Goal: Task Accomplishment & Management: Manage account settings

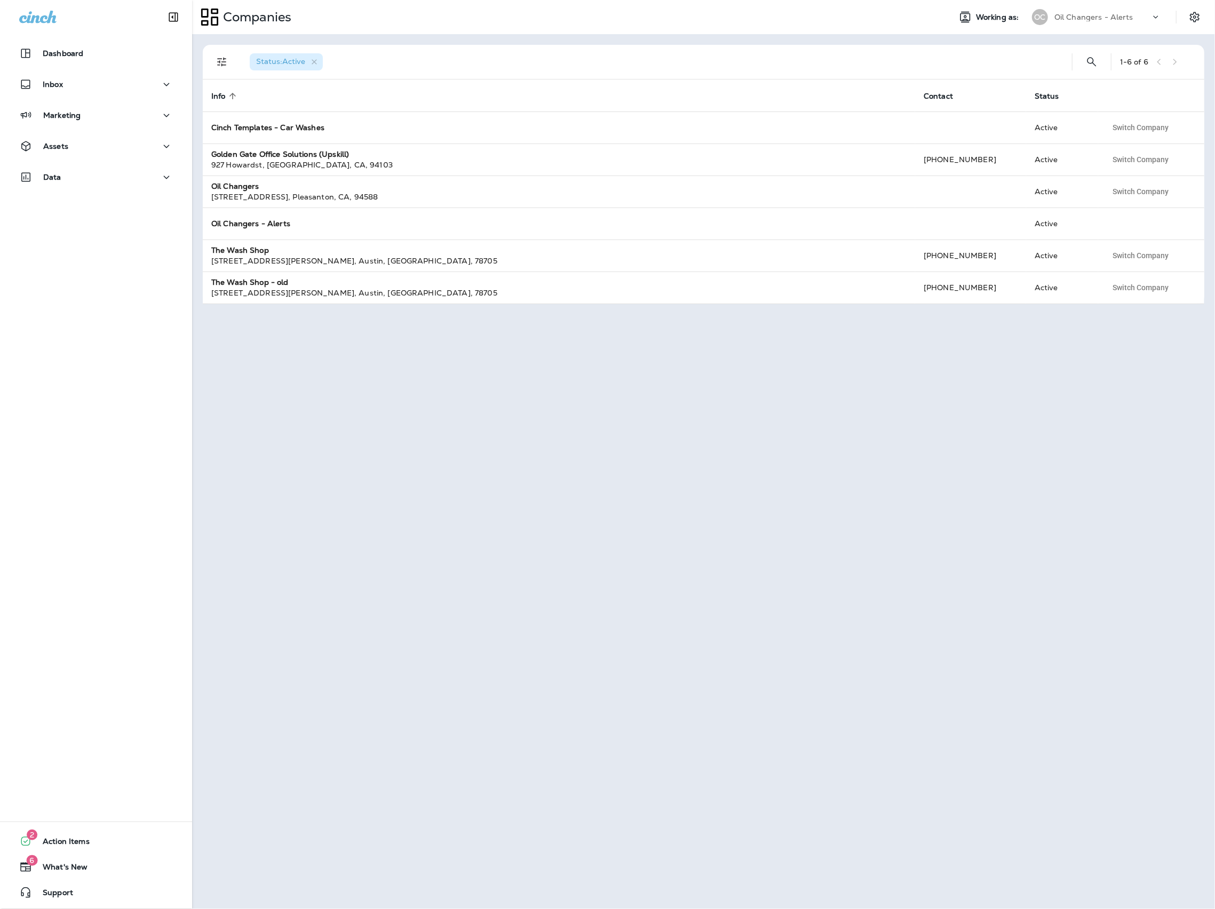
click at [1120, 17] on p "Oil Changers - Alerts" at bounding box center [1093, 17] width 79 height 9
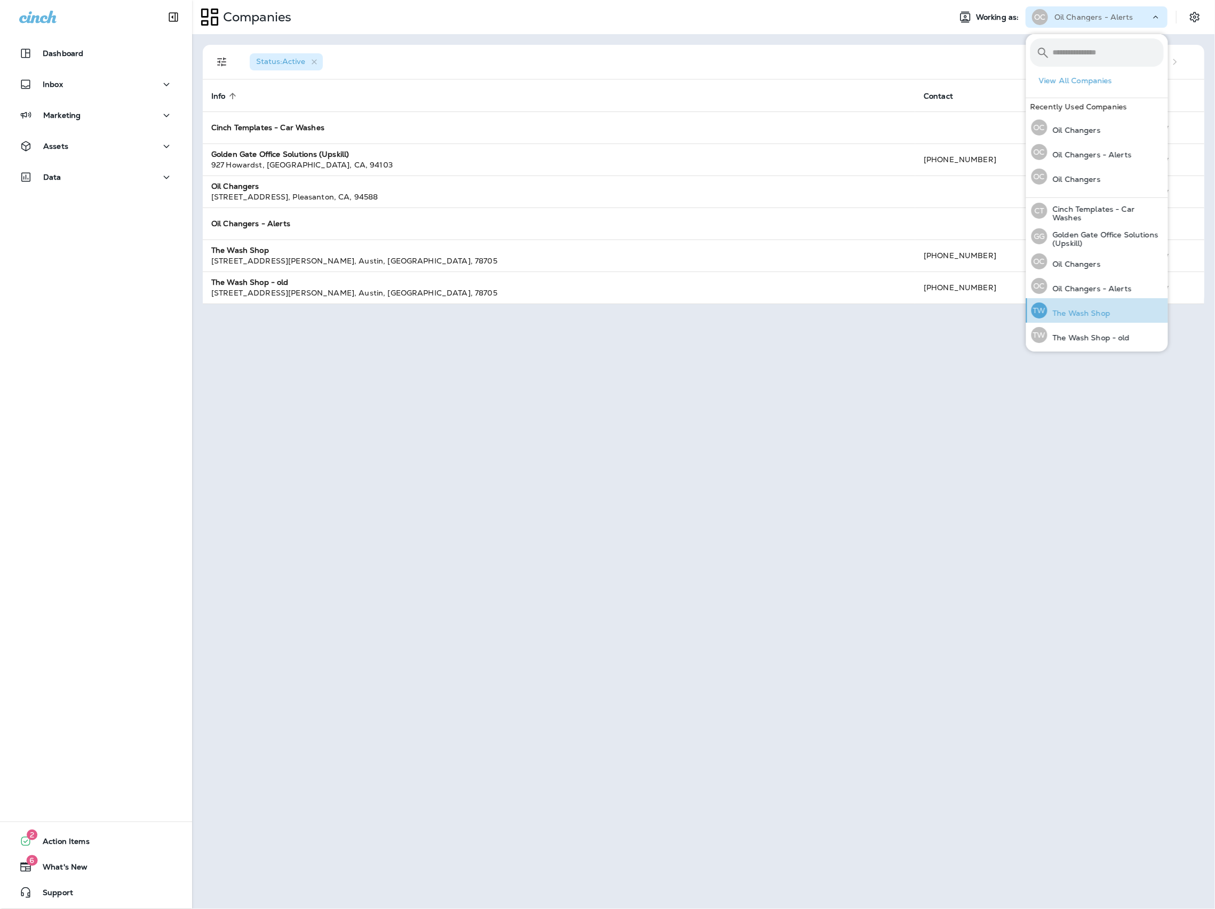
click at [1078, 306] on div "TW The Wash Shop" at bounding box center [1070, 310] width 87 height 25
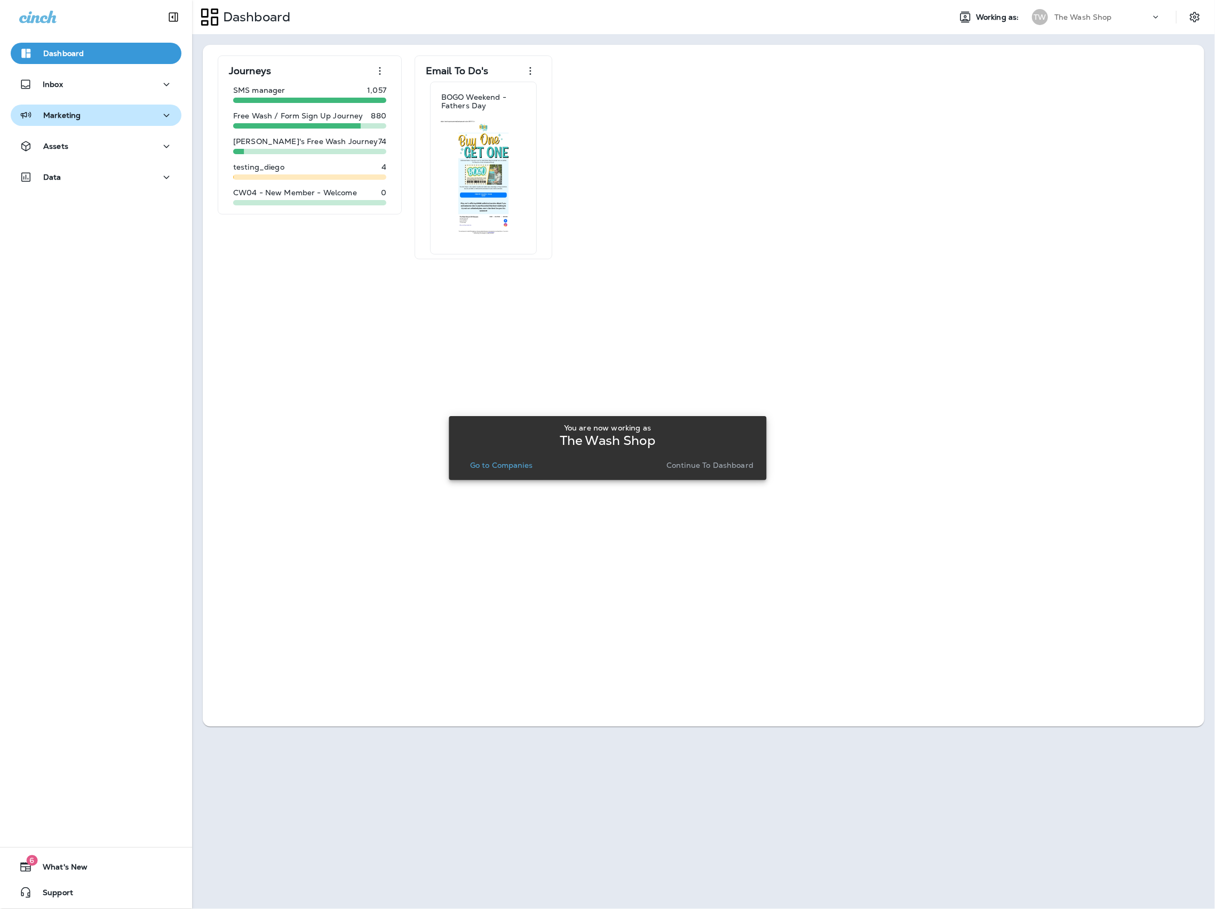
click at [73, 116] on p "Marketing" at bounding box center [61, 115] width 37 height 9
click at [76, 237] on button "Assets" at bounding box center [96, 229] width 171 height 21
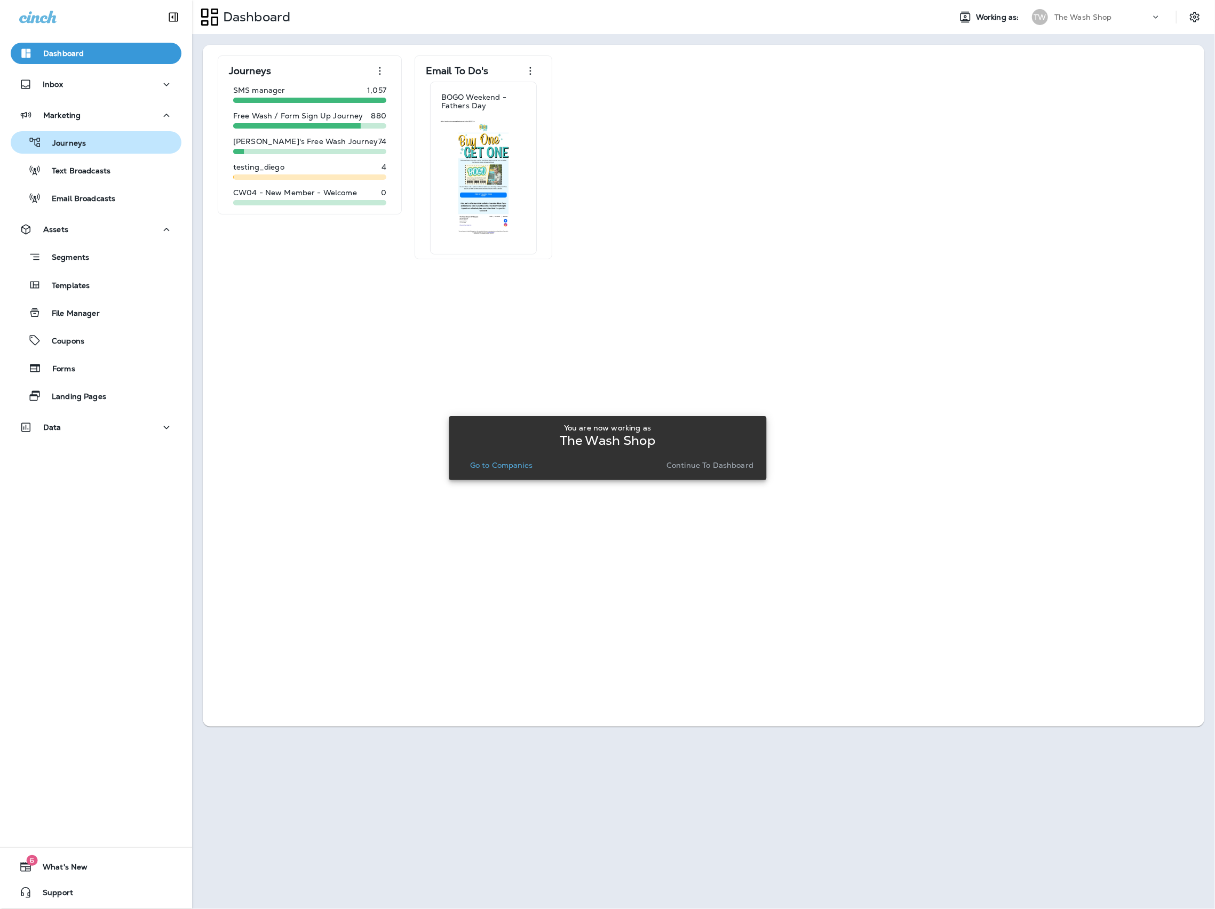
click at [97, 137] on div "Journeys" at bounding box center [96, 142] width 162 height 16
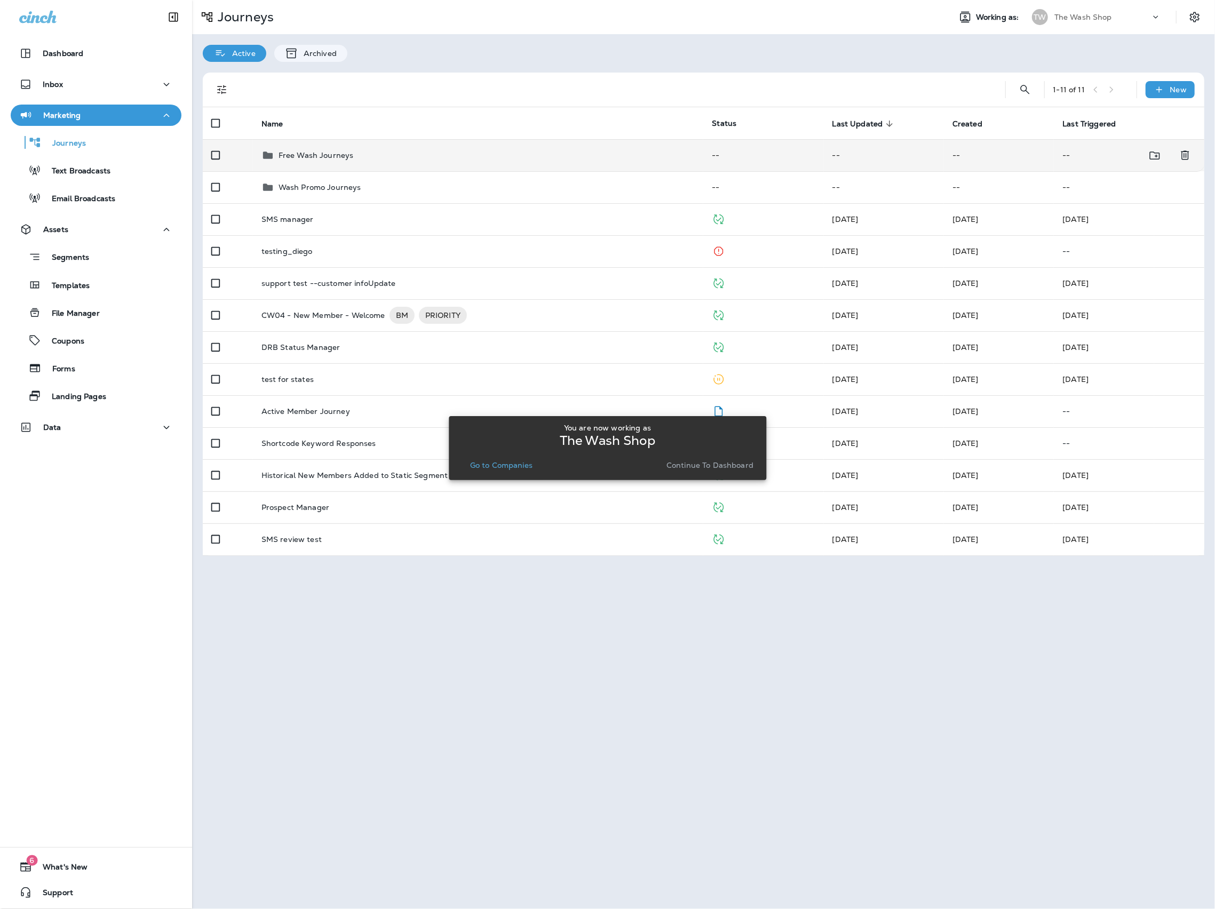
click at [351, 147] on td "Free Wash Journeys" at bounding box center [478, 155] width 451 height 32
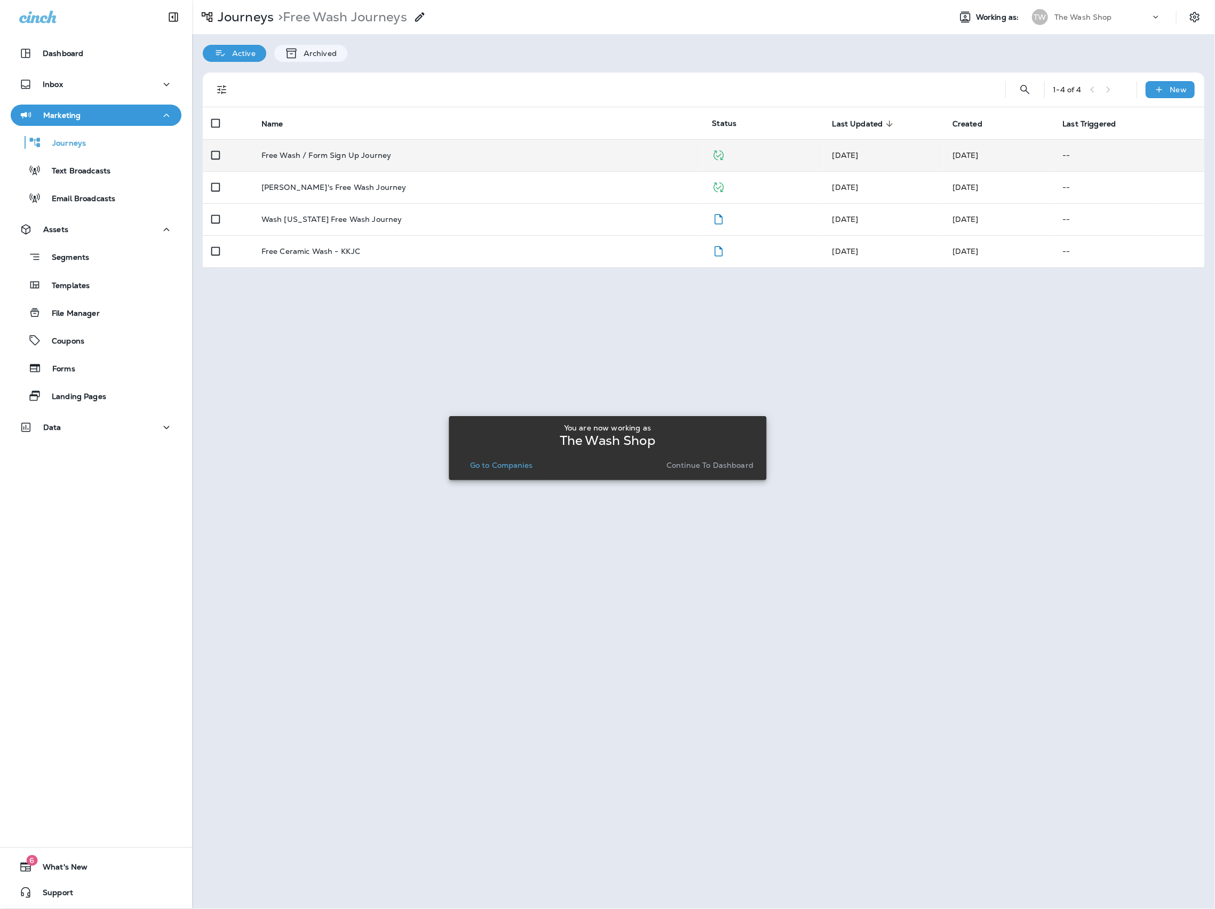
click at [402, 147] on td "Free Wash / Form Sign Up Journey" at bounding box center [478, 155] width 451 height 32
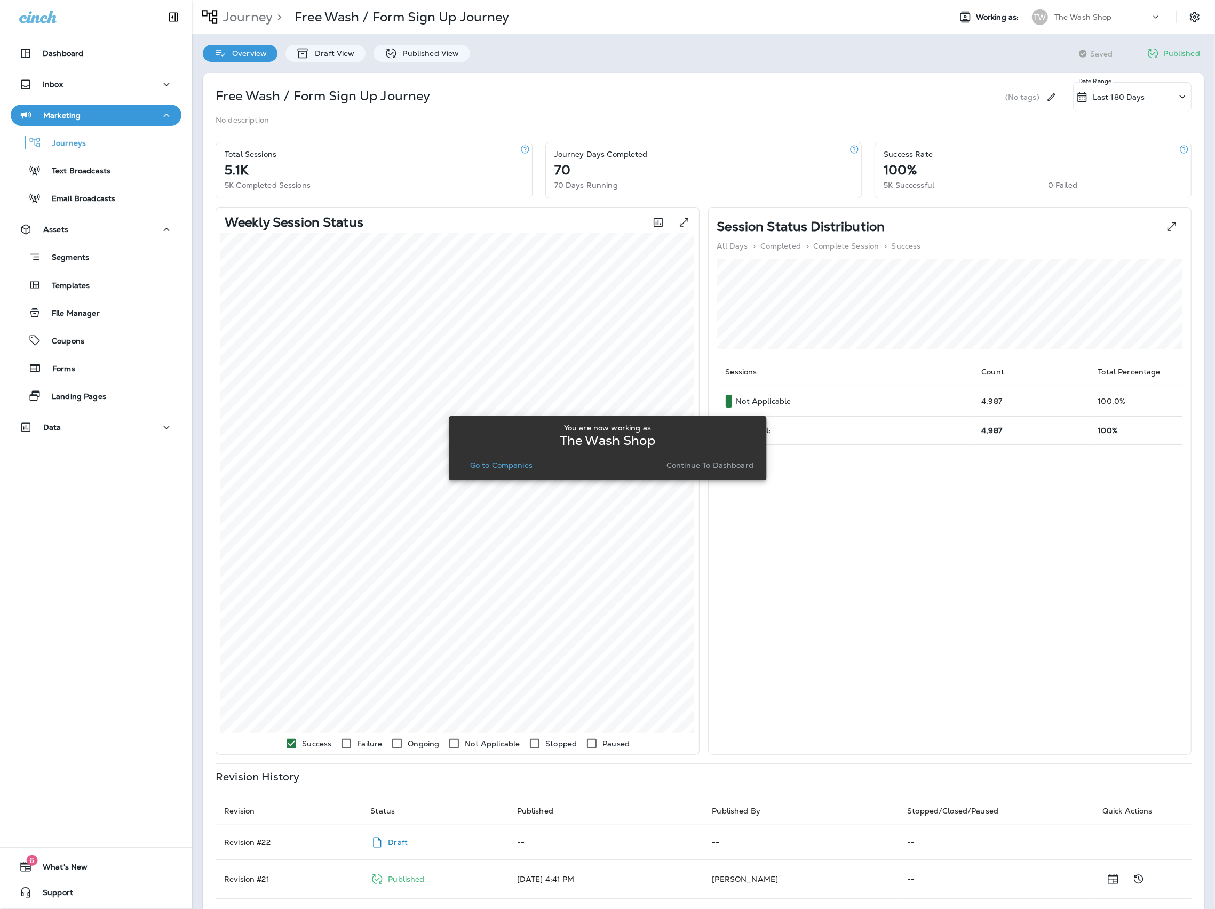
click at [426, 41] on div "Overview Draft View Published View" at bounding box center [336, 48] width 289 height 28
click at [424, 47] on div "Published View" at bounding box center [421, 53] width 97 height 17
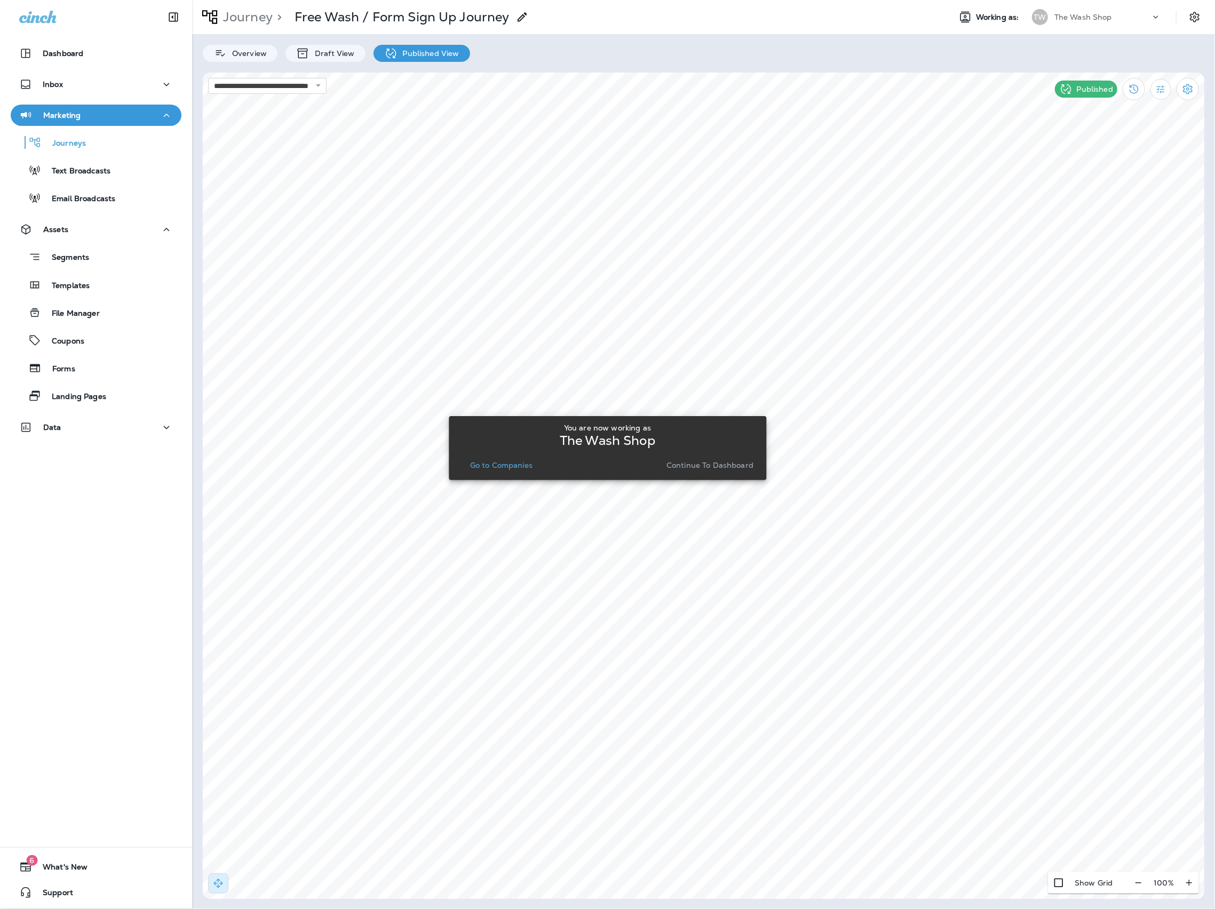
click at [559, 243] on div "You are now working as The Wash Shop Go to Companies Continue to Dashboard" at bounding box center [607, 448] width 317 height 896
click at [683, 469] on p "Continue to Dashboard" at bounding box center [709, 465] width 87 height 9
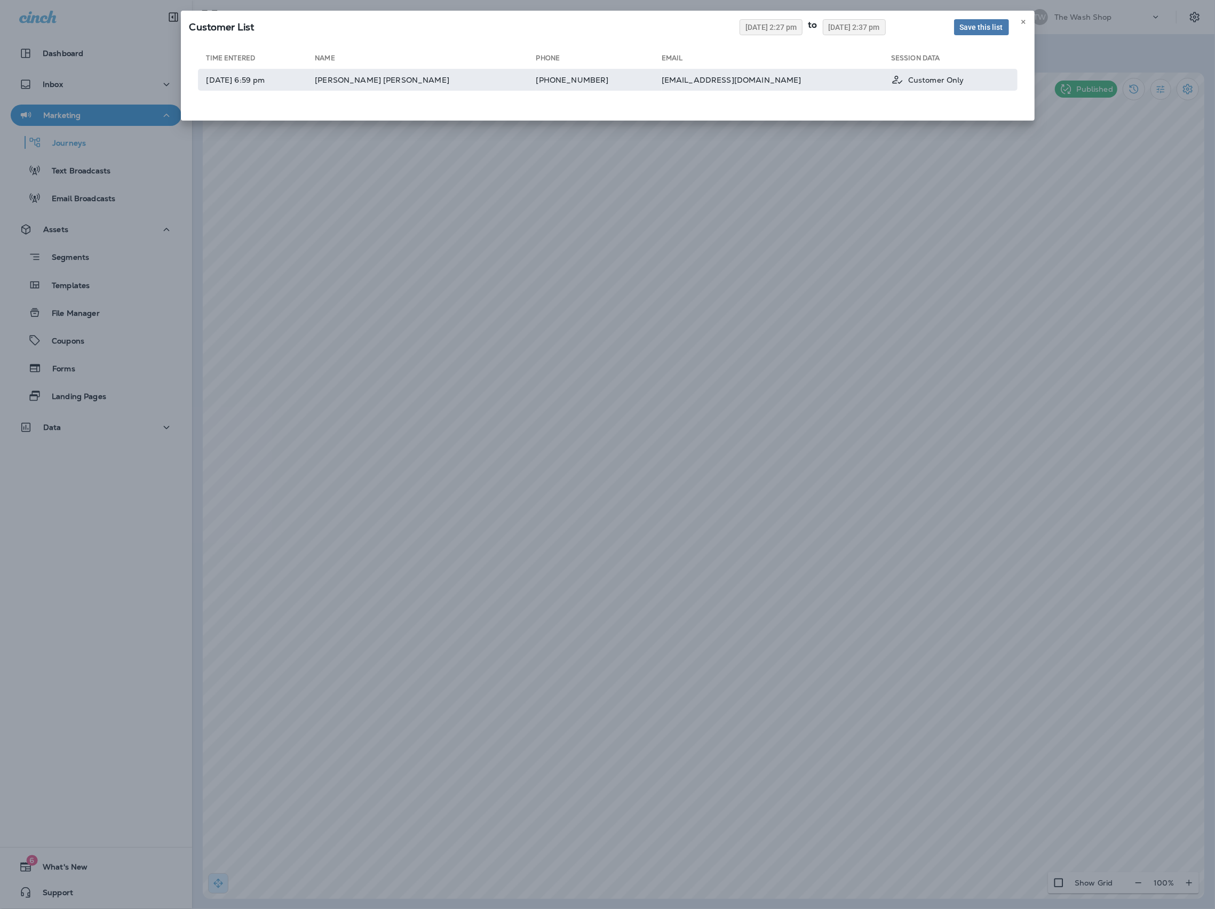
click at [426, 80] on td "Tim Bozung Tim Bozung" at bounding box center [425, 80] width 221 height 22
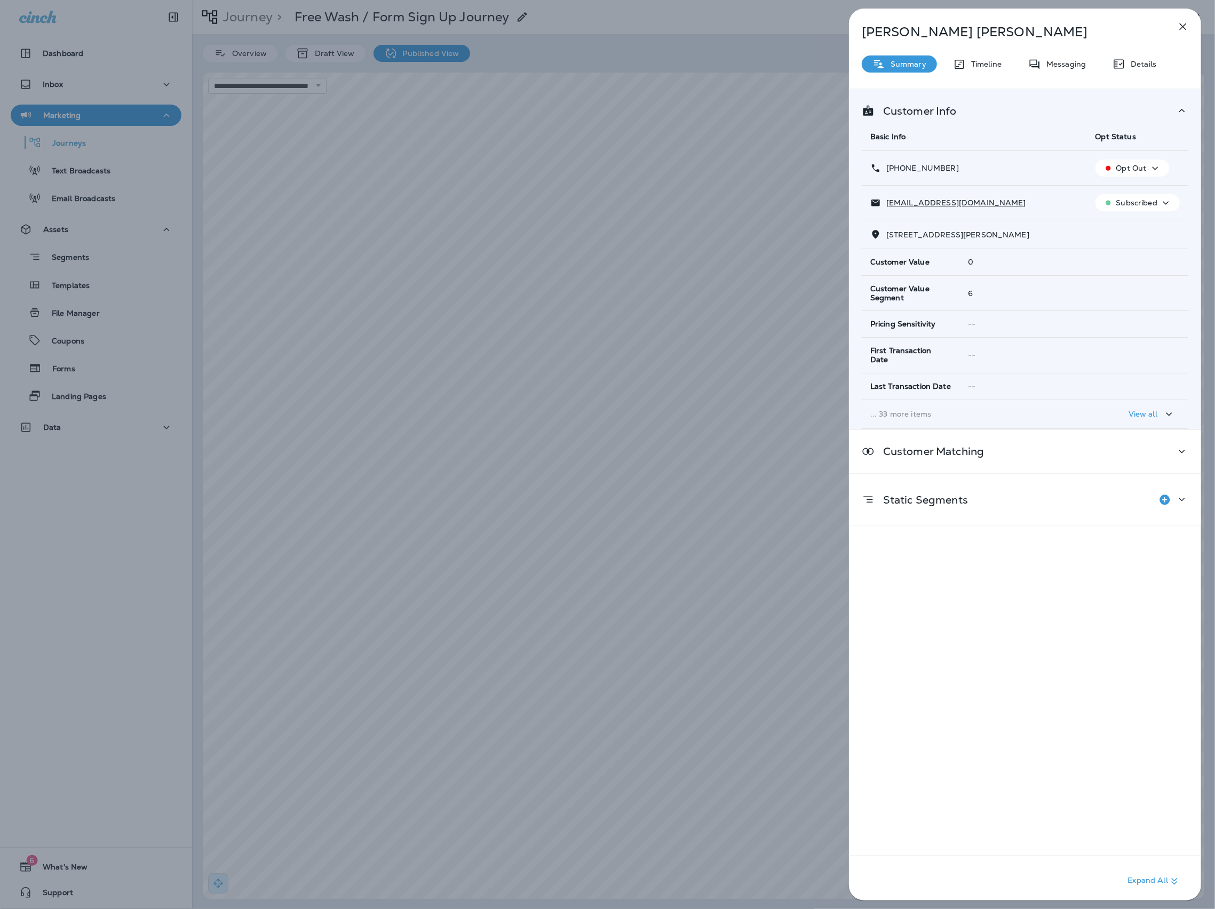
click at [1148, 389] on td "--" at bounding box center [1074, 386] width 228 height 27
click at [1149, 410] on p "View all" at bounding box center [1142, 414] width 29 height 9
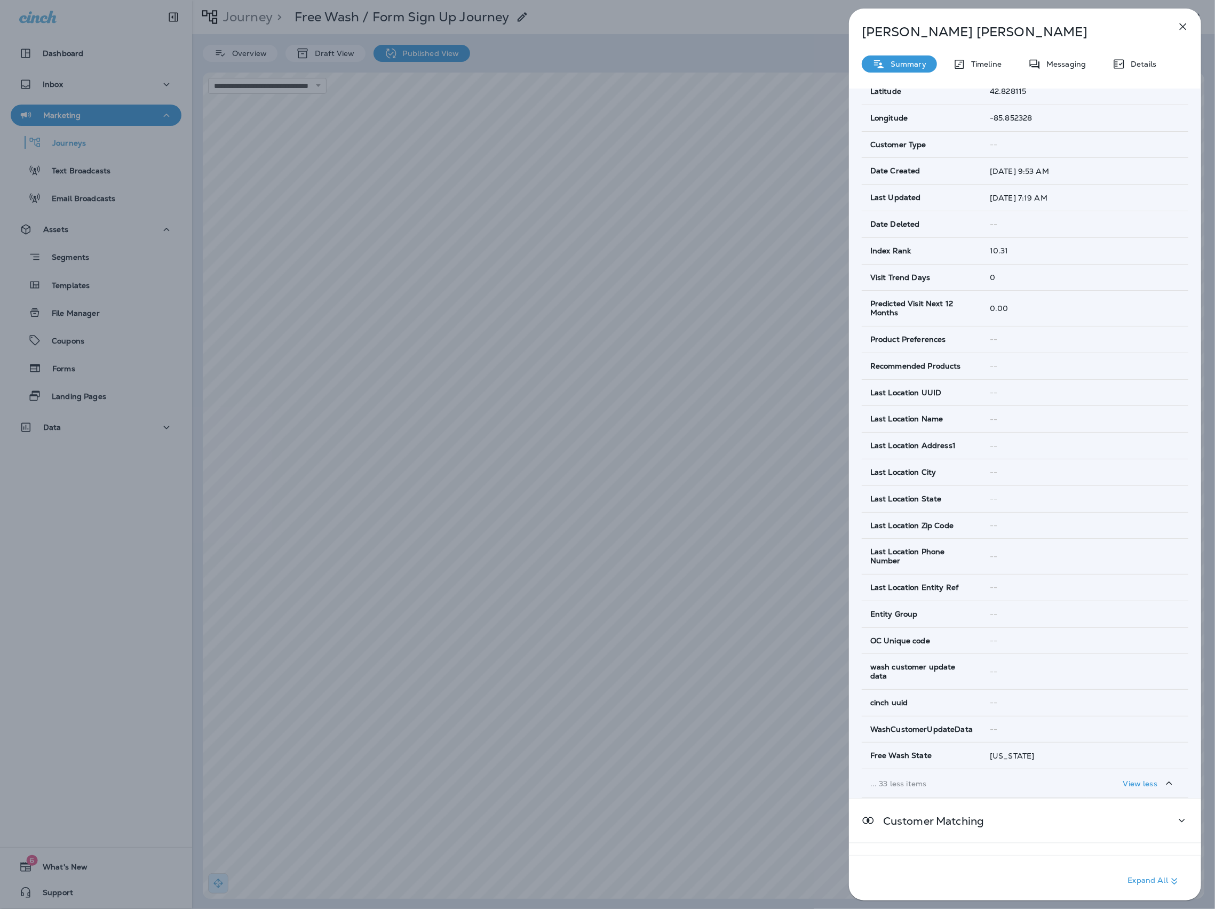
scroll to position [583, 0]
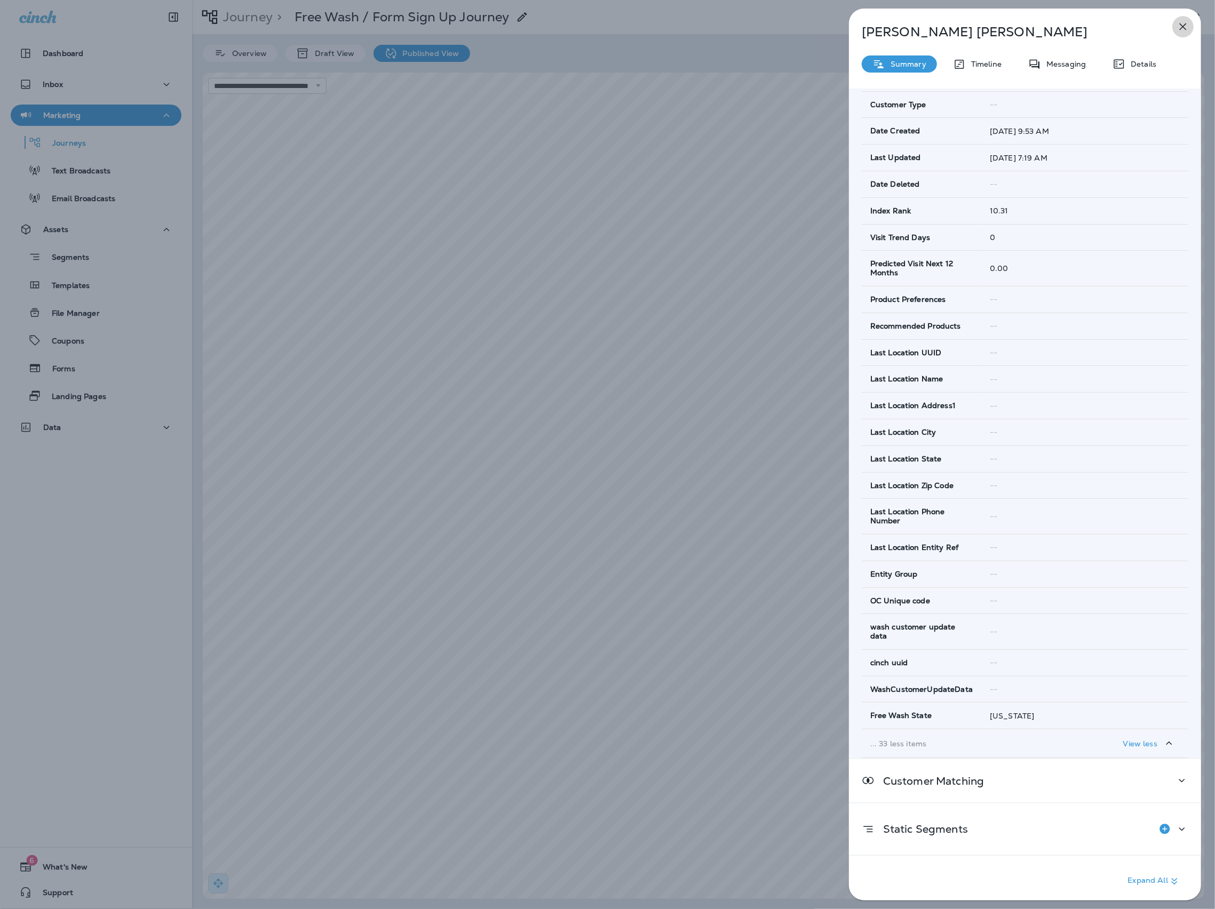
drag, startPoint x: 1180, startPoint y: 27, endPoint x: 1016, endPoint y: 254, distance: 280.6
click at [1180, 27] on icon "button" at bounding box center [1182, 26] width 13 height 13
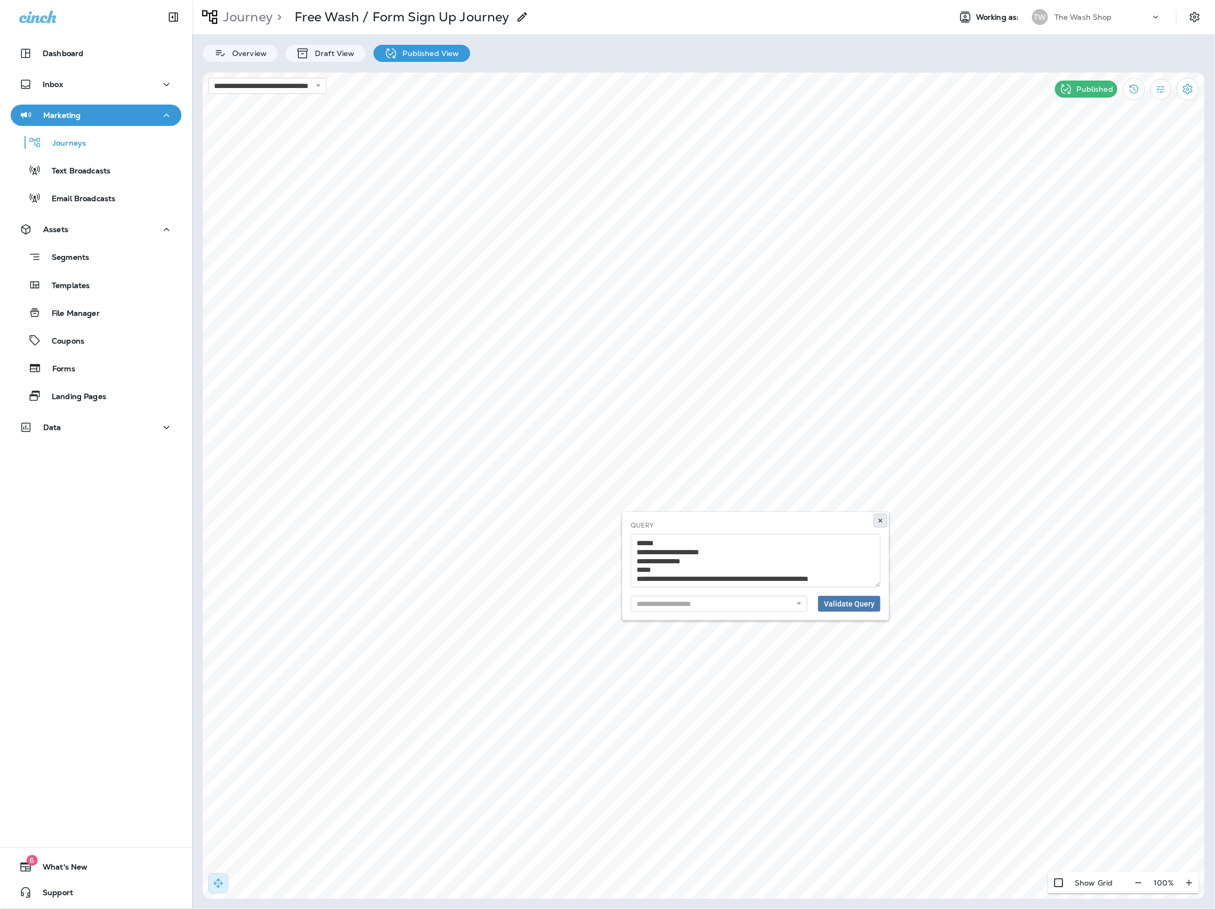
click at [880, 521] on use at bounding box center [880, 521] width 4 height 4
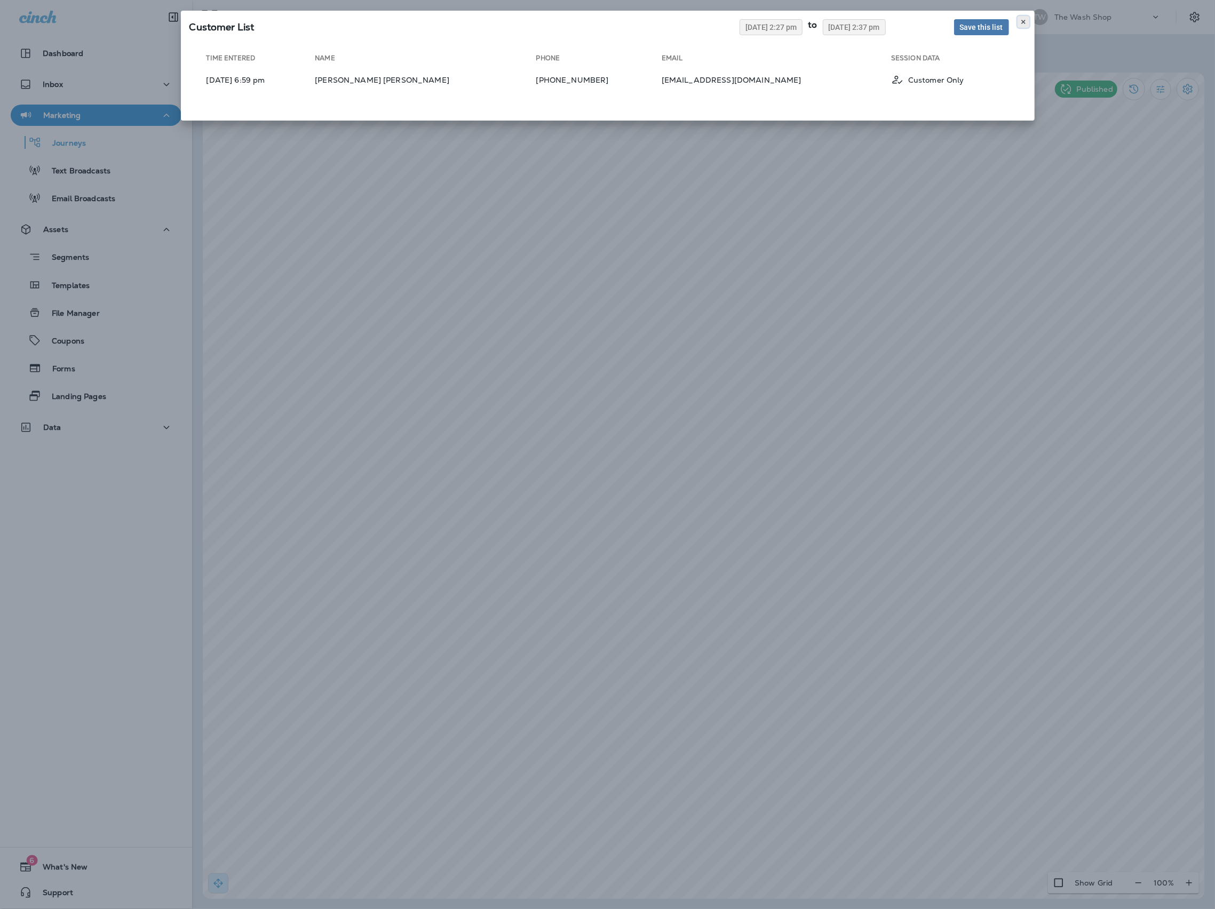
click at [1023, 20] on icon at bounding box center [1023, 22] width 6 height 6
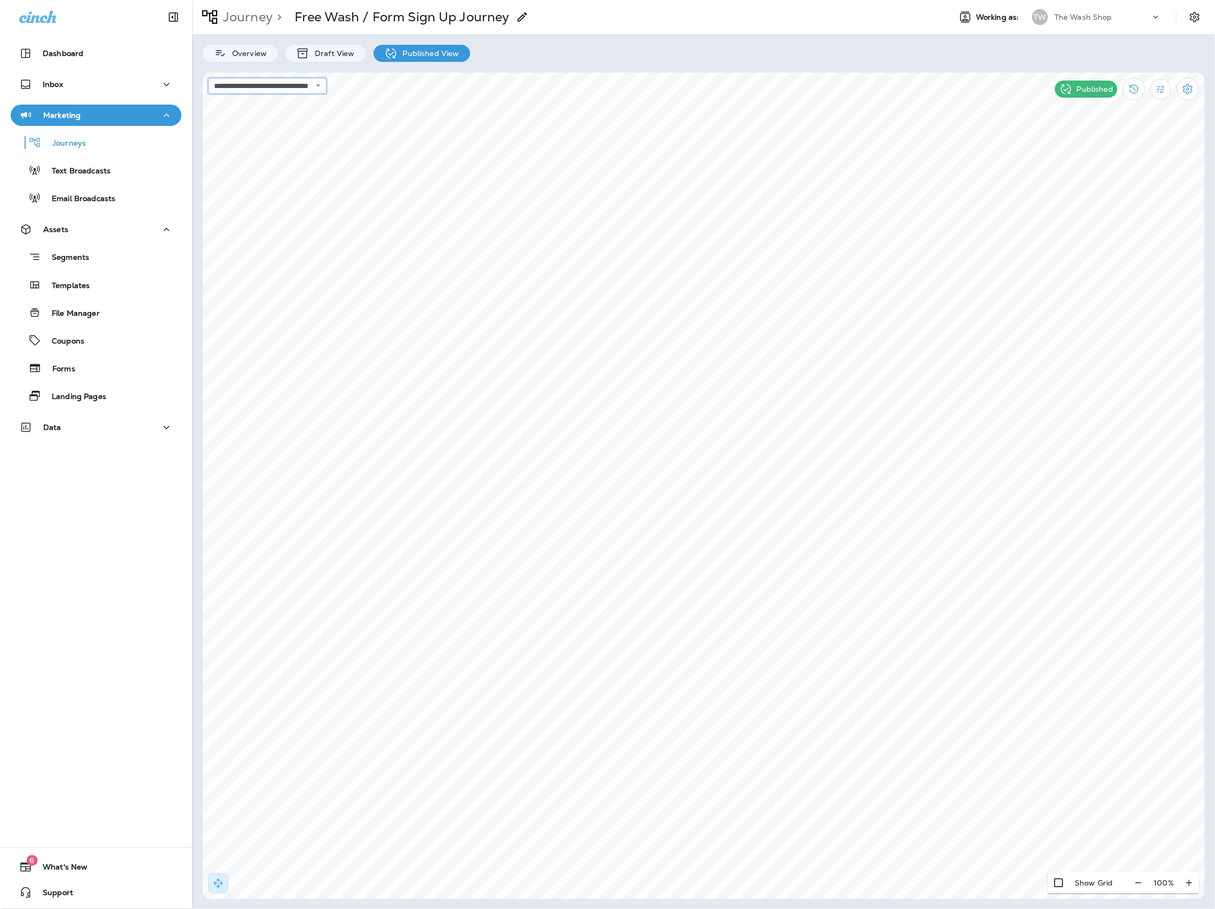
click at [326, 89] on select "**********" at bounding box center [267, 86] width 118 height 16
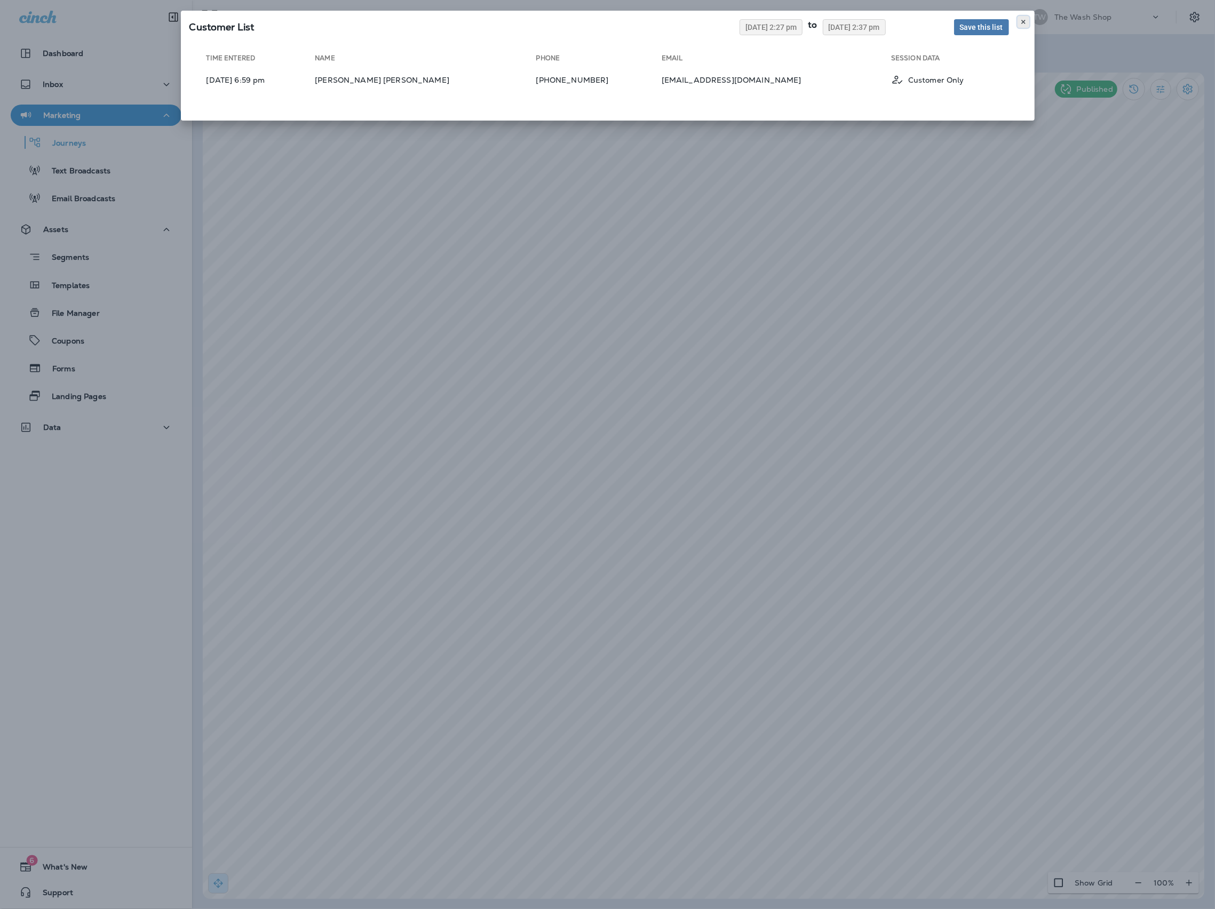
click at [1023, 21] on use at bounding box center [1023, 22] width 4 height 4
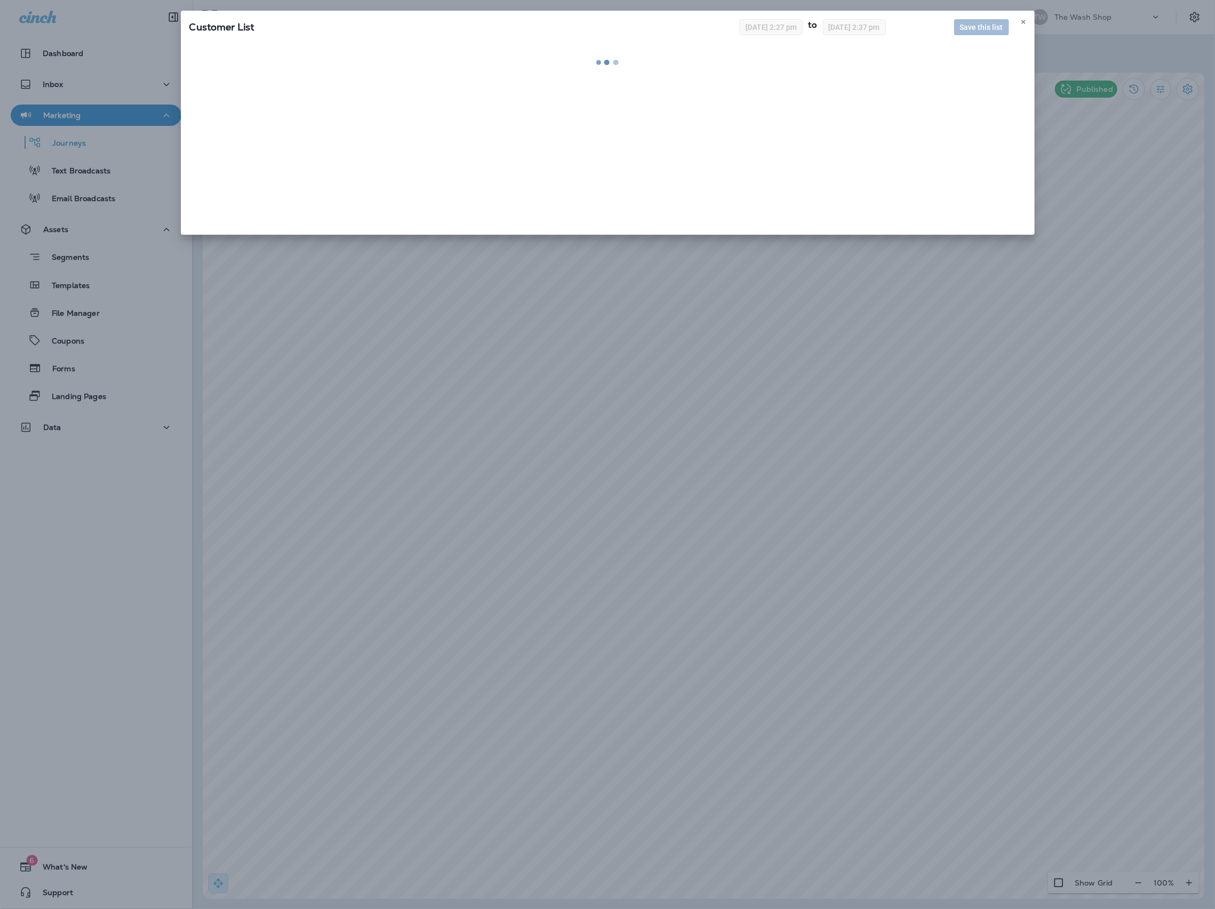
click at [1031, 16] on div "Customer List 08/05/2025 2:27 pm to 08/12/2025 2:37 pm Save this list" at bounding box center [608, 26] width 854 height 30
click at [1027, 21] on button at bounding box center [1023, 22] width 12 height 12
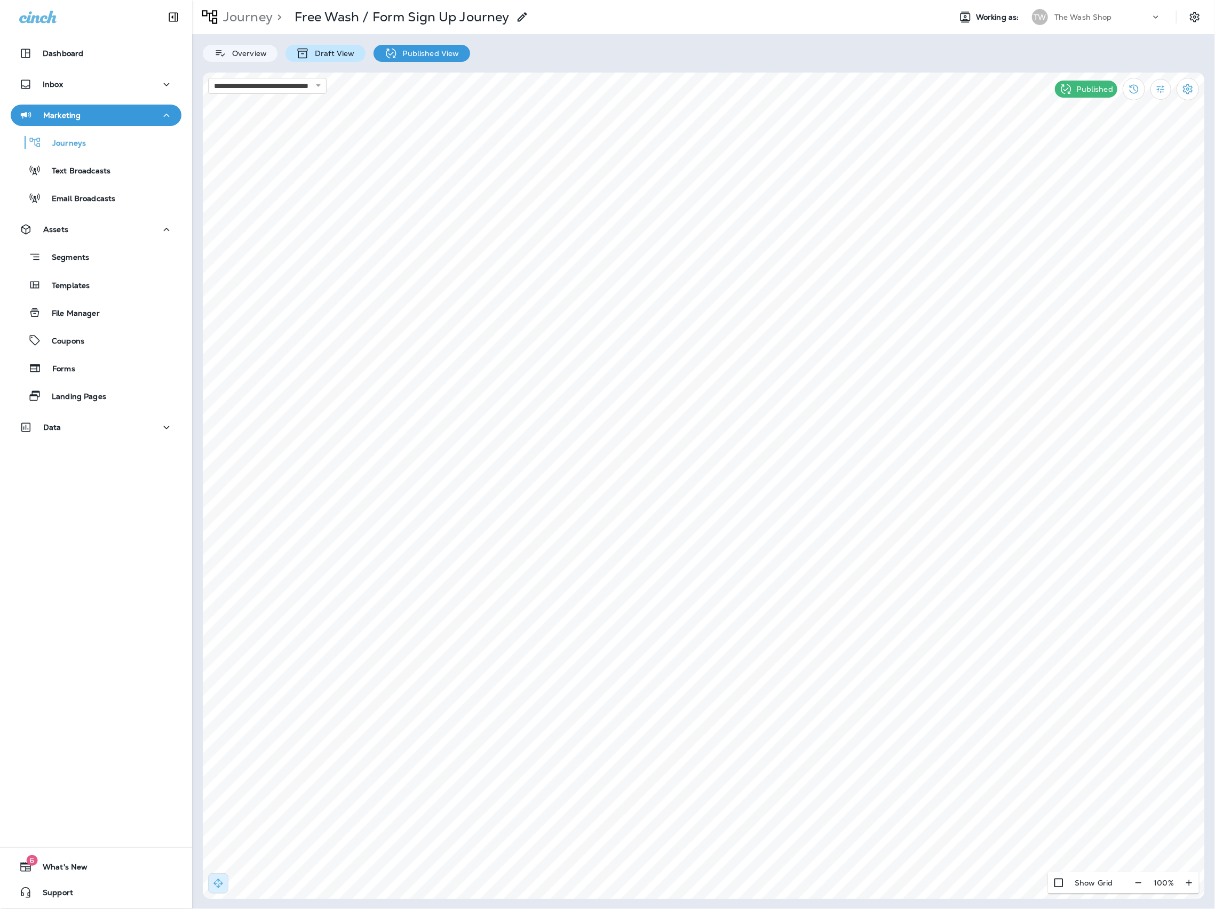
click at [351, 50] on p "Draft View" at bounding box center [331, 53] width 45 height 9
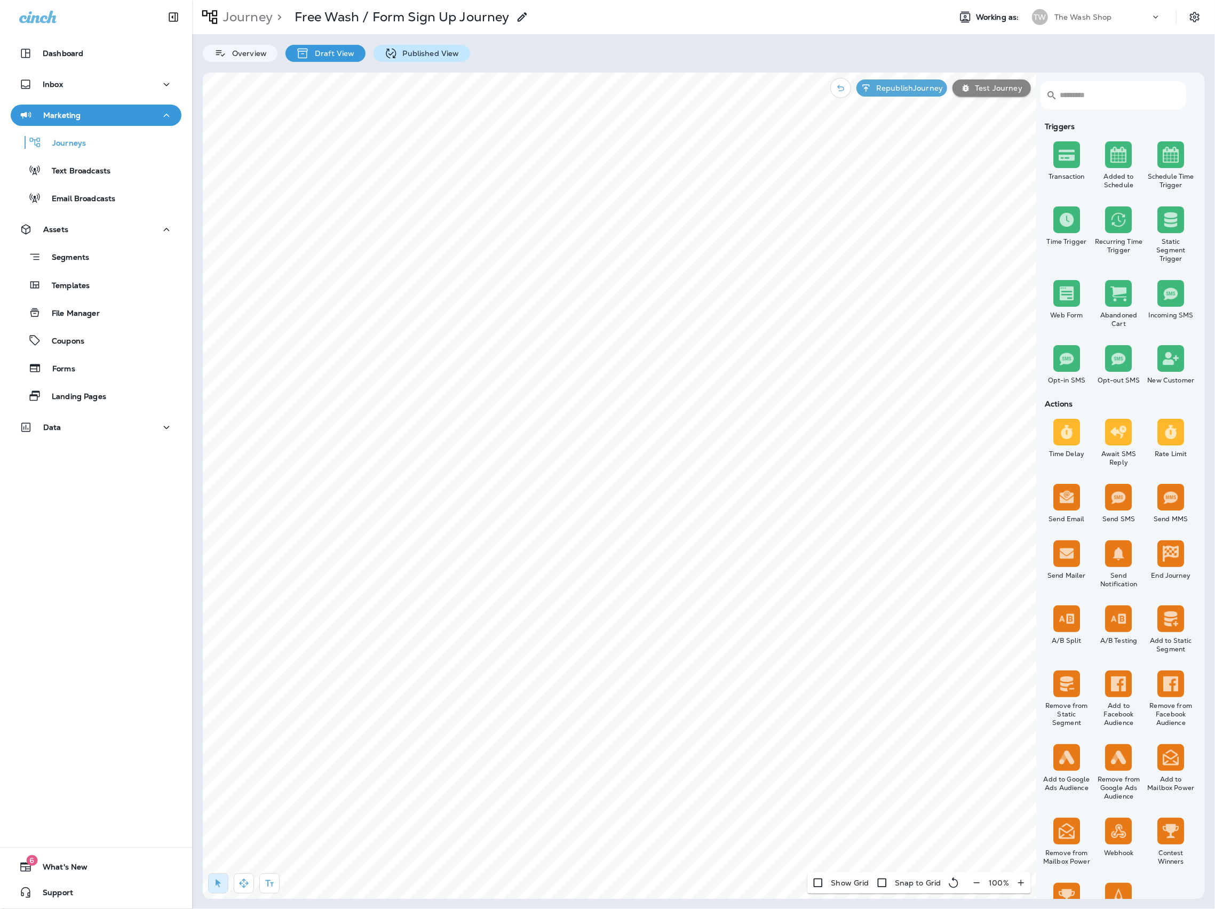
click at [444, 55] on p "Published View" at bounding box center [428, 53] width 62 height 9
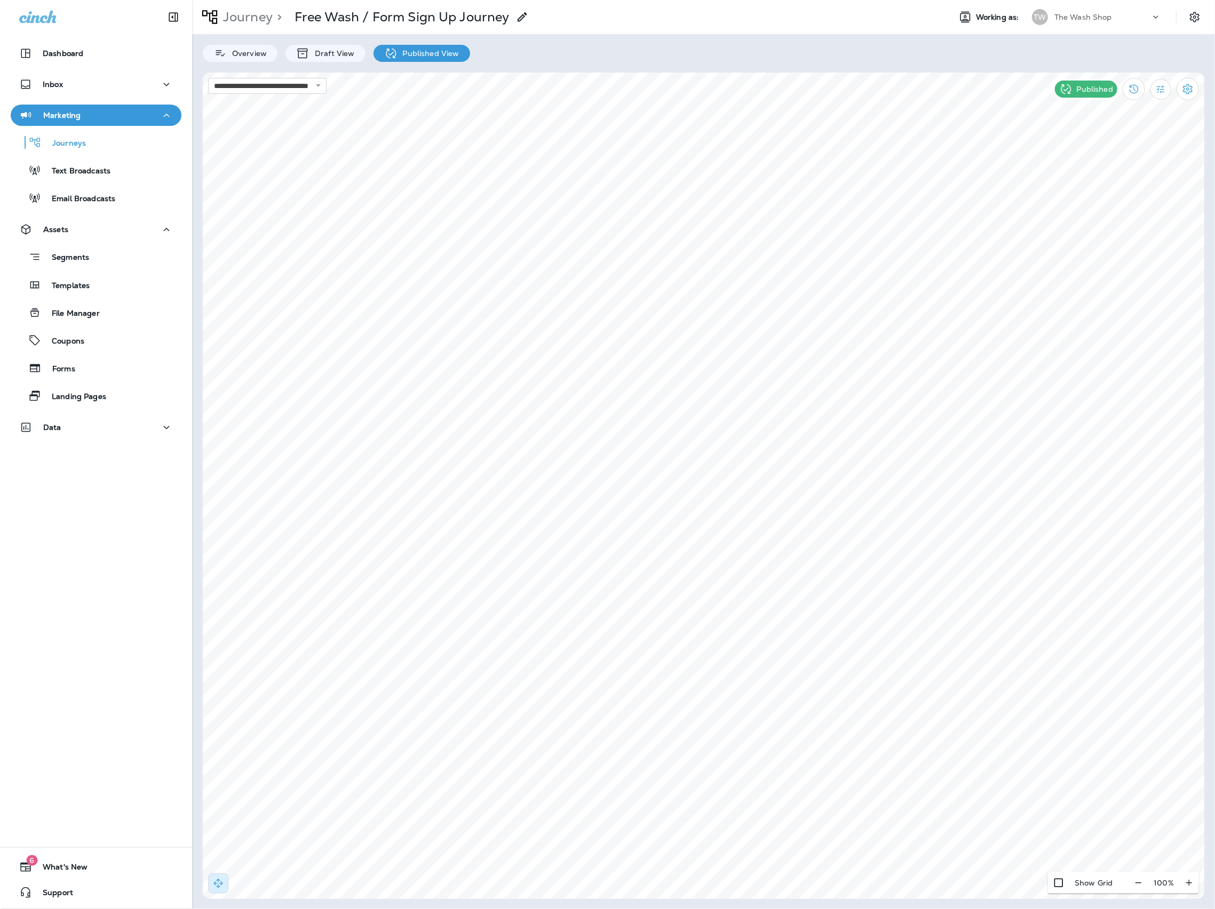
click at [444, 28] on div "> Free Wash / Form Sign Up Journey" at bounding box center [401, 17] width 256 height 27
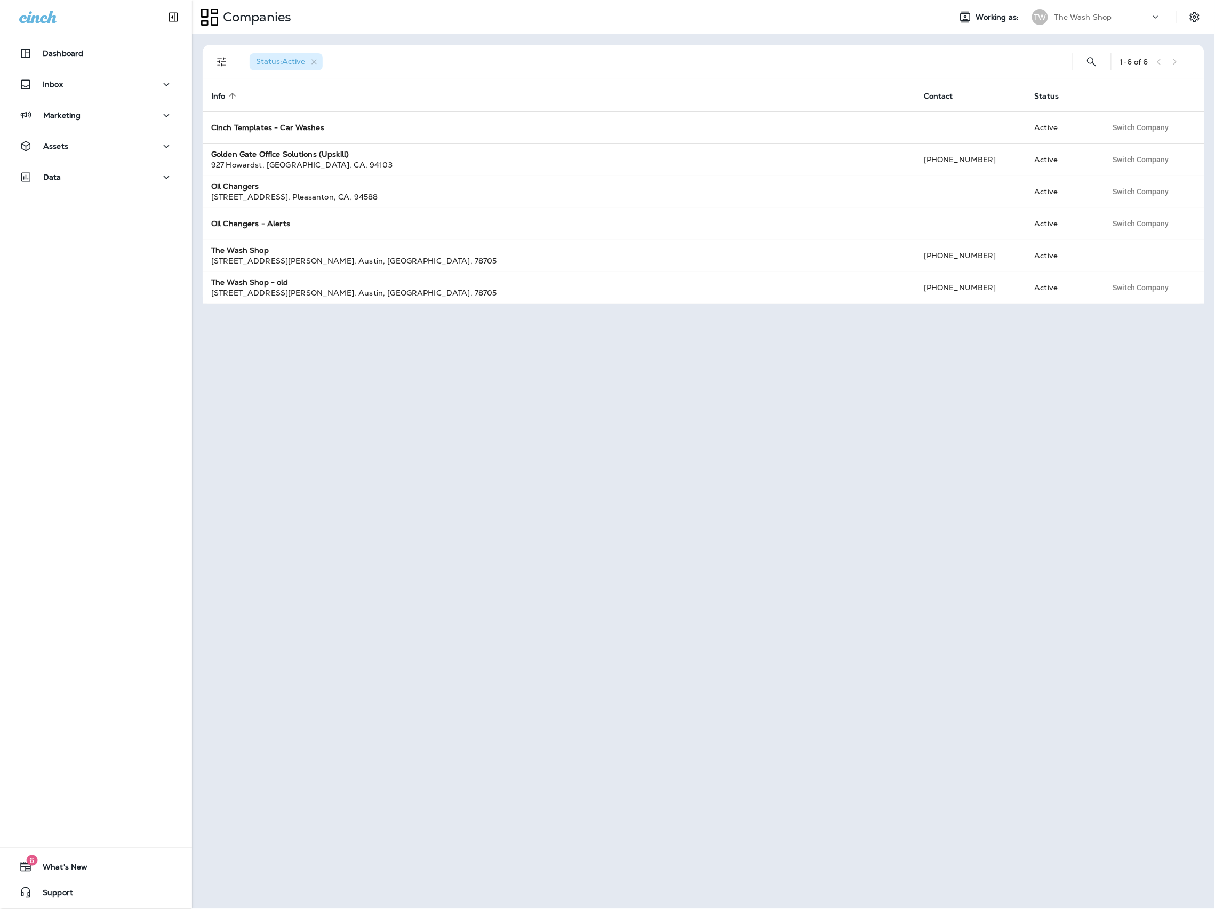
click at [1132, 21] on div "The Wash Shop" at bounding box center [1103, 17] width 96 height 16
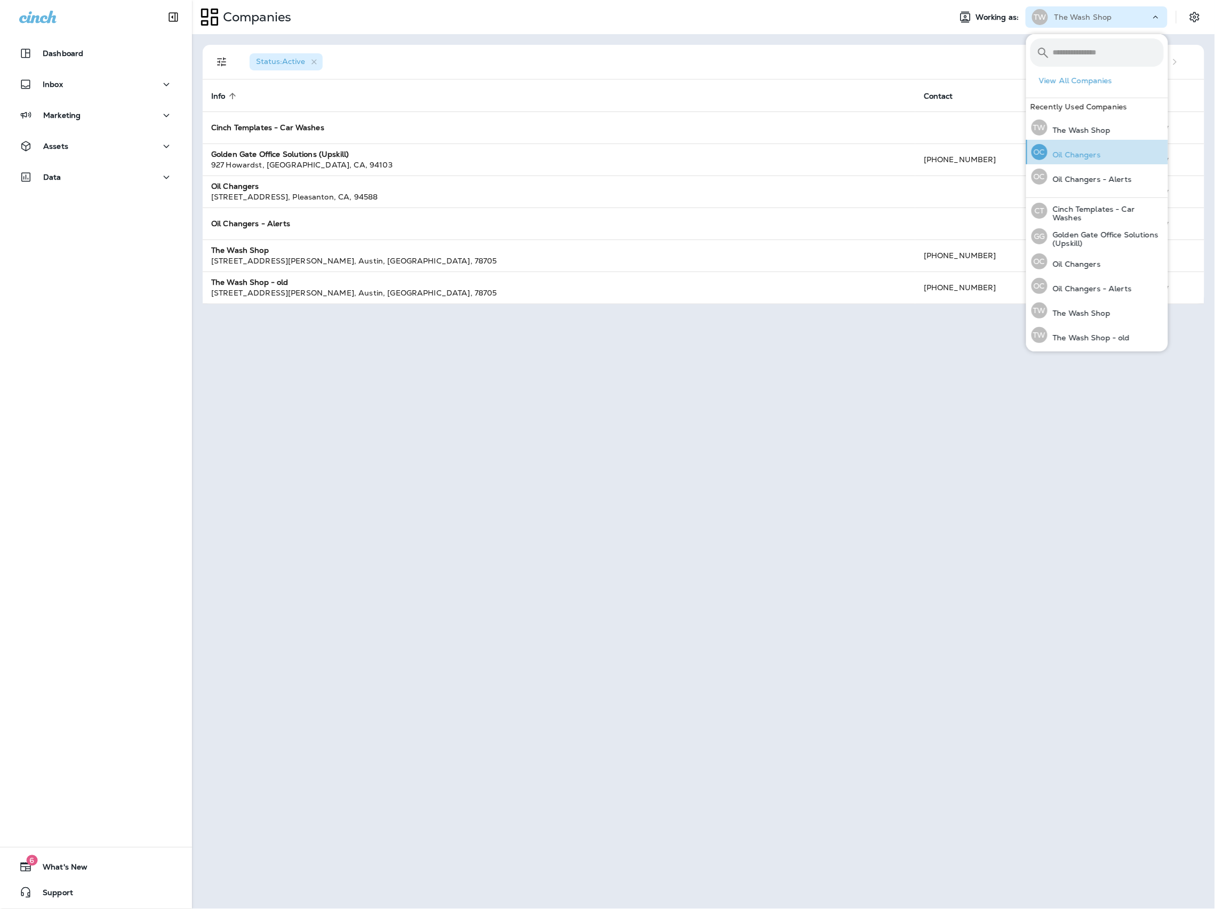
click at [1093, 152] on p "Oil Changers" at bounding box center [1074, 154] width 53 height 9
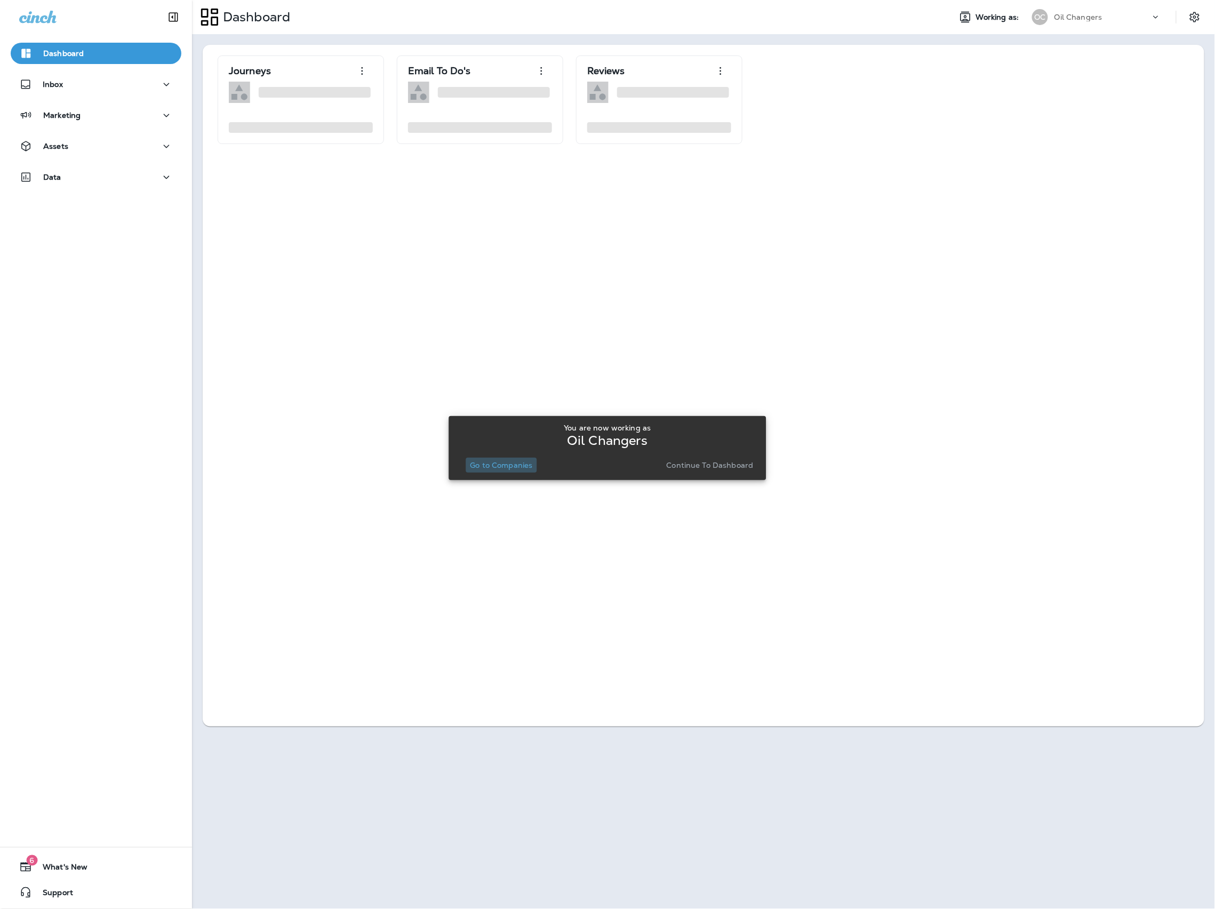
click at [488, 467] on button "Go to Companies" at bounding box center [501, 465] width 71 height 15
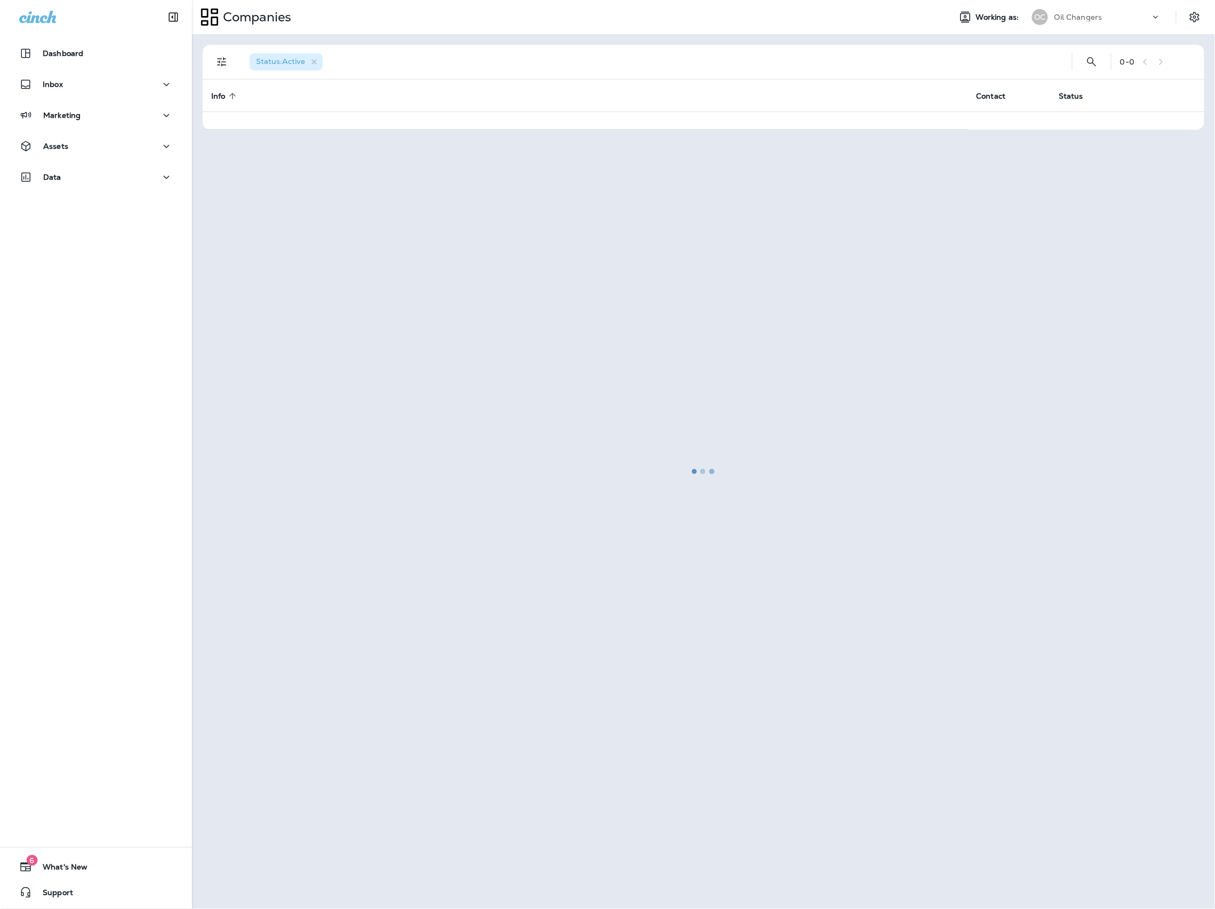
click at [488, 467] on div at bounding box center [703, 471] width 1021 height 873
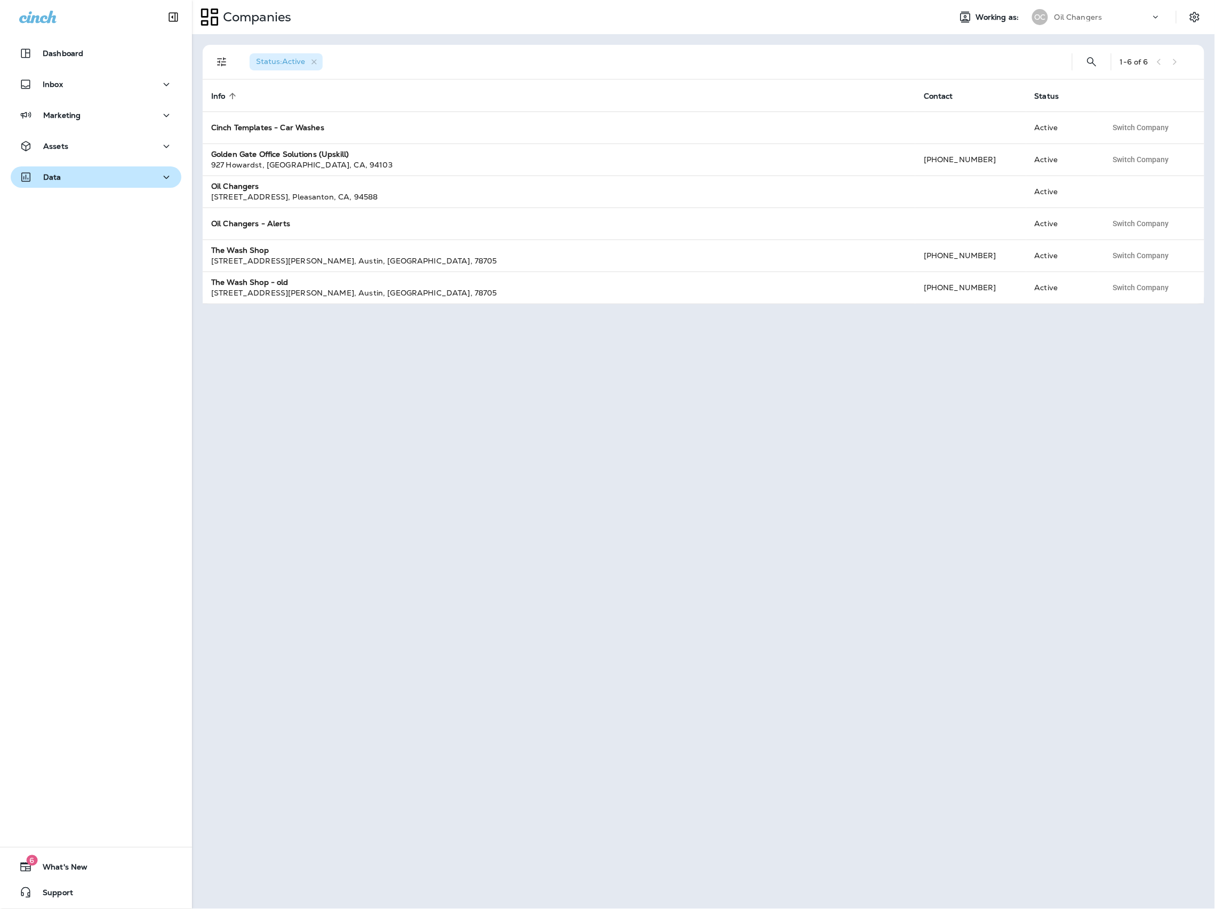
click at [93, 185] on button "Data" at bounding box center [96, 176] width 171 height 21
click at [105, 293] on p "Customer Groups" at bounding box center [79, 289] width 76 height 10
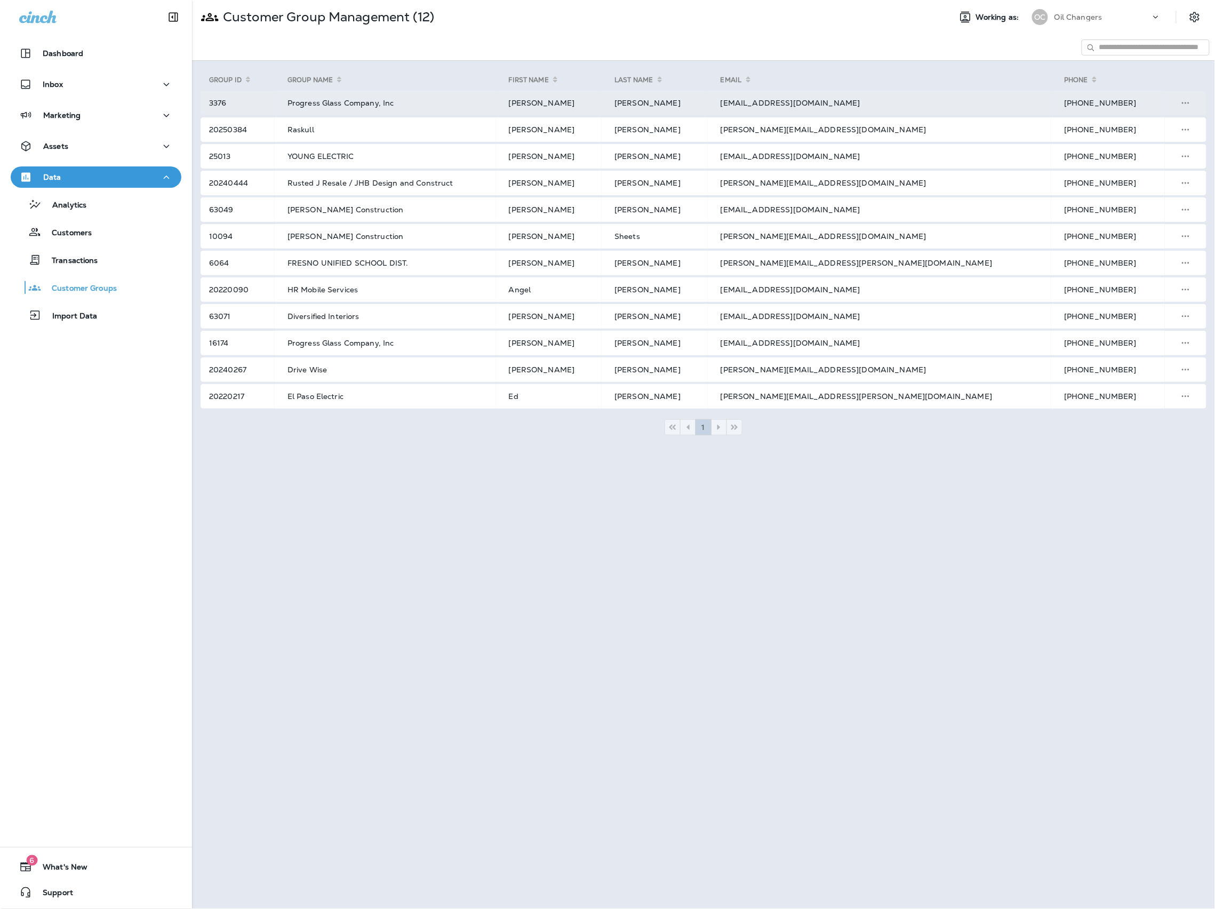
click at [704, 112] on td "Meschi" at bounding box center [655, 103] width 106 height 25
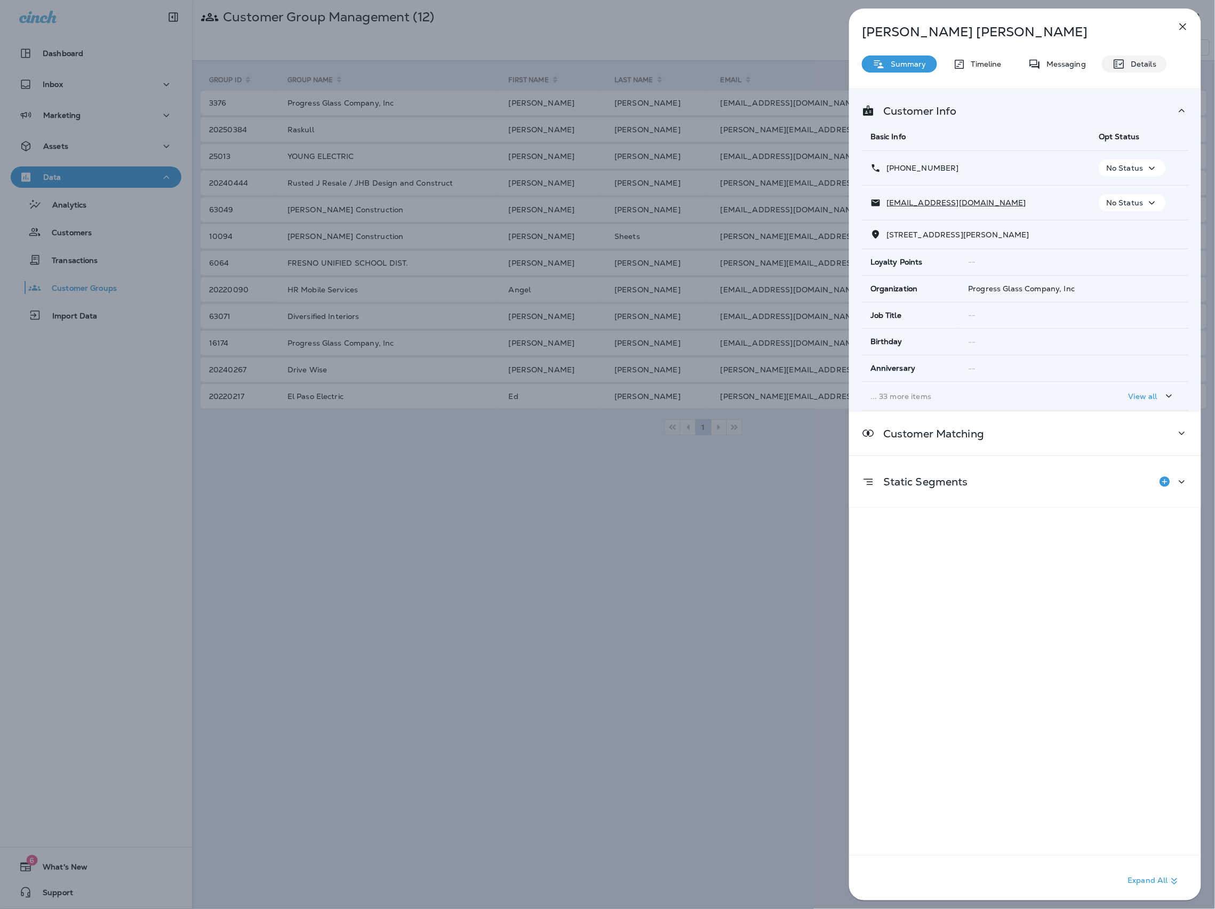
click at [1137, 70] on div "Details" at bounding box center [1134, 63] width 65 height 17
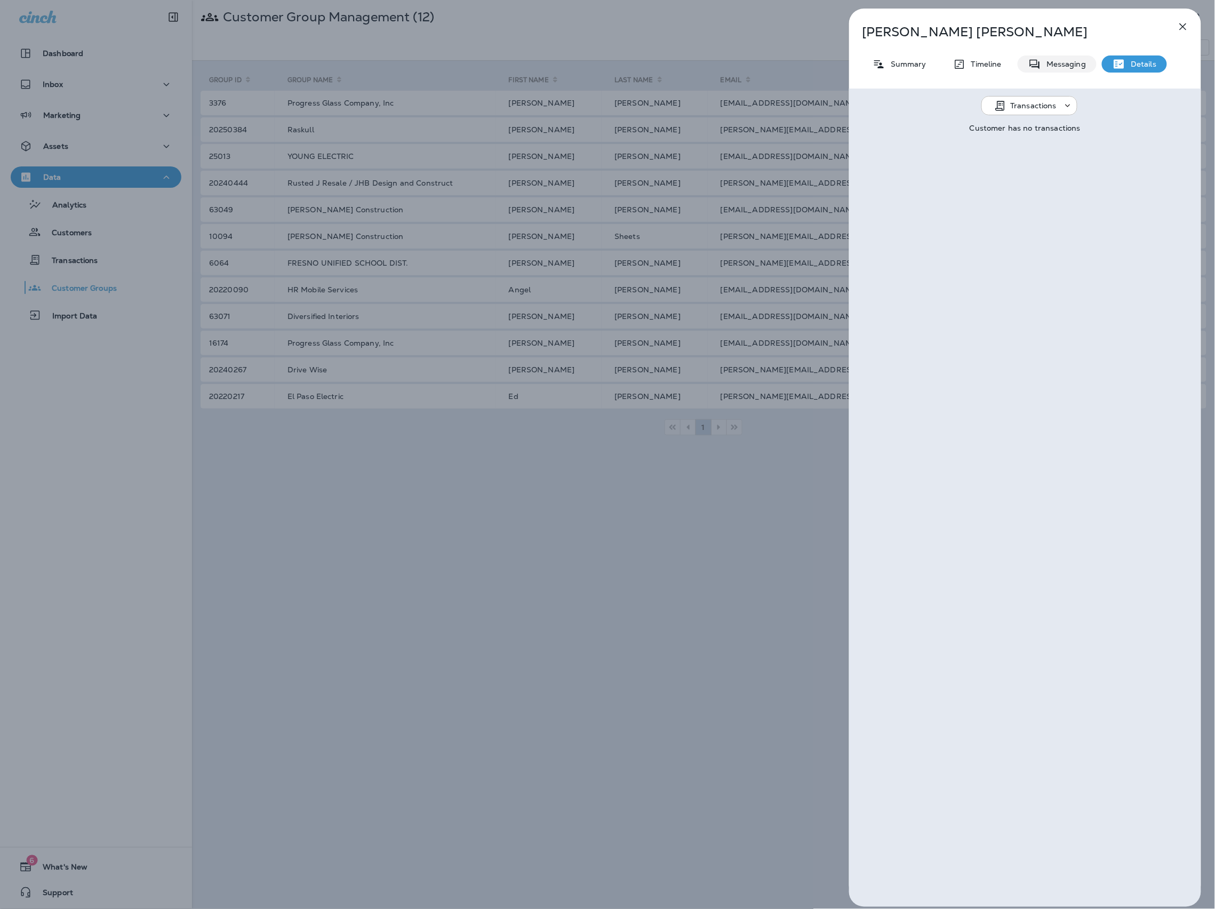
drag, startPoint x: 1067, startPoint y: 62, endPoint x: 1049, endPoint y: 63, distance: 18.2
click at [1060, 63] on p "Messaging" at bounding box center [1063, 64] width 45 height 9
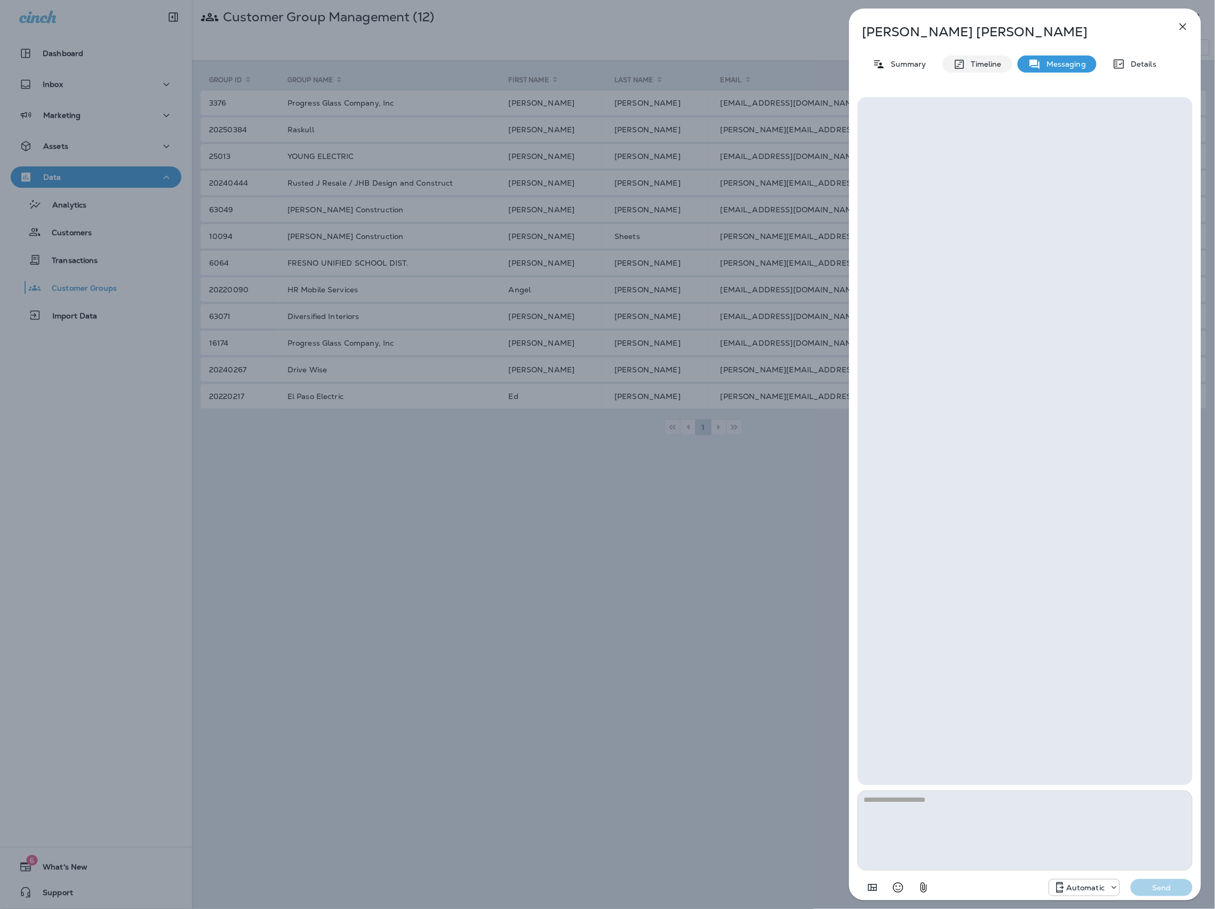
drag, startPoint x: 994, startPoint y: 63, endPoint x: 978, endPoint y: 63, distance: 16.0
click at [992, 63] on p "Timeline" at bounding box center [984, 64] width 36 height 9
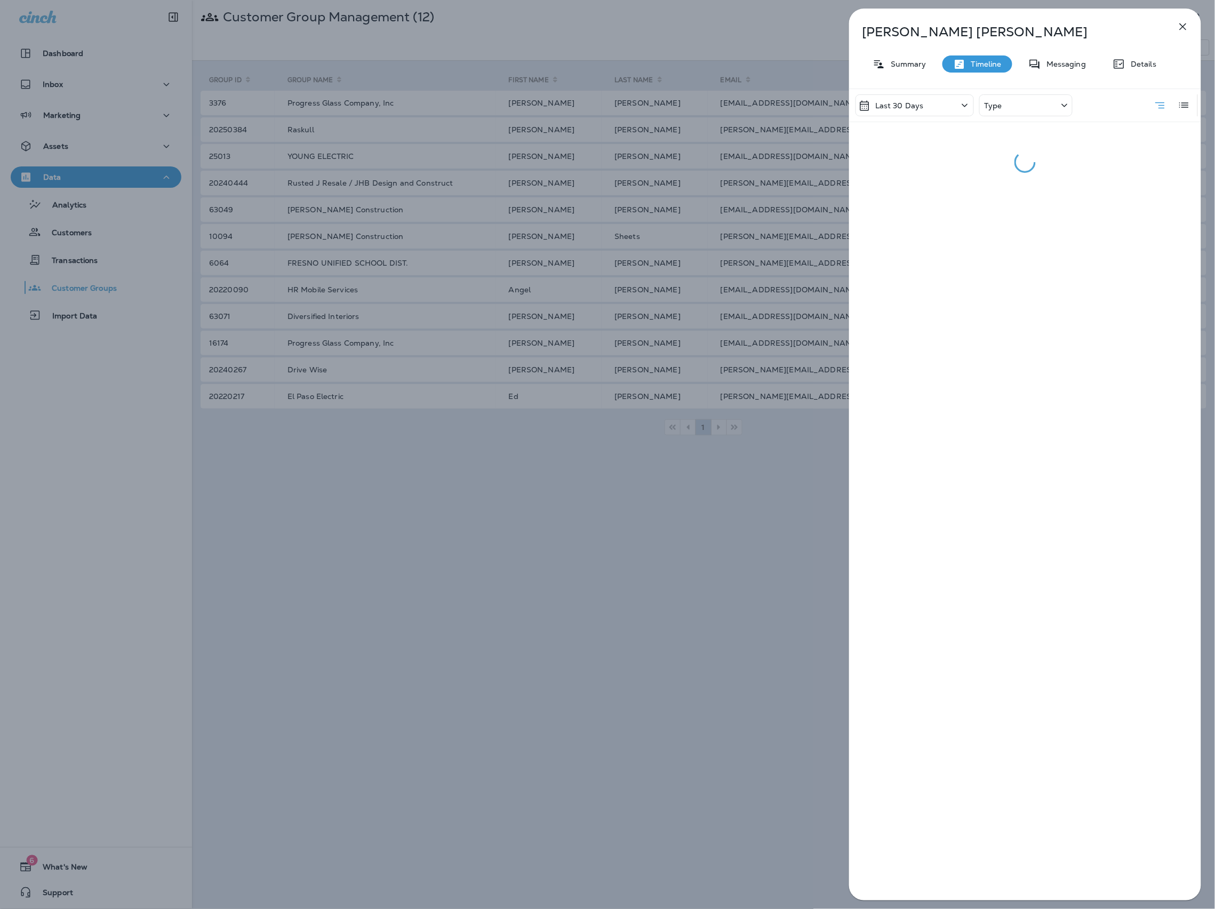
click at [920, 63] on p "Summary" at bounding box center [906, 64] width 41 height 9
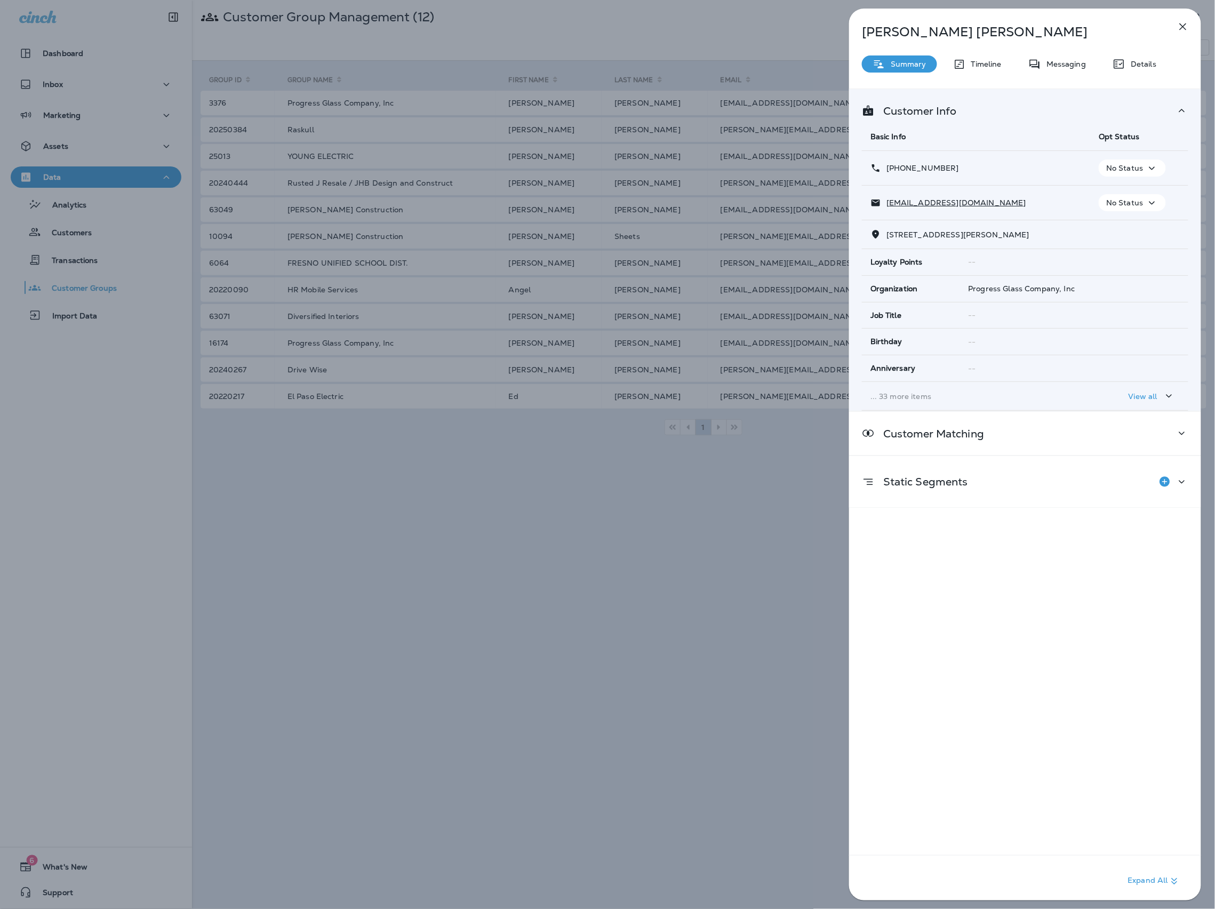
click at [712, 44] on div "Michael Meschi Summary Timeline Messaging Details Customer Info Basic Info Opt …" at bounding box center [607, 454] width 1215 height 909
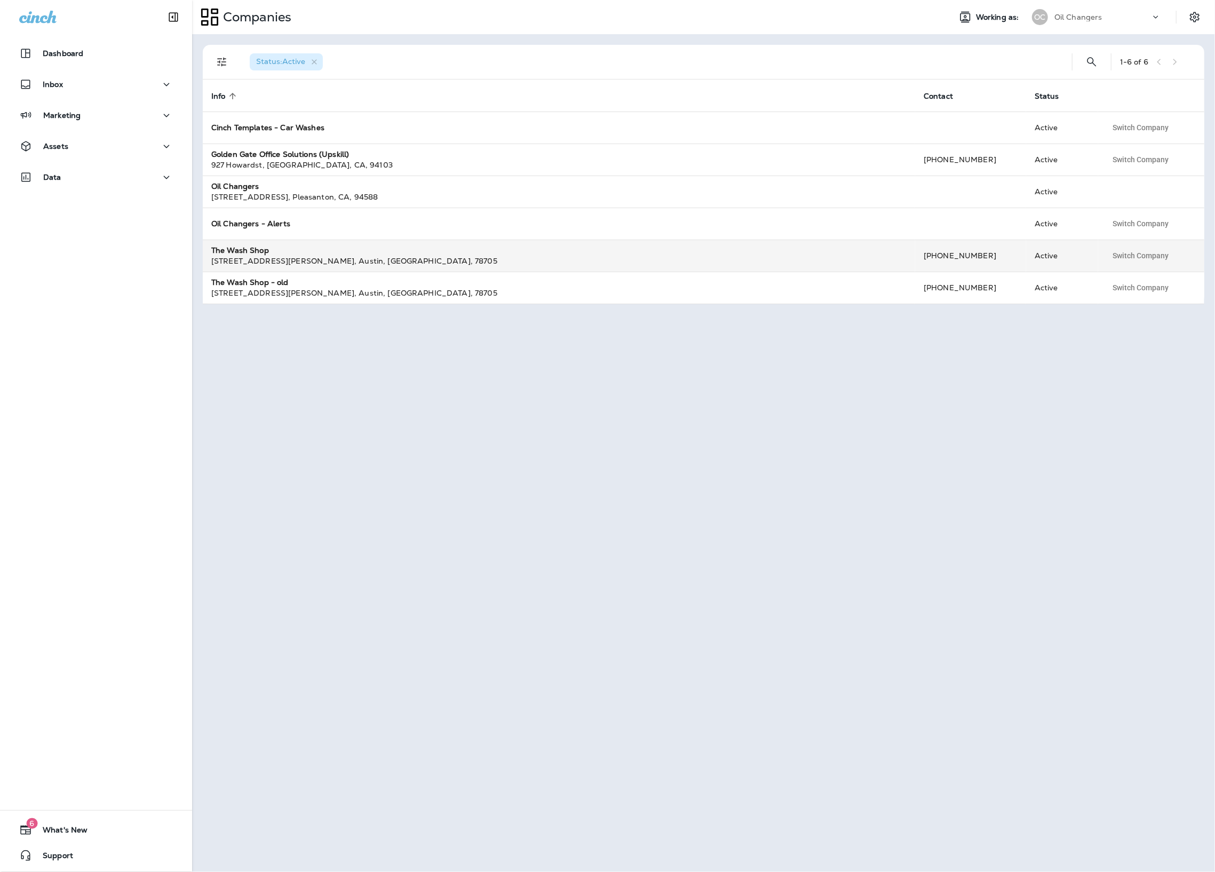
click at [287, 261] on div "3120 Guadalupe St , Austin , TX , 78705" at bounding box center [558, 261] width 695 height 11
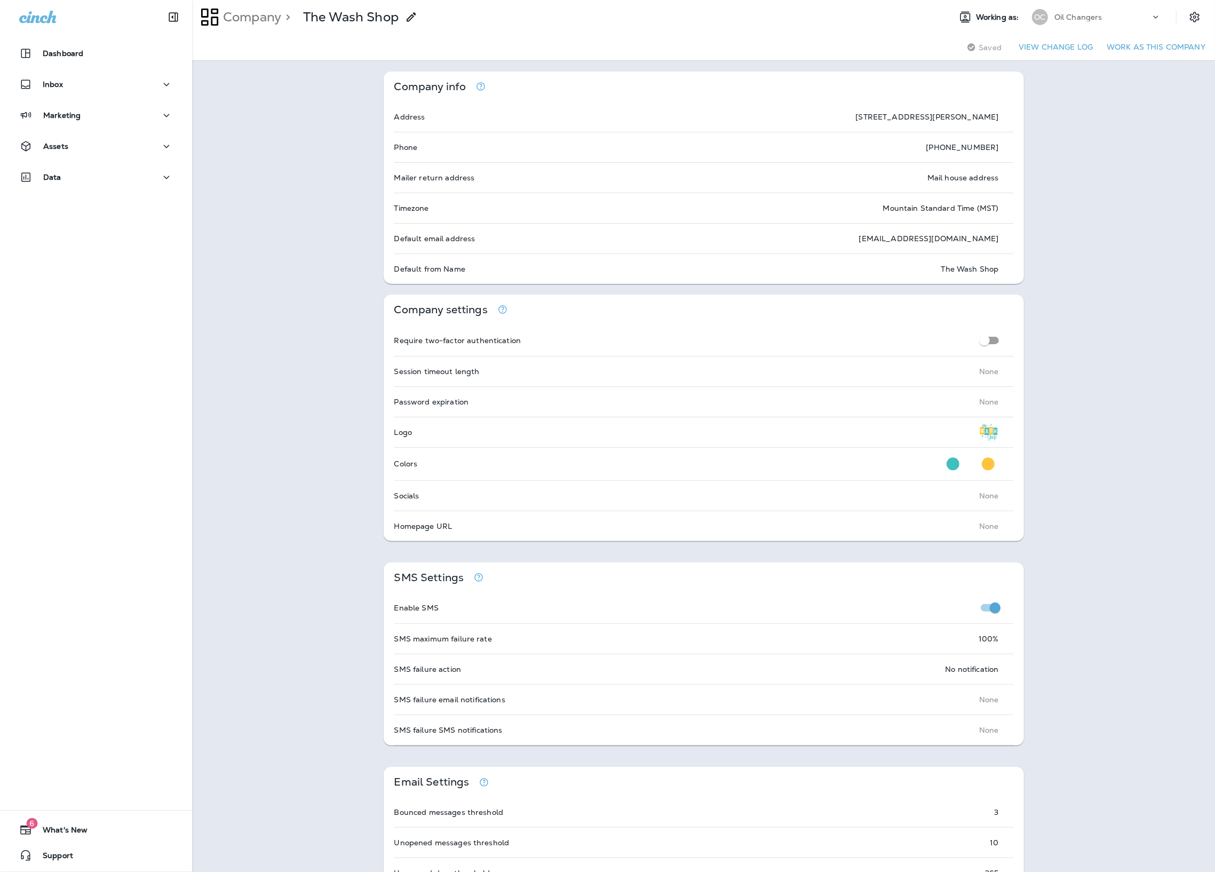
click at [1086, 20] on p "Oil Changers" at bounding box center [1078, 17] width 48 height 9
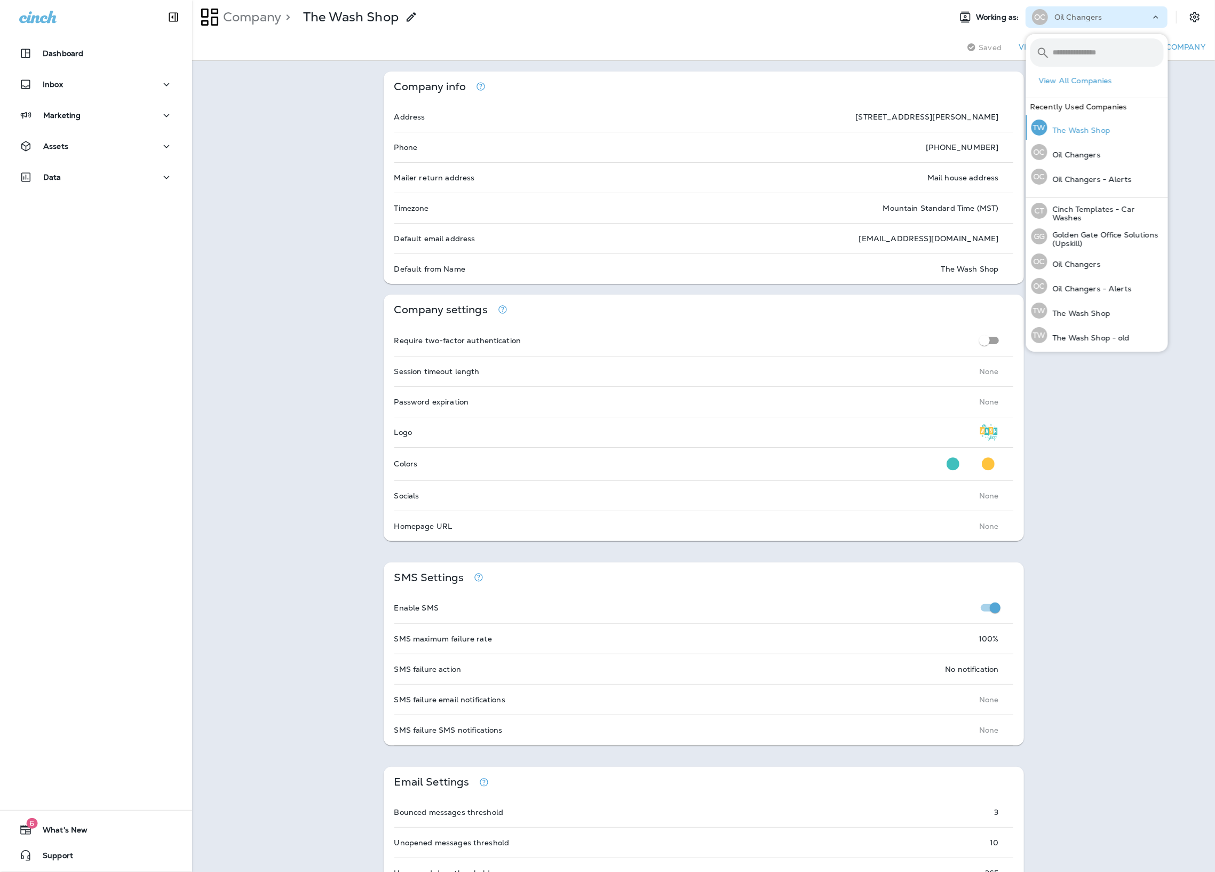
click at [1104, 130] on p "The Wash Shop" at bounding box center [1078, 130] width 63 height 9
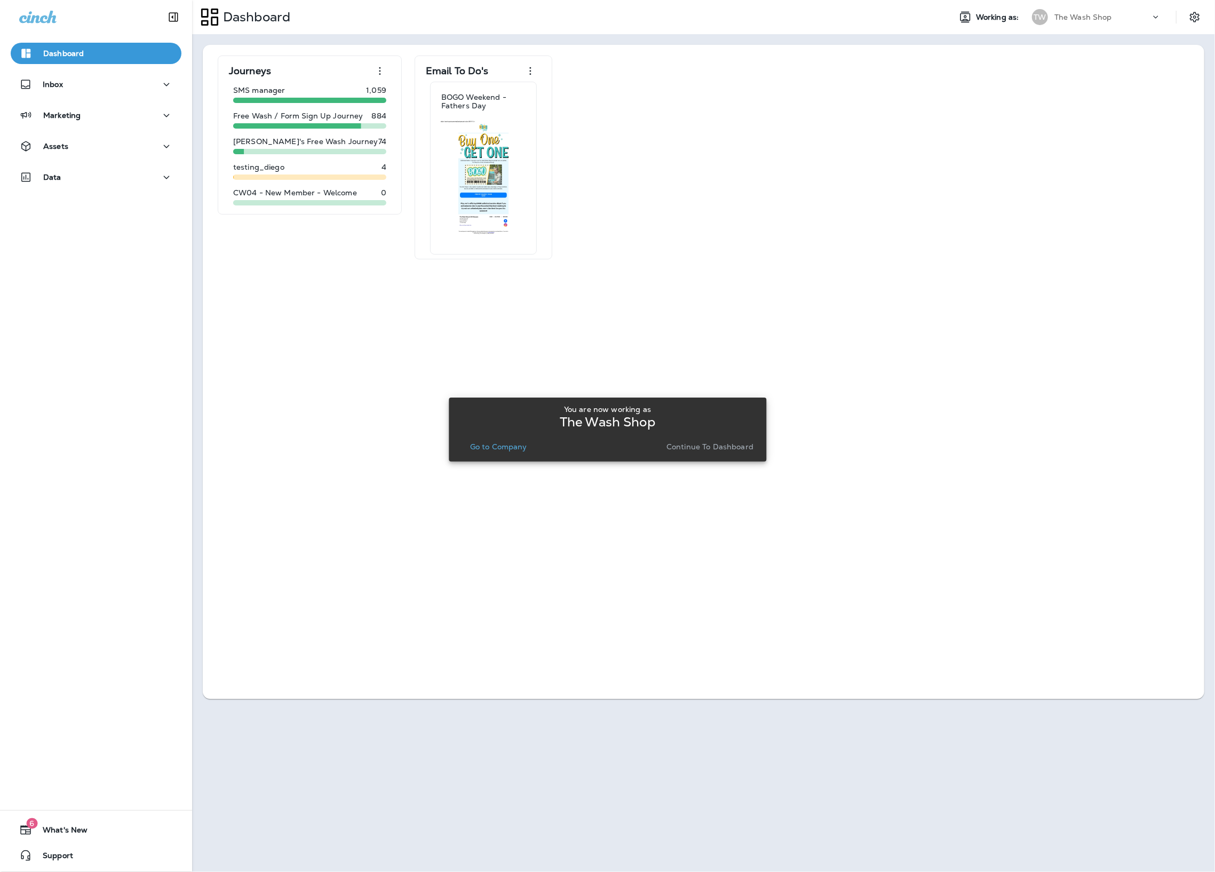
click at [476, 446] on p "Go to Company" at bounding box center [498, 446] width 57 height 9
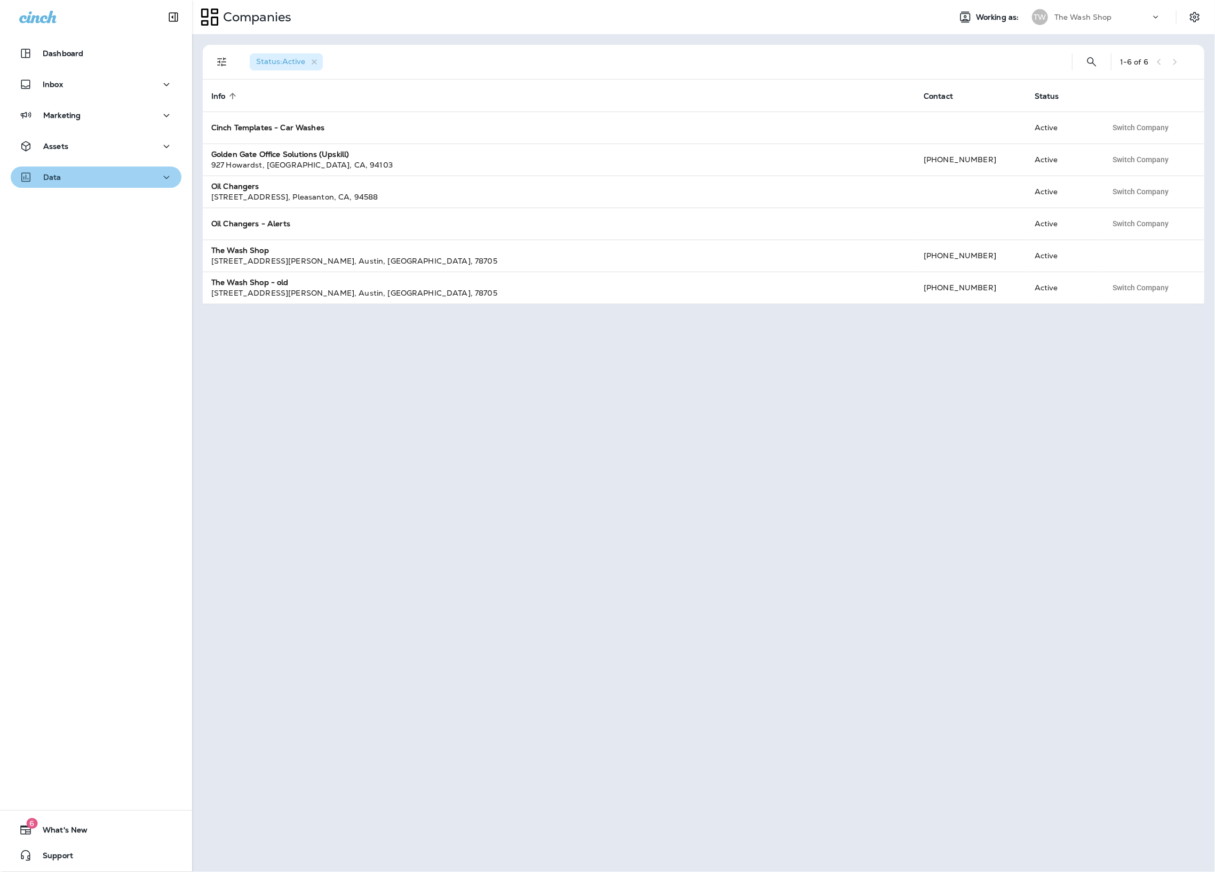
click at [90, 182] on div "Data" at bounding box center [96, 177] width 154 height 13
click at [100, 281] on div "Import Data" at bounding box center [96, 288] width 162 height 16
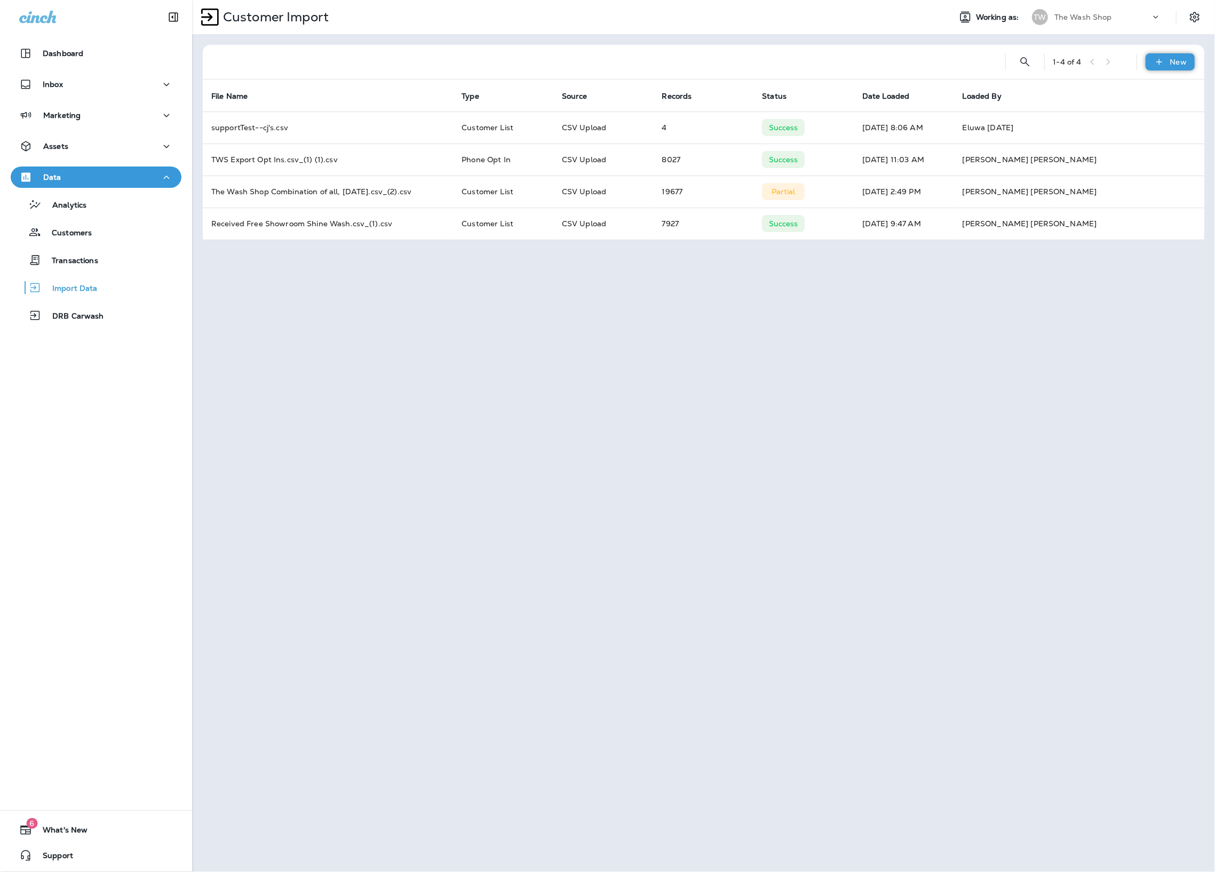
click at [1168, 62] on div "New" at bounding box center [1169, 61] width 49 height 17
click at [1169, 87] on button "Customer list" at bounding box center [1141, 90] width 107 height 26
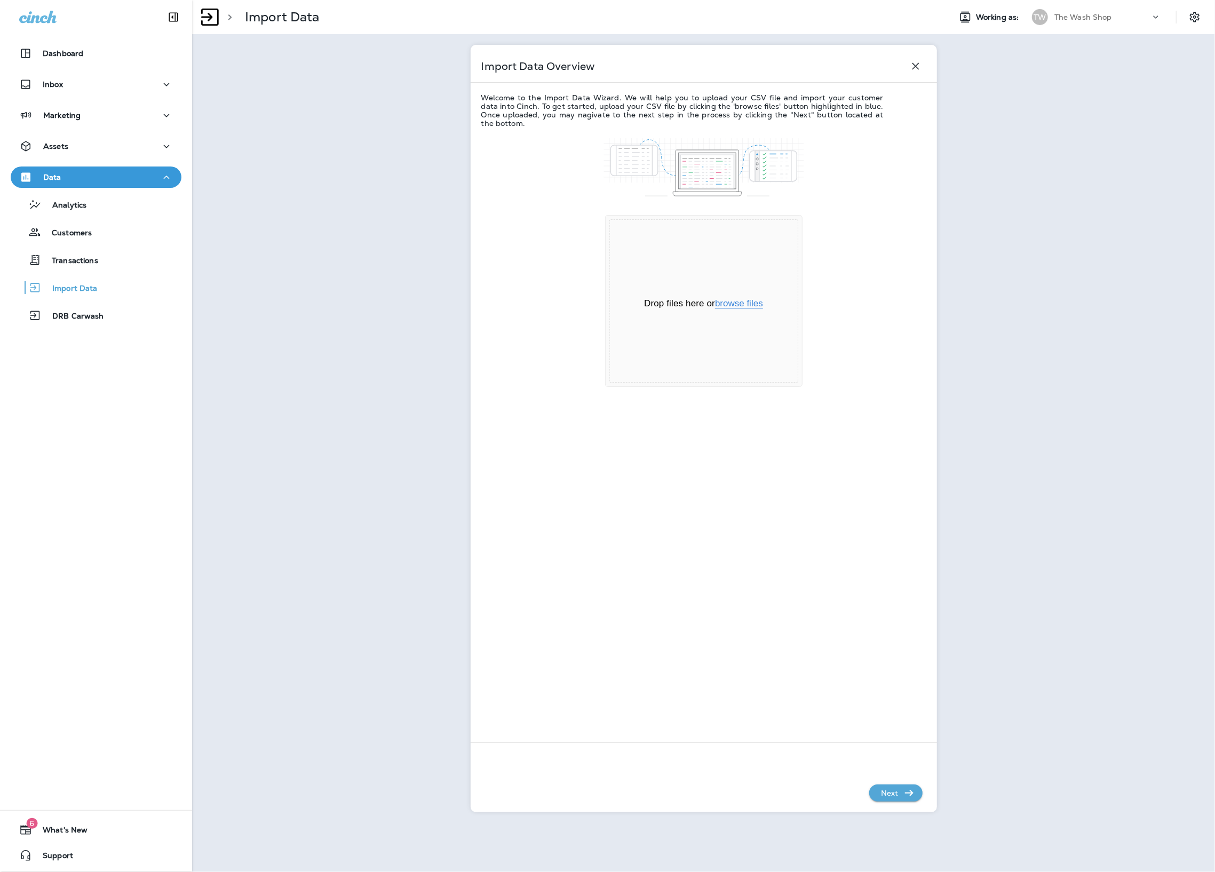
click at [752, 309] on div "Drop files here or browse files Powered by Uppy" at bounding box center [703, 300] width 189 height 163
click at [751, 306] on button "browse files" at bounding box center [739, 304] width 48 height 10
click at [107, 131] on div "Marketing" at bounding box center [96, 118] width 192 height 27
click at [111, 124] on button "Marketing" at bounding box center [96, 115] width 171 height 21
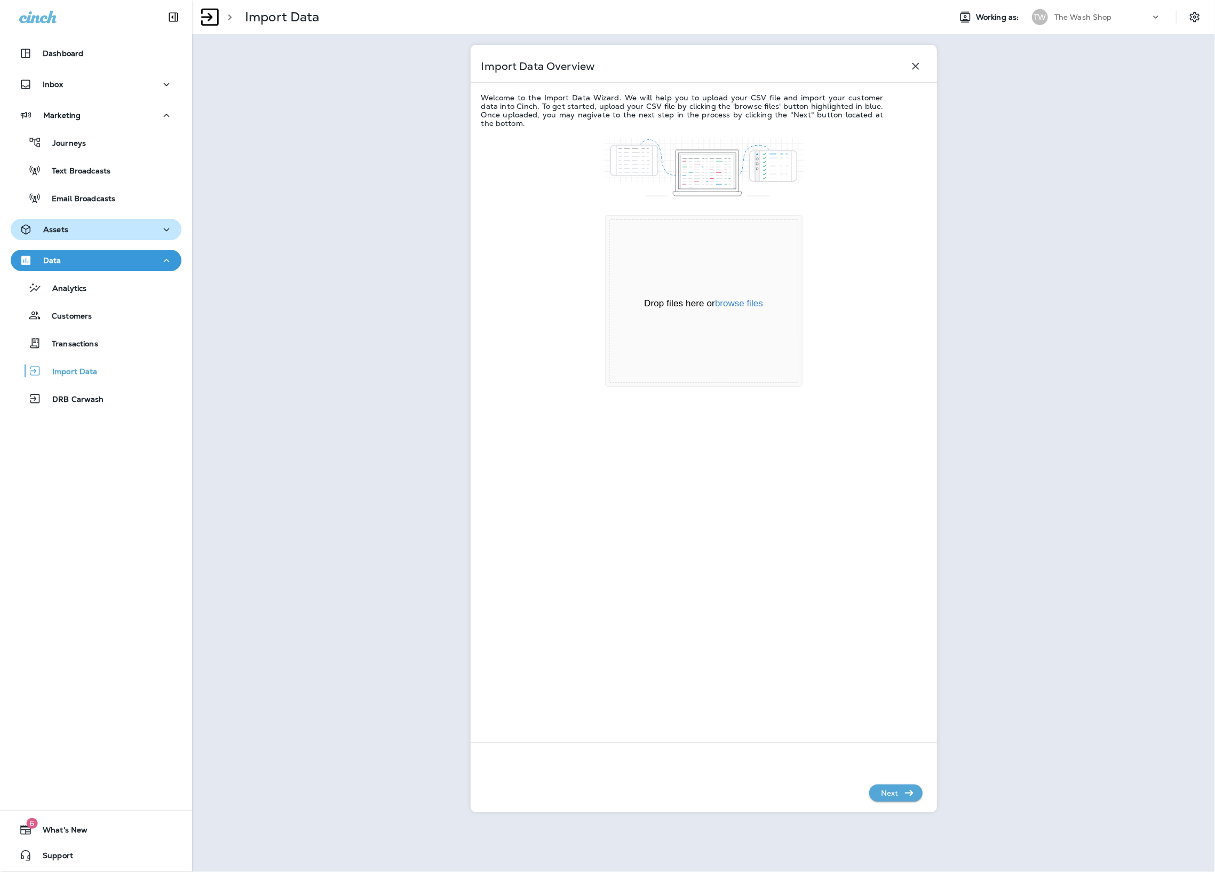
click at [114, 226] on div "Assets" at bounding box center [96, 229] width 154 height 13
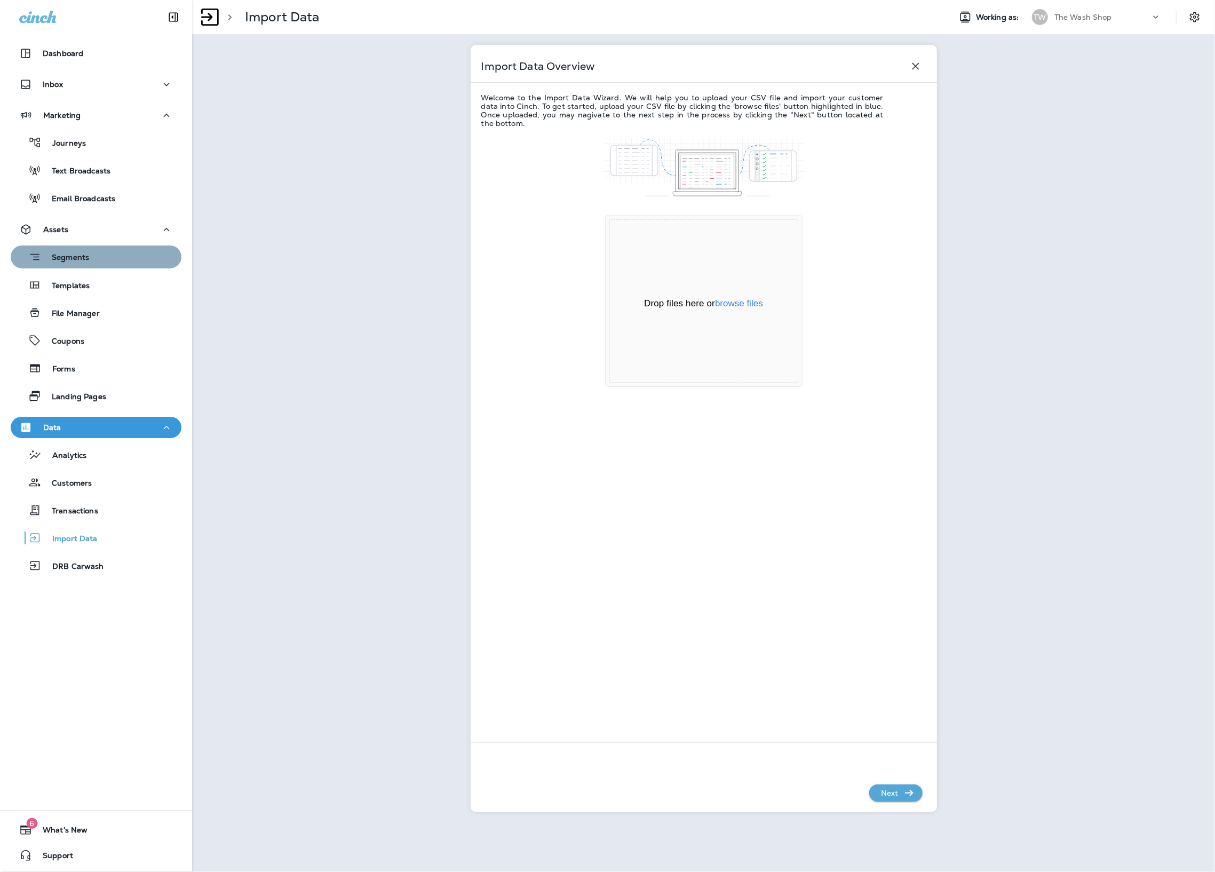
click at [93, 258] on div "Segments" at bounding box center [96, 257] width 162 height 17
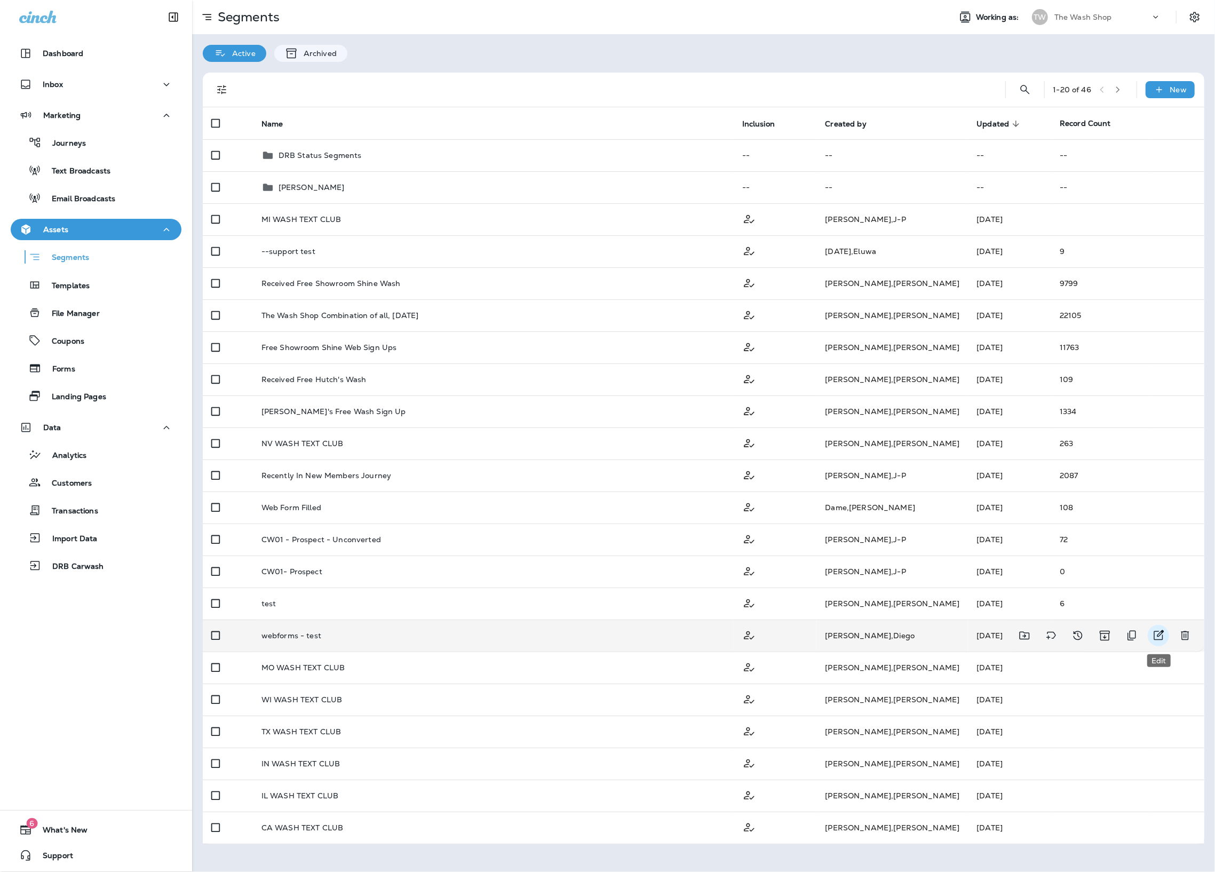
click at [1154, 637] on icon "Edit" at bounding box center [1159, 635] width 10 height 10
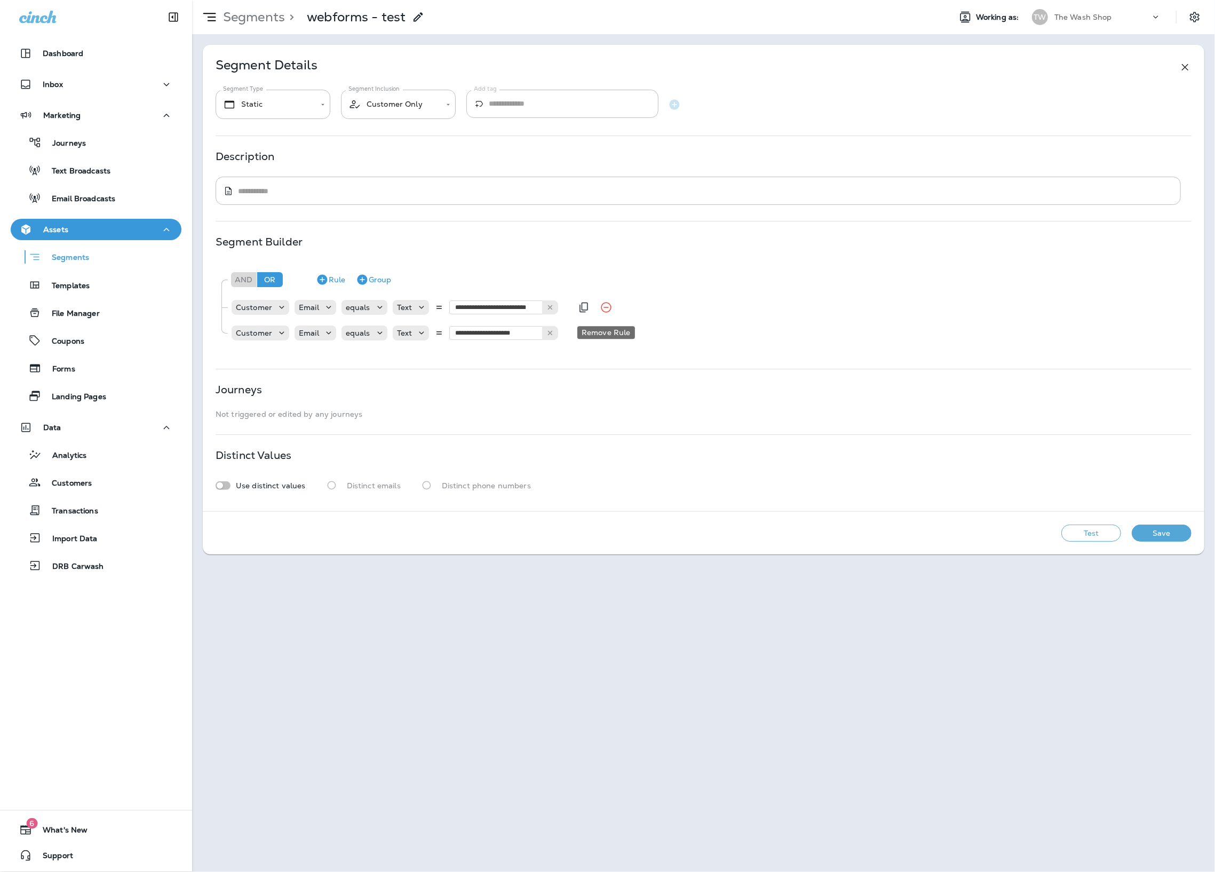
drag, startPoint x: 605, startPoint y: 308, endPoint x: 516, endPoint y: 311, distance: 88.6
click at [604, 308] on icon "Remove Rule" at bounding box center [606, 307] width 13 height 13
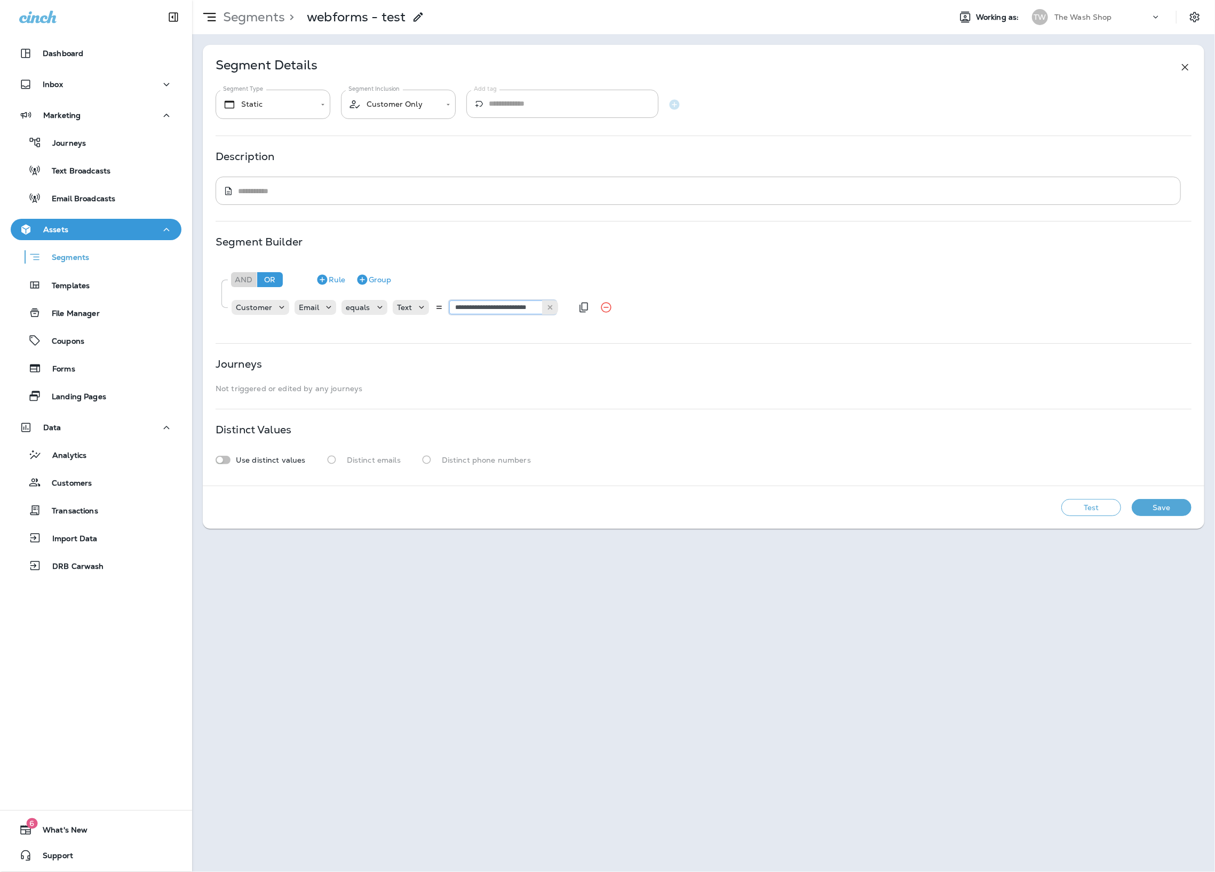
click at [500, 312] on input "**********" at bounding box center [502, 307] width 107 height 14
click at [325, 311] on icon at bounding box center [328, 307] width 11 height 11
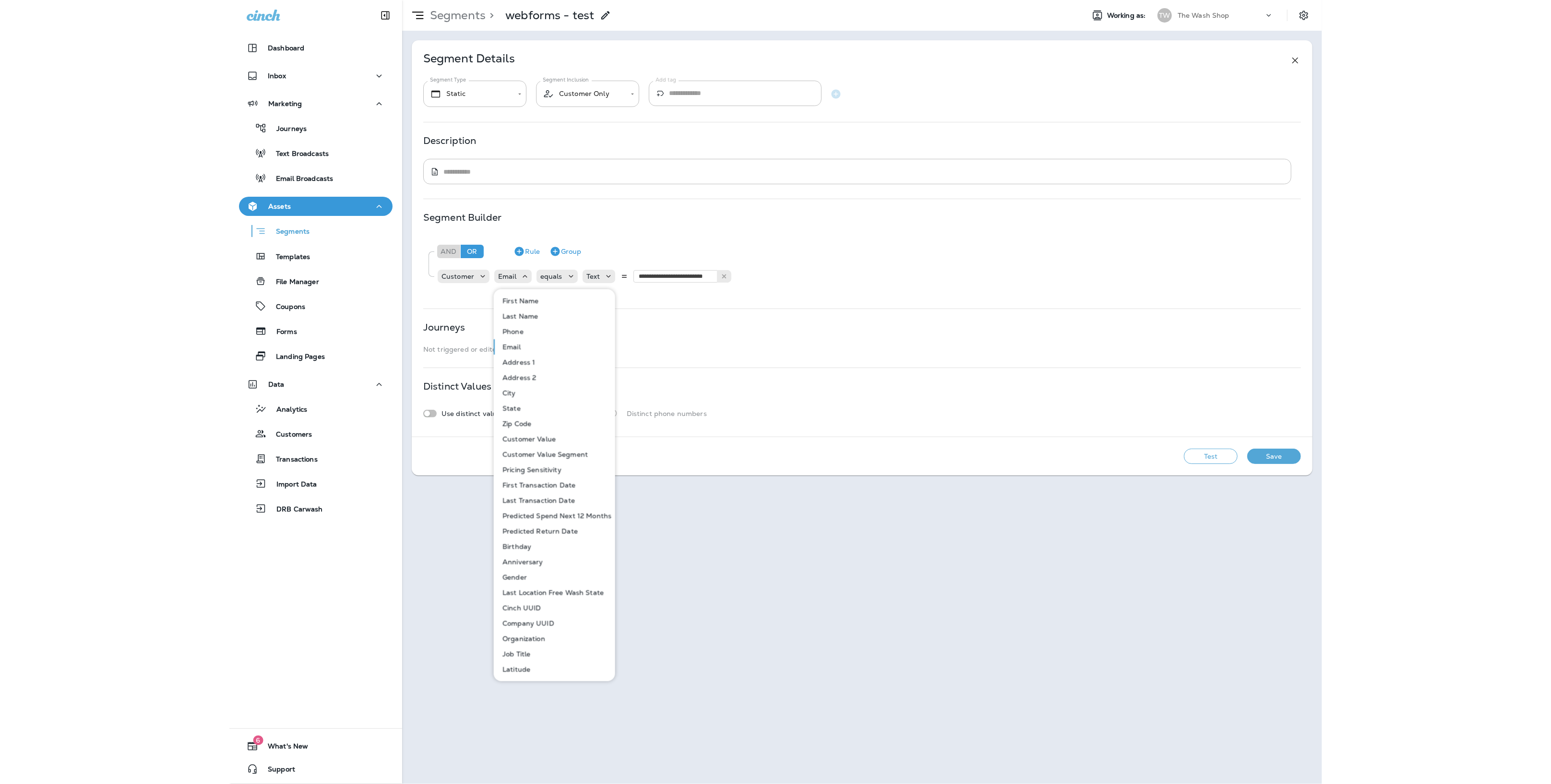
scroll to position [414, 0]
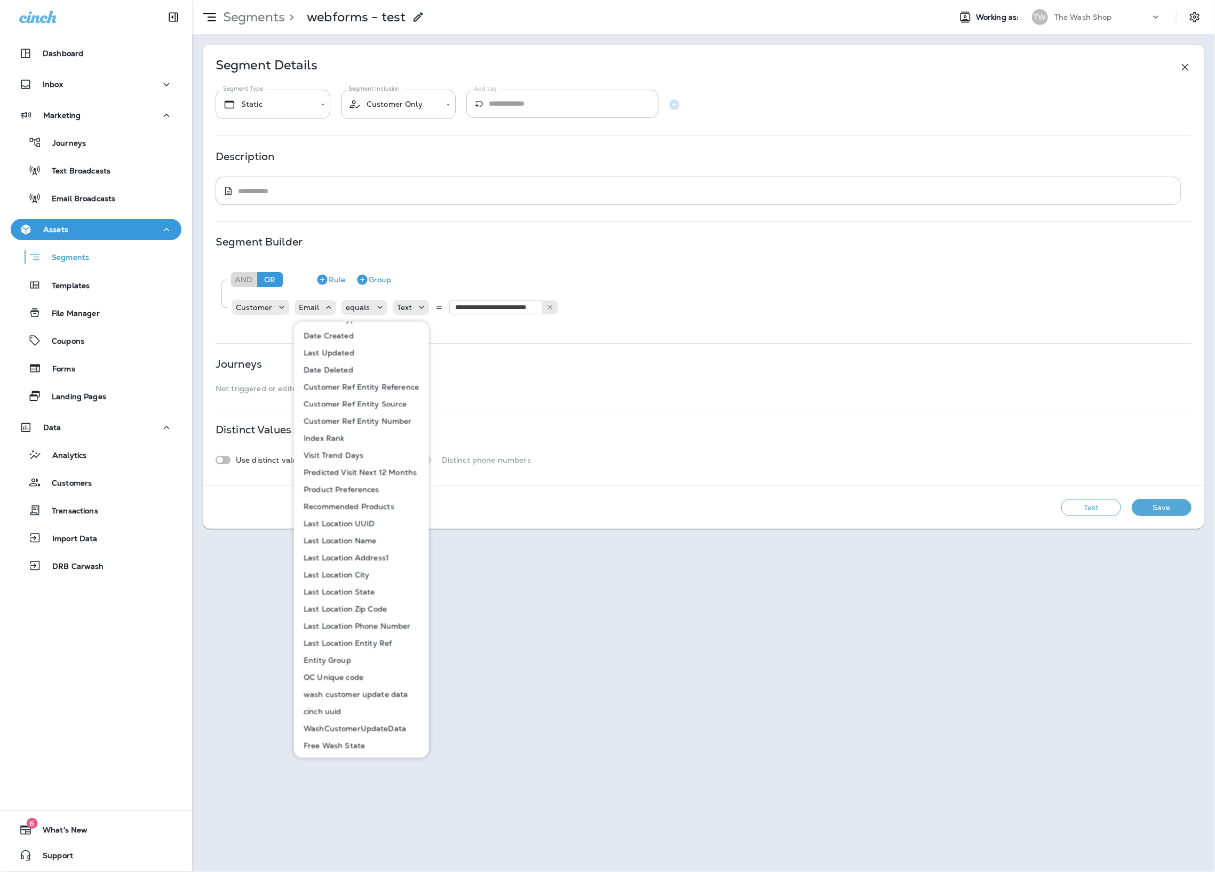
drag, startPoint x: 373, startPoint y: 749, endPoint x: 377, endPoint y: 709, distance: 40.2
click at [373, 749] on button "Free Wash State" at bounding box center [362, 745] width 134 height 17
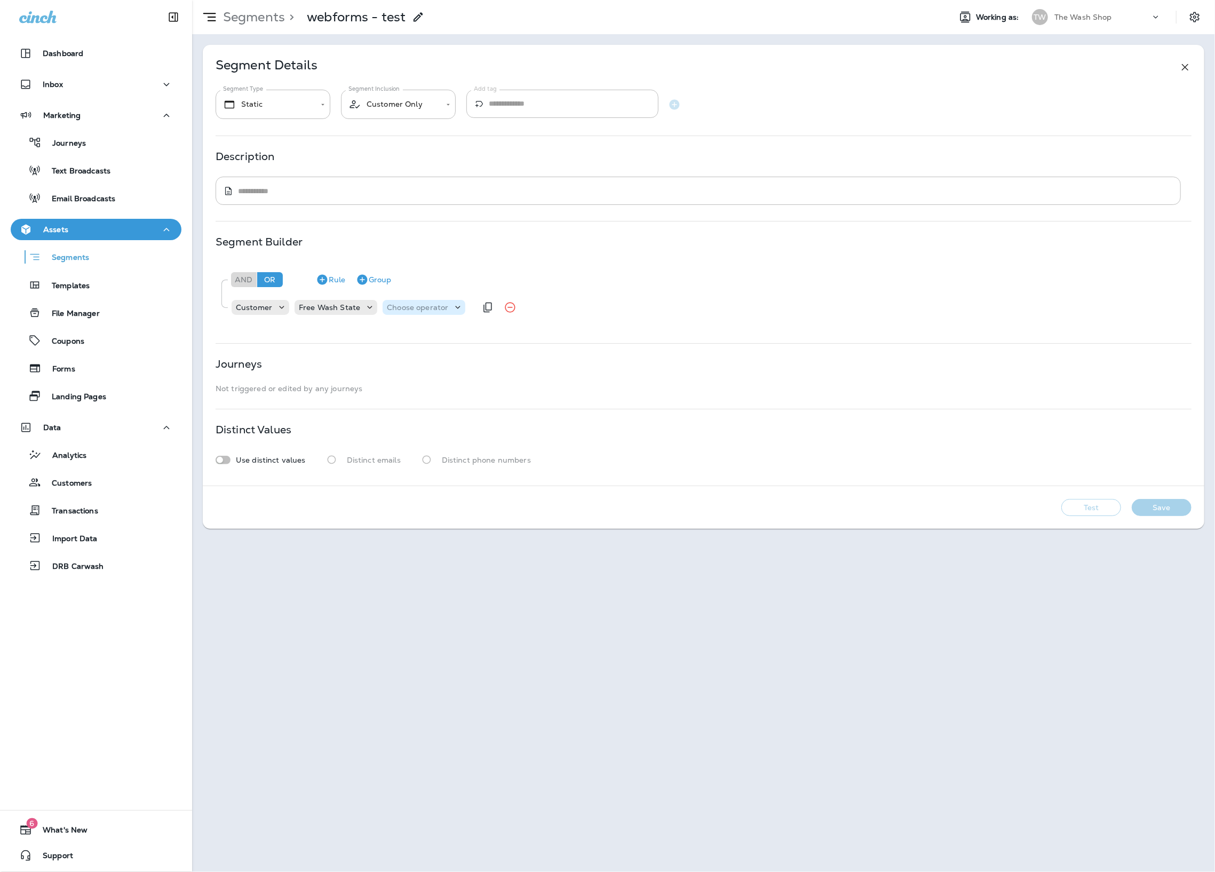
click at [420, 312] on div "Choose operator" at bounding box center [424, 307] width 83 height 11
click at [420, 337] on button "contains" at bounding box center [418, 334] width 74 height 17
click at [464, 306] on p "Choose query type" at bounding box center [479, 307] width 70 height 9
click at [458, 330] on p "Text" at bounding box center [453, 334] width 20 height 9
click at [506, 305] on input "text" at bounding box center [550, 307] width 107 height 14
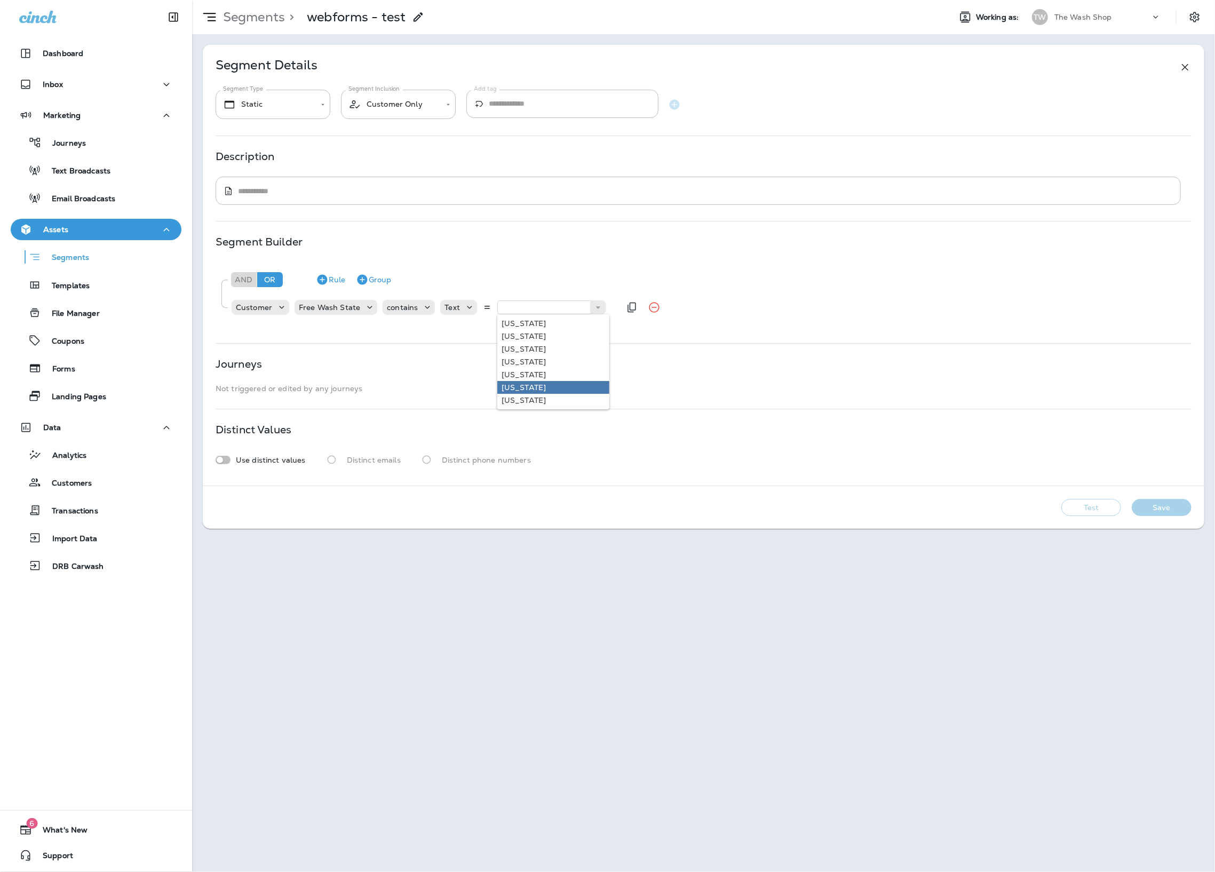
type input "********"
click at [523, 384] on div "**********" at bounding box center [703, 265] width 1001 height 441
click at [1116, 509] on button "Test" at bounding box center [1091, 507] width 60 height 17
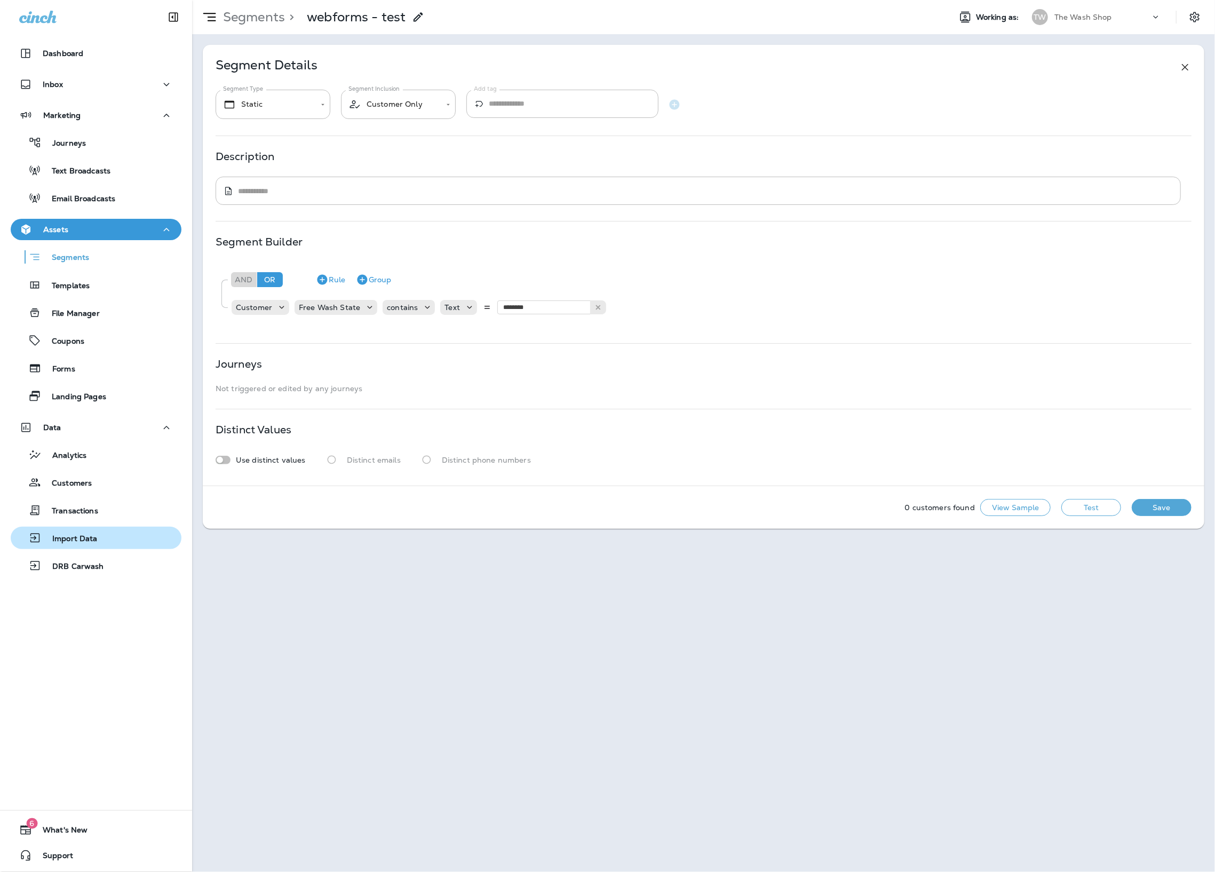
click at [76, 539] on p "Import Data" at bounding box center [70, 539] width 56 height 10
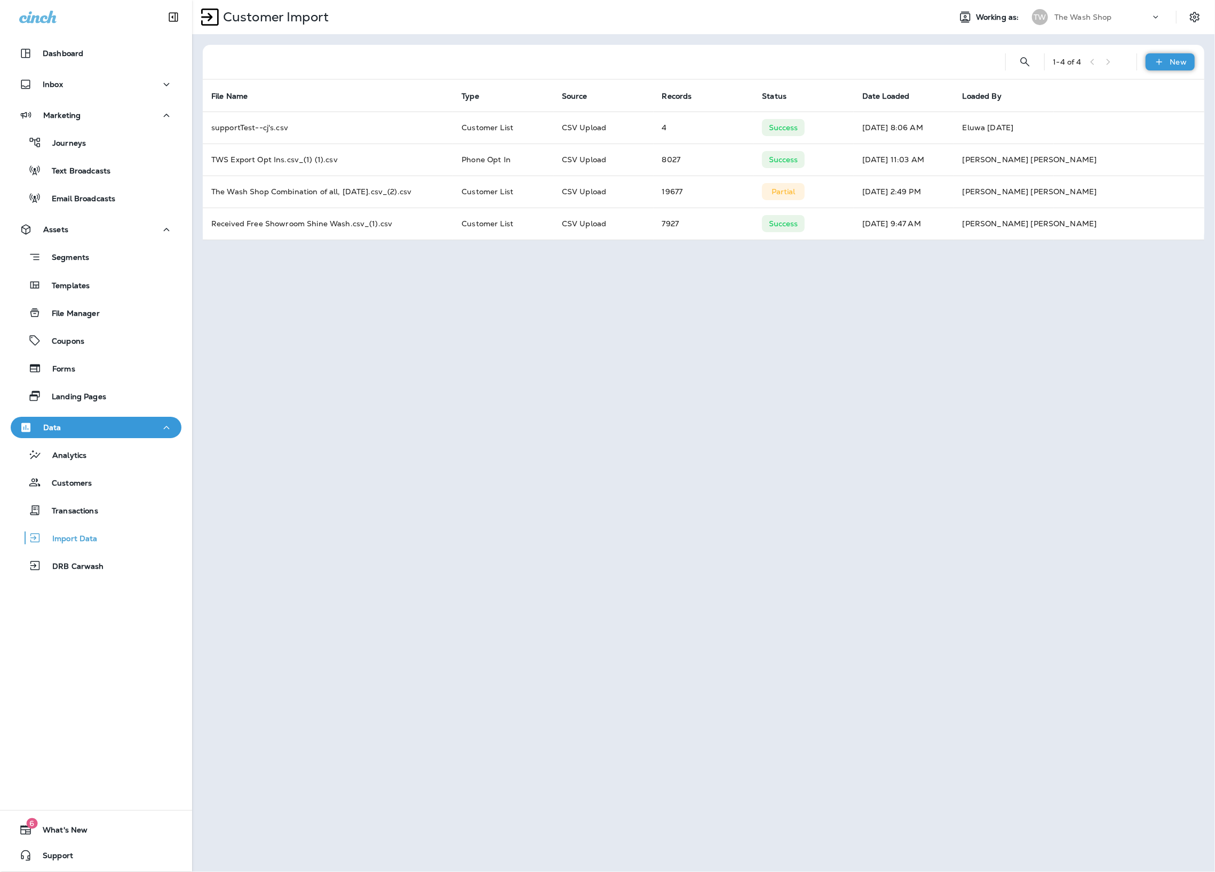
click at [1191, 61] on div "New" at bounding box center [1169, 61] width 49 height 17
click at [1167, 84] on button "Customer list" at bounding box center [1141, 90] width 107 height 26
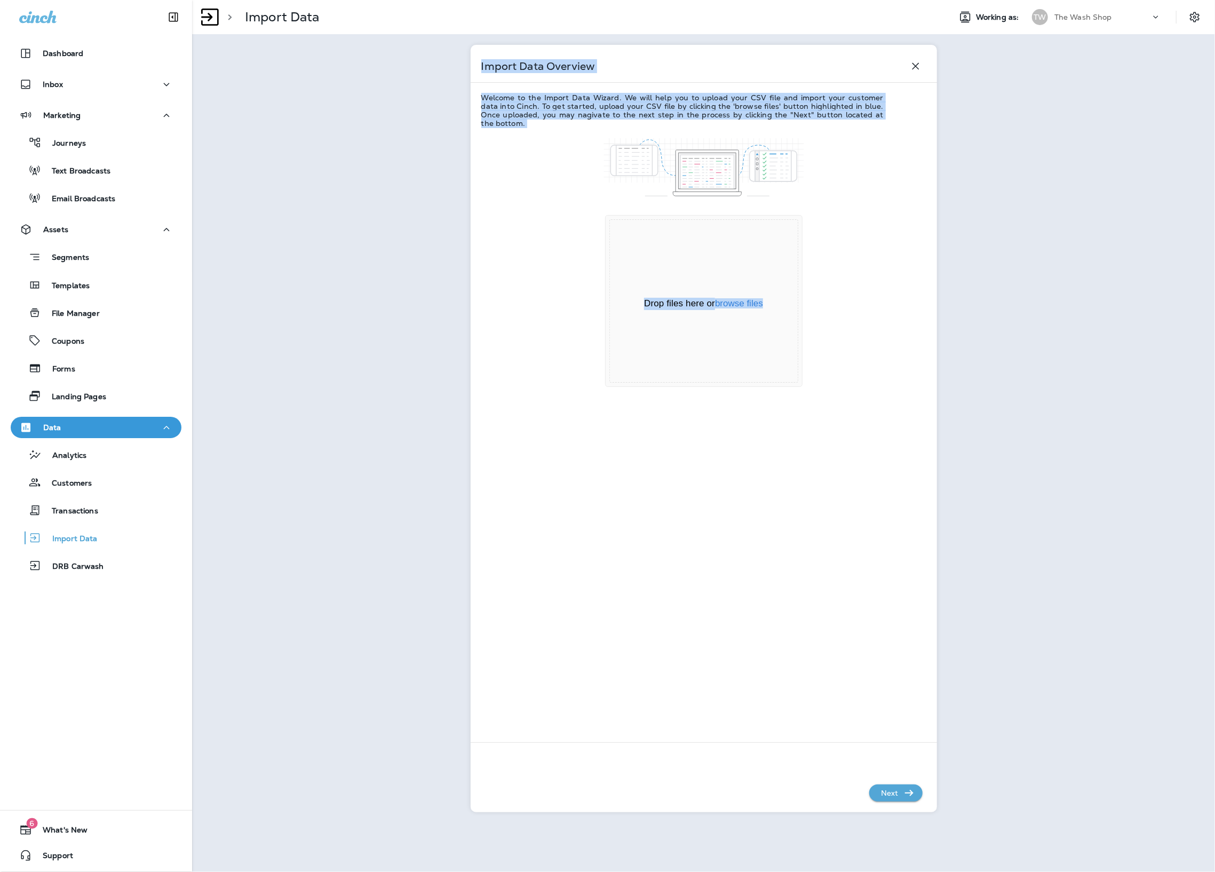
drag, startPoint x: 1030, startPoint y: 153, endPoint x: 561, endPoint y: 341, distance: 505.0
click at [536, 345] on div "> Import Data Working as: TW The Wash Shop Import Data Overview Welcome to the …" at bounding box center [703, 436] width 1023 height 872
click at [693, 308] on div "Drop files here or browse files" at bounding box center [704, 304] width 188 height 12
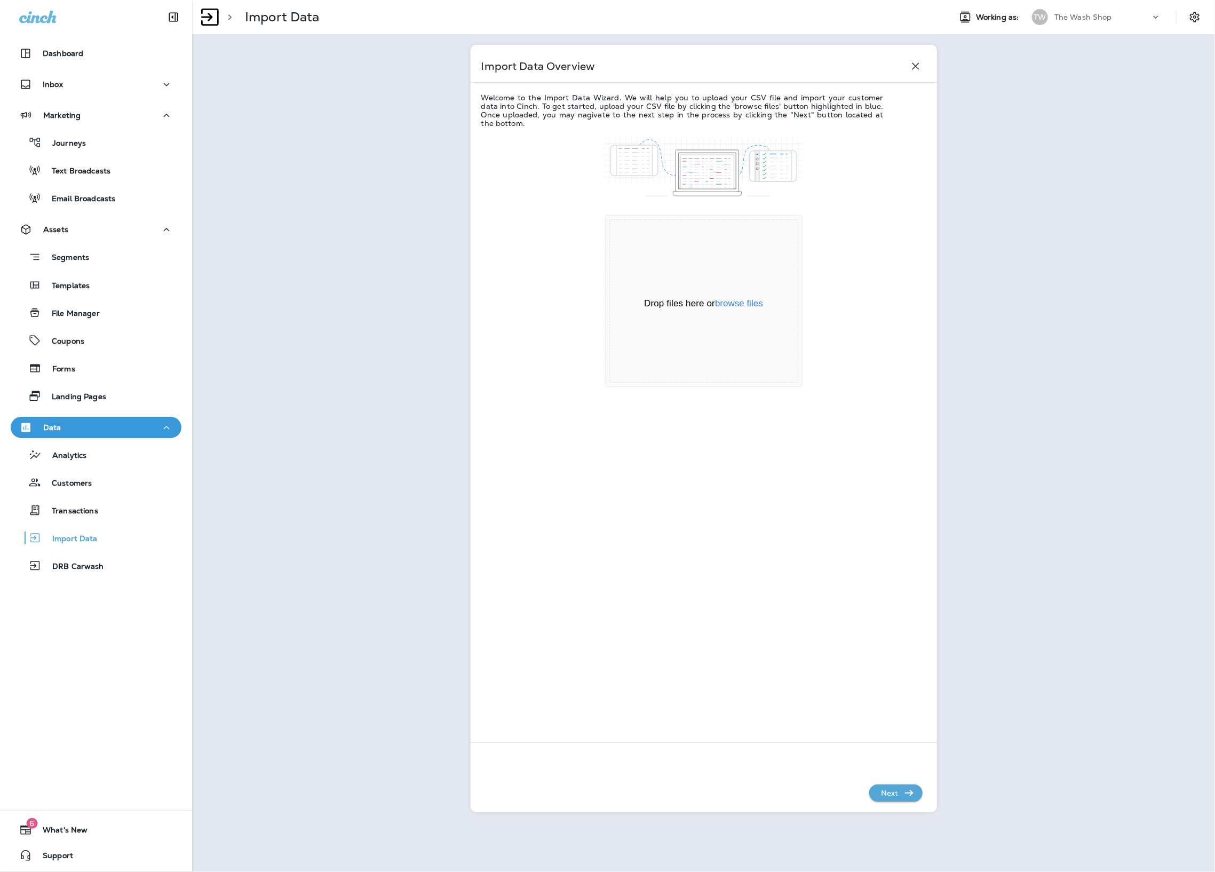
drag, startPoint x: 1093, startPoint y: 296, endPoint x: 724, endPoint y: 278, distance: 369.6
click at [707, 281] on div "> Import Data Working as: TW The Wash Shop Import Data Overview Welcome to the …" at bounding box center [703, 436] width 1023 height 872
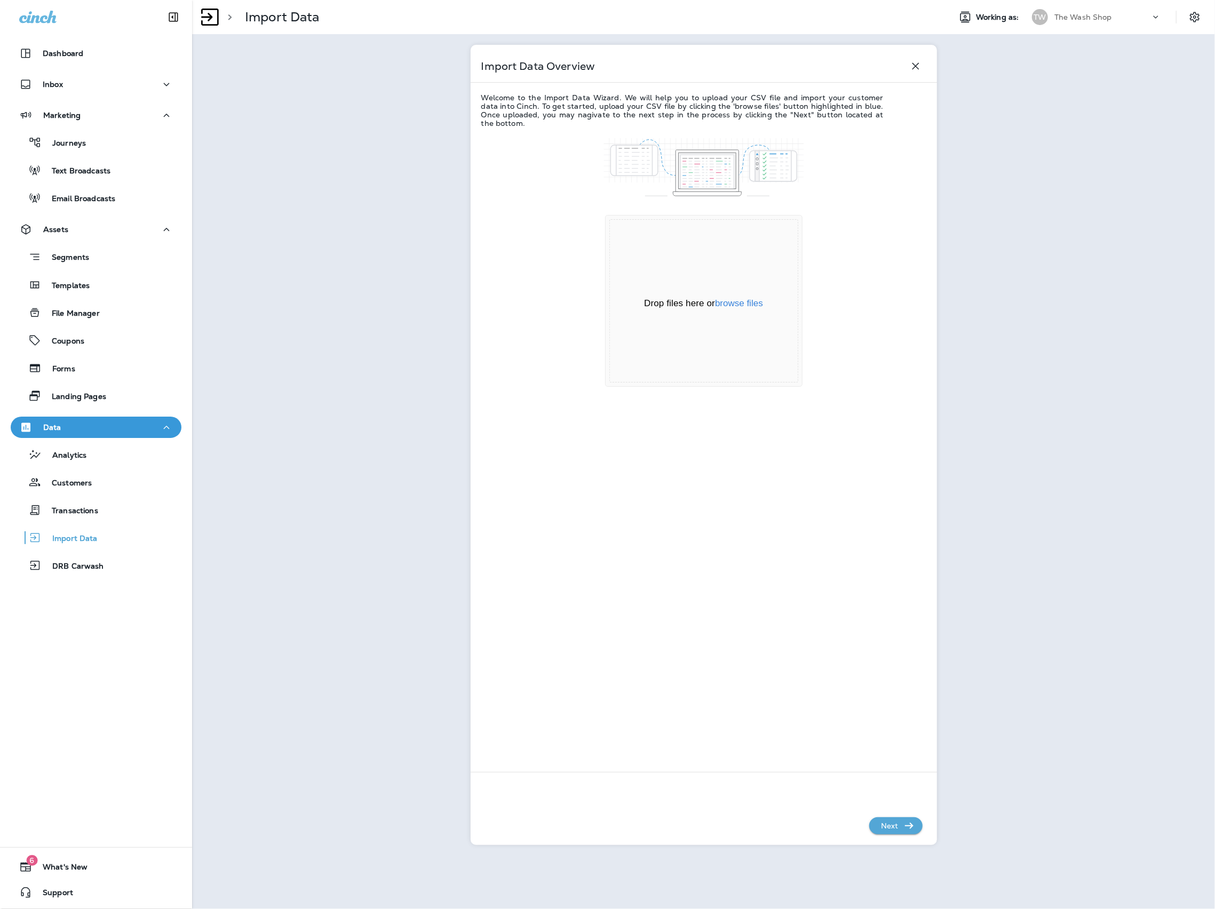
drag, startPoint x: 1212, startPoint y: 174, endPoint x: 1266, endPoint y: 170, distance: 54.5
click at [1214, 0] on html "Dashboard Inbox Marketing Journeys Text Broadcasts Email Broadcasts Assets Segm…" at bounding box center [607, 0] width 1215 height 0
click at [747, 299] on button "browse files" at bounding box center [739, 304] width 48 height 10
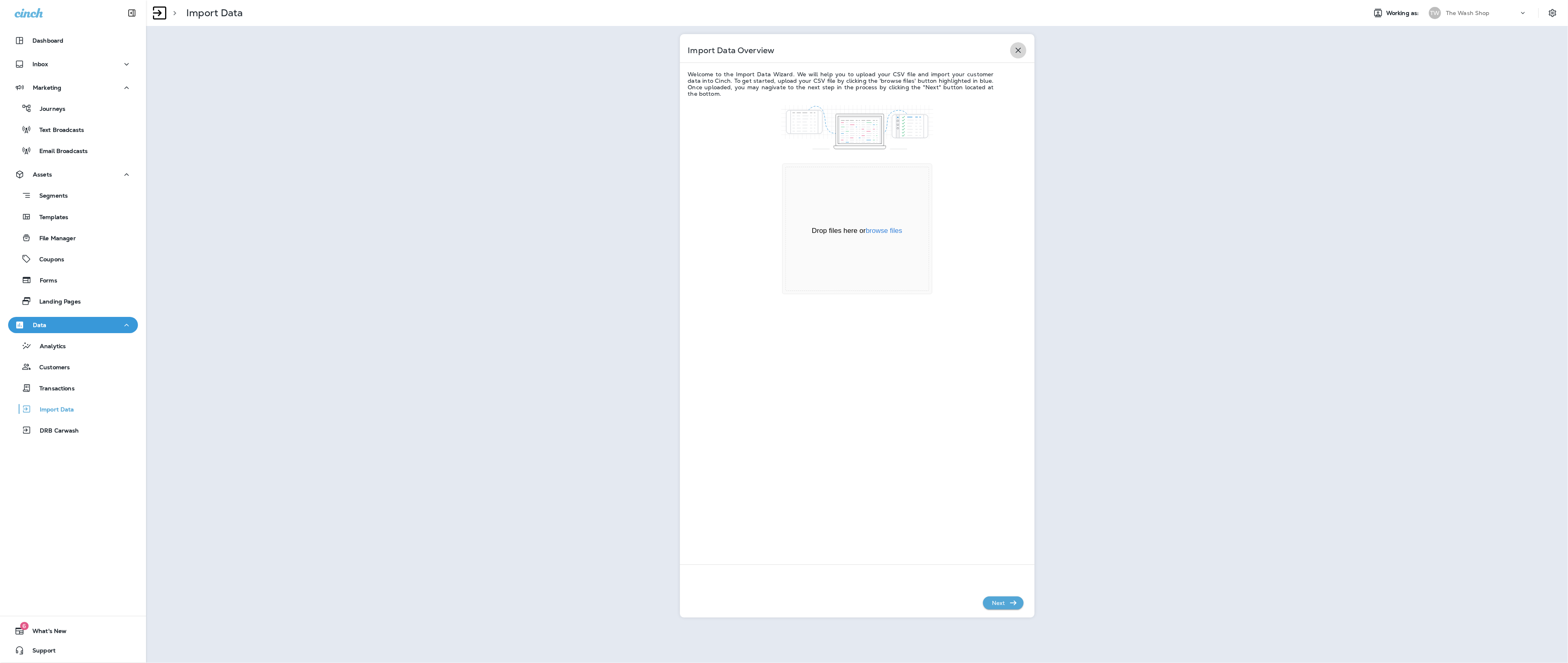
click at [923, 53] on icon "button" at bounding box center [1018, 50] width 10 height 10
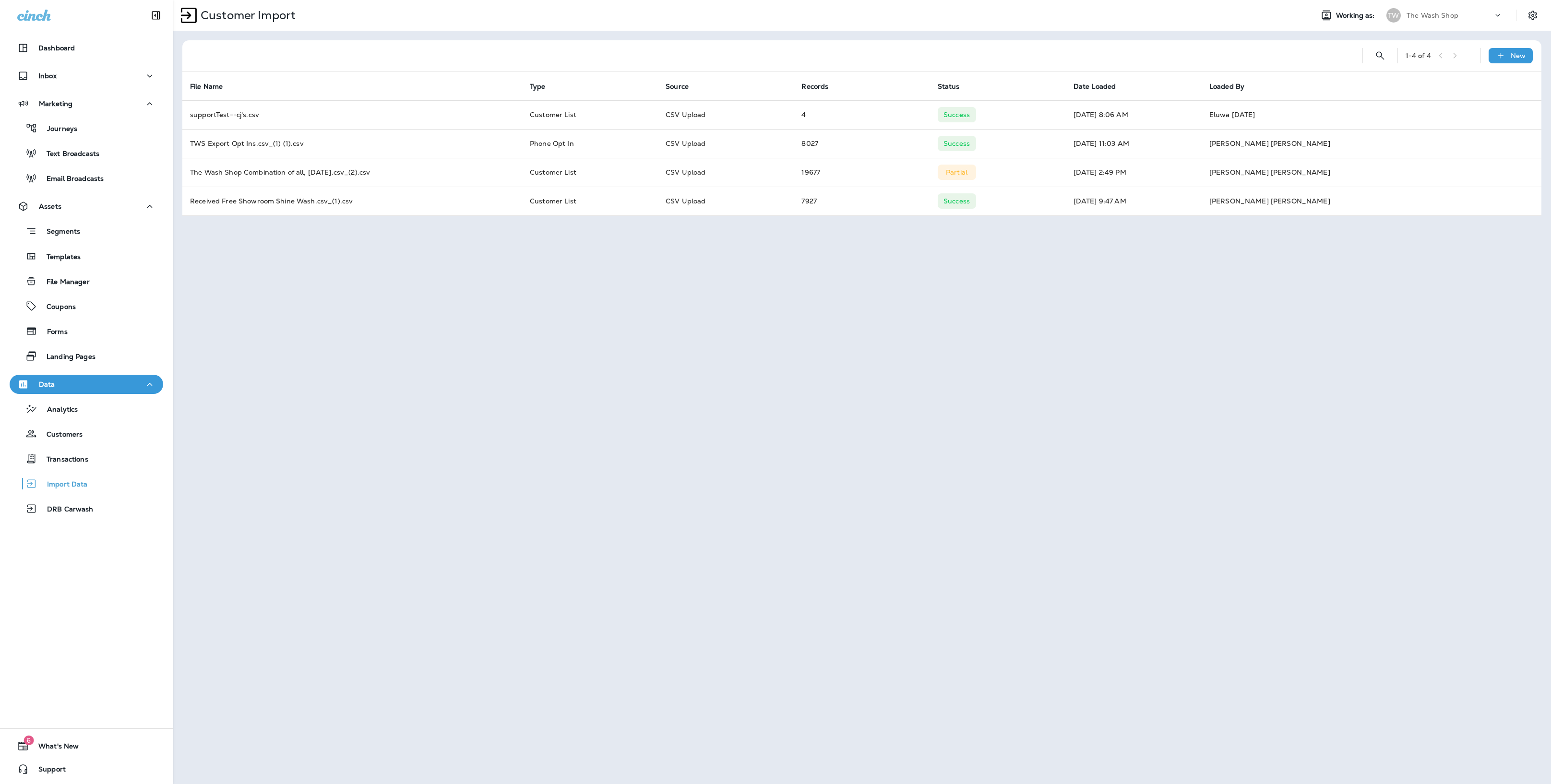
click at [1092, 20] on div "The Wash Shop" at bounding box center [1450, 15] width 86 height 14
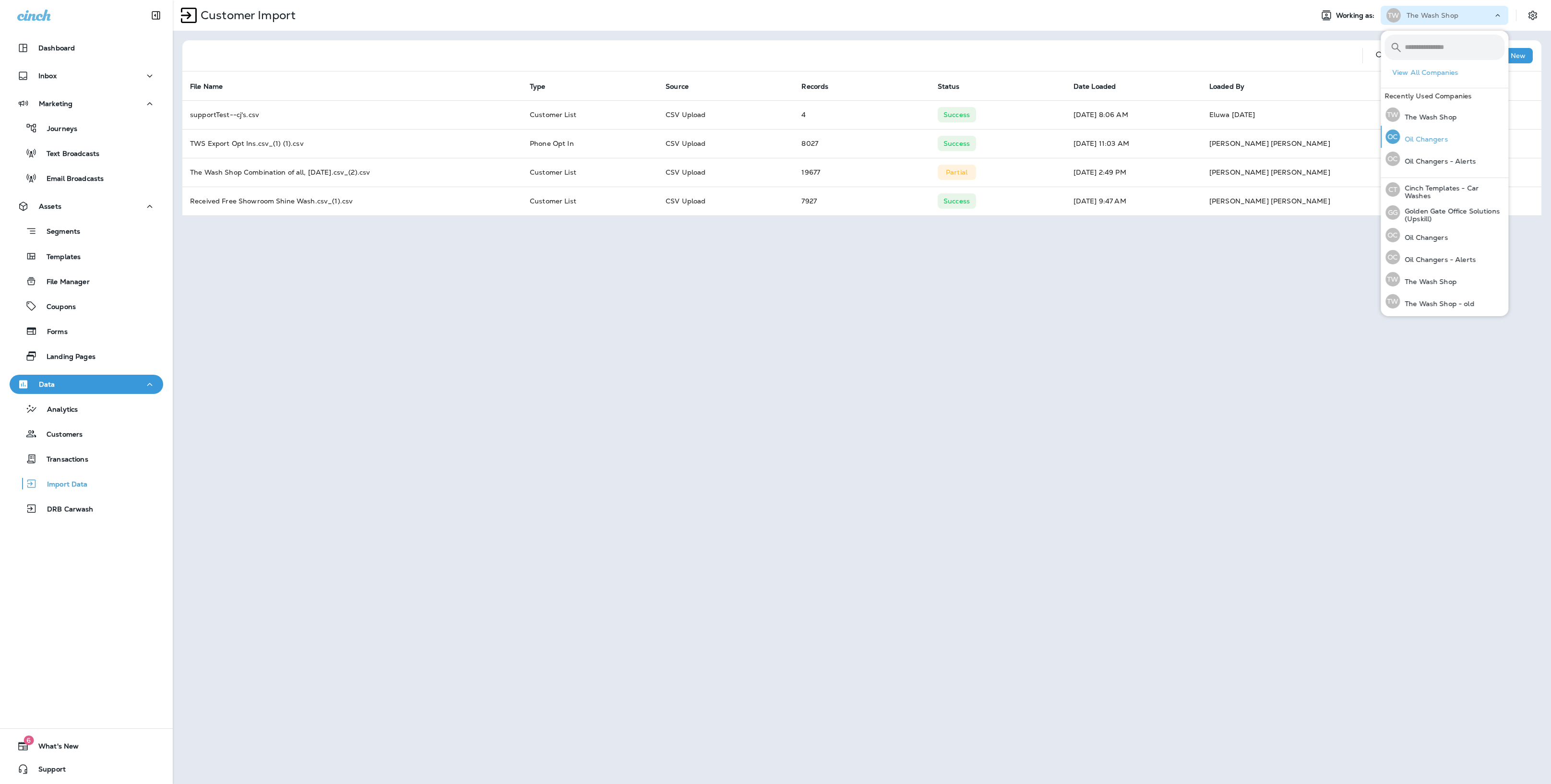
click at [1092, 136] on button "OC Oil Changers" at bounding box center [1445, 137] width 128 height 22
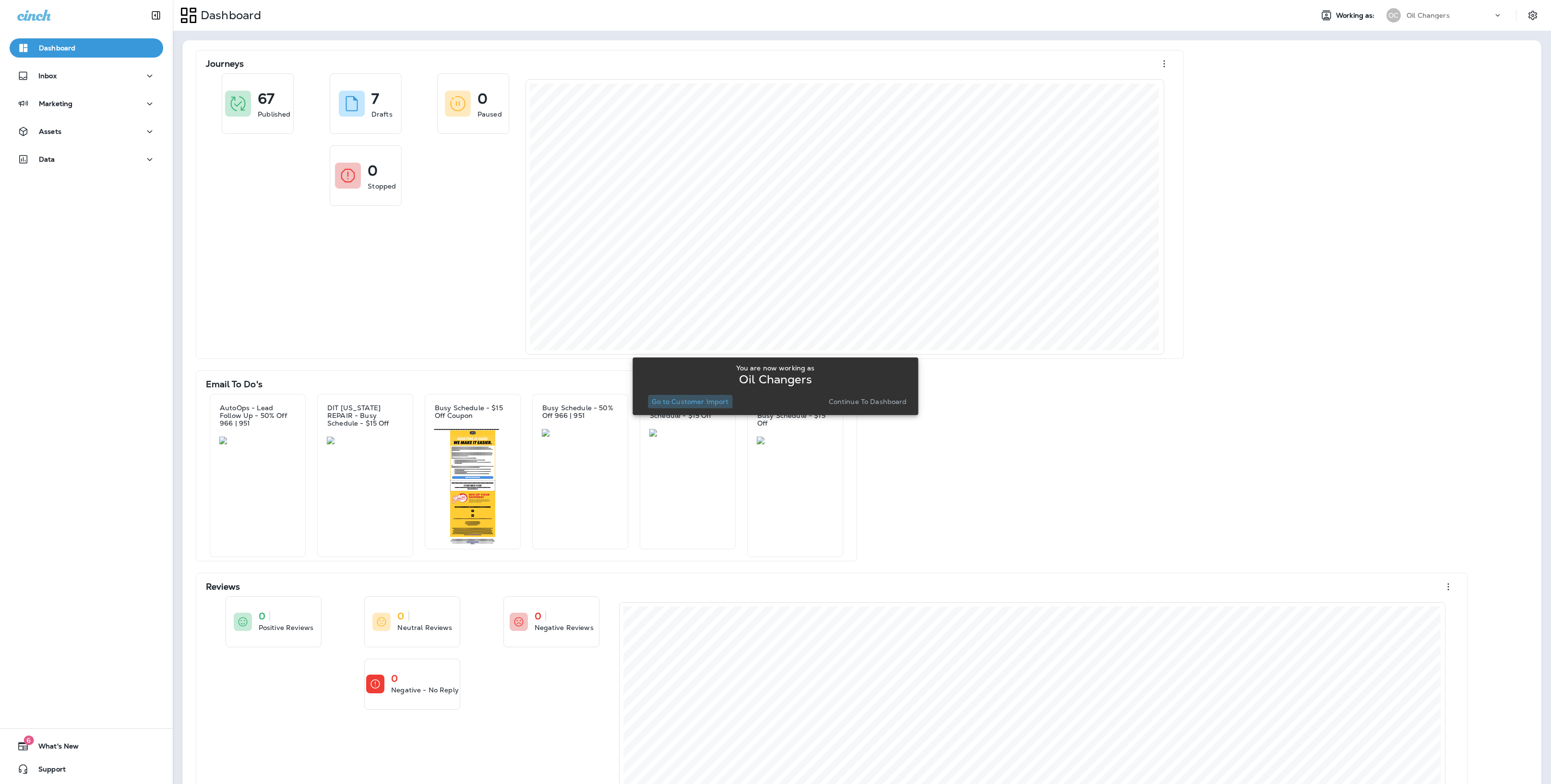
click at [718, 403] on p "Go to Customer Import" at bounding box center [689, 401] width 76 height 8
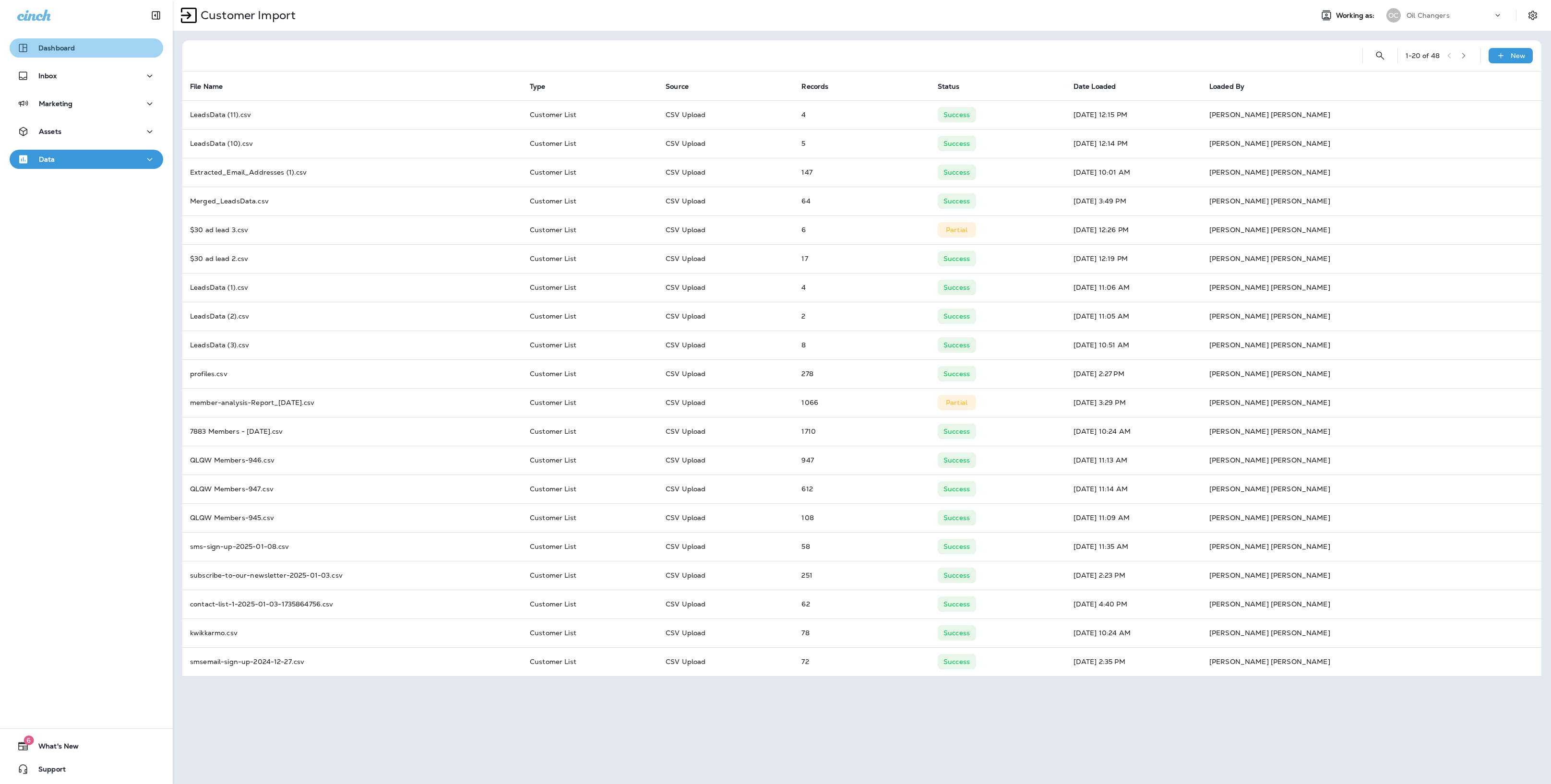
click at [95, 40] on button "Dashboard" at bounding box center [86, 48] width 154 height 19
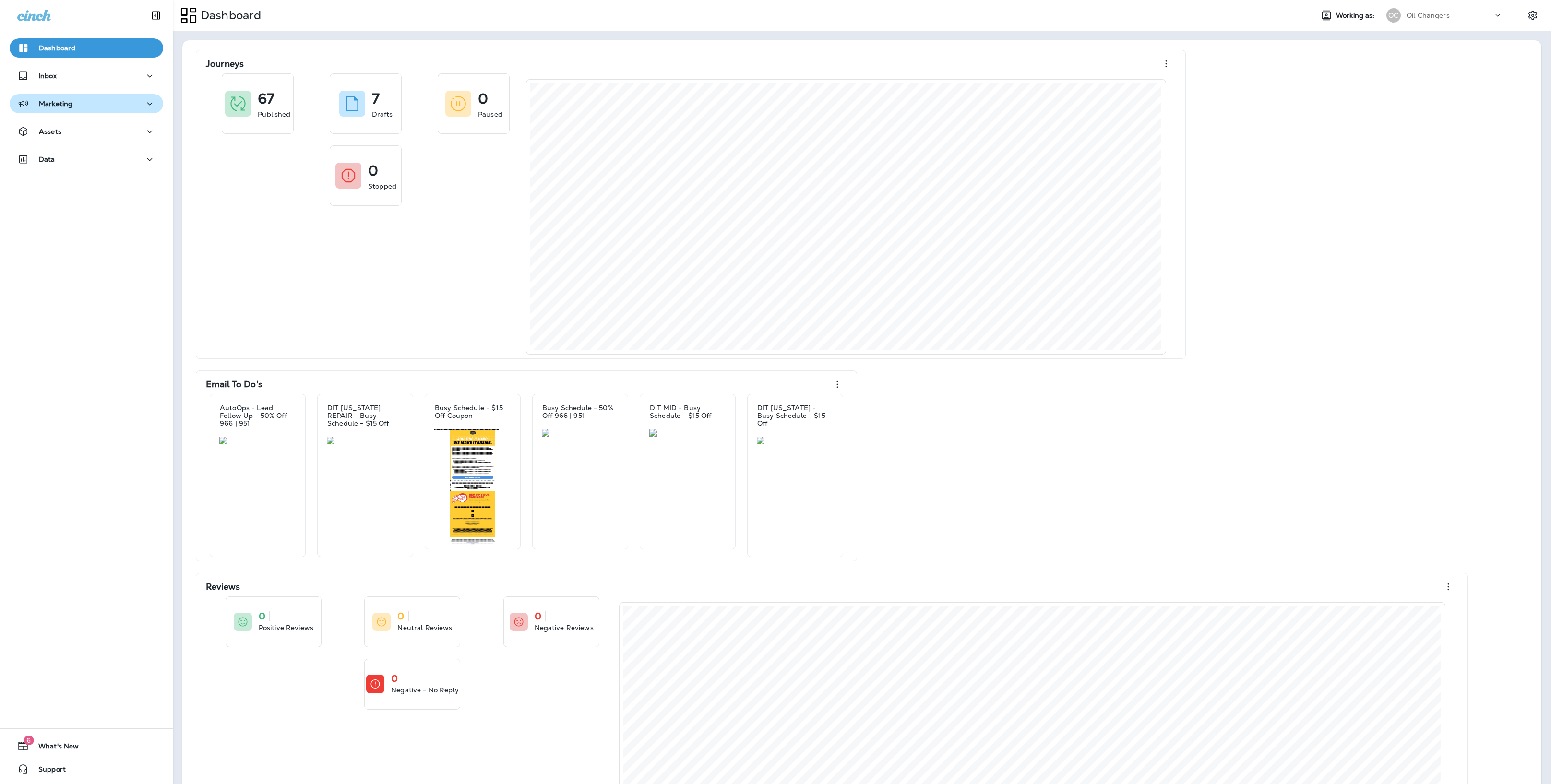
click at [63, 105] on p "Marketing" at bounding box center [55, 103] width 33 height 8
click at [80, 214] on button "Assets" at bounding box center [86, 206] width 154 height 19
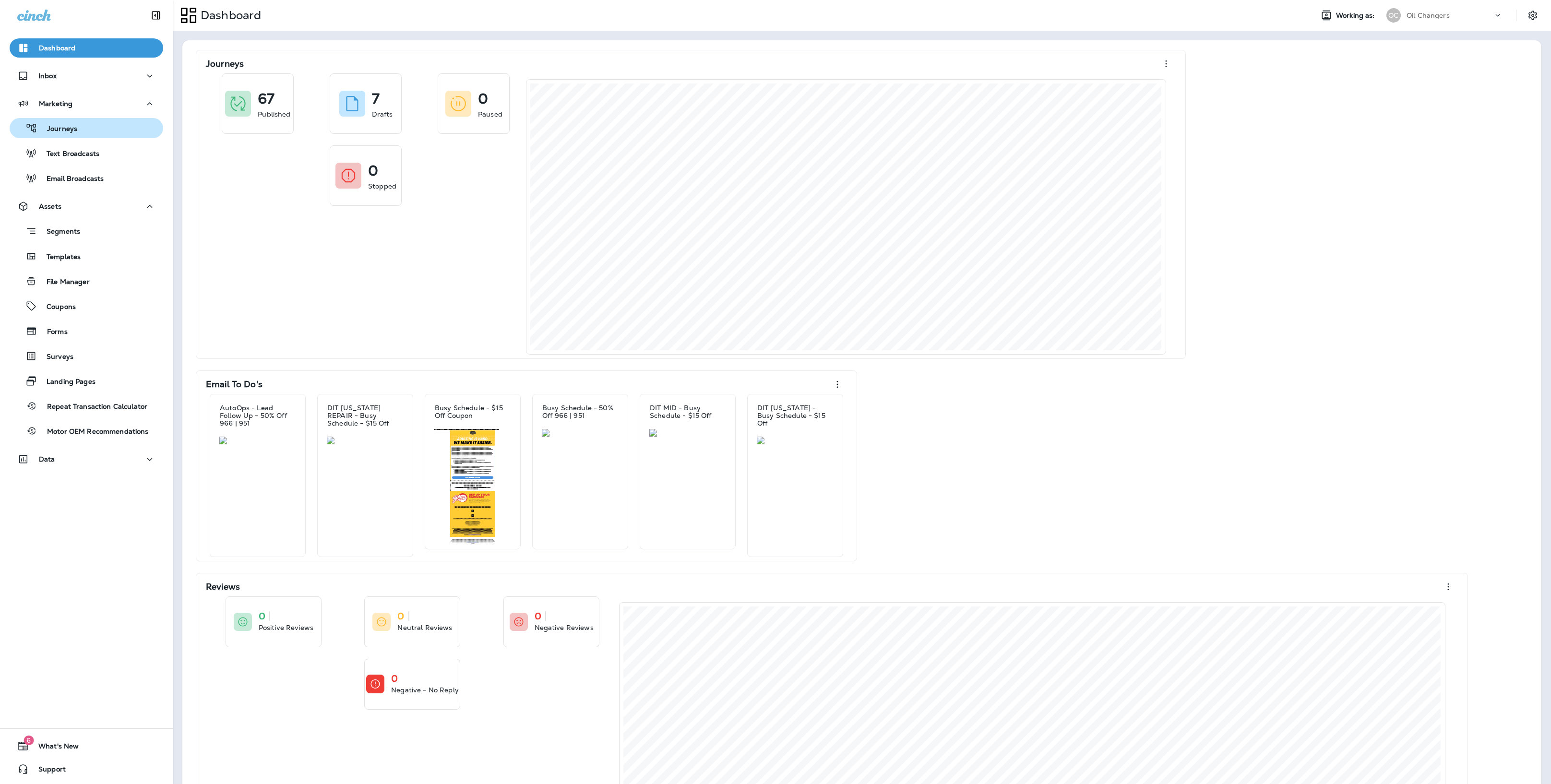
drag, startPoint x: 64, startPoint y: 132, endPoint x: 55, endPoint y: 130, distance: 9.2
click at [64, 132] on p "Journeys" at bounding box center [58, 129] width 40 height 9
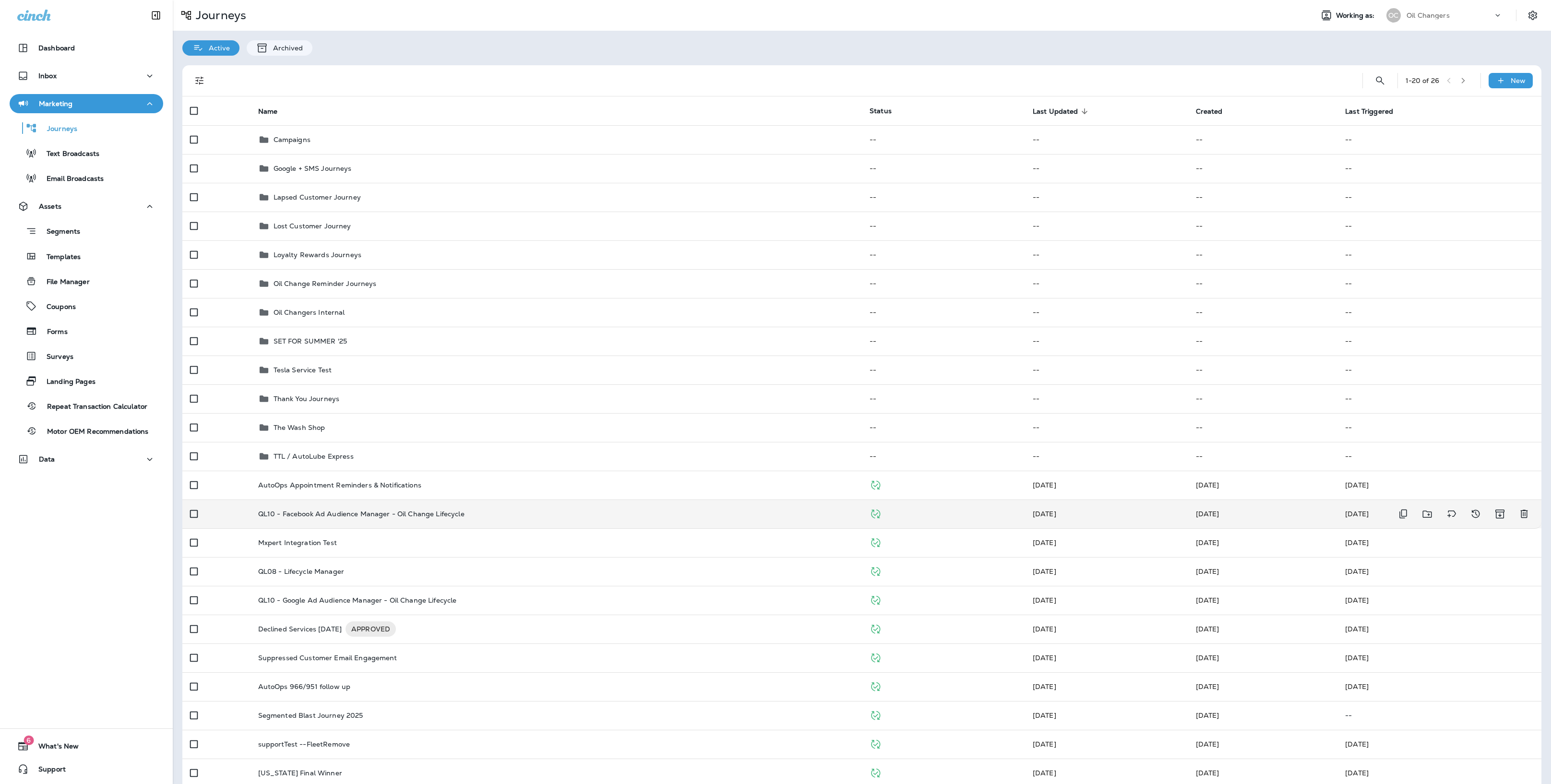
click at [511, 507] on td "QL10 - Facebook Ad Audience Manager - Oil Change Lifecycle" at bounding box center [556, 513] width 612 height 29
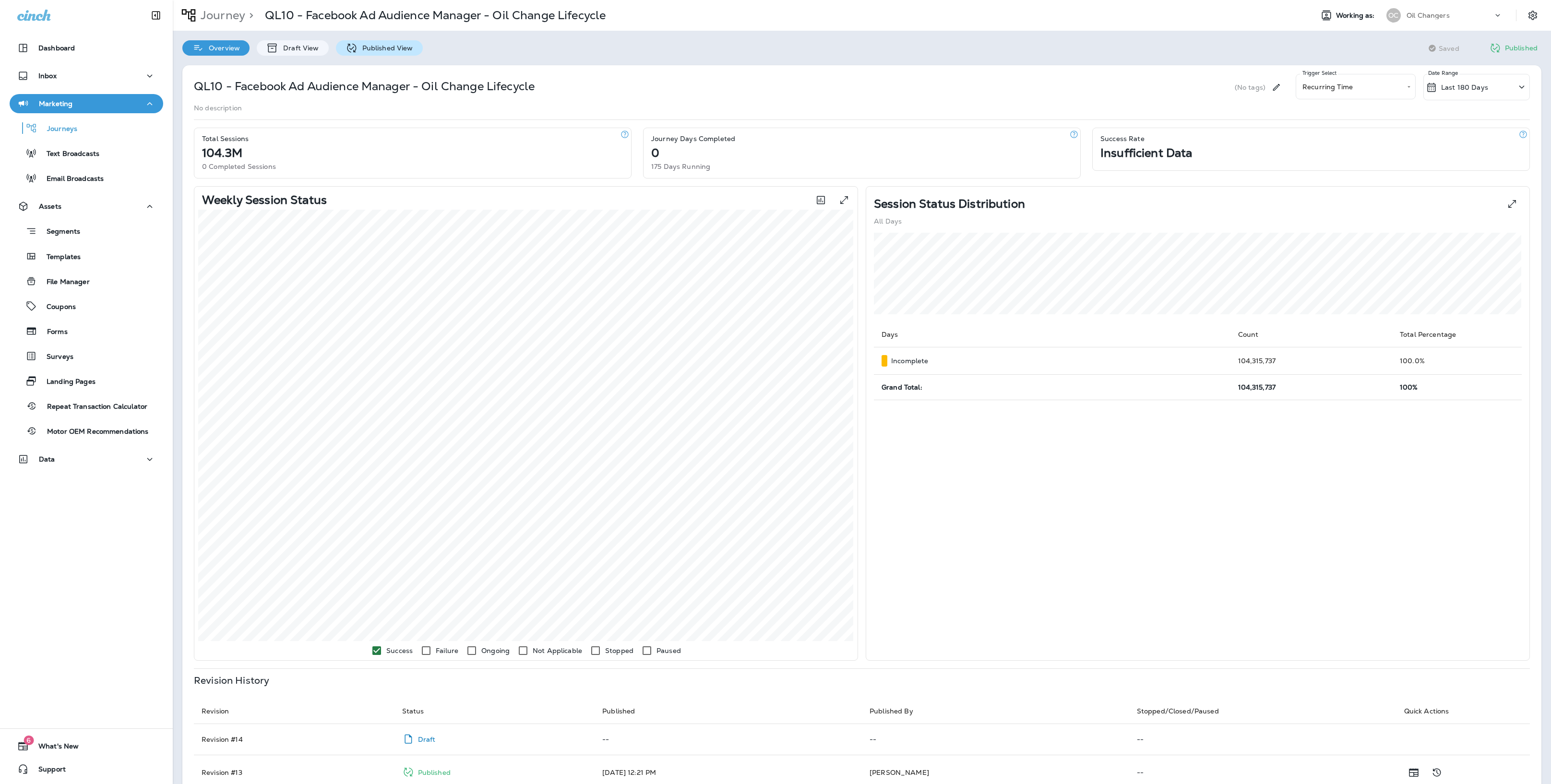
click at [386, 49] on p "Published View" at bounding box center [385, 48] width 56 height 8
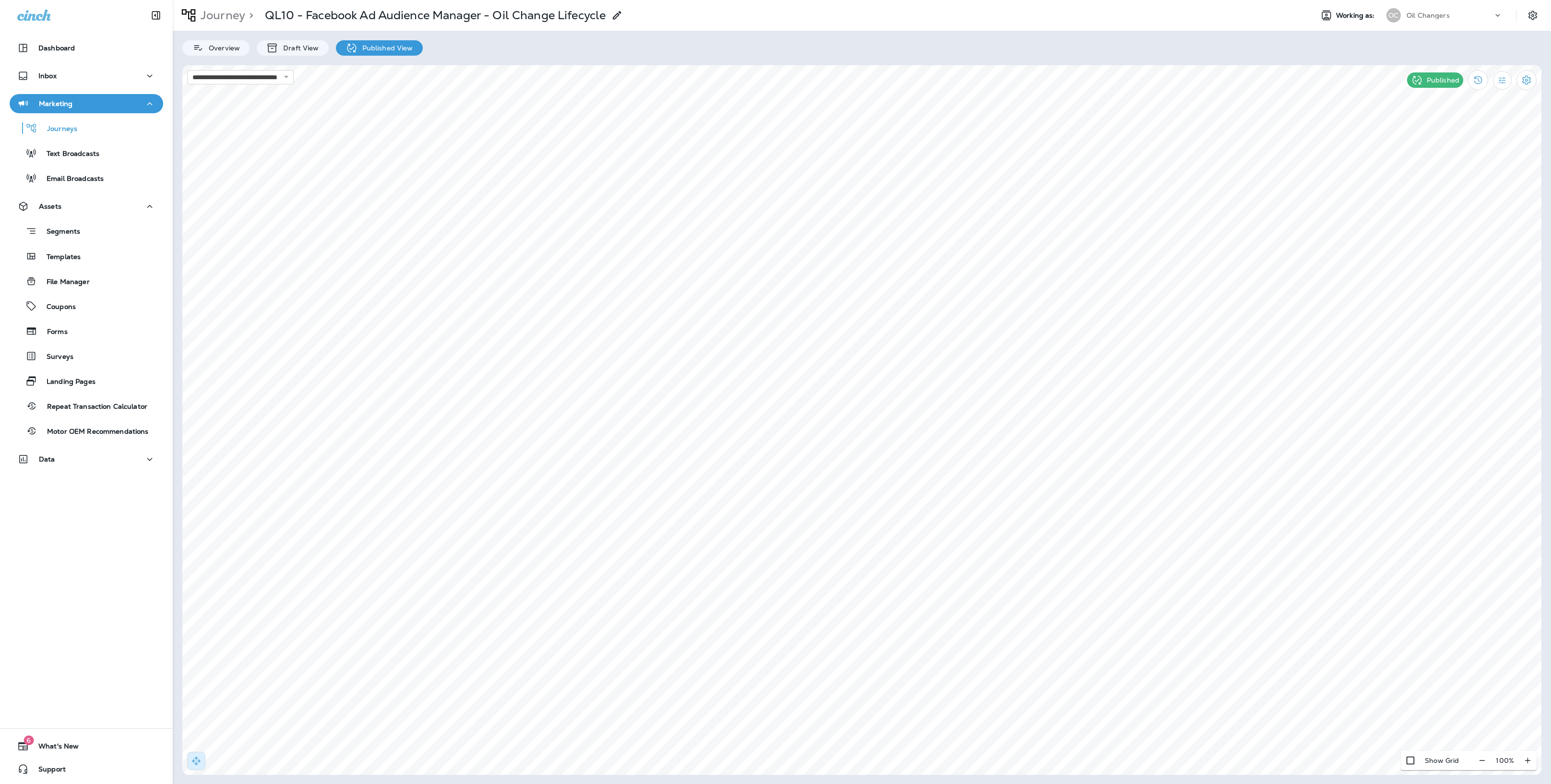
click at [1092, 13] on div "Oil Changers" at bounding box center [1450, 15] width 86 height 14
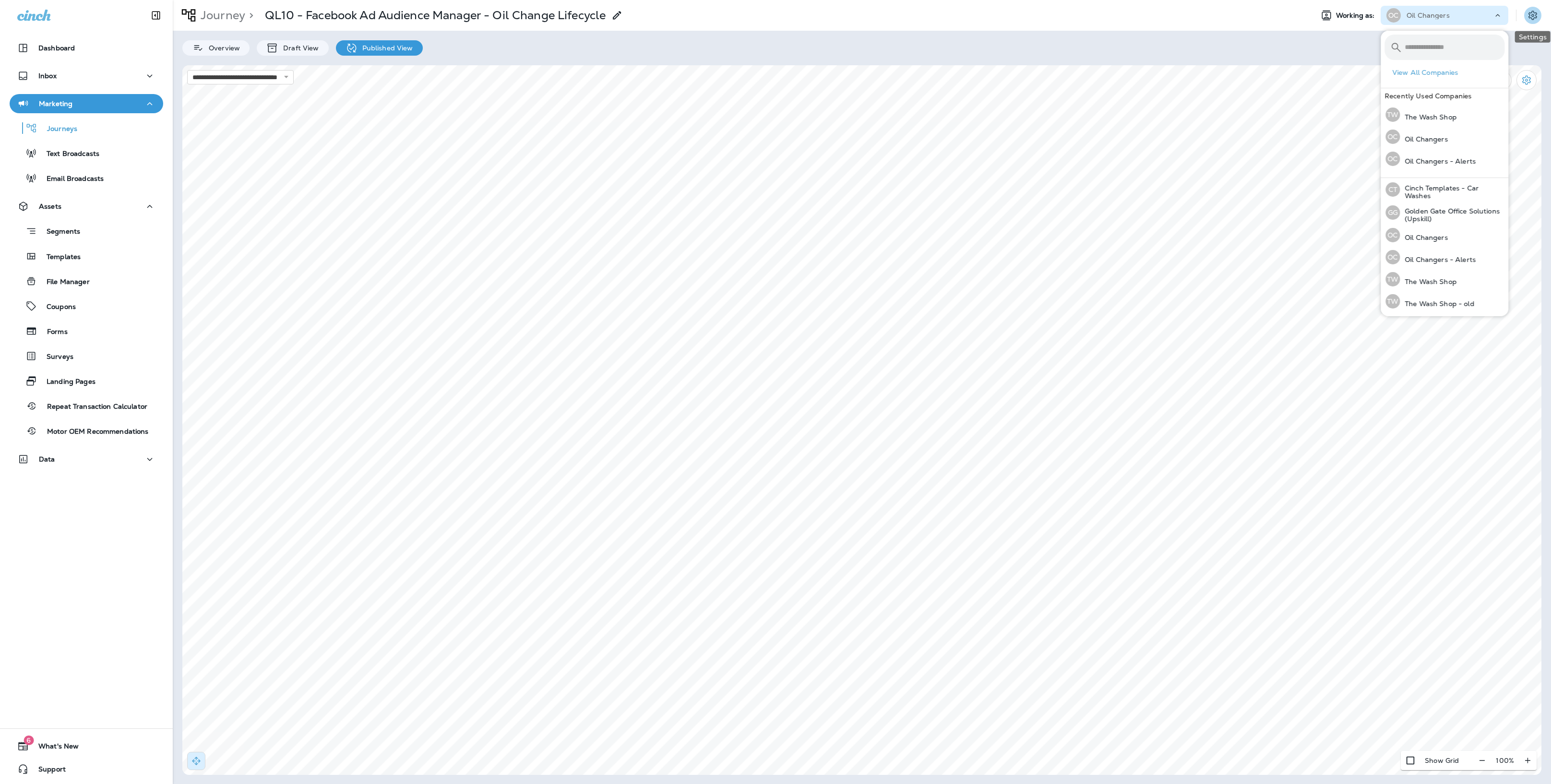
click at [1092, 14] on button "Settings" at bounding box center [1532, 14] width 17 height 17
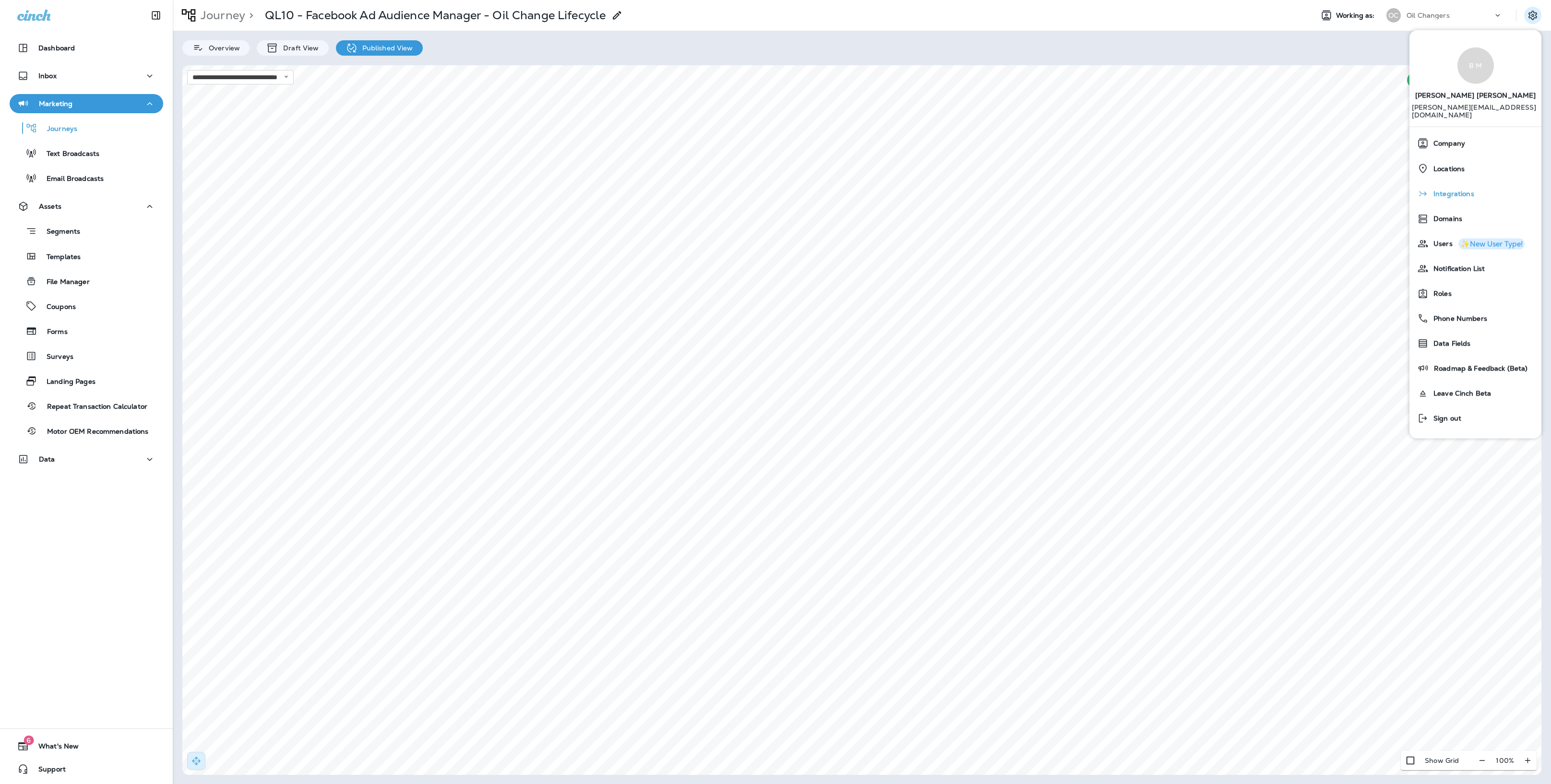
click at [1092, 190] on div "Integrations" at bounding box center [1475, 192] width 124 height 19
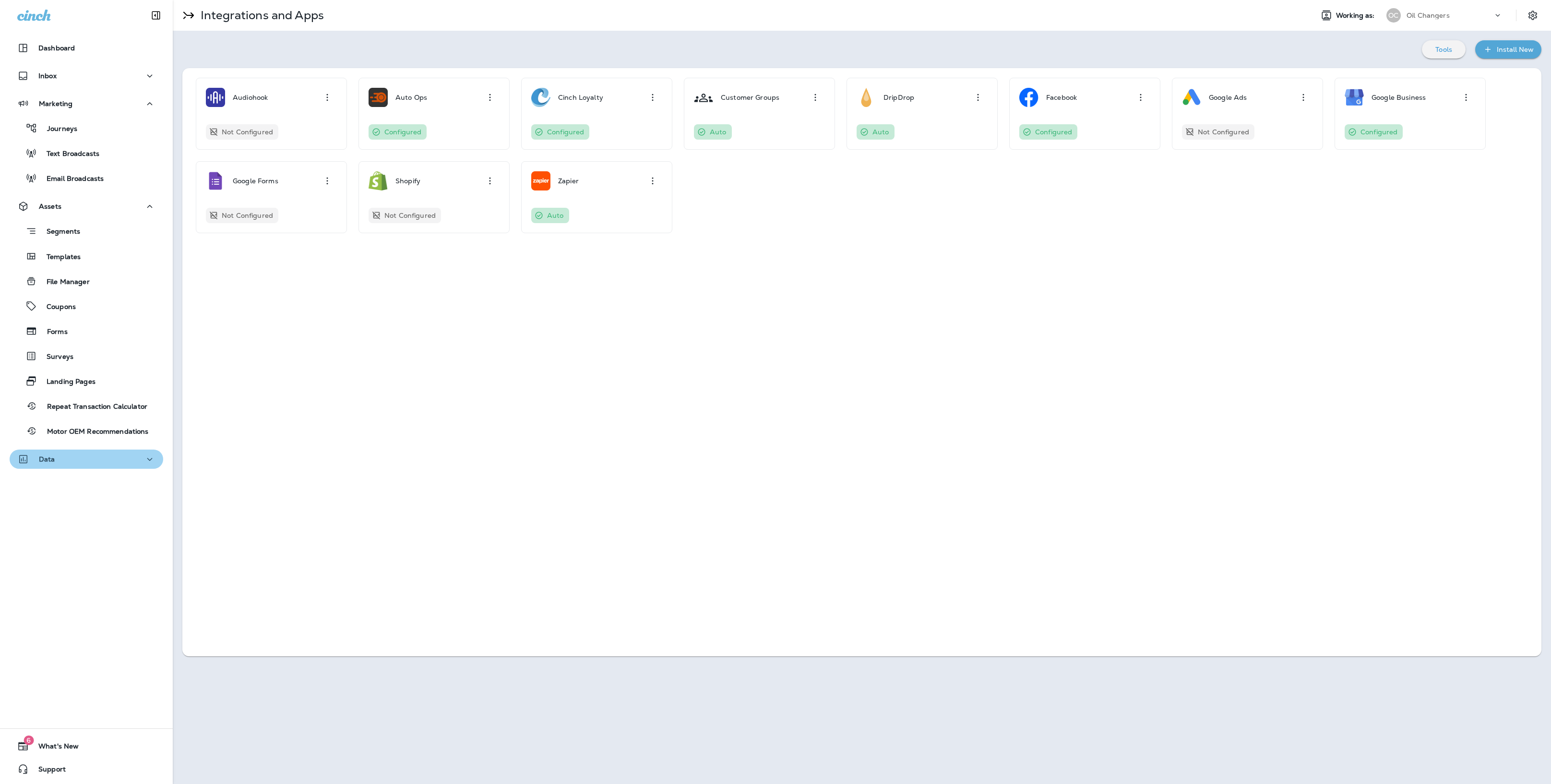
click at [99, 454] on div "Data" at bounding box center [86, 459] width 139 height 12
click at [97, 561] on p "Customer Groups" at bounding box center [71, 559] width 68 height 9
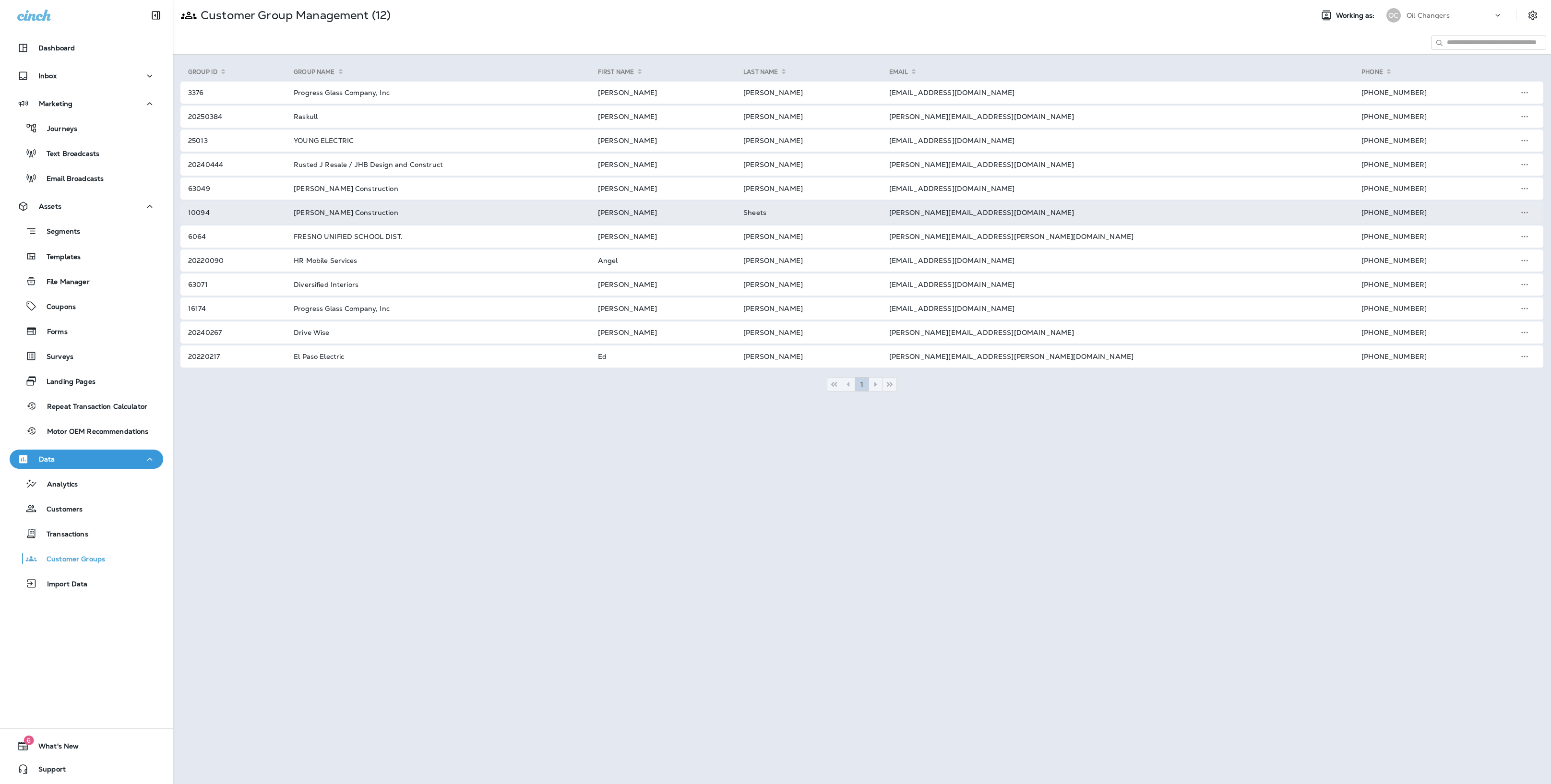
click at [455, 213] on td "Jim Crawford Construction" at bounding box center [435, 212] width 304 height 22
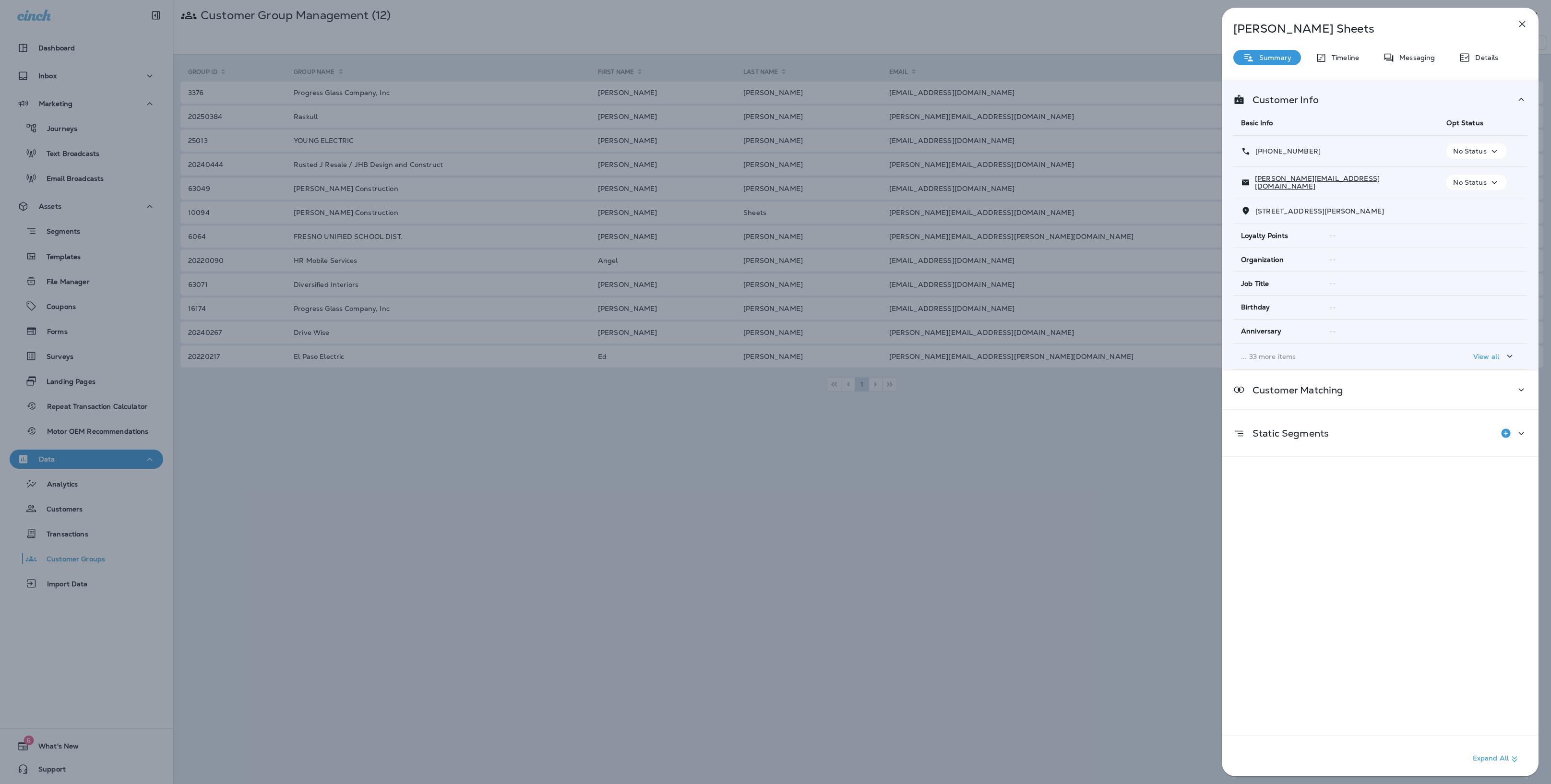
click at [1092, 49] on div "Adam Sheets Summary Timeline Messaging Details Customer Info Basic Info Opt Sta…" at bounding box center [1380, 395] width 317 height 774
click at [1092, 56] on p "Messaging" at bounding box center [1414, 58] width 40 height 8
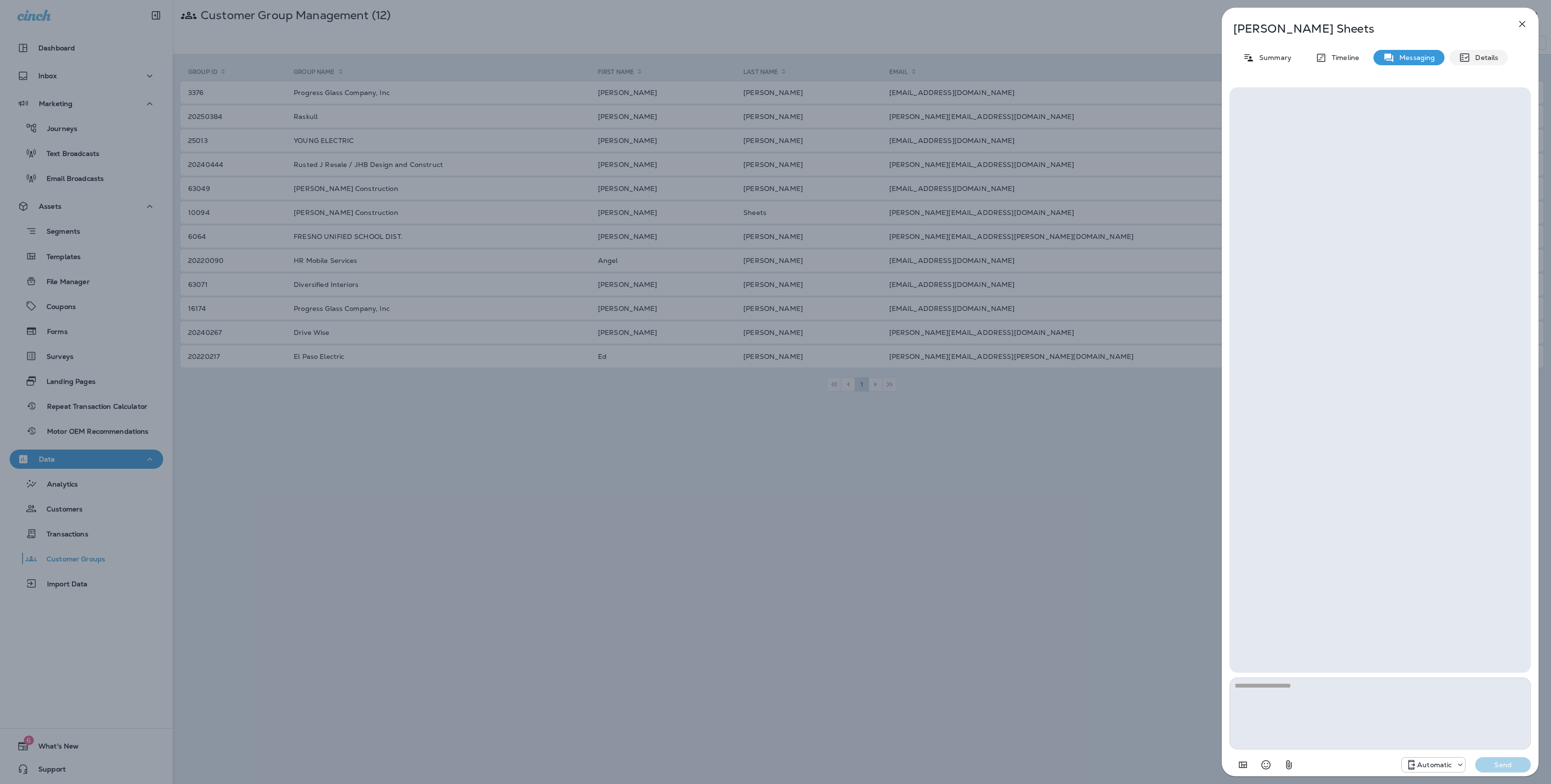
click at [1092, 56] on icon at bounding box center [1465, 58] width 12 height 12
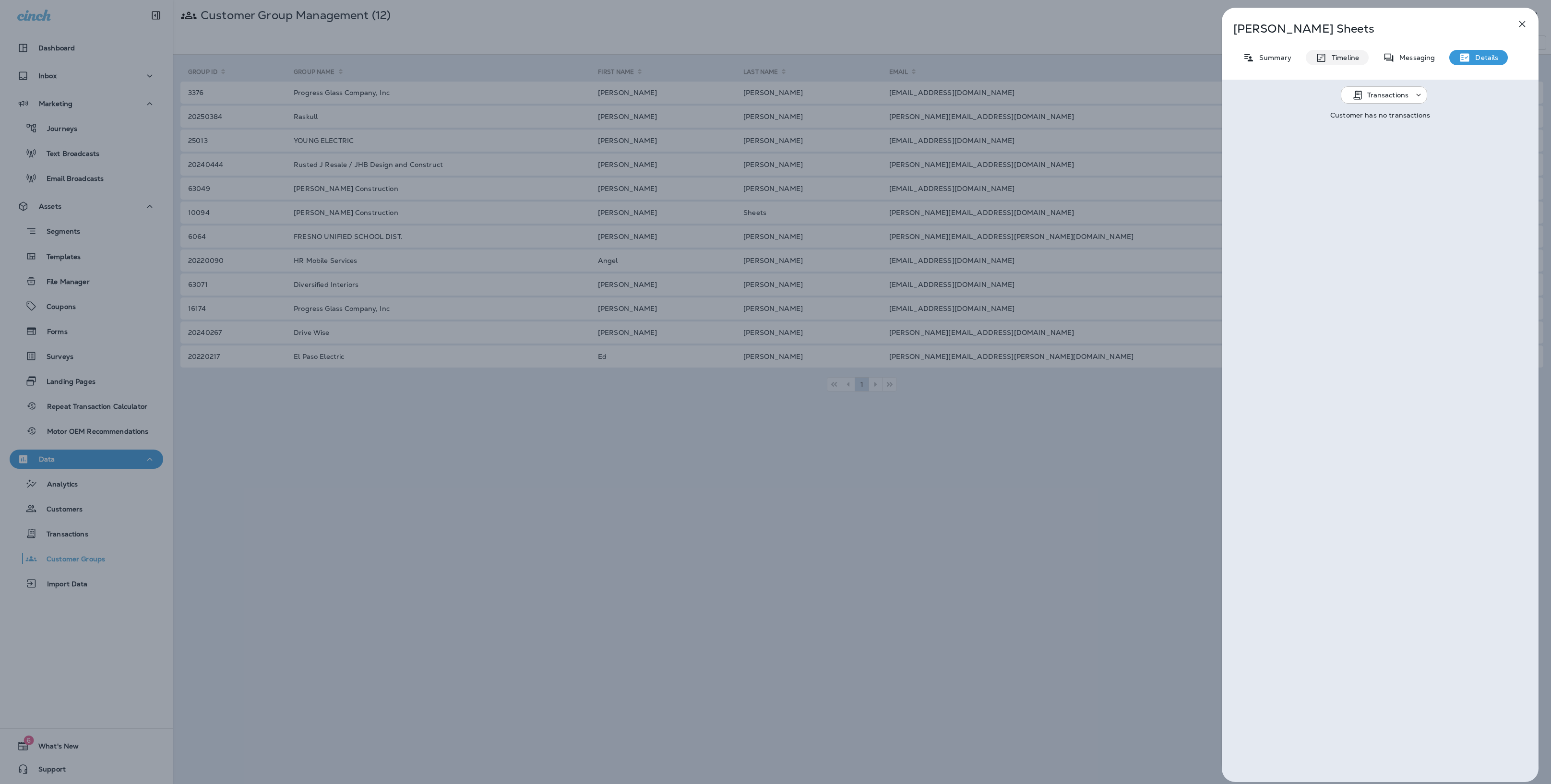
click at [1092, 54] on p "Timeline" at bounding box center [1343, 58] width 32 height 8
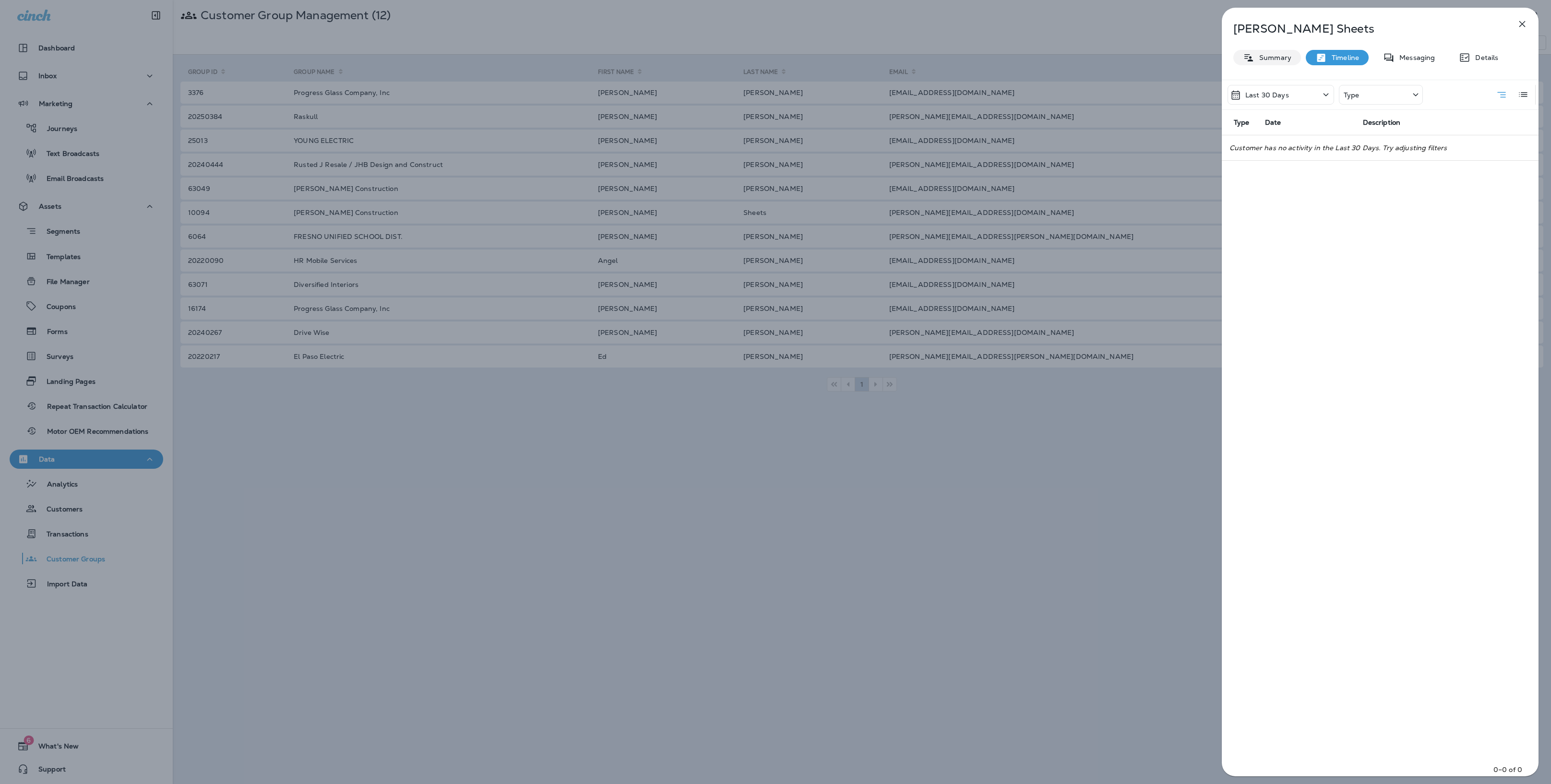
click at [1092, 60] on p "Summary" at bounding box center [1273, 58] width 37 height 8
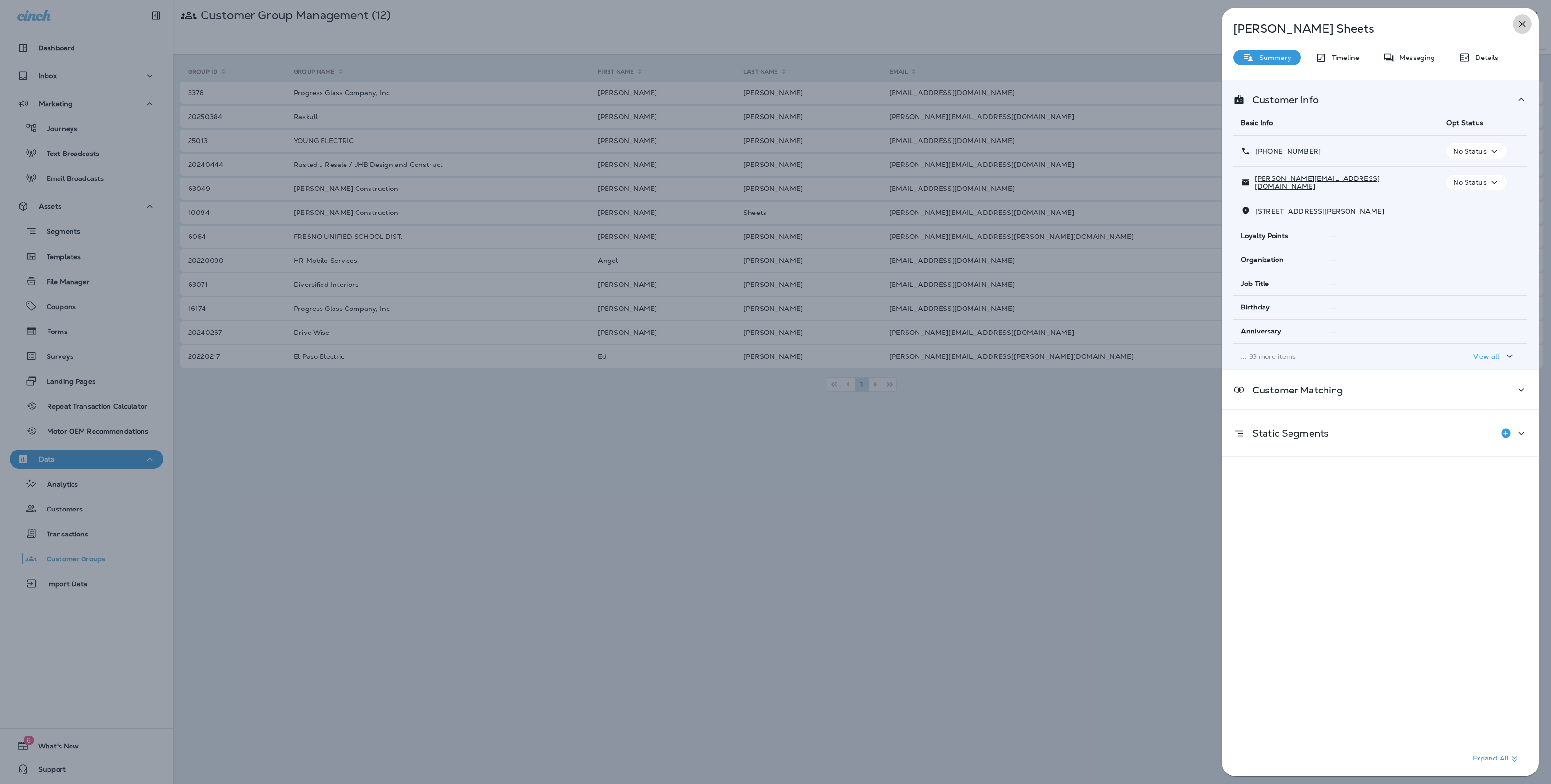
click at [1092, 24] on icon "button" at bounding box center [1522, 23] width 12 height 12
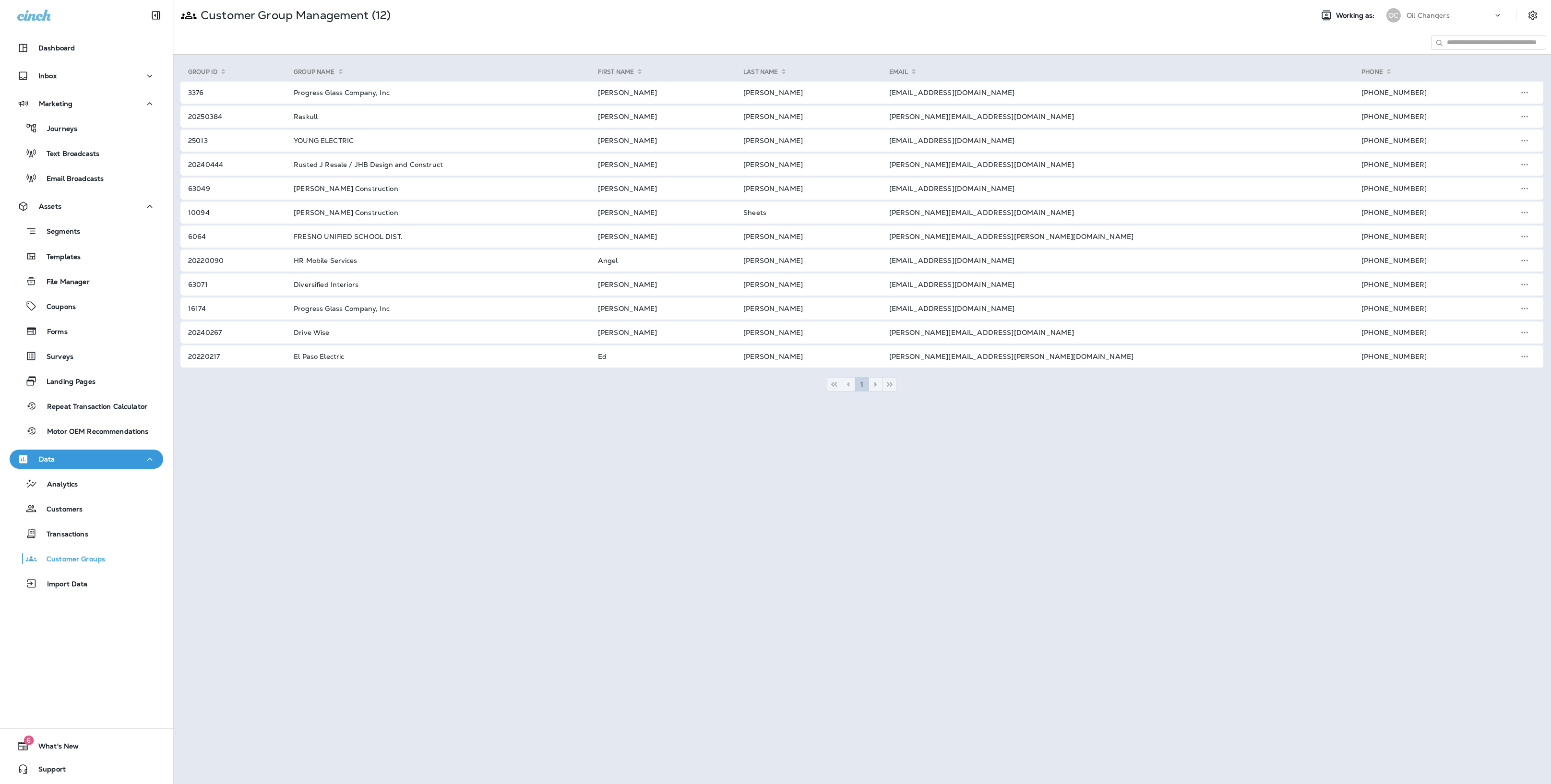
drag, startPoint x: 91, startPoint y: 133, endPoint x: 154, endPoint y: 141, distance: 63.5
click at [91, 133] on div "Journeys" at bounding box center [86, 128] width 146 height 14
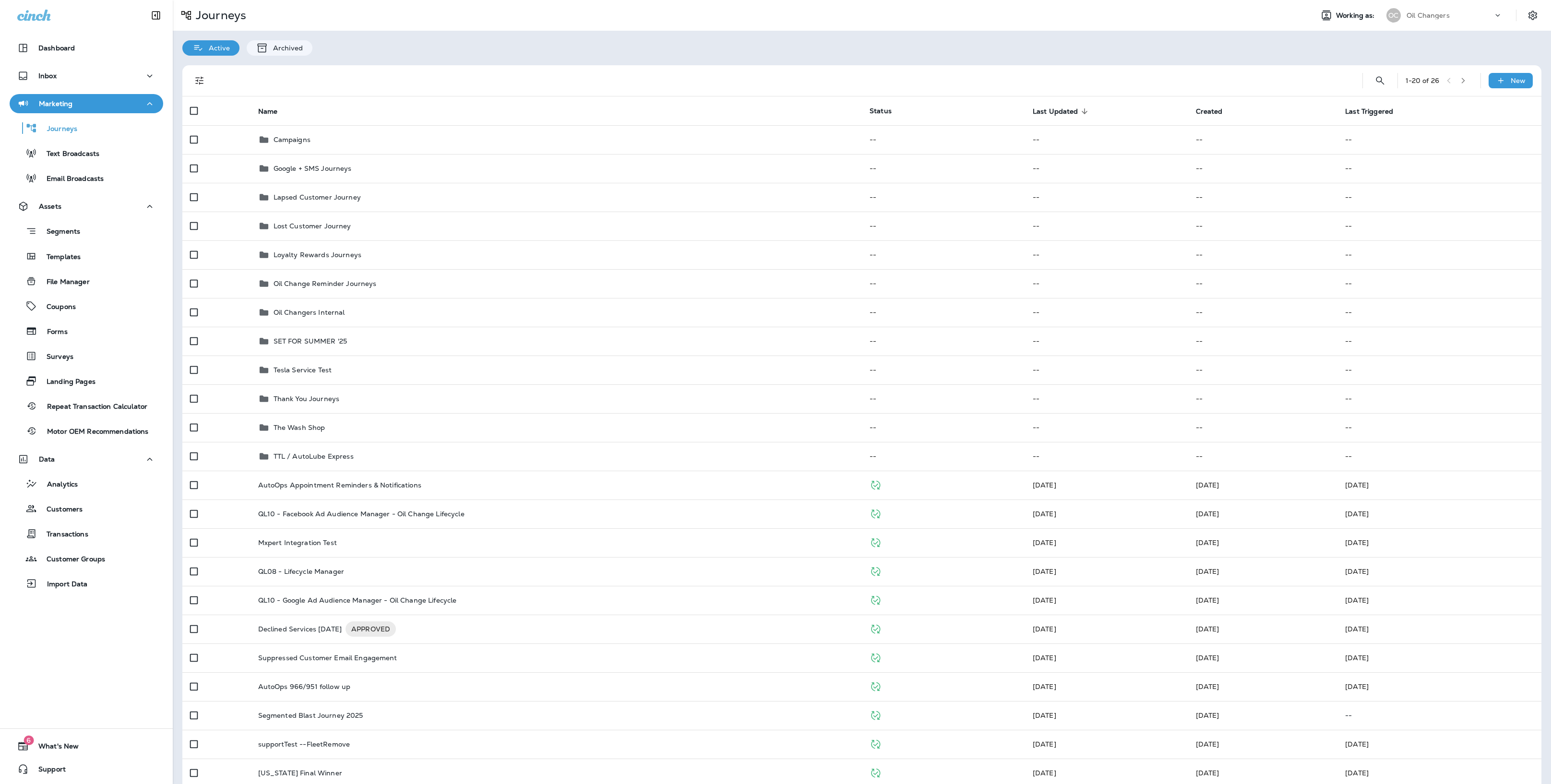
click at [1092, 9] on div "Oil Changers" at bounding box center [1450, 15] width 86 height 14
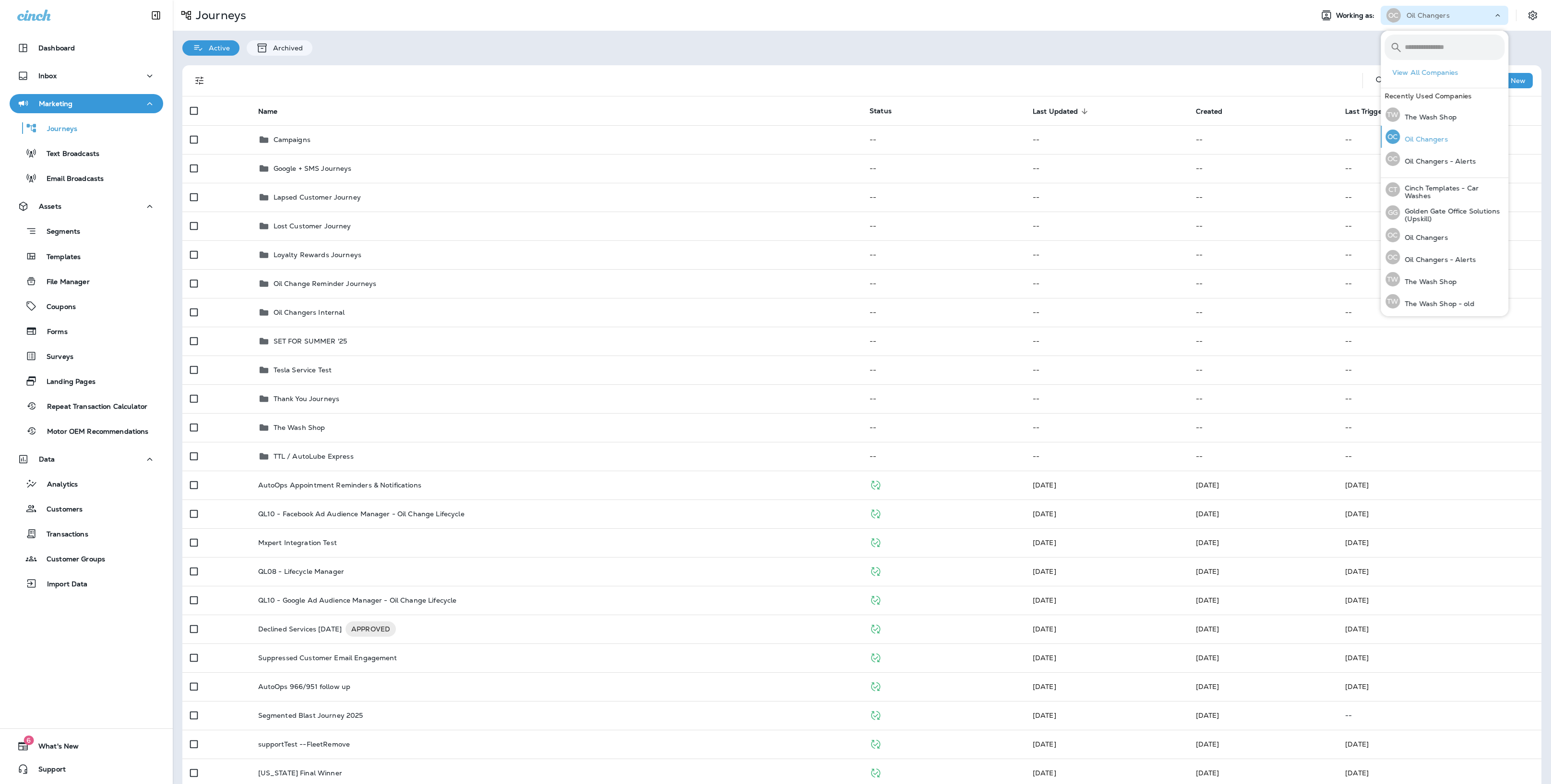
click at [1092, 126] on div "OC Oil Changers" at bounding box center [1417, 137] width 70 height 22
click at [1092, 120] on p "The Wash Shop" at bounding box center [1428, 117] width 57 height 8
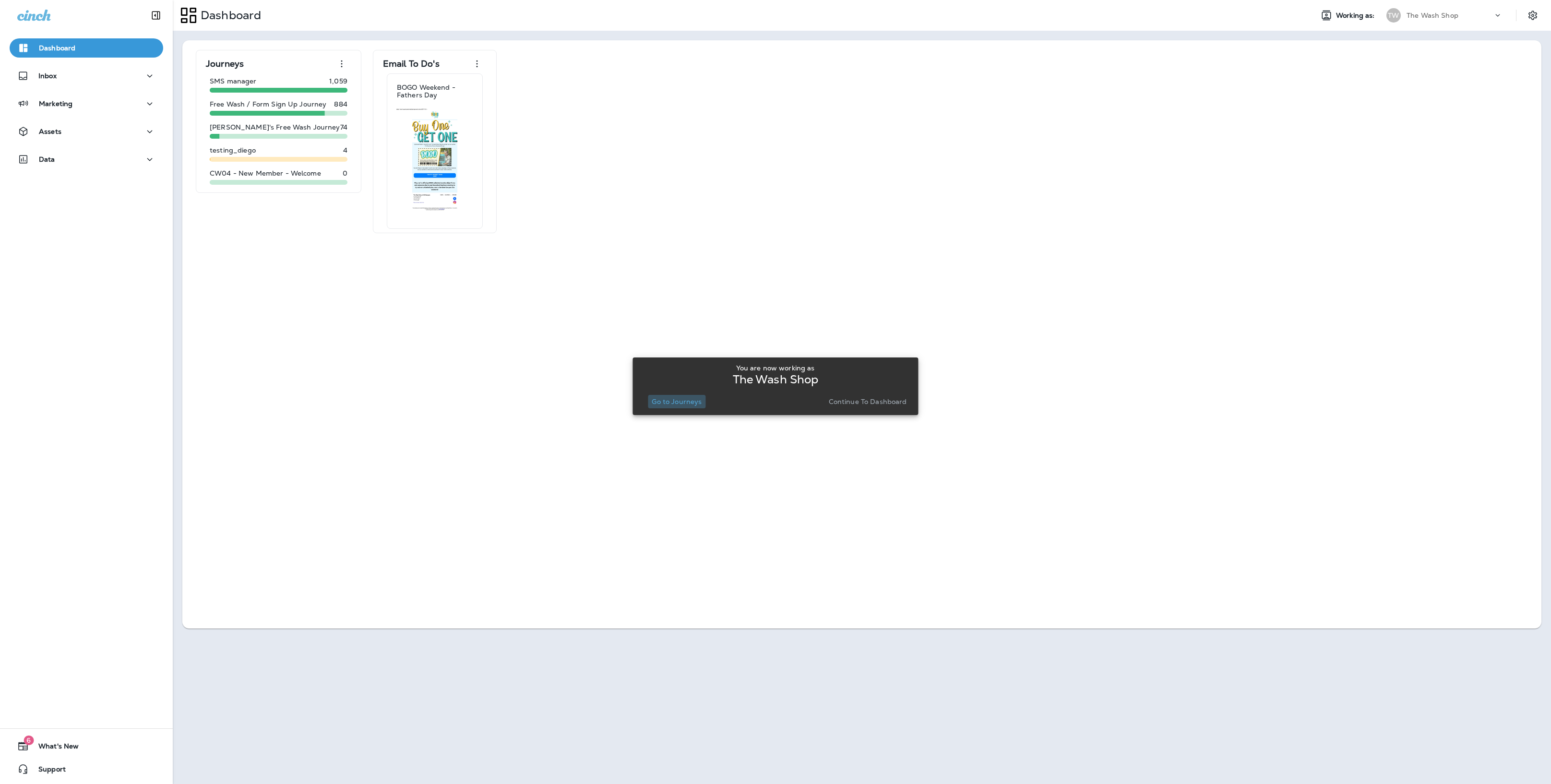
click at [679, 396] on button "Go to Journeys" at bounding box center [677, 401] width 58 height 13
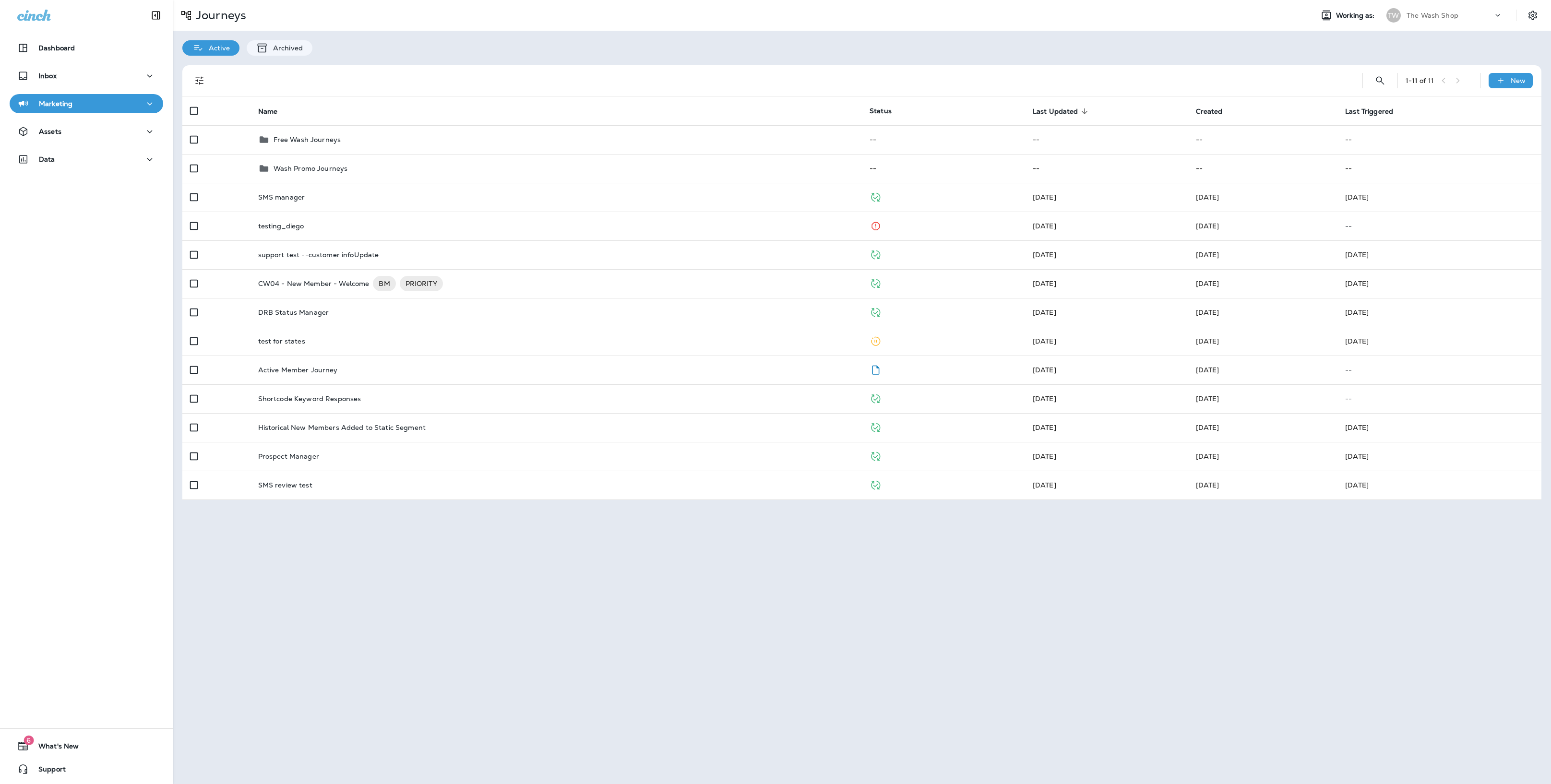
drag, startPoint x: 1441, startPoint y: 5, endPoint x: 1444, endPoint y: 13, distance: 8.5
click at [1092, 8] on div "TW The Wash Shop" at bounding box center [1445, 14] width 128 height 19
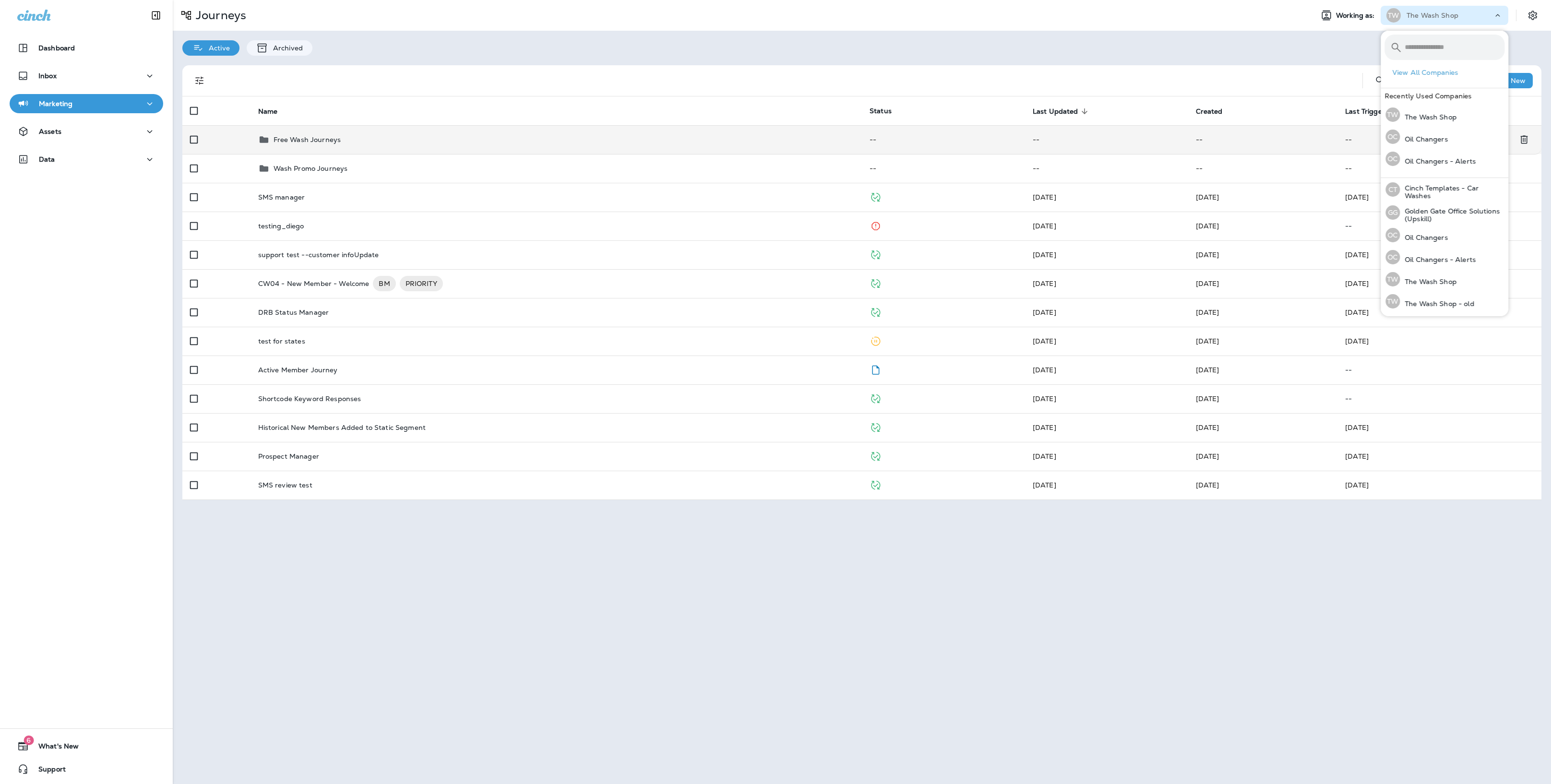
click at [320, 140] on p "Free Wash Journeys" at bounding box center [307, 139] width 67 height 8
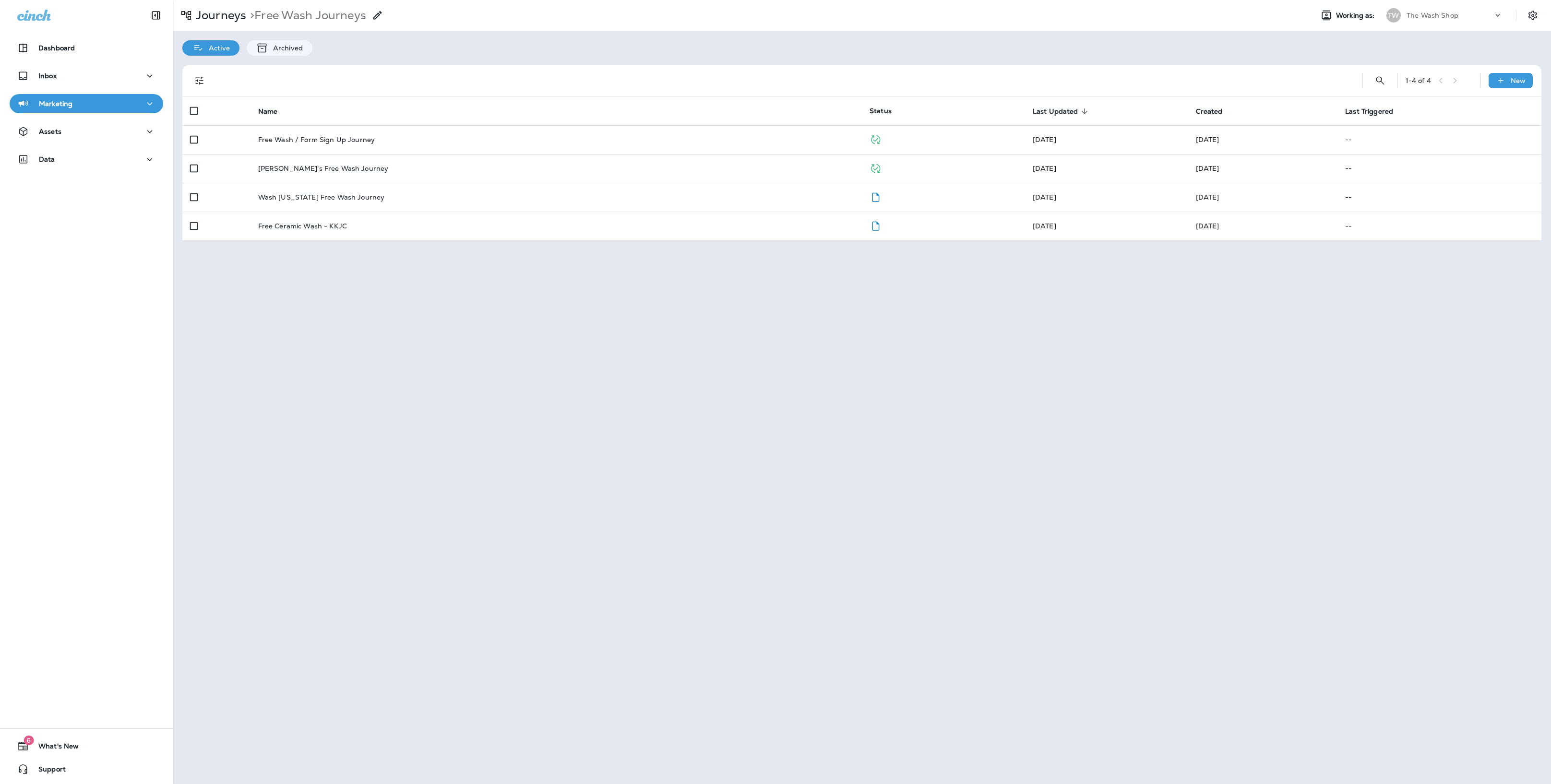
click at [320, 140] on p "Free Wash / Form Sign Up Journey" at bounding box center [317, 139] width 117 height 8
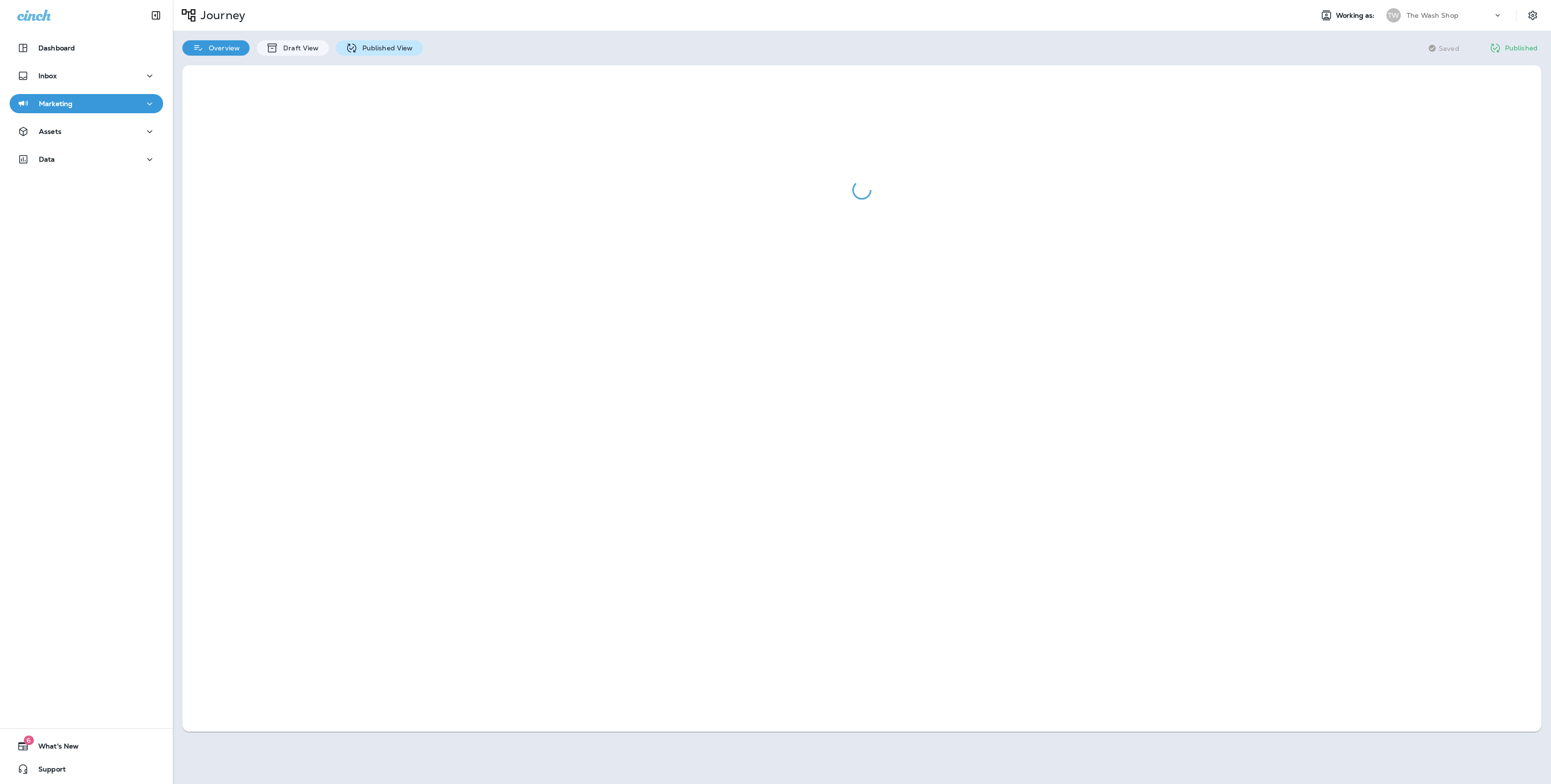
click at [376, 55] on div "Published View" at bounding box center [379, 48] width 87 height 15
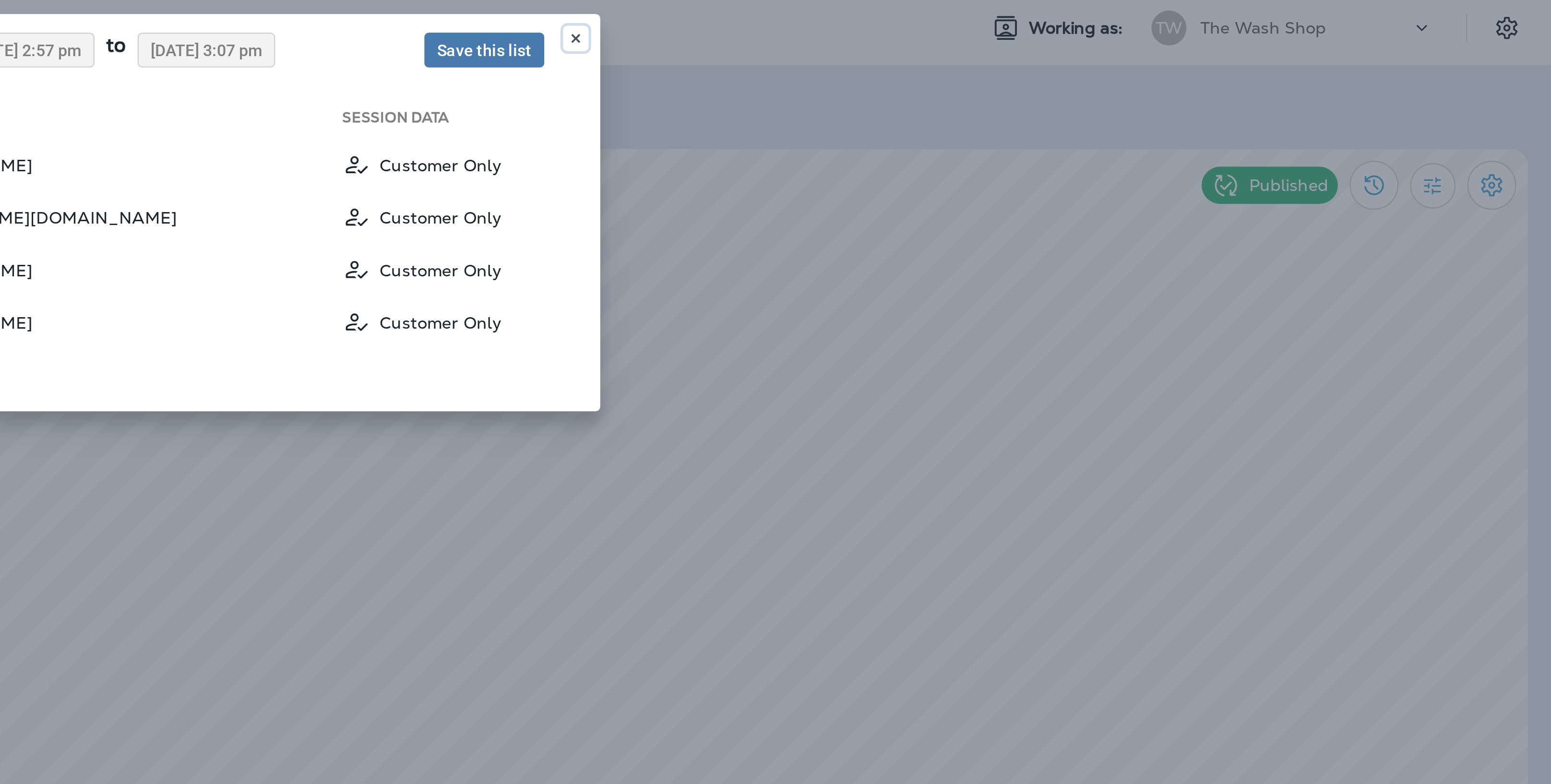
drag, startPoint x: 1149, startPoint y: 19, endPoint x: 1170, endPoint y: 99, distance: 82.7
click at [1092, 19] on use at bounding box center [1150, 20] width 4 height 4
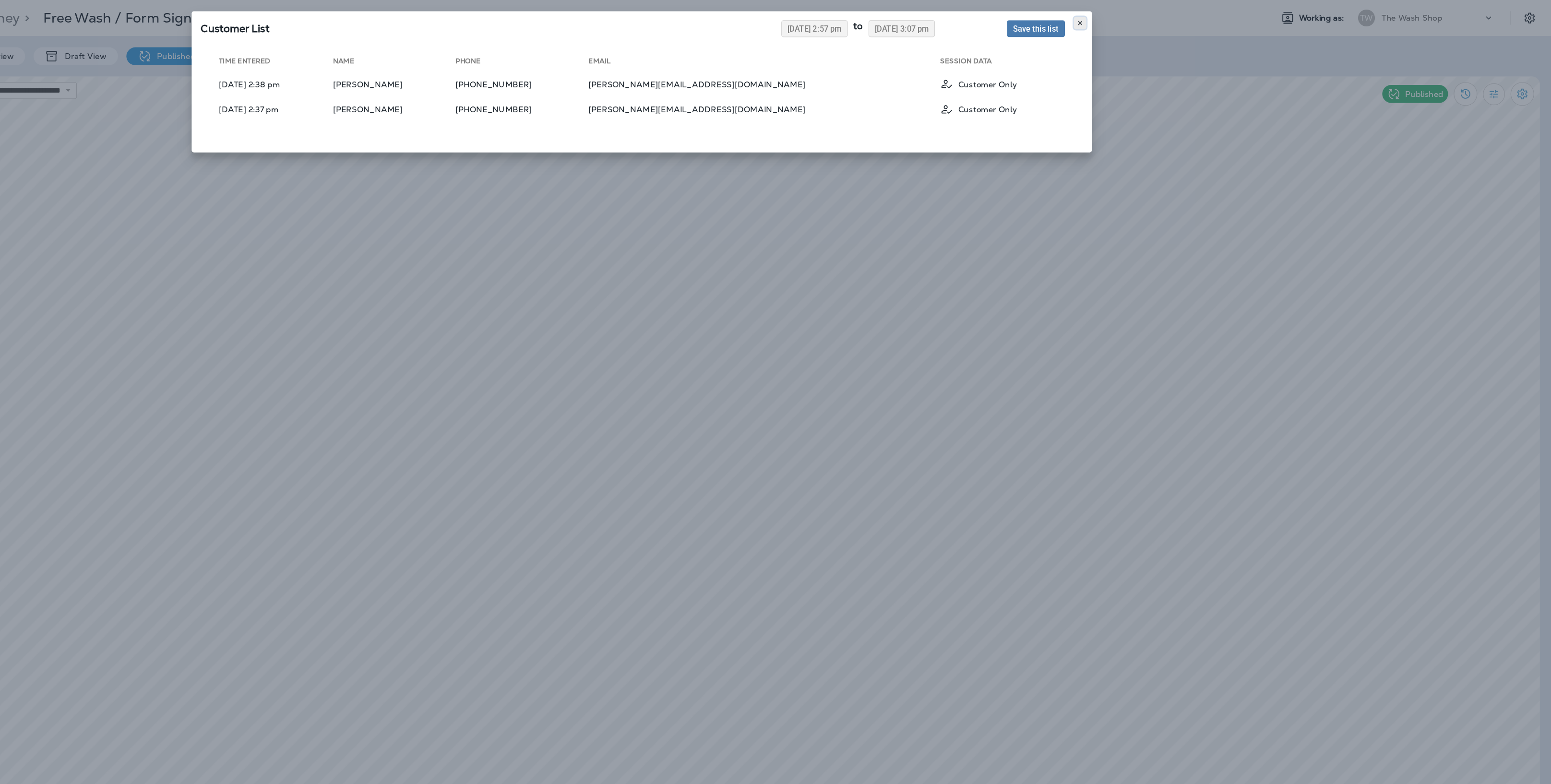
click at [1092, 19] on icon at bounding box center [1149, 20] width 5 height 5
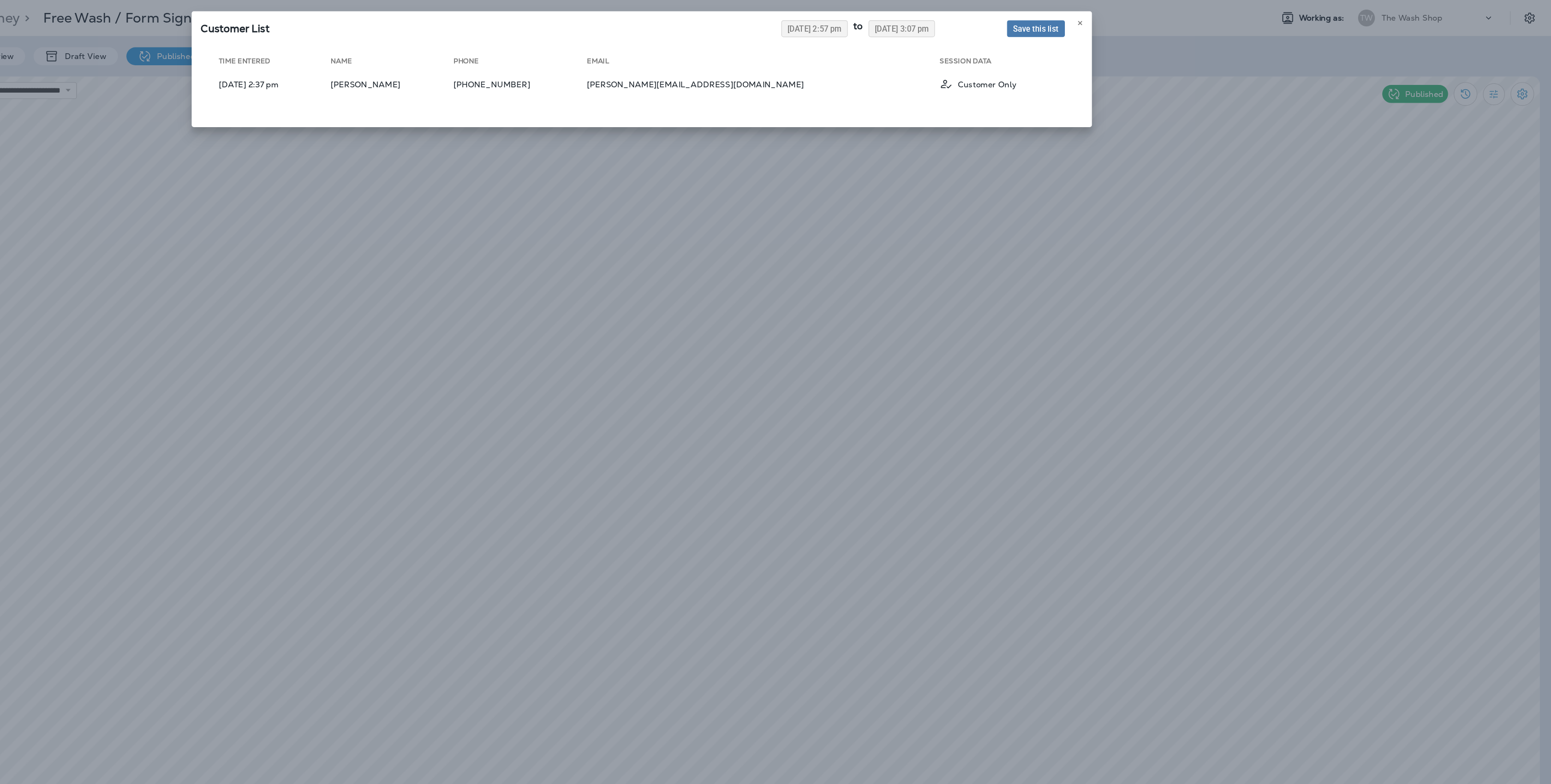
click at [561, 325] on div "Customer List 08/05/2025 2:57 pm to 08/12/2025 3:07 pm Save this list Time Ente…" at bounding box center [776, 392] width 1551 height 784
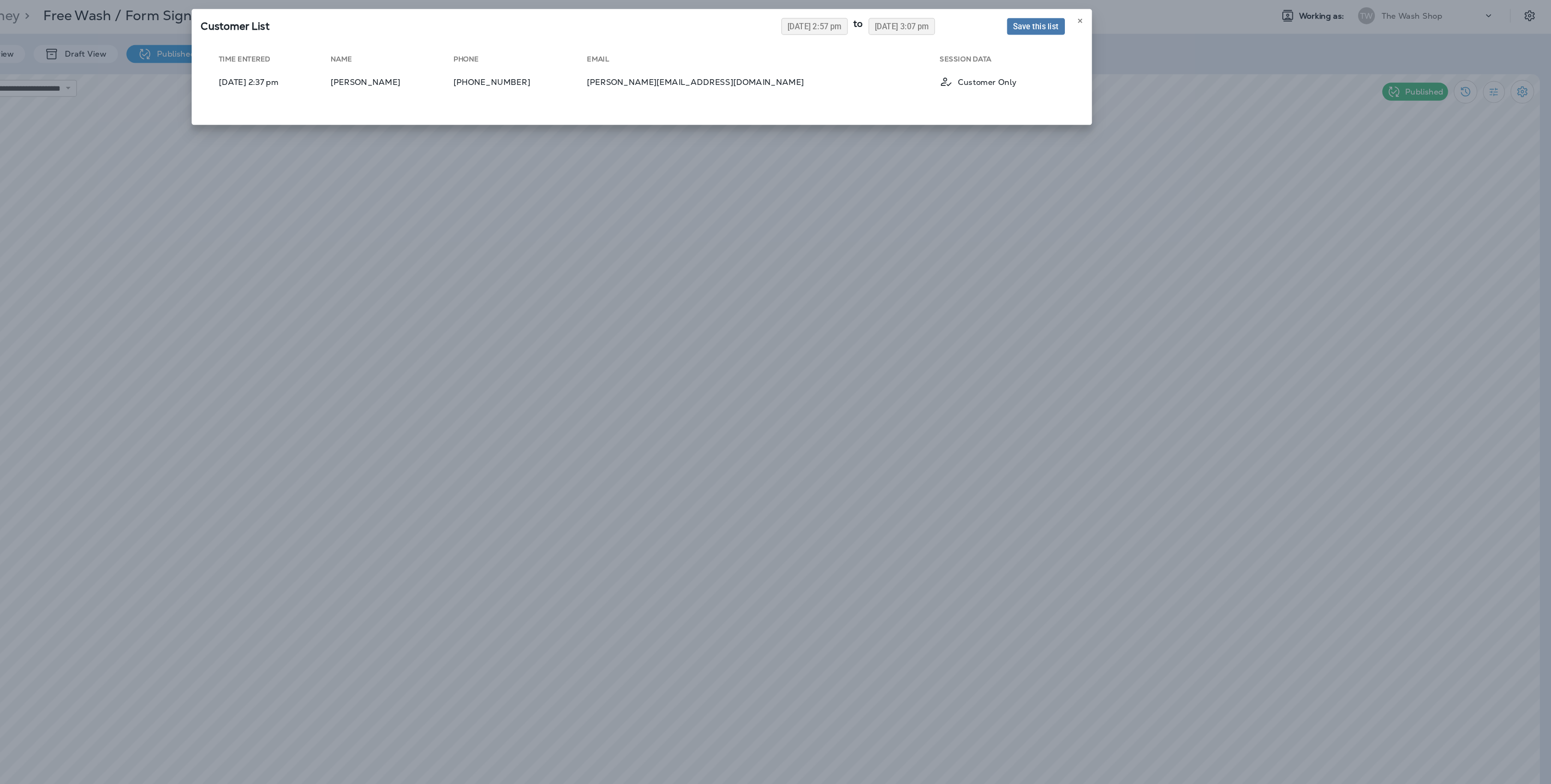
click at [572, 321] on div "Customer List 08/05/2025 2:57 pm to 08/12/2025 3:07 pm Save this list Time Ente…" at bounding box center [776, 392] width 1551 height 784
drag, startPoint x: 1149, startPoint y: 18, endPoint x: 959, endPoint y: 116, distance: 213.8
click at [1092, 18] on icon at bounding box center [1149, 20] width 5 height 5
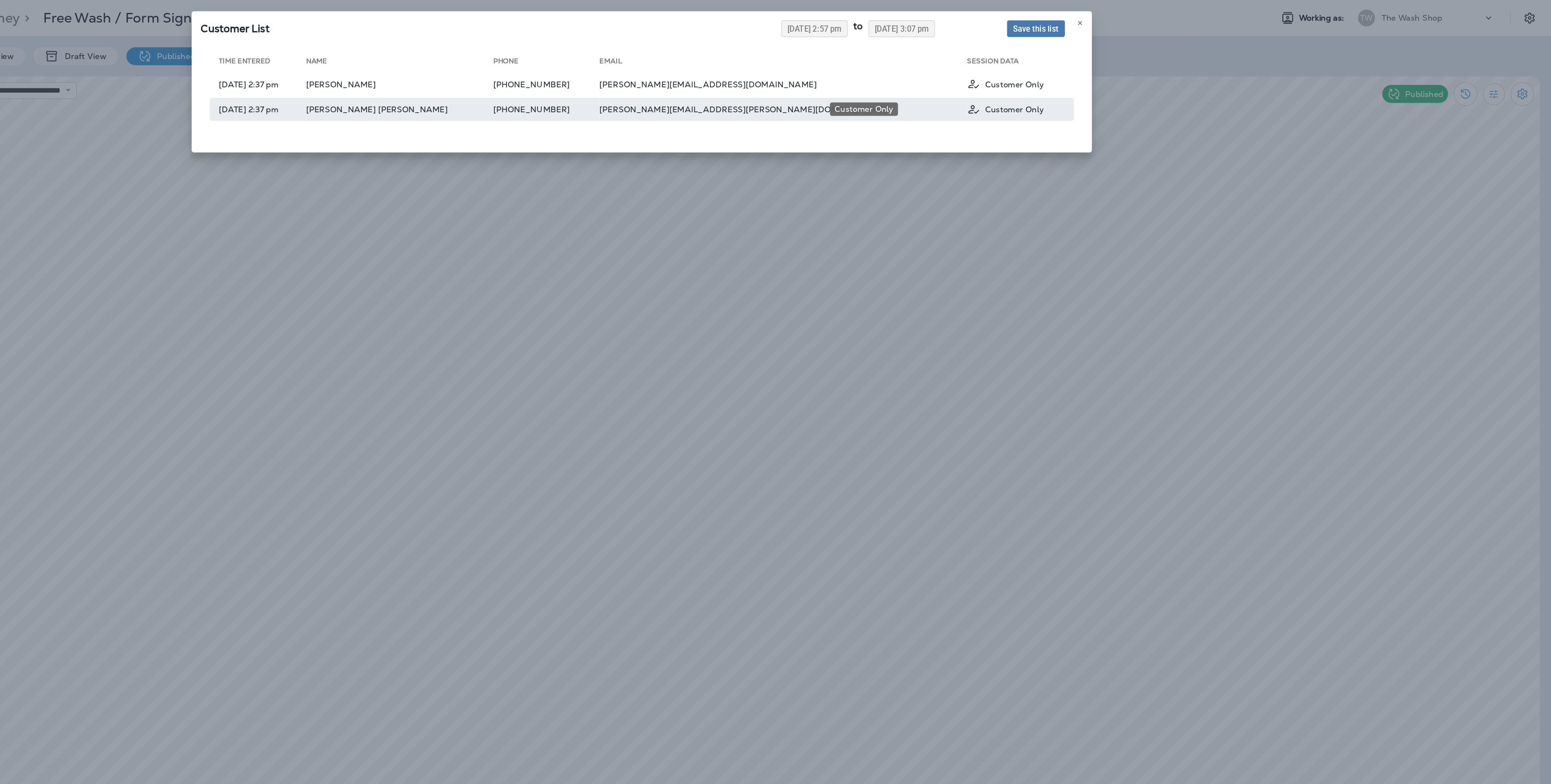
click at [1053, 90] on icon "Customer Only" at bounding box center [1058, 93] width 12 height 12
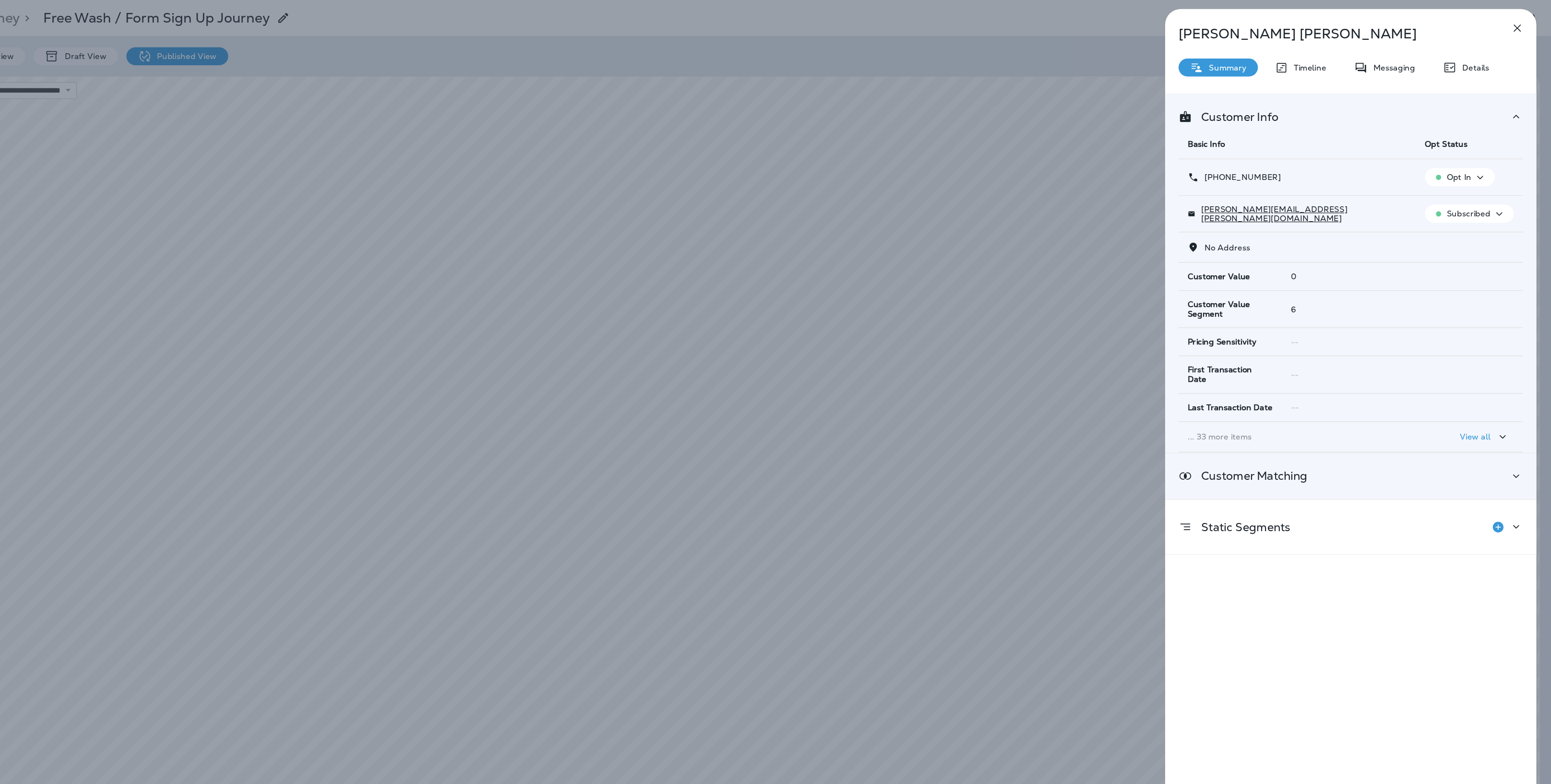
click at [1092, 387] on div "Customer Matching" at bounding box center [1380, 405] width 317 height 39
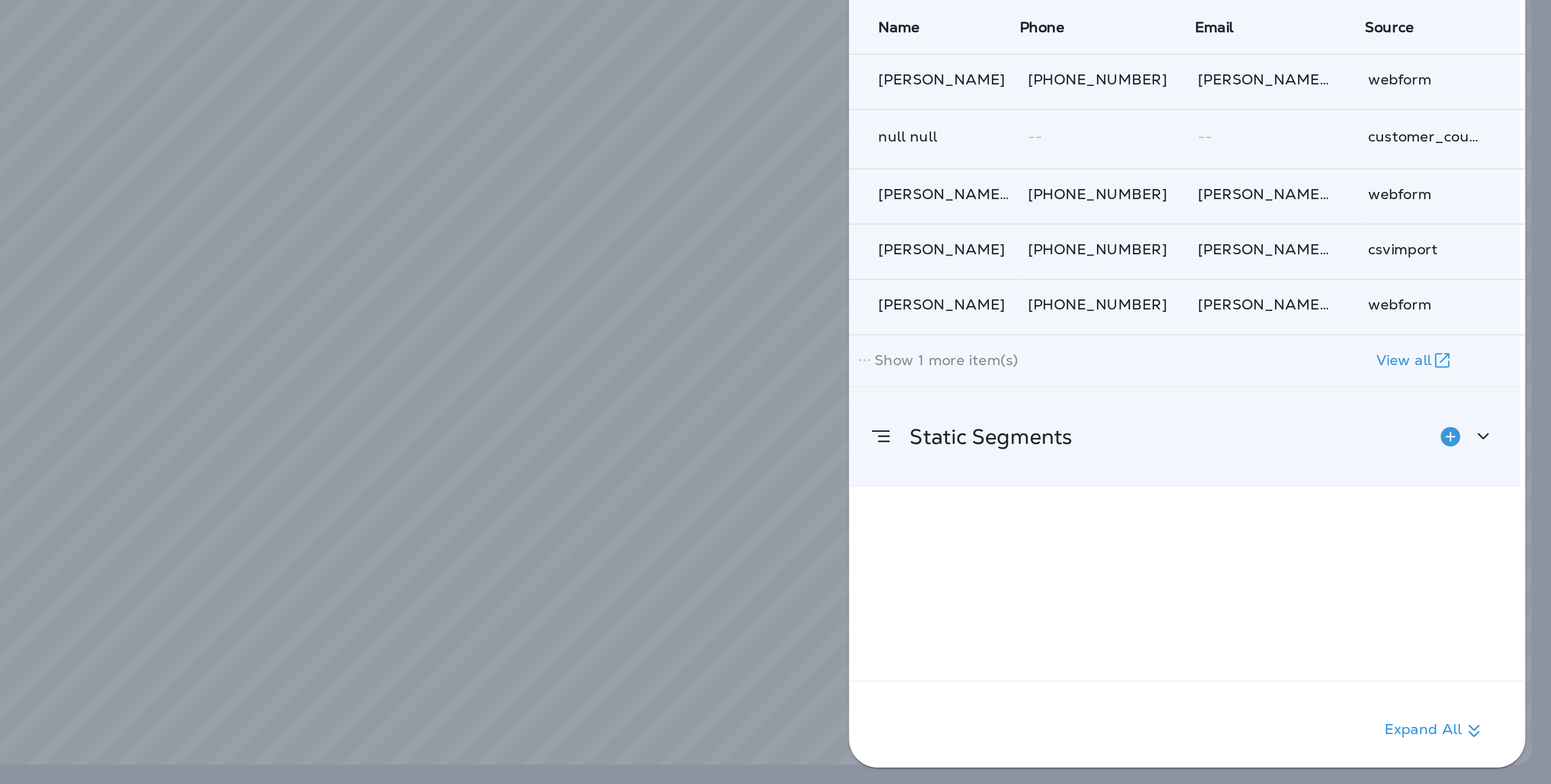
click at [1092, 611] on div "Static Segments" at bounding box center [1377, 620] width 293 height 19
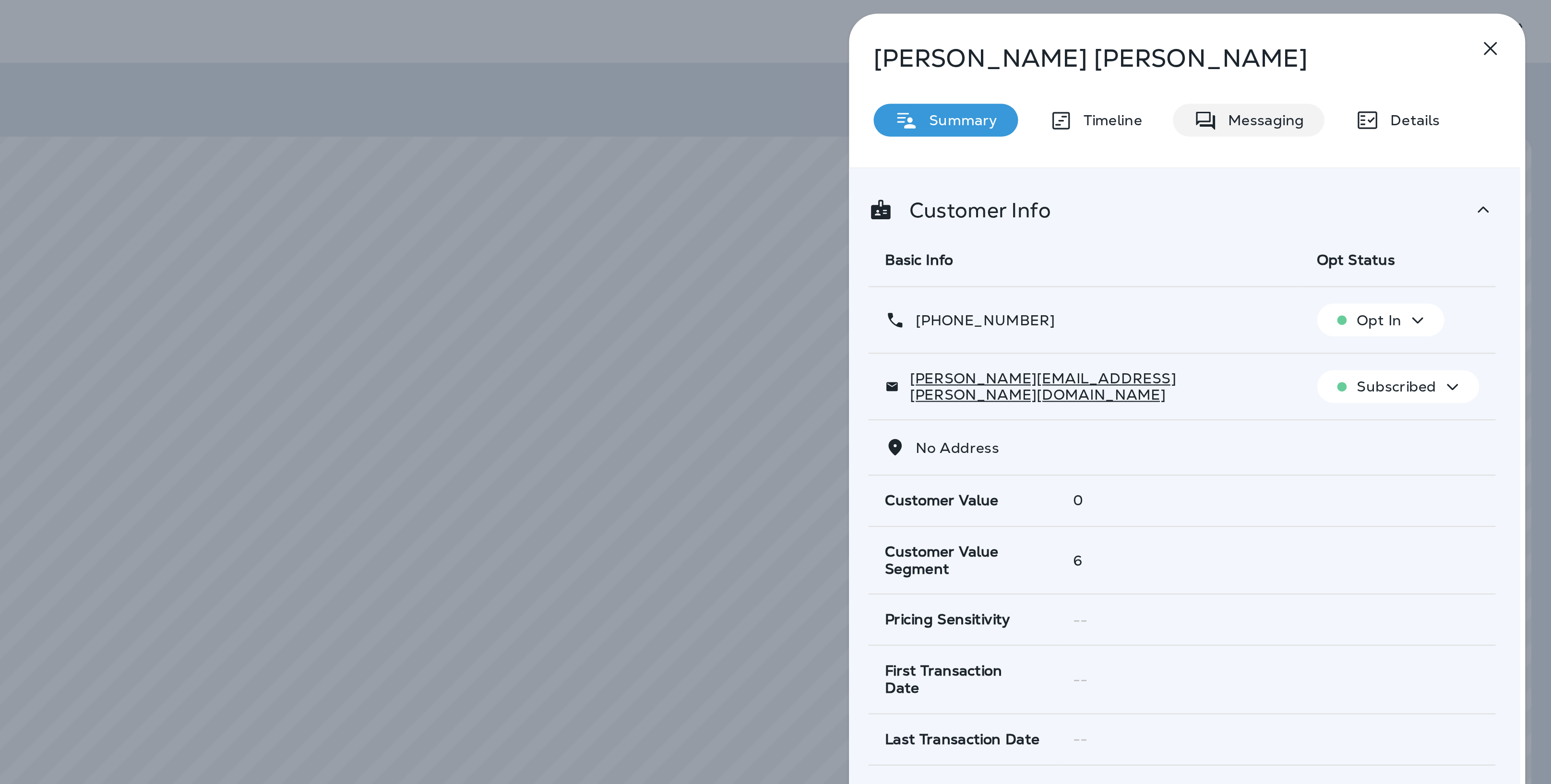
click at [1092, 56] on p "Messaging" at bounding box center [1414, 58] width 40 height 8
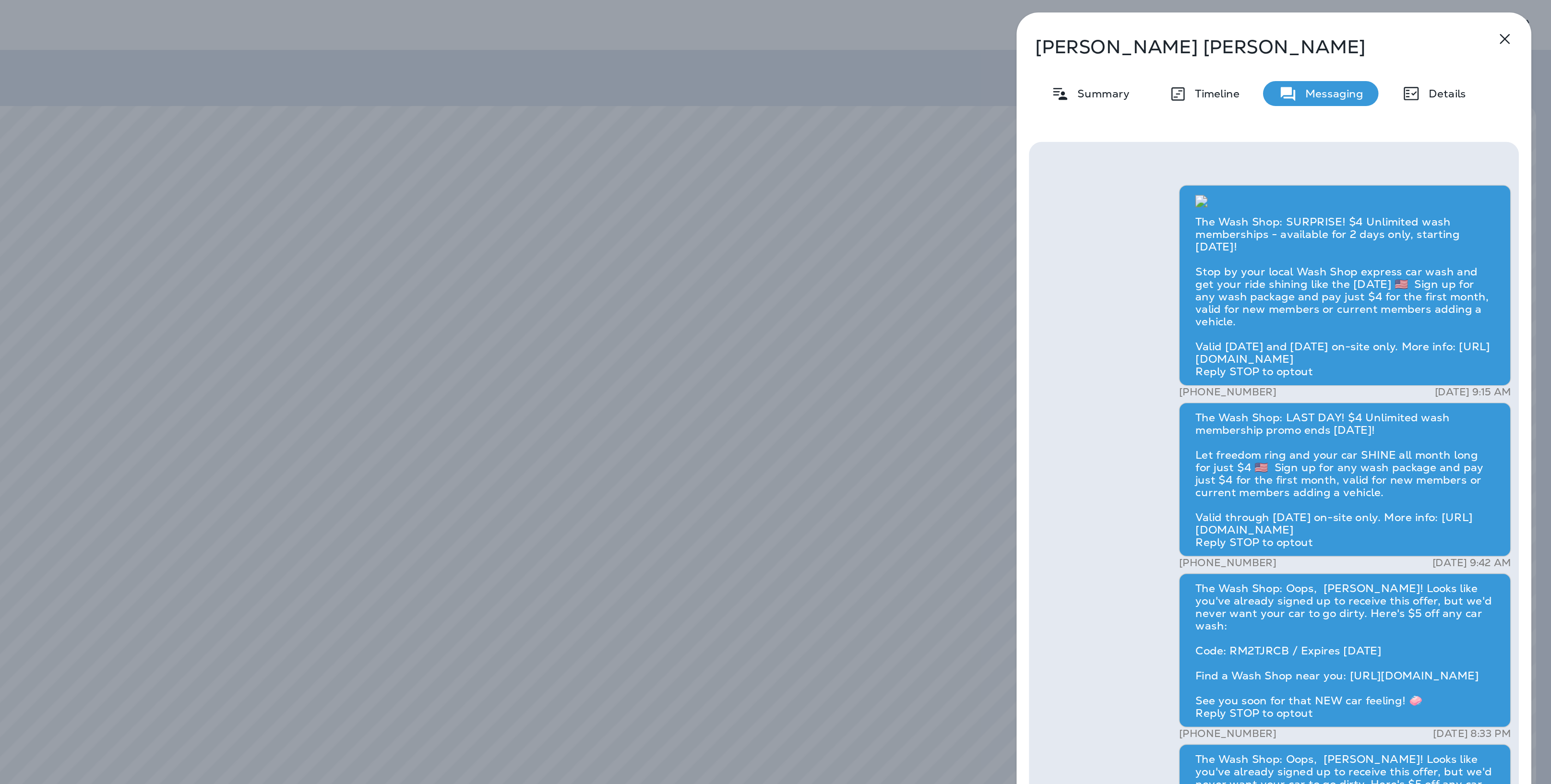
click at [1092, 49] on div "Kim Gillan Kim Gillan Summary Timeline Messaging Details The Wash Shop: SURPRIS…" at bounding box center [1380, 395] width 317 height 774
click at [1092, 27] on icon "button" at bounding box center [1522, 23] width 12 height 12
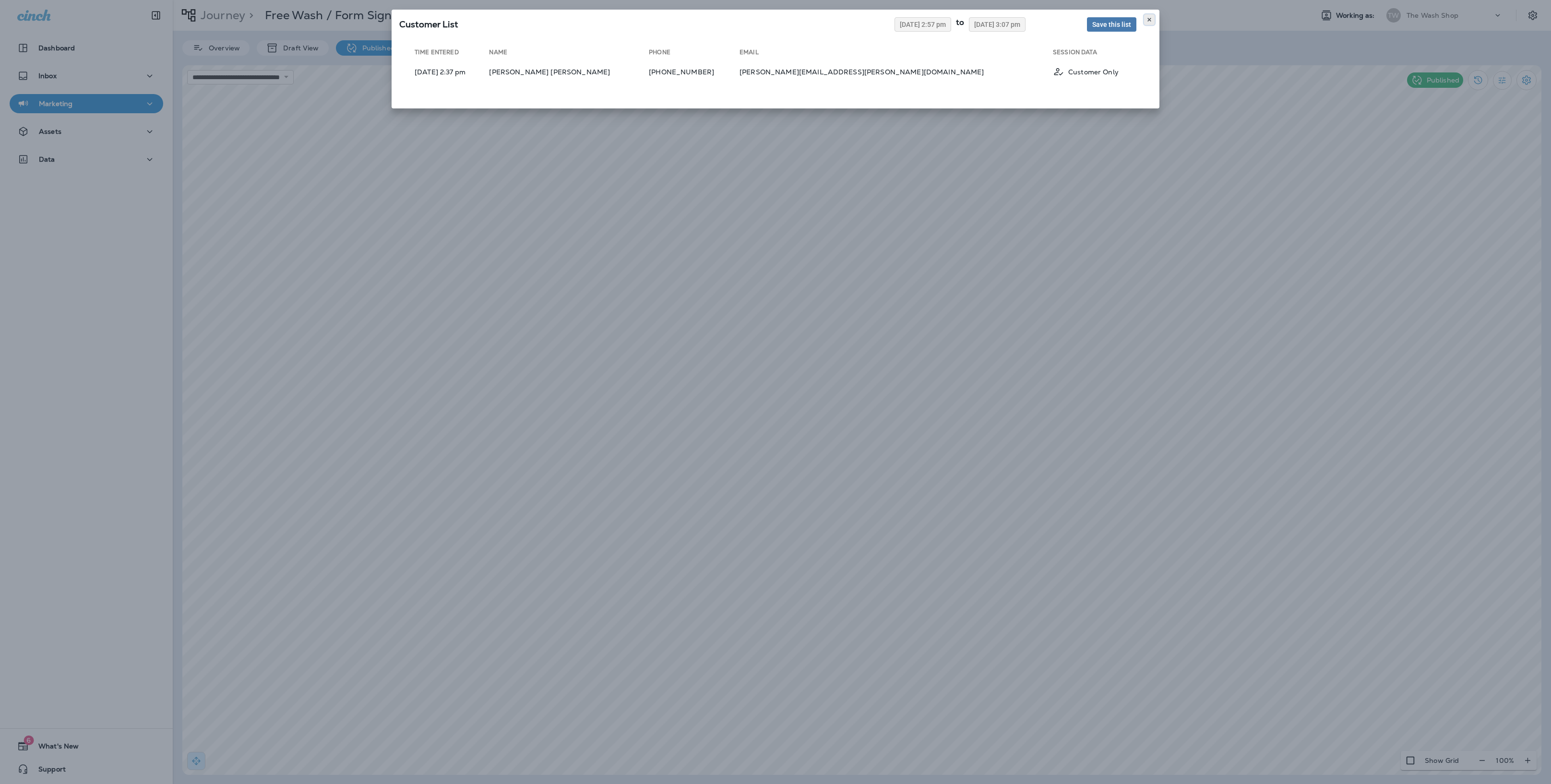
click at [1092, 18] on button at bounding box center [1150, 20] width 11 height 11
click at [649, 70] on td "Kim Gillan Kim Gillan" at bounding box center [569, 72] width 160 height 20
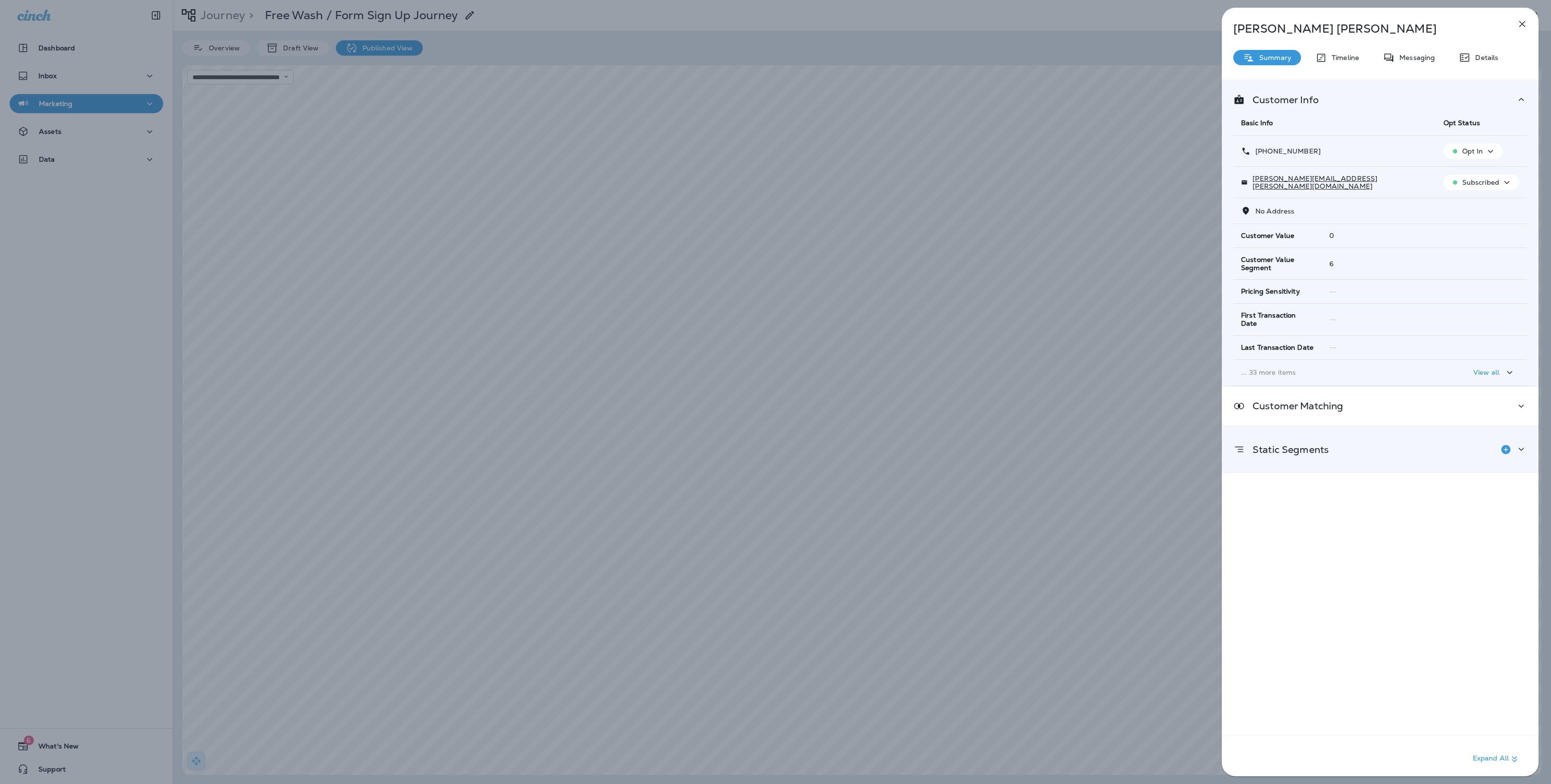
click at [1092, 429] on div "Static Segments" at bounding box center [1380, 449] width 317 height 46
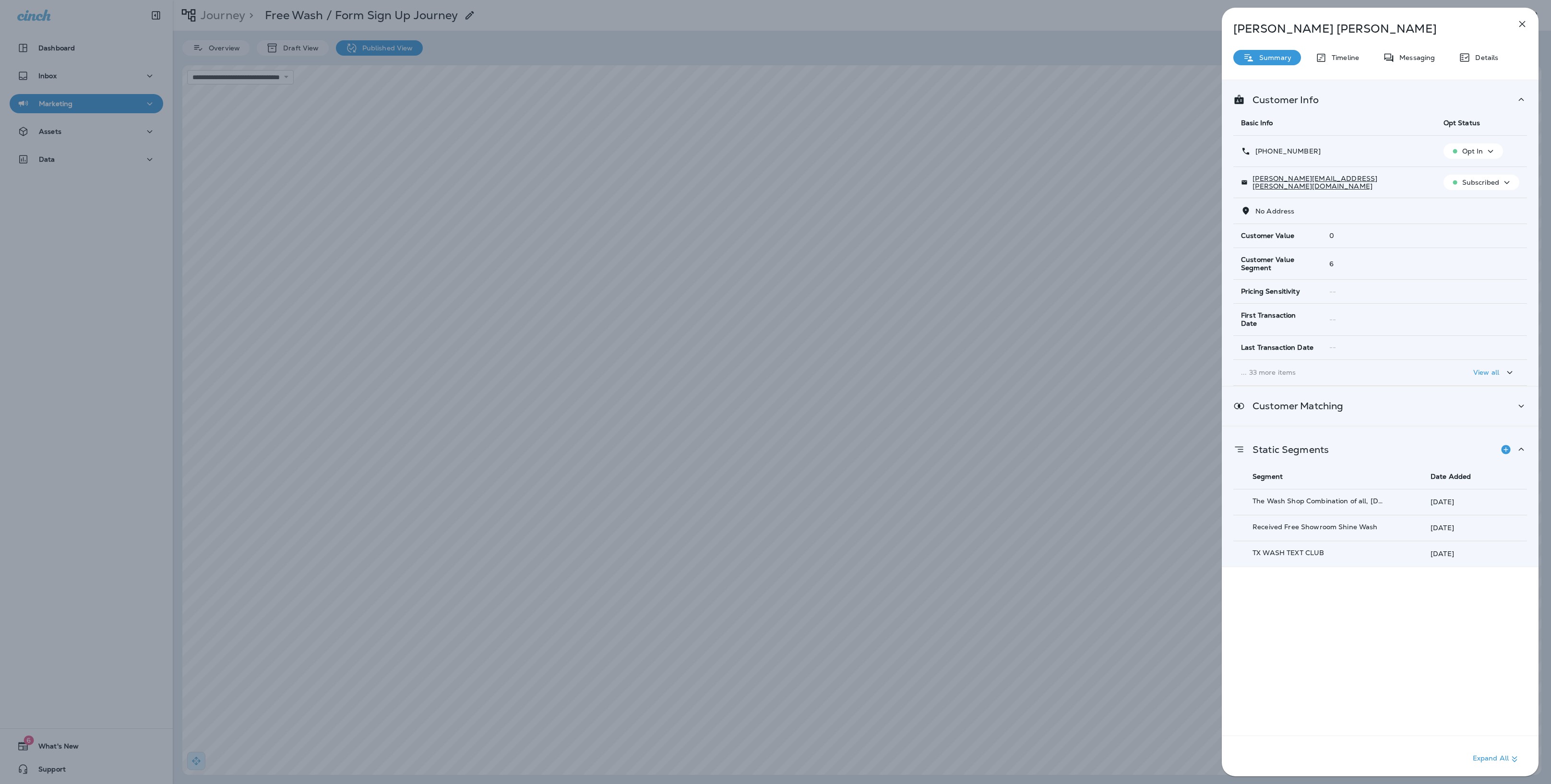
click at [1092, 406] on div "Customer Matching" at bounding box center [1380, 405] width 317 height 39
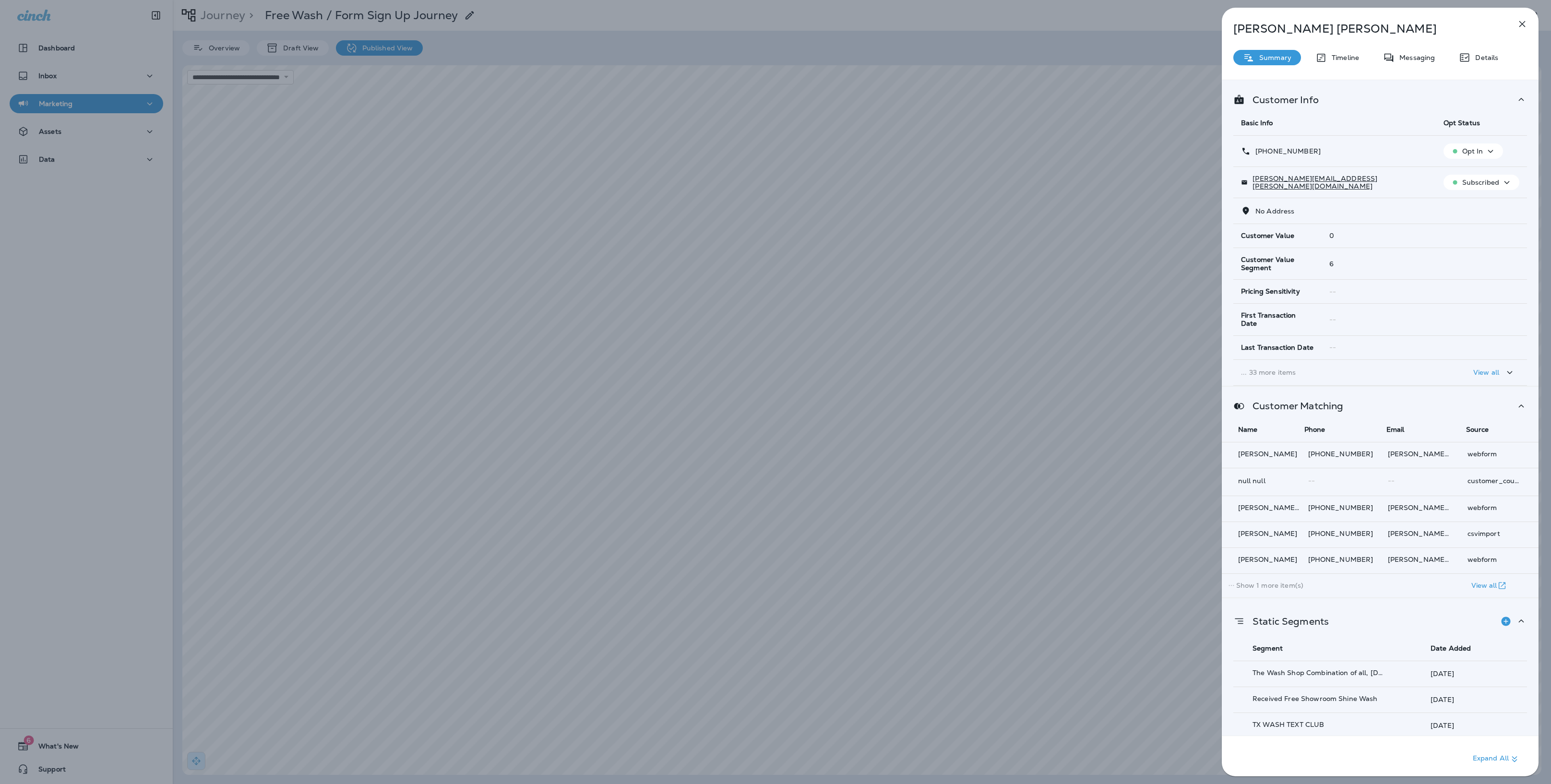
click at [1092, 367] on div "View all" at bounding box center [1494, 372] width 42 height 12
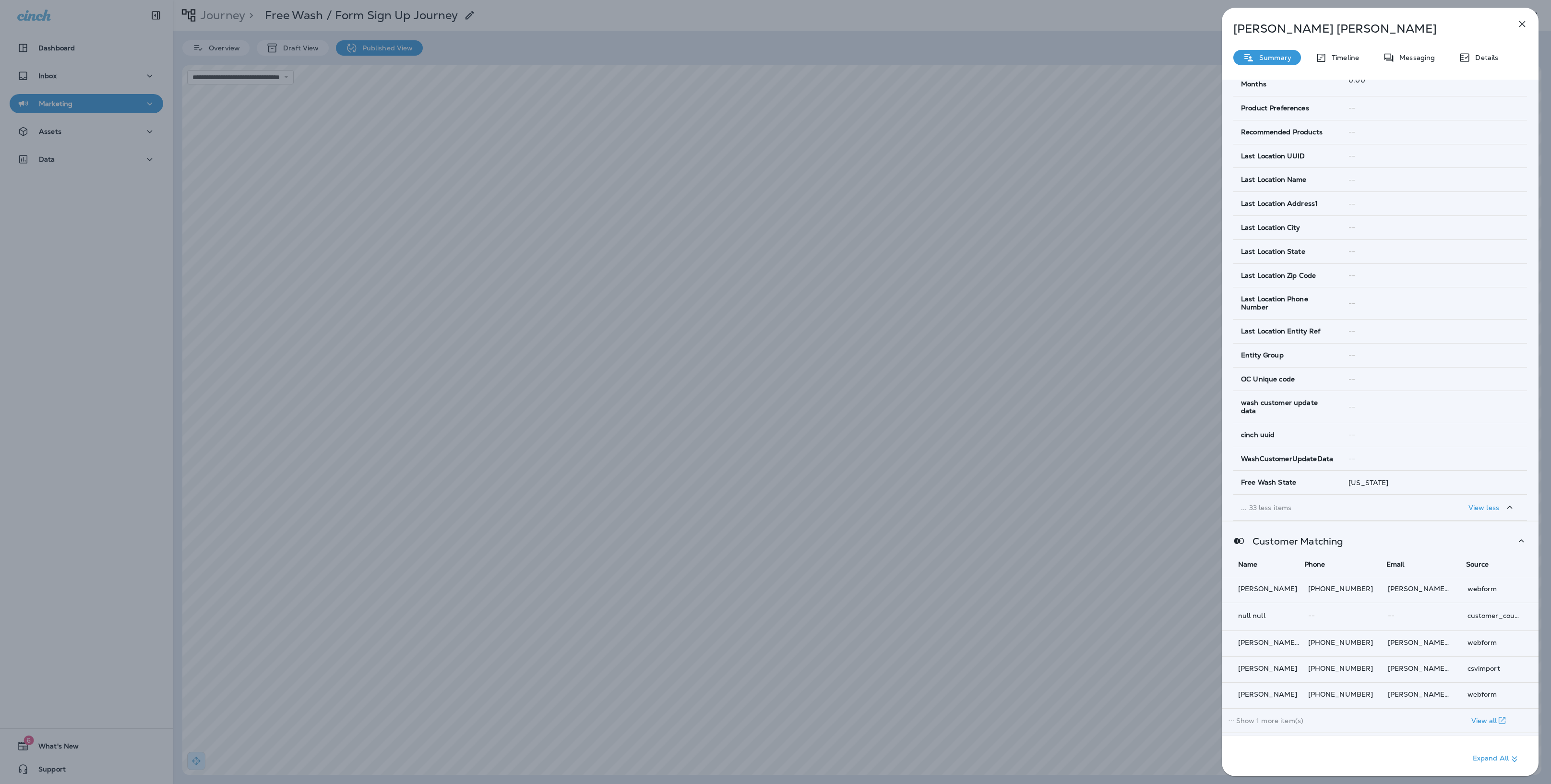
scroll to position [680, 0]
drag, startPoint x: 1498, startPoint y: 58, endPoint x: 1479, endPoint y: 60, distance: 19.1
click at [1092, 58] on div "Details" at bounding box center [1478, 57] width 58 height 15
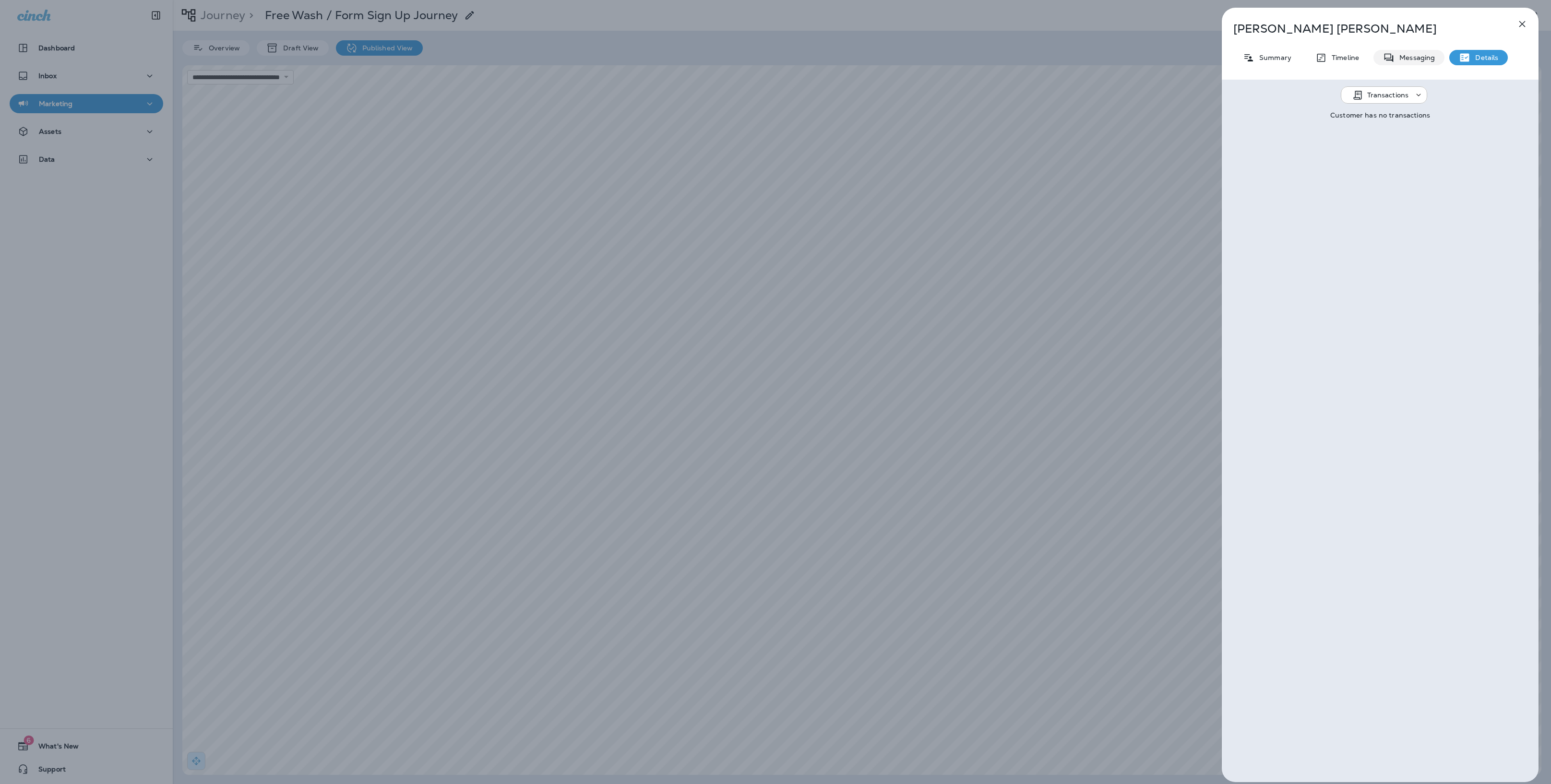
click at [1092, 60] on p "Messaging" at bounding box center [1414, 58] width 40 height 8
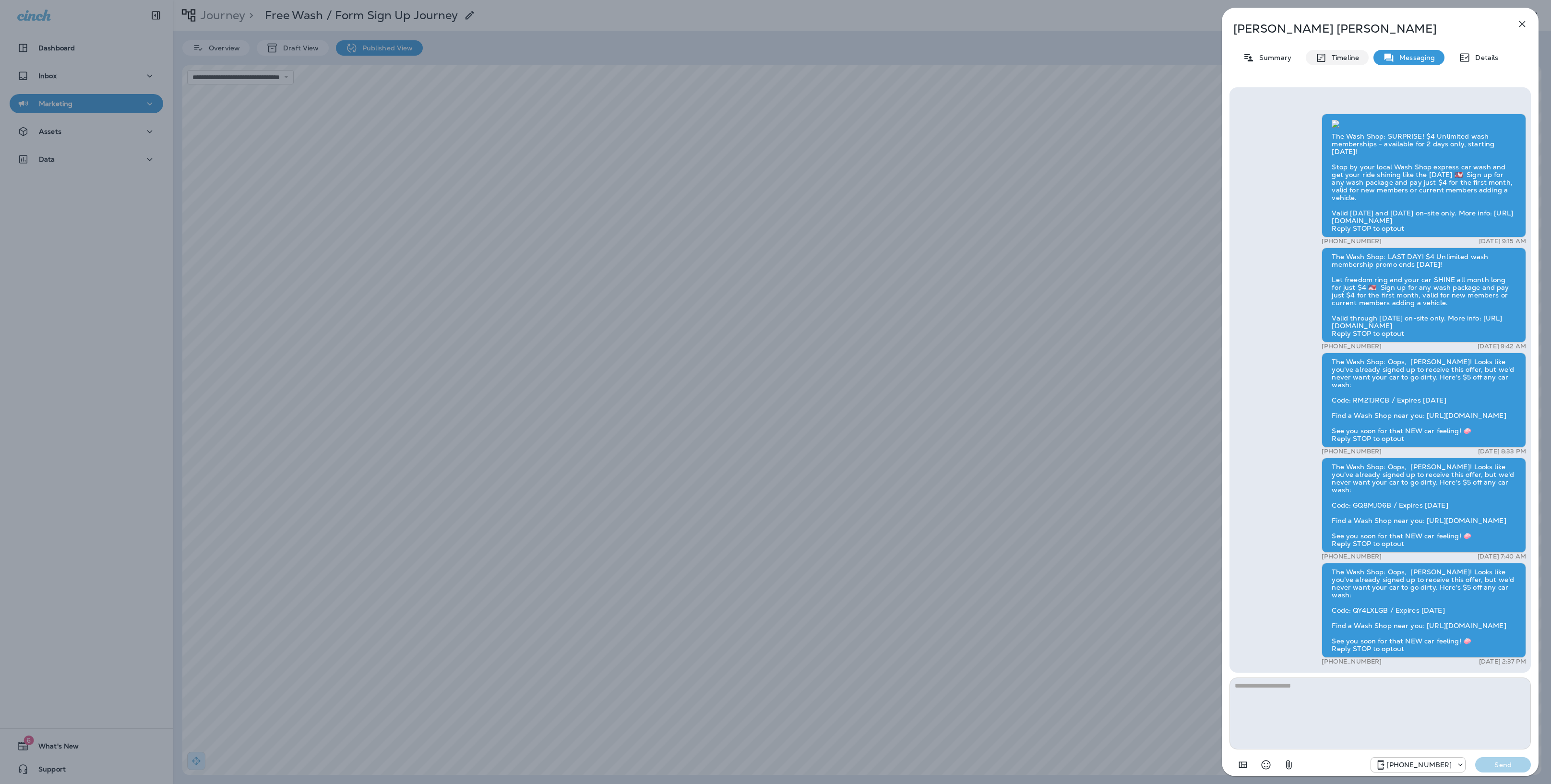
click at [1092, 46] on div "Kim Gillan Kim Gillan Summary Timeline Messaging Details The Wash Shop: SURPRIS…" at bounding box center [1380, 395] width 317 height 774
click at [1092, 58] on p "Timeline" at bounding box center [1343, 58] width 32 height 8
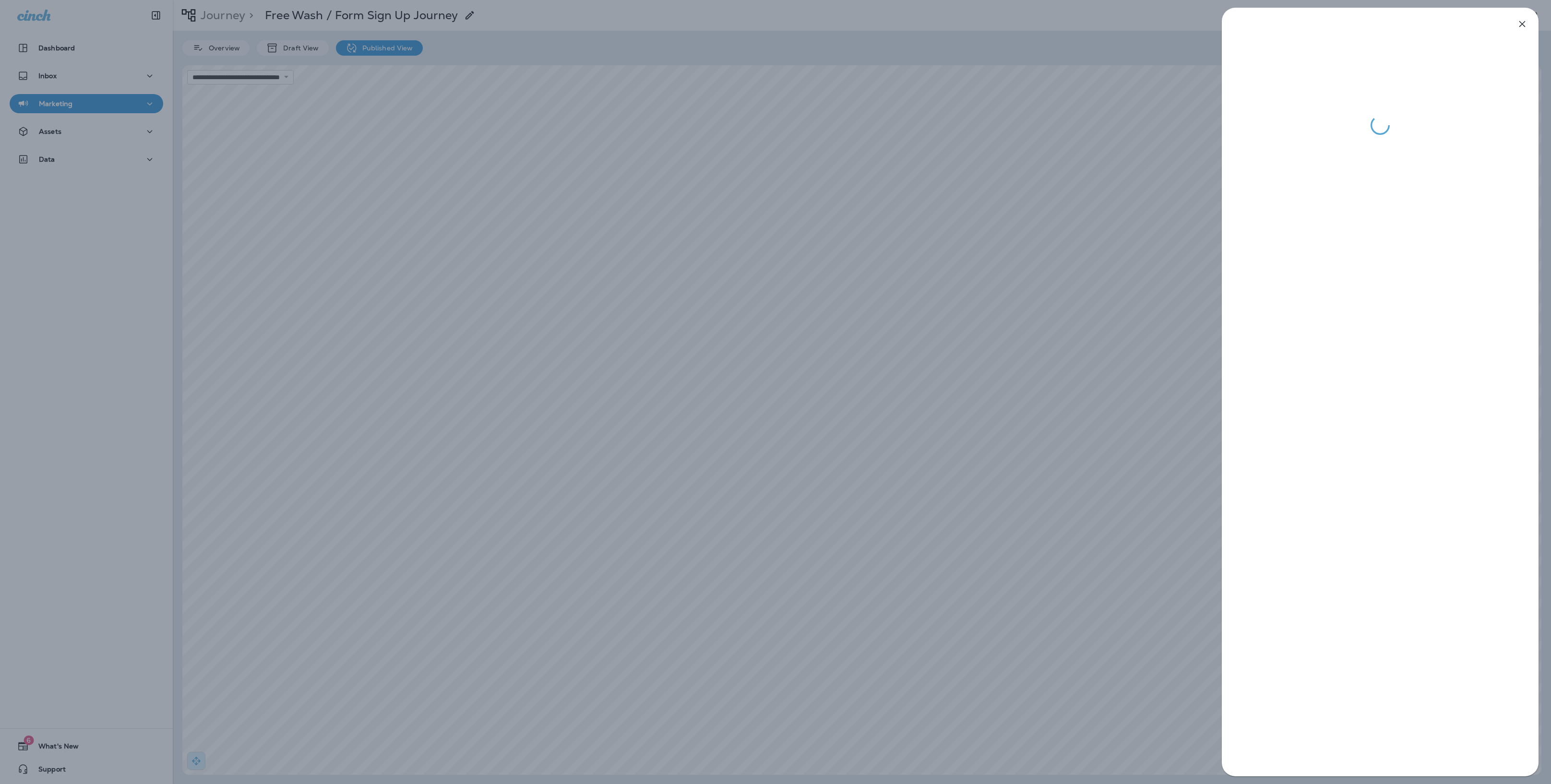
drag, startPoint x: 969, startPoint y: 267, endPoint x: 979, endPoint y: 241, distance: 27.9
click at [970, 262] on div at bounding box center [776, 392] width 1551 height 784
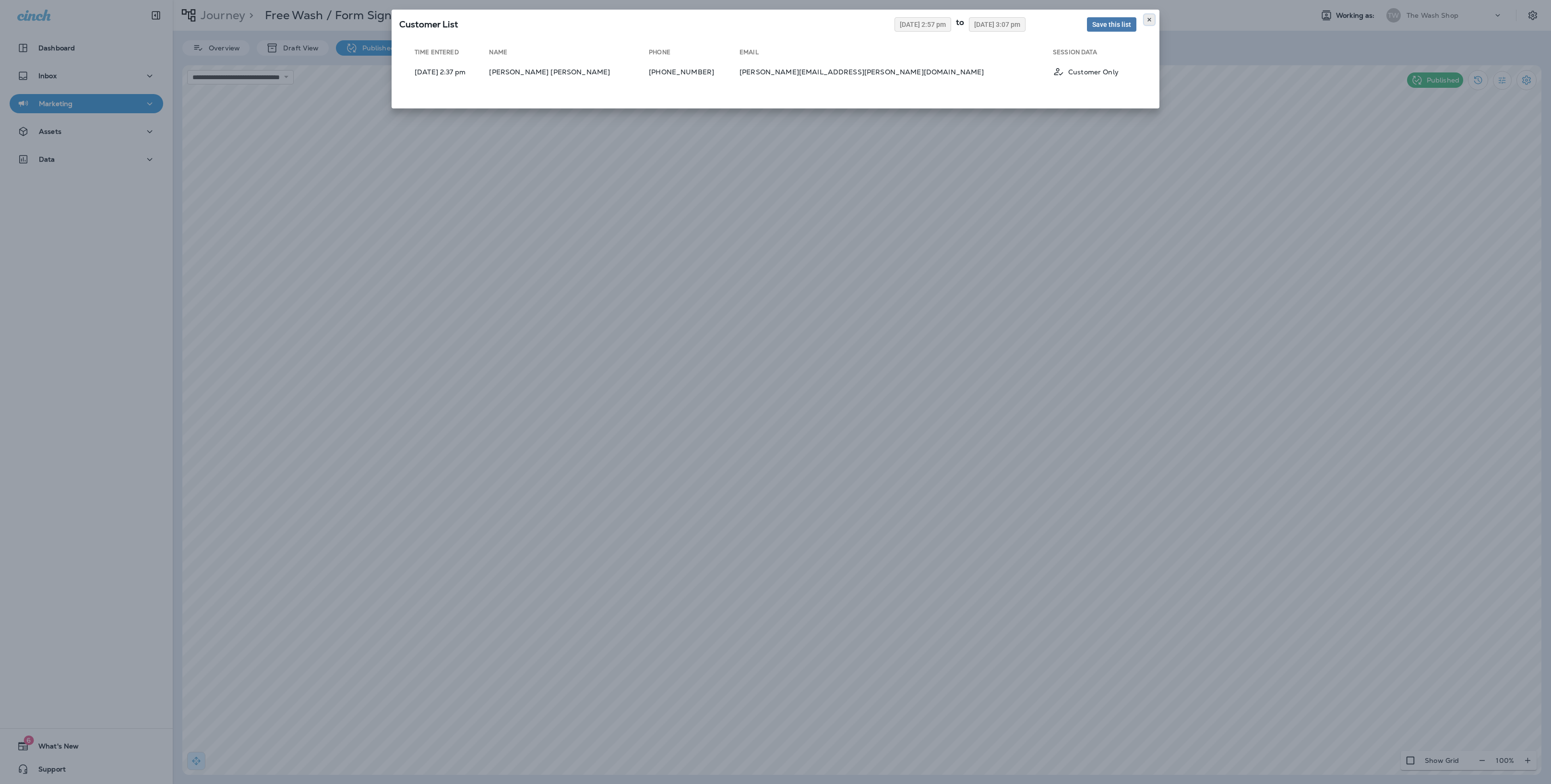
click at [1092, 17] on icon at bounding box center [1149, 20] width 5 height 5
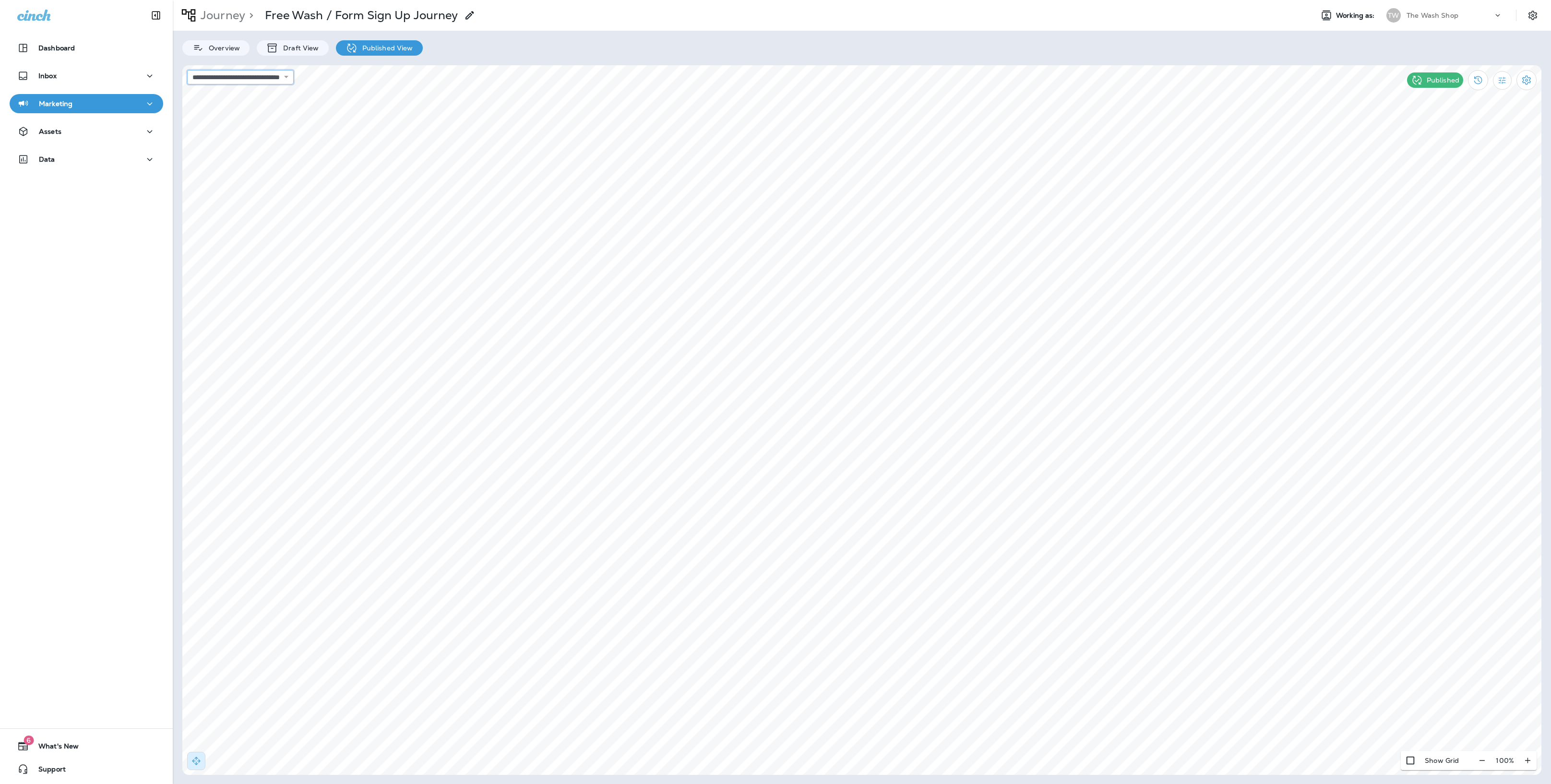
click at [292, 79] on select "**********" at bounding box center [240, 77] width 106 height 14
click at [293, 81] on select "**********" at bounding box center [240, 77] width 106 height 14
click at [240, 38] on div "Overview Draft View Published View" at bounding box center [862, 43] width 1378 height 25
click at [235, 45] on p "Overview" at bounding box center [222, 48] width 36 height 8
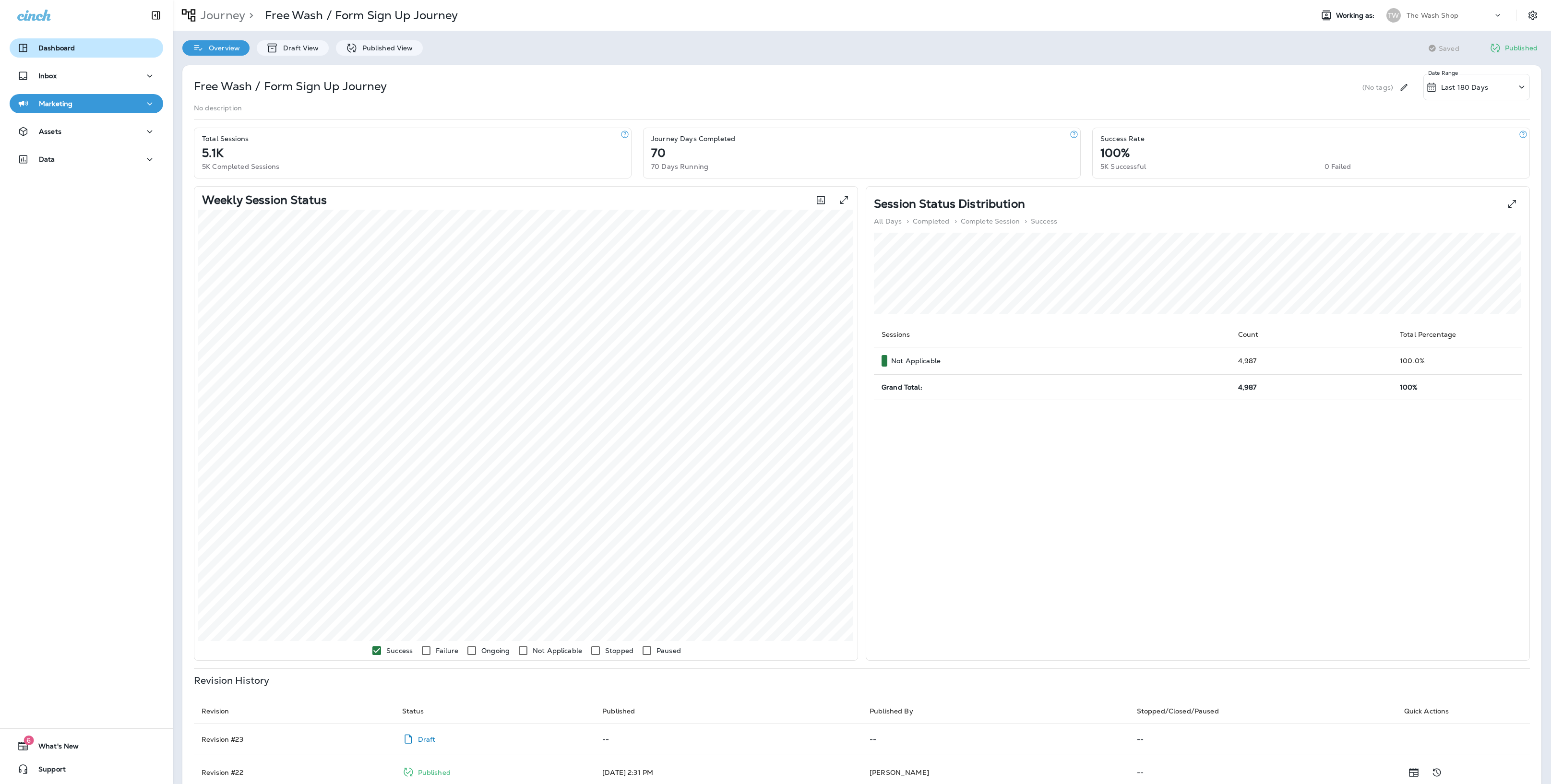
drag, startPoint x: 41, startPoint y: 34, endPoint x: 54, endPoint y: 38, distance: 13.6
click at [41, 34] on div "Dashboard Inbox Marketing Assets Data" at bounding box center [86, 105] width 173 height 154
click at [63, 44] on p "Dashboard" at bounding box center [57, 48] width 37 height 8
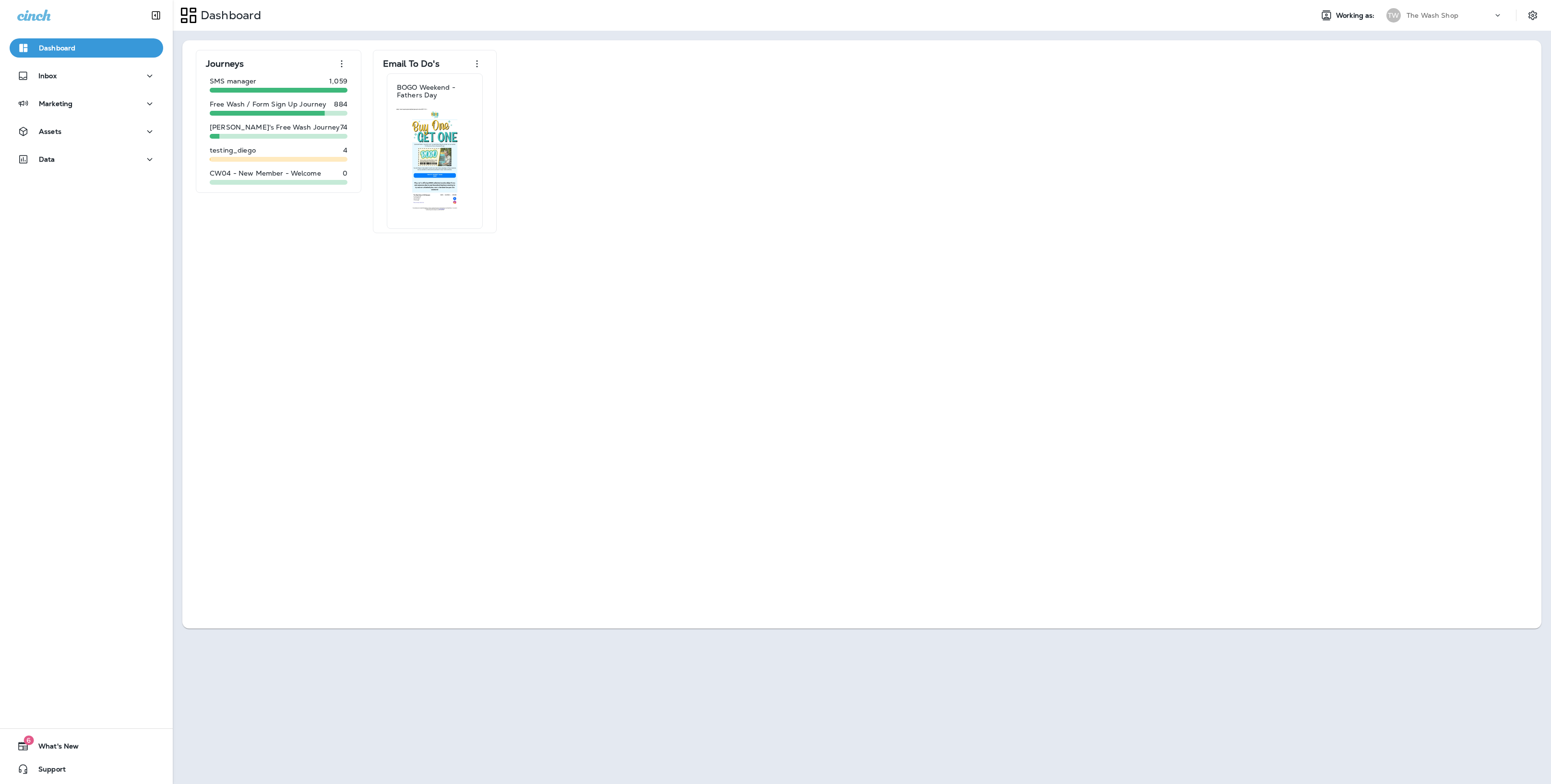
click at [869, 102] on div "Journeys SMS manager 1,059 Free Wash / Form Sign Up Journey 884 Hutch's Free Wa…" at bounding box center [861, 141] width 1340 height 183
click at [1058, 634] on div "Journeys SMS manager 1,059 Free Wash / Form Sign Up Journey 884 Hutch's Free Wa…" at bounding box center [862, 334] width 1378 height 607
click at [1063, 156] on div "Journeys SMS manager 1,059 Free Wash / Form Sign Up Journey 884 Hutch's Free Wa…" at bounding box center [861, 141] width 1340 height 183
drag, startPoint x: 1416, startPoint y: 13, endPoint x: 1423, endPoint y: 23, distance: 12.2
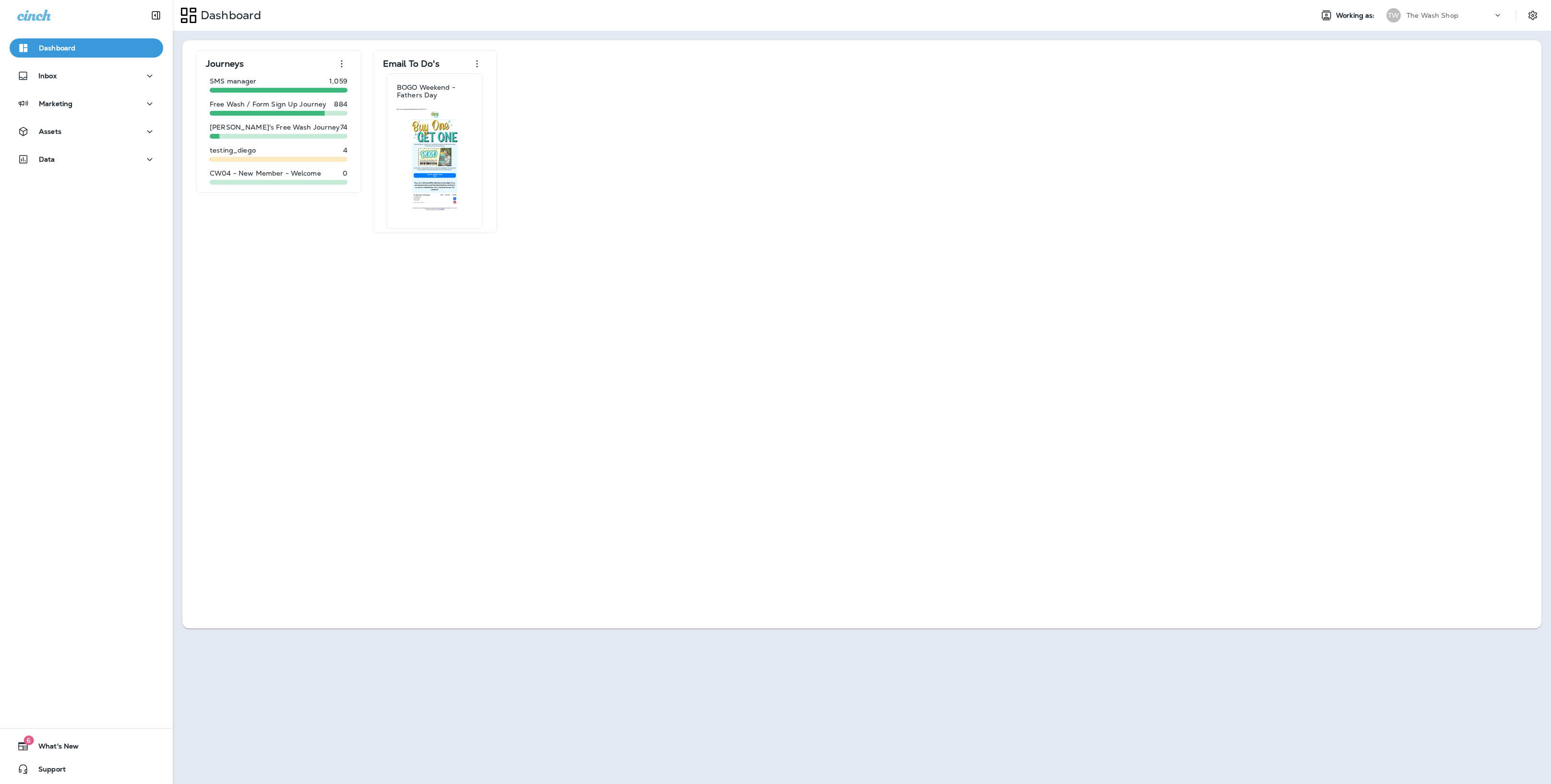
click at [1092, 13] on p "The Wash Shop" at bounding box center [1433, 15] width 52 height 8
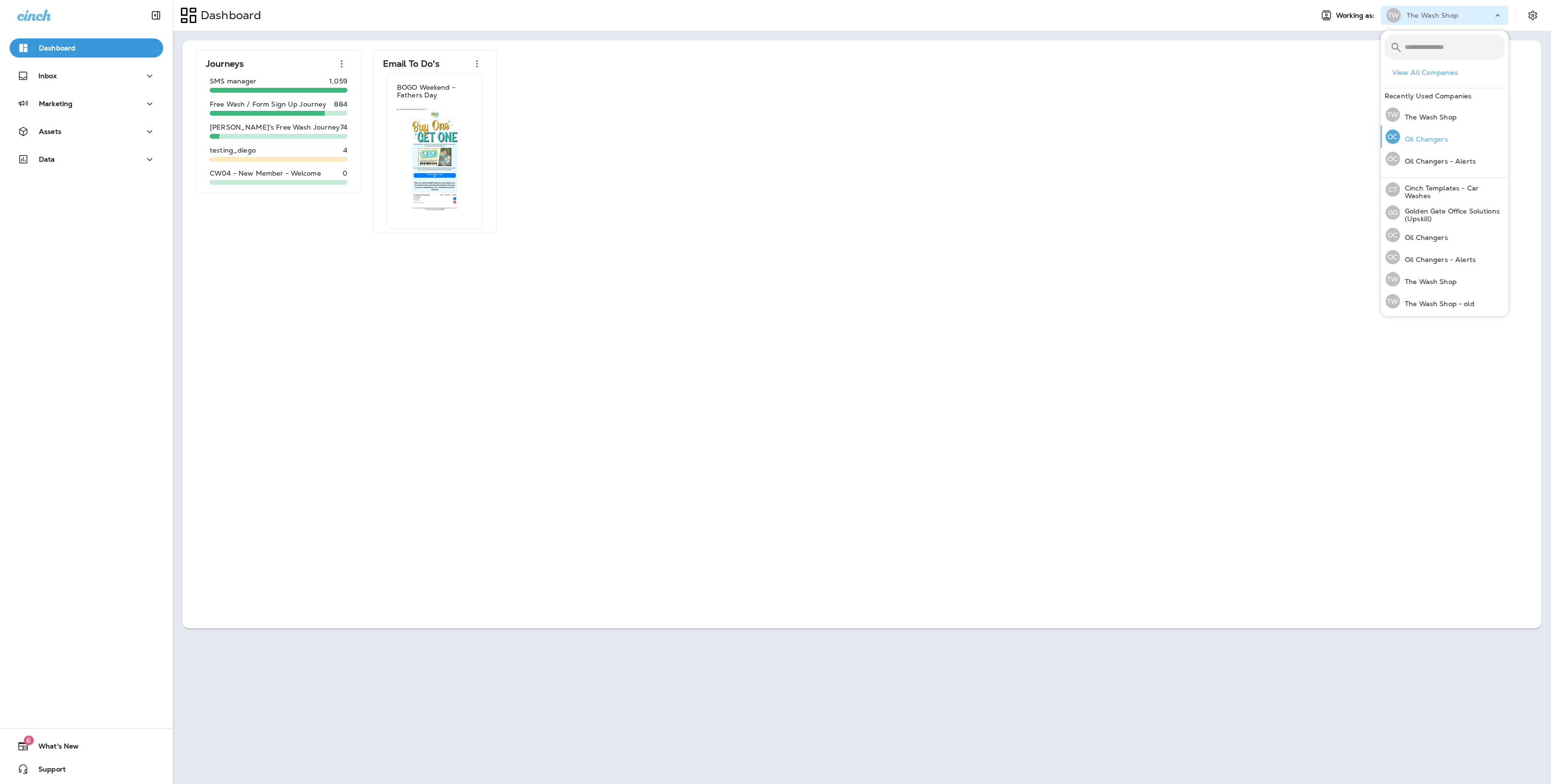
click at [1092, 137] on button "OC Oil Changers" at bounding box center [1445, 137] width 128 height 22
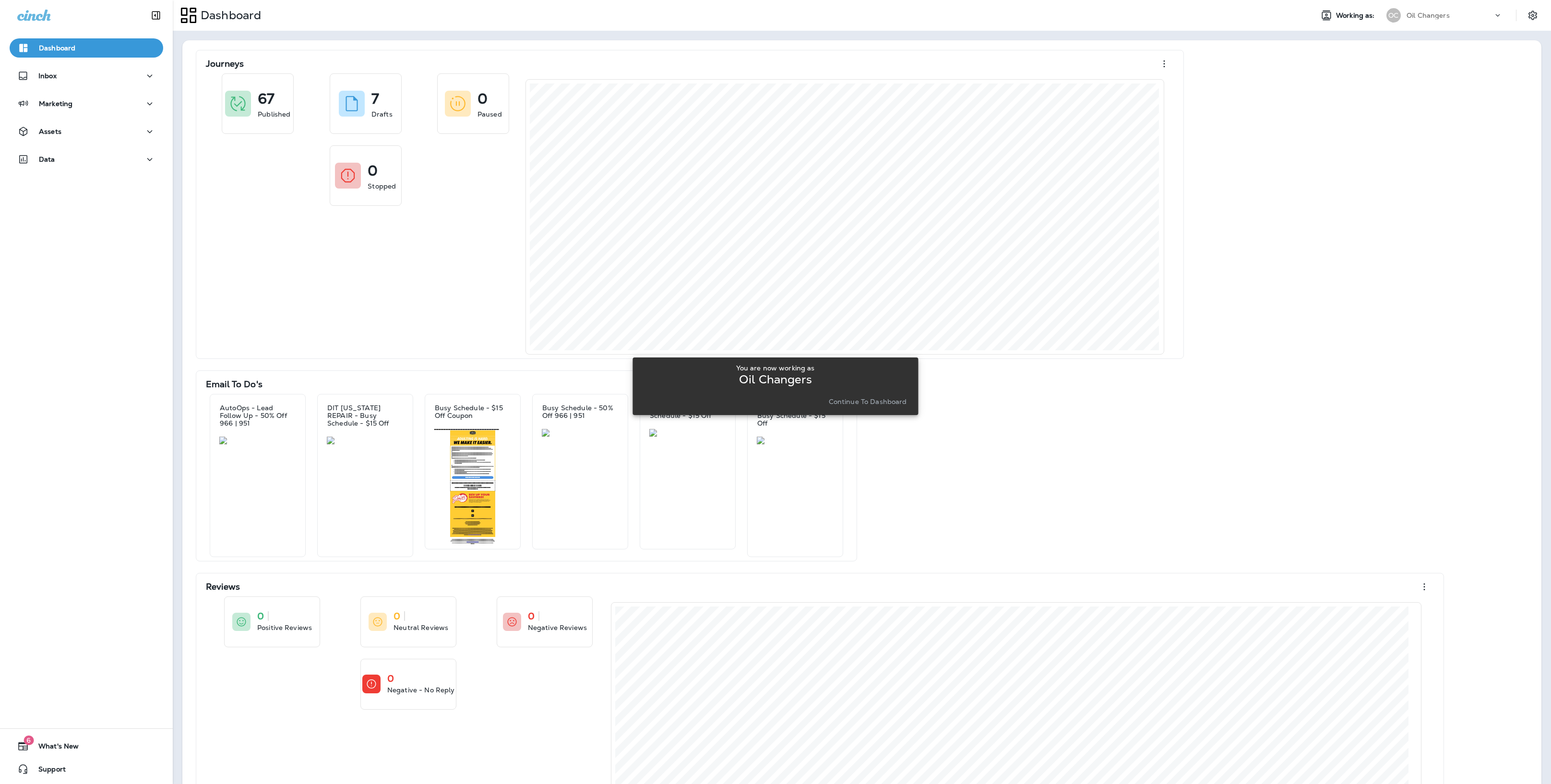
click at [883, 402] on p "Continue to Dashboard" at bounding box center [867, 401] width 78 height 8
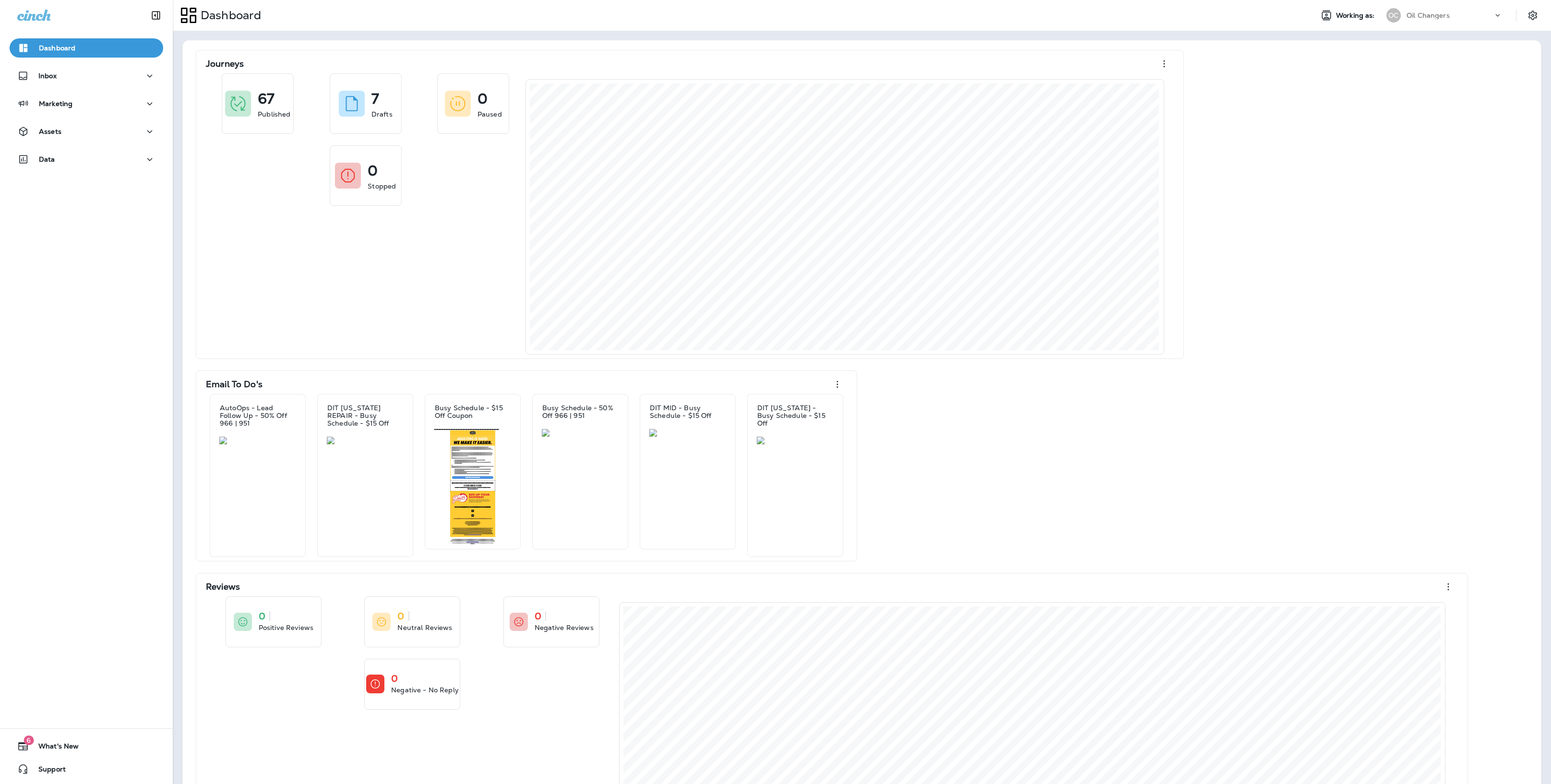
click at [54, 47] on p "Dashboard" at bounding box center [57, 48] width 37 height 8
click at [1477, 9] on div "Oil Changers" at bounding box center [1450, 13] width 86 height 14
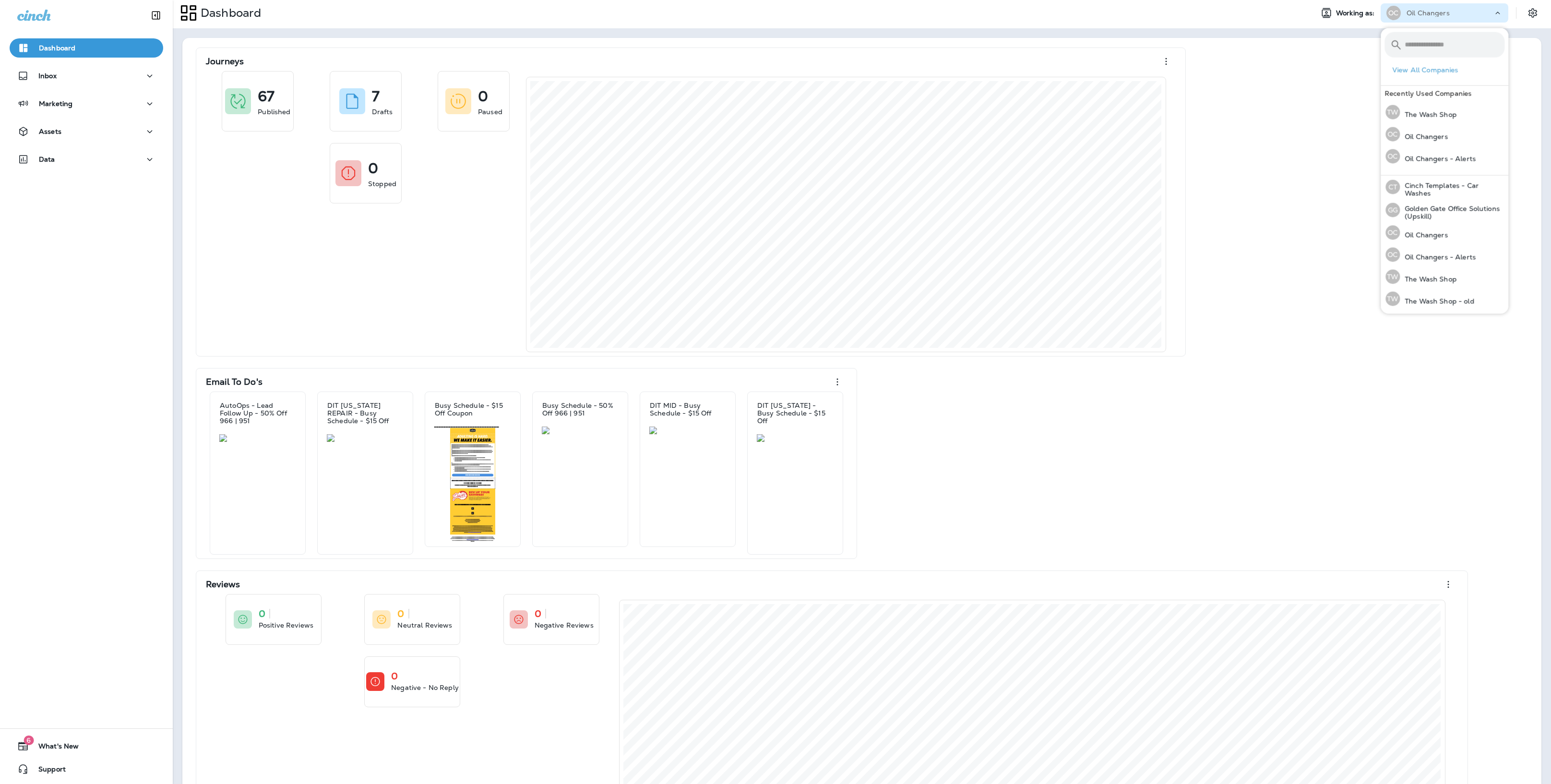
scroll to position [0, 0]
click at [1536, 12] on icon "Settings" at bounding box center [1533, 15] width 12 height 12
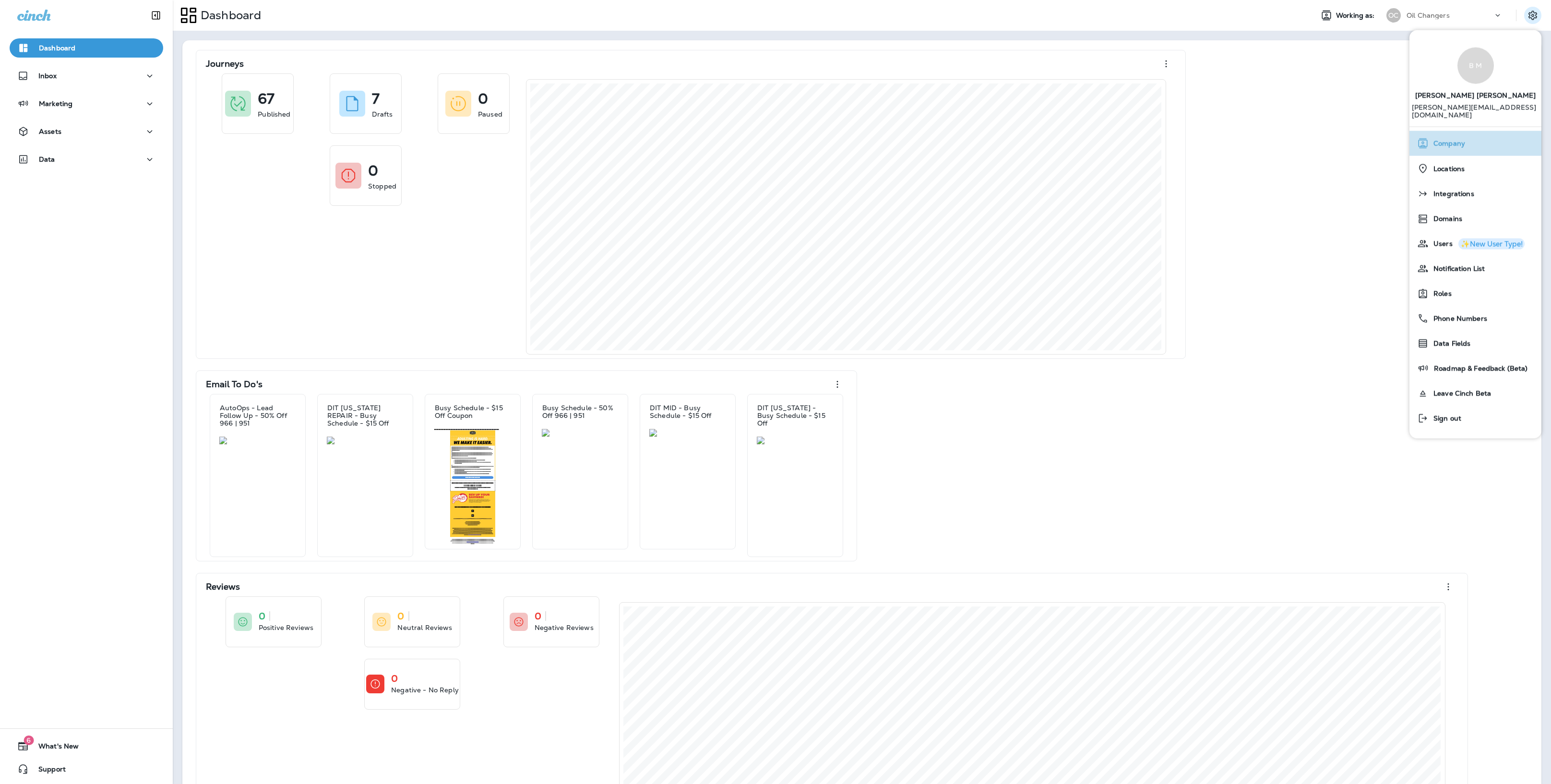
click at [1457, 139] on span "Company" at bounding box center [1447, 143] width 37 height 8
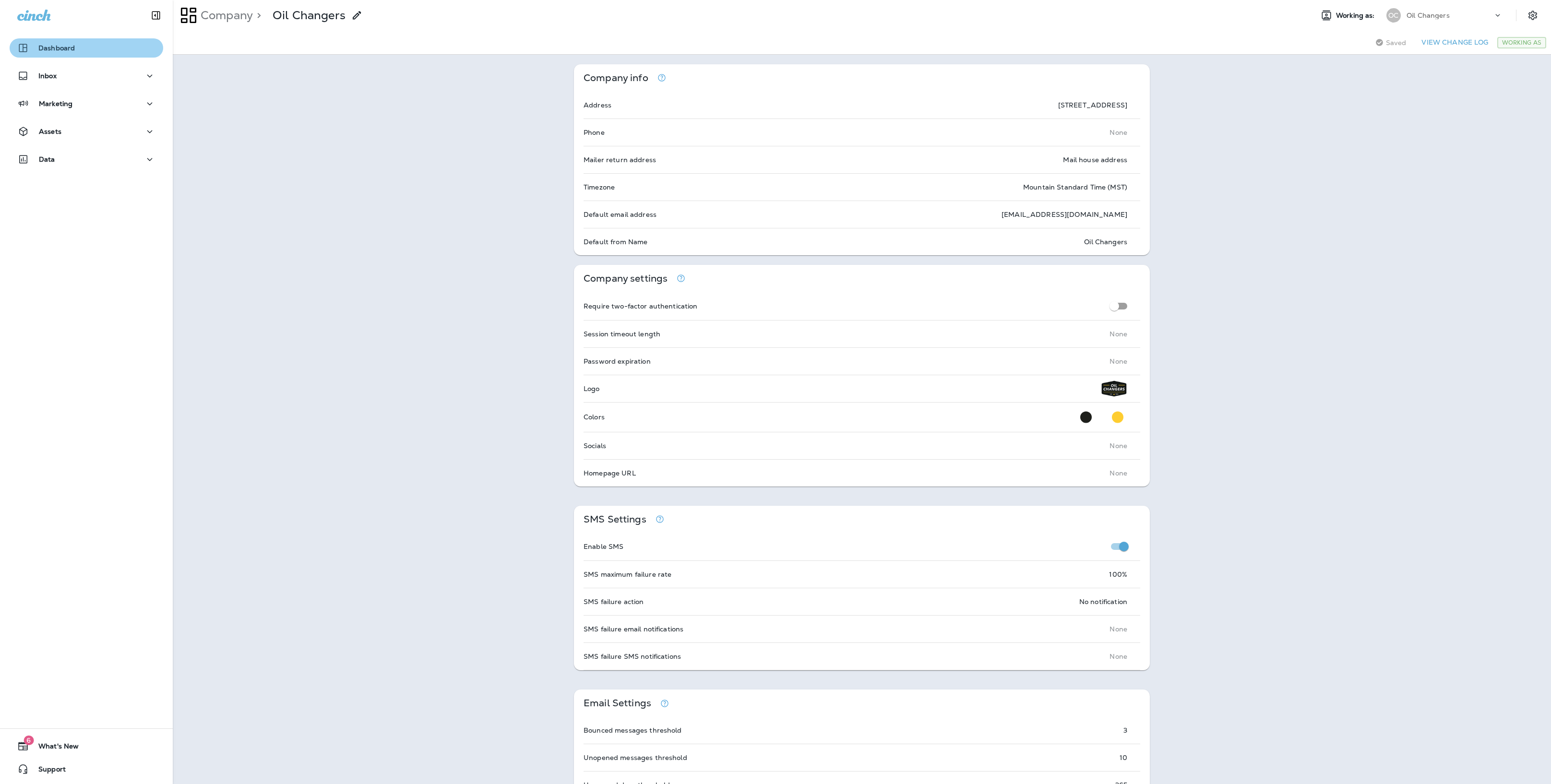
drag, startPoint x: 89, startPoint y: 51, endPoint x: 83, endPoint y: 42, distance: 10.8
click at [89, 50] on div "Dashboard" at bounding box center [86, 48] width 139 height 12
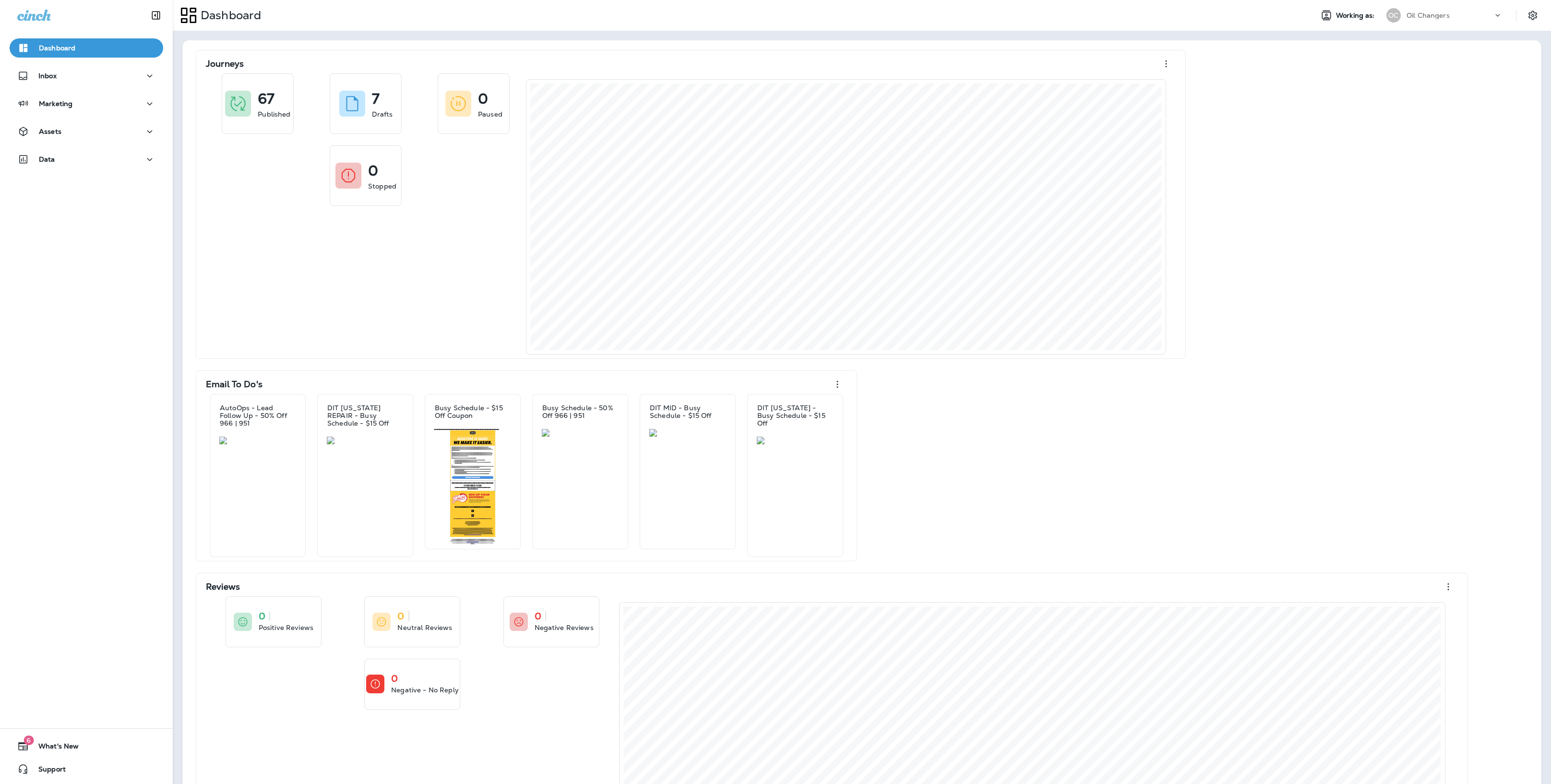
click at [50, 12] on icon at bounding box center [33, 15] width 33 height 12
click at [49, 16] on icon at bounding box center [33, 15] width 33 height 11
click at [222, 13] on p "Dashboard" at bounding box center [229, 15] width 64 height 14
drag, startPoint x: 38, startPoint y: 17, endPoint x: 198, endPoint y: 31, distance: 160.6
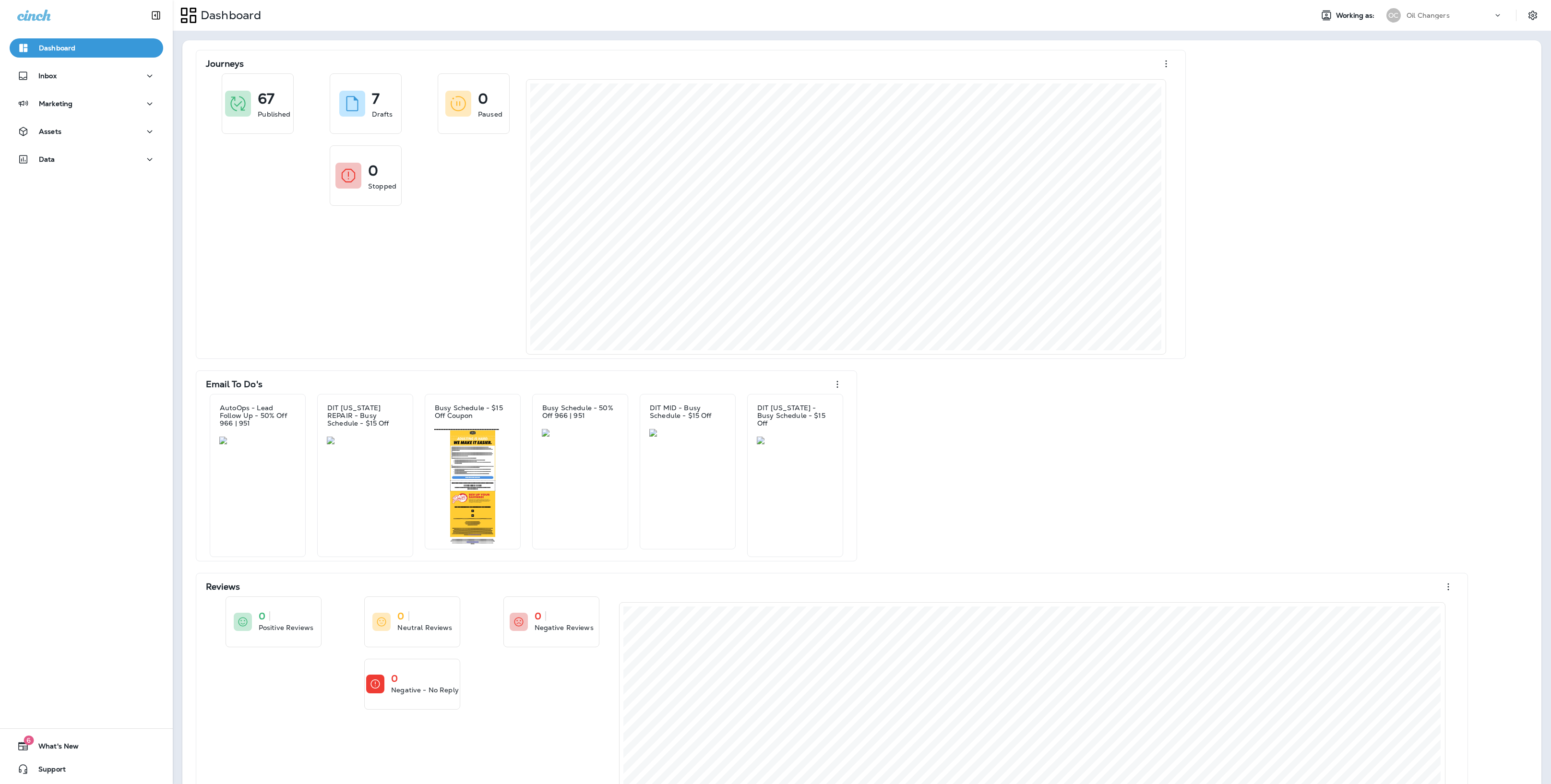
click at [38, 17] on icon at bounding box center [33, 15] width 33 height 11
click at [157, 16] on icon "Collapse Sidebar" at bounding box center [156, 15] width 8 height 8
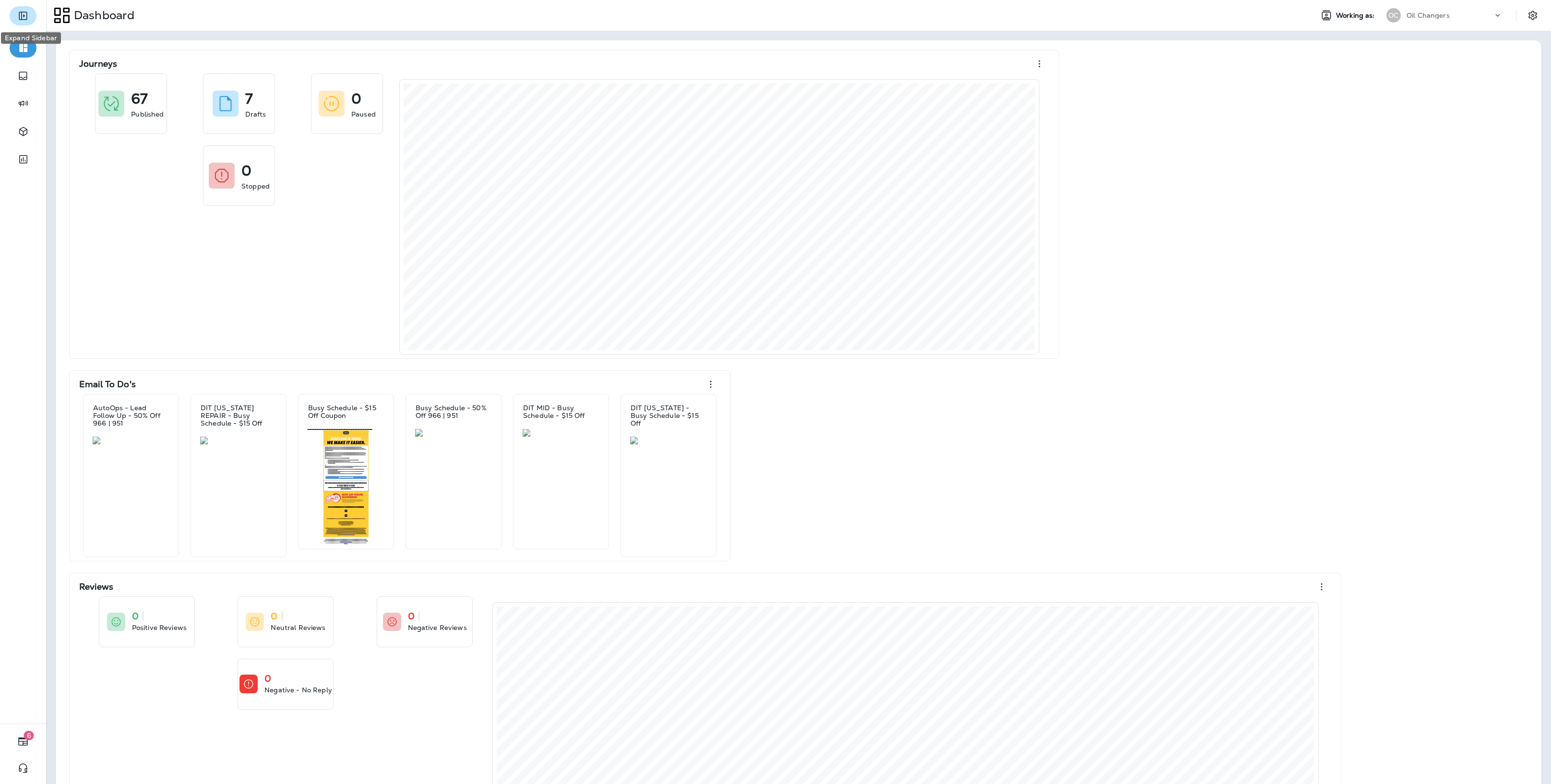
click at [24, 19] on icon "Expand Sidebar" at bounding box center [22, 15] width 8 height 8
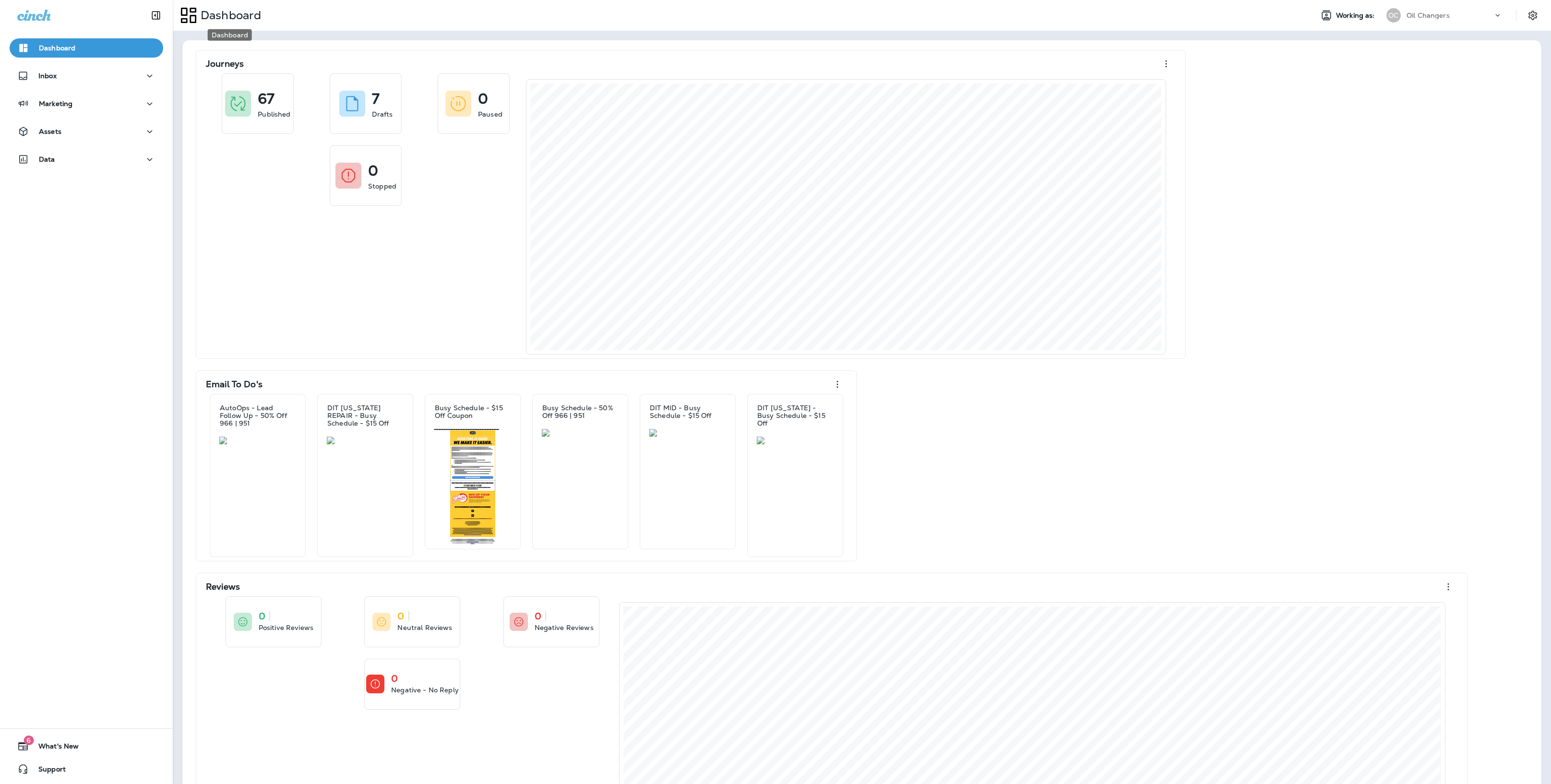
click at [247, 15] on p "Dashboard" at bounding box center [229, 15] width 64 height 14
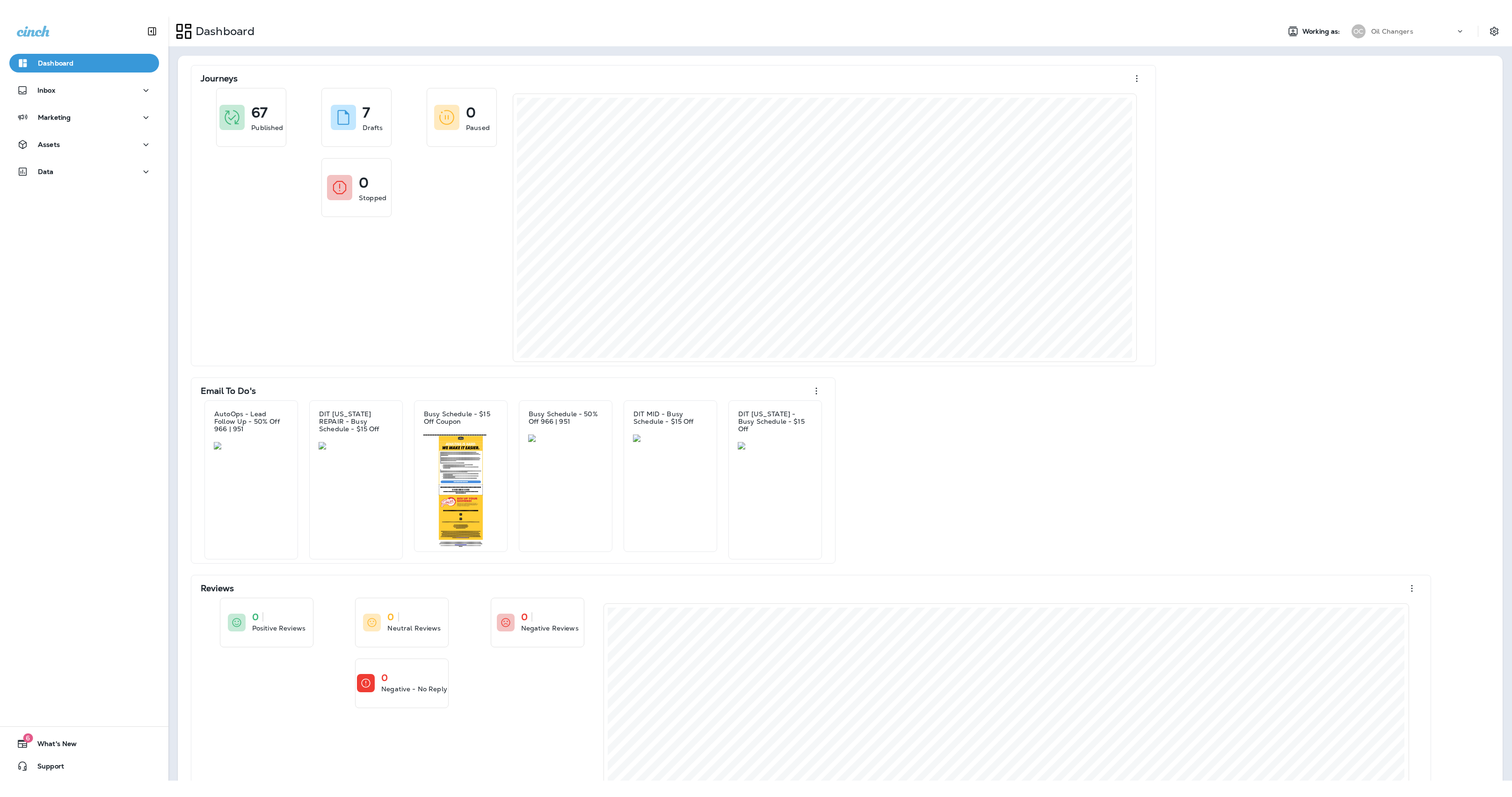
scroll to position [4, 0]
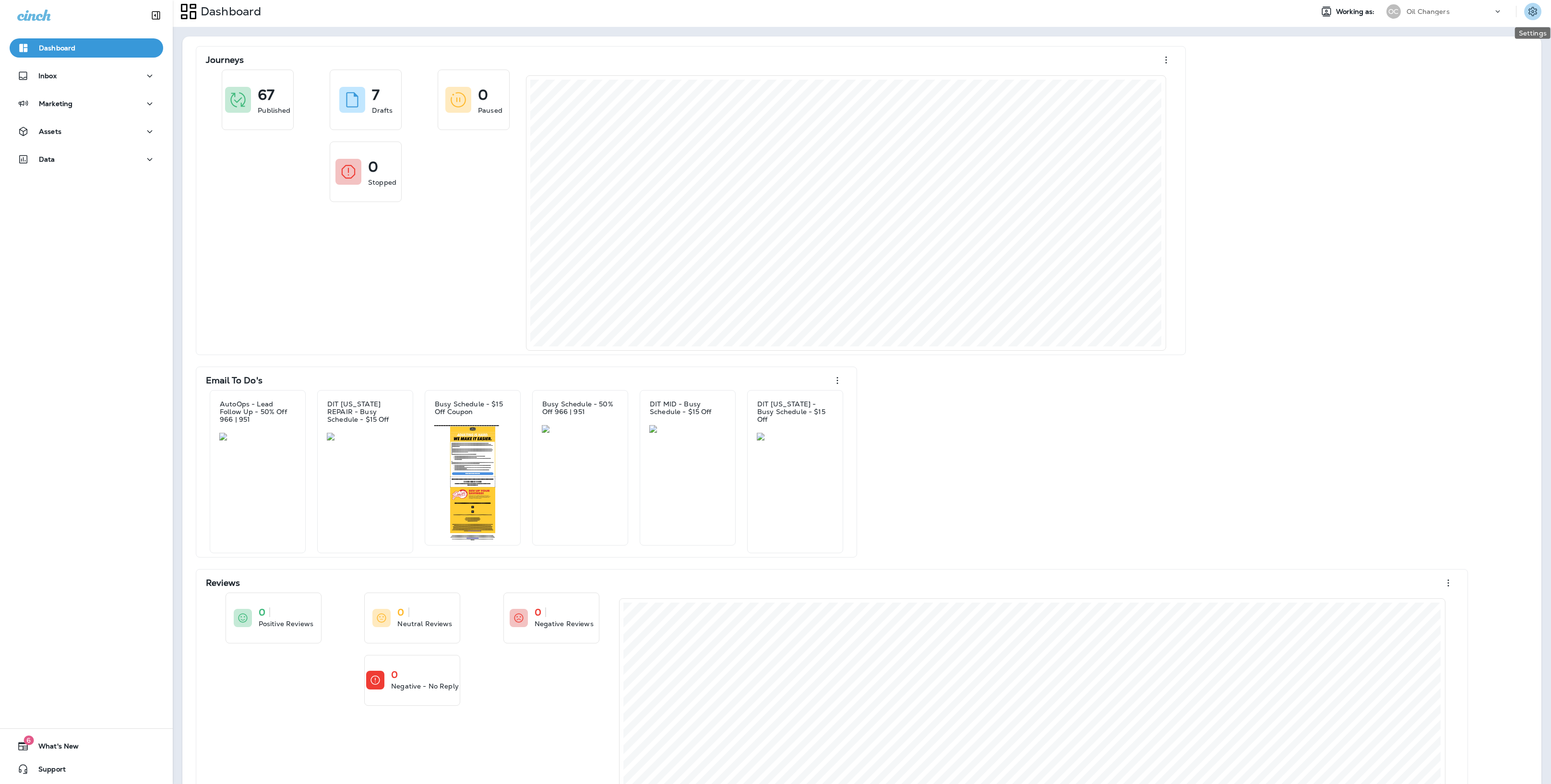
click at [1537, 13] on icon "Settings" at bounding box center [1533, 11] width 9 height 9
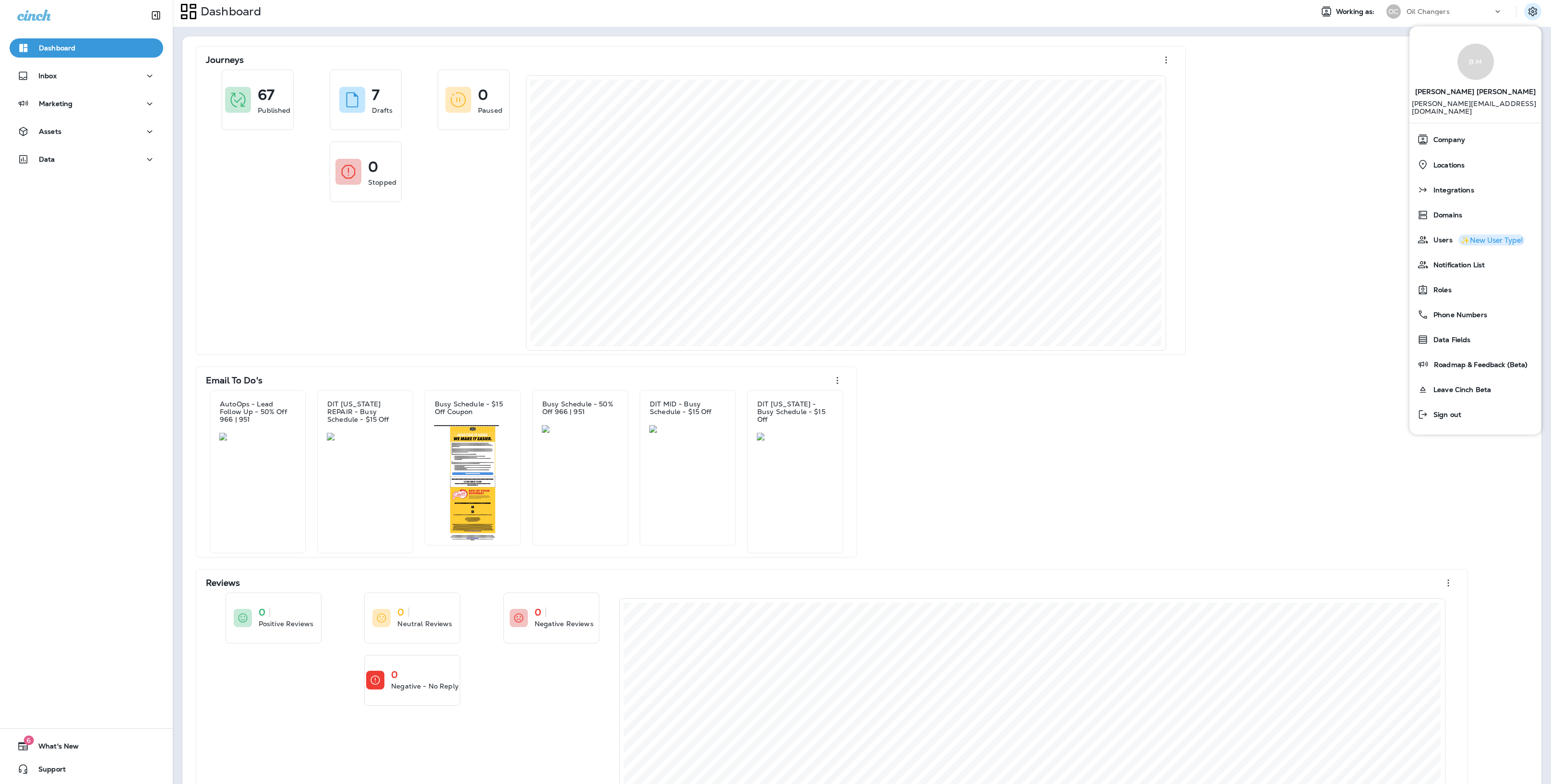
click at [1324, 187] on div "Journeys 67 Published 7 Drafts 0 Paused 0 Stopped Email To Do's AutoOps - Lead …" at bounding box center [861, 461] width 1340 height 832
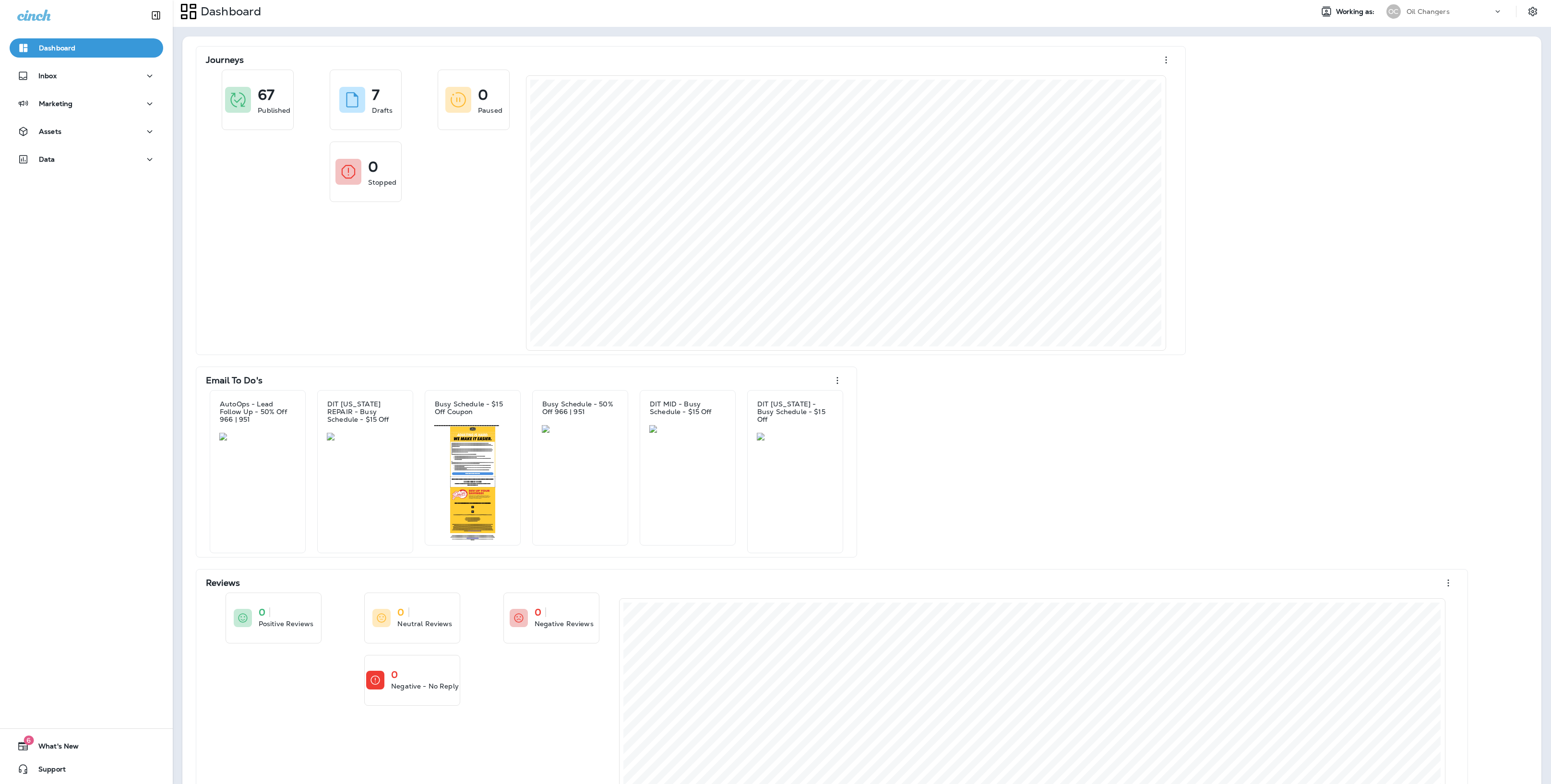
click at [1408, 15] on p "Oil Changers" at bounding box center [1429, 12] width 43 height 8
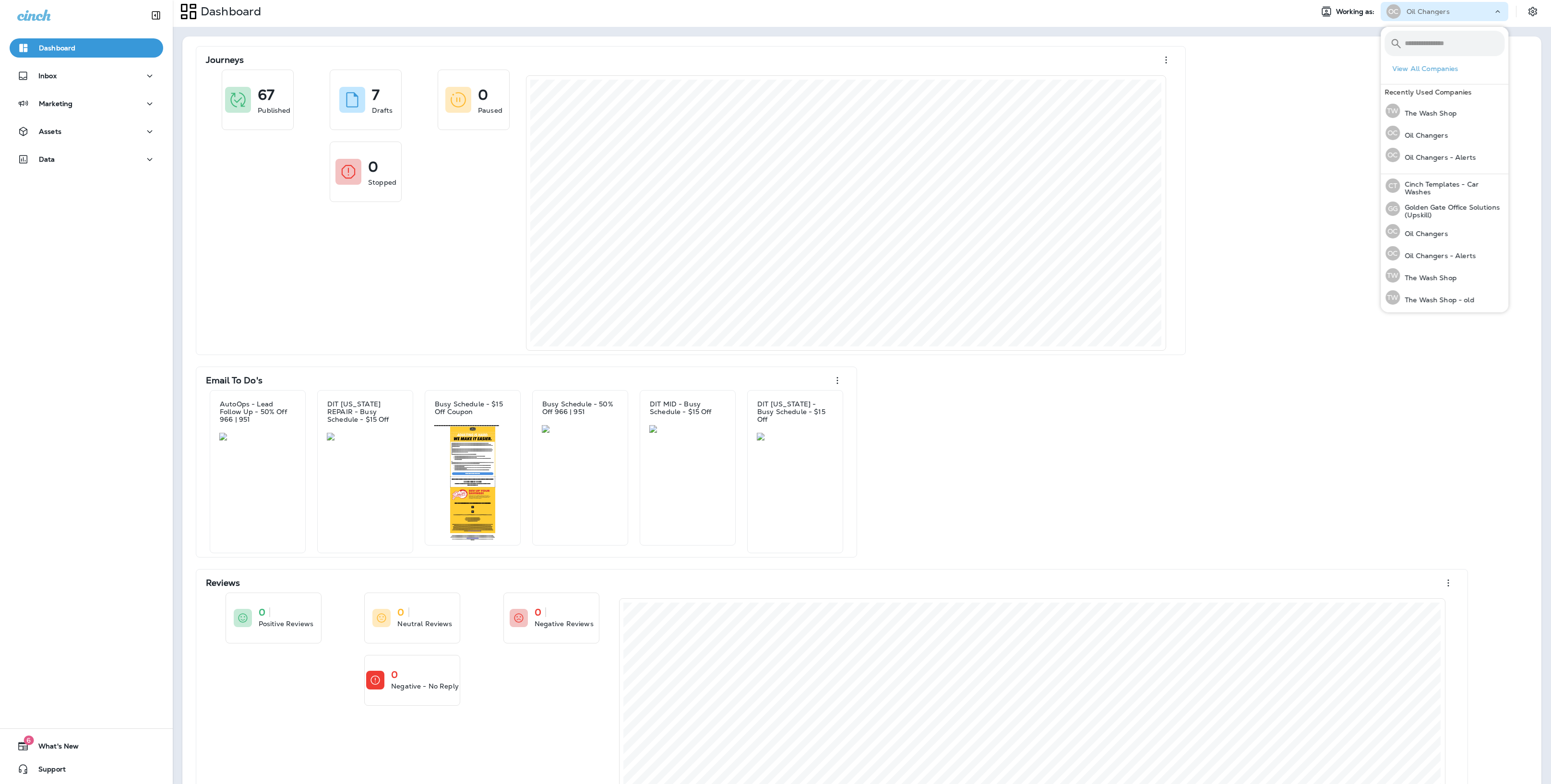
click at [1275, 176] on div "Journeys 67 Published 7 Drafts 0 Paused 0 Stopped Email To Do's AutoOps - Lead …" at bounding box center [861, 461] width 1340 height 832
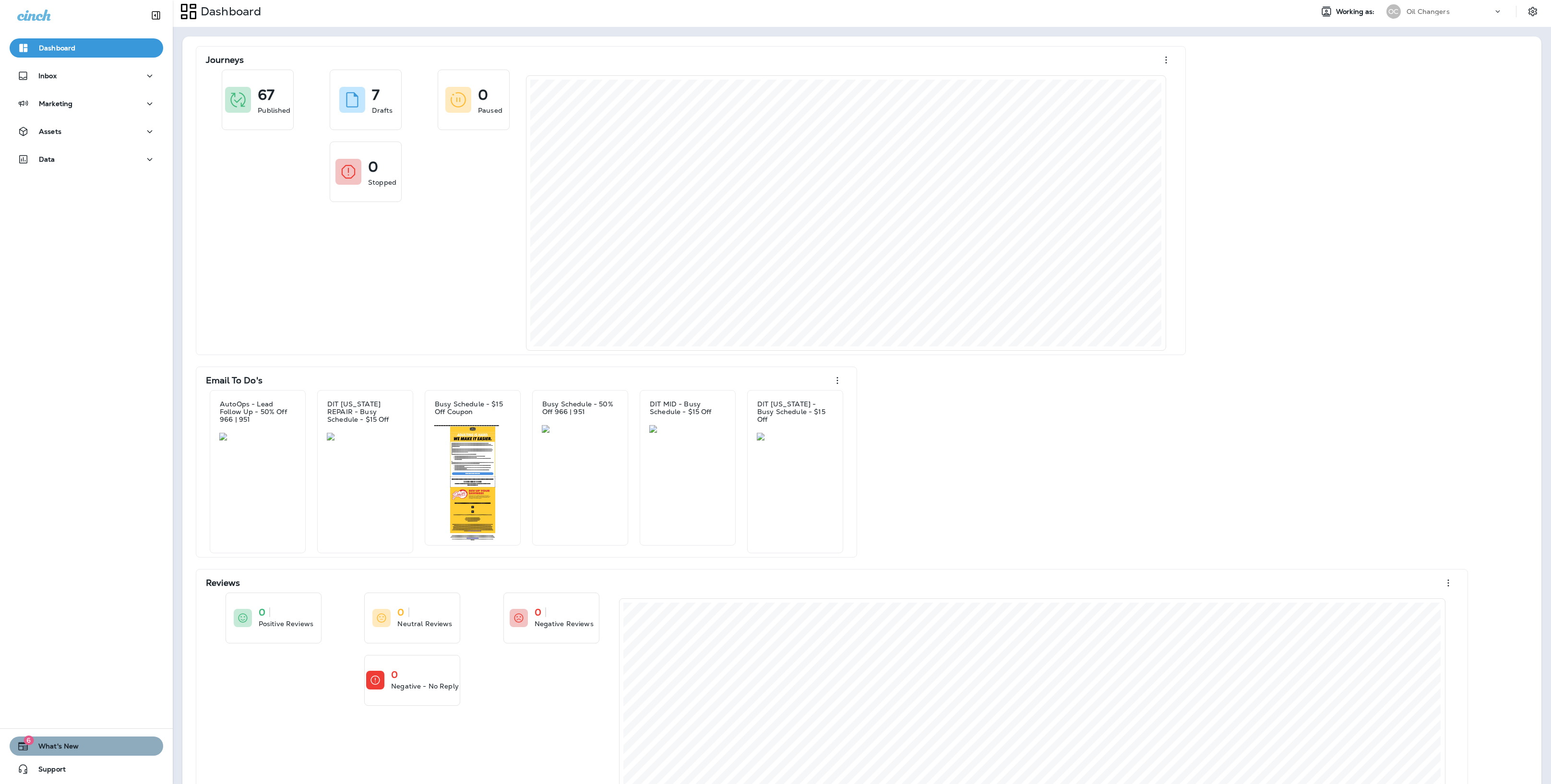
click at [40, 742] on span "What's New" at bounding box center [53, 747] width 49 height 12
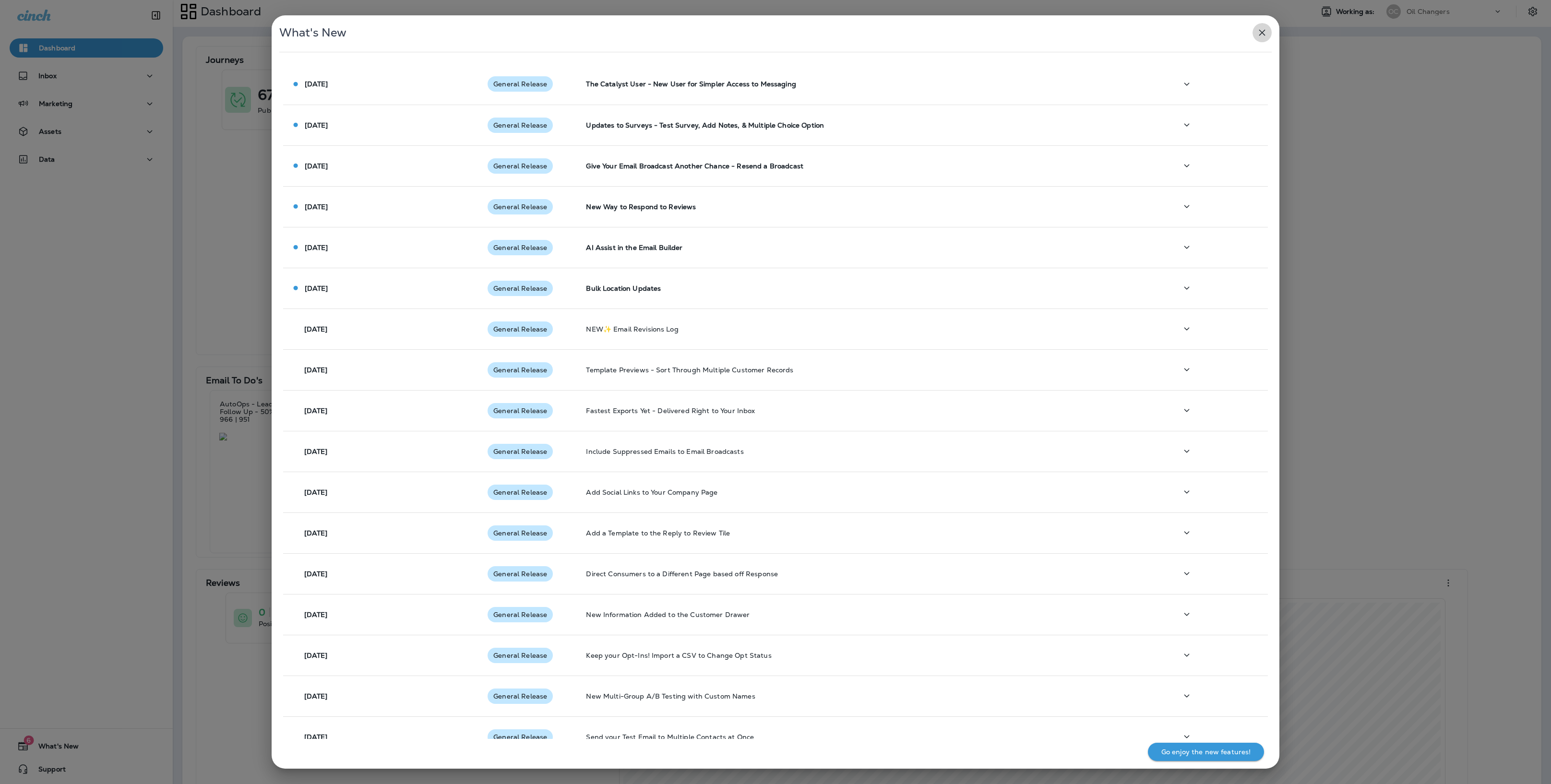
click at [1267, 27] on icon "button" at bounding box center [1262, 32] width 12 height 12
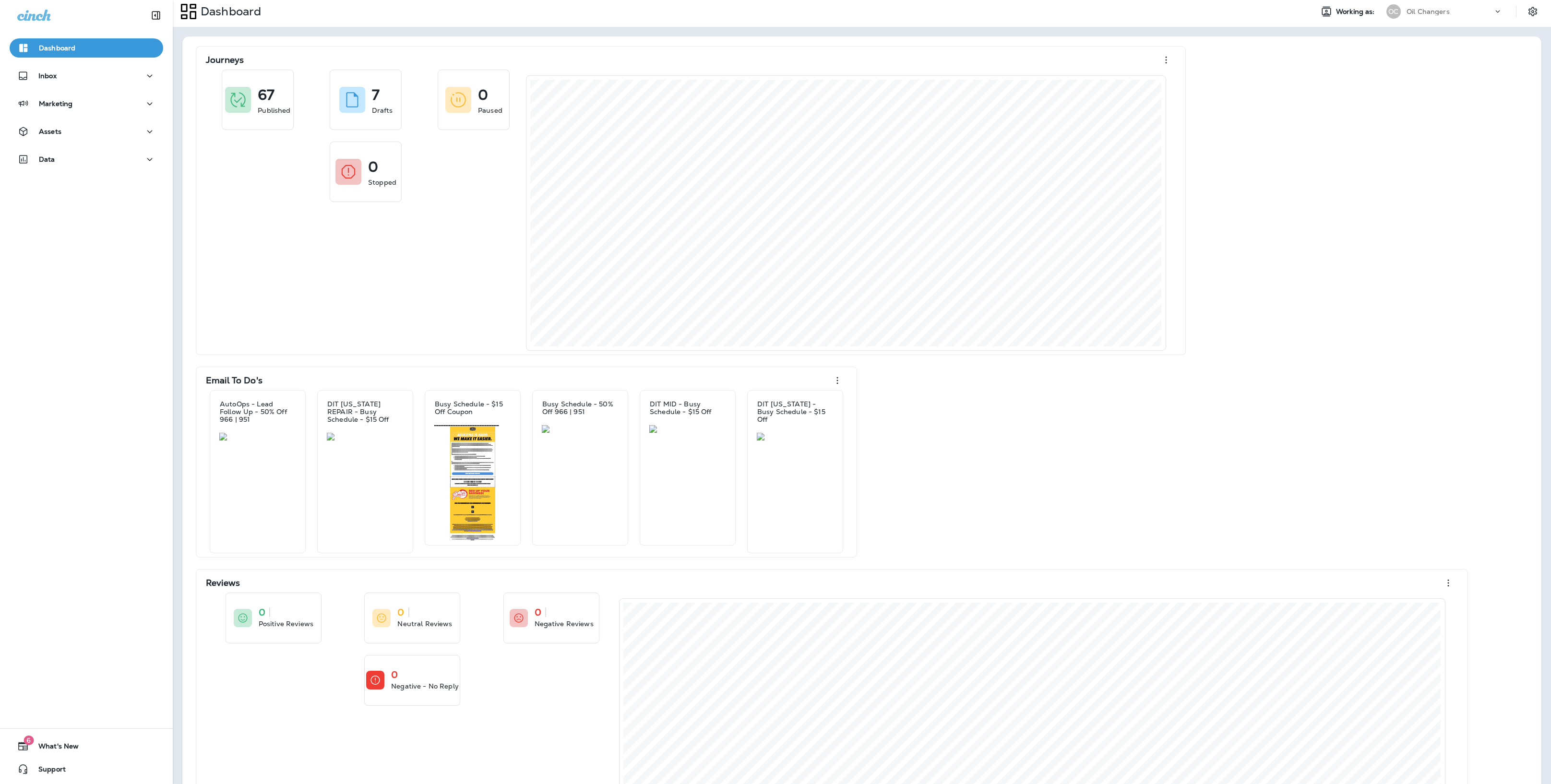
click at [1438, 18] on div "Oil Changers" at bounding box center [1450, 12] width 86 height 14
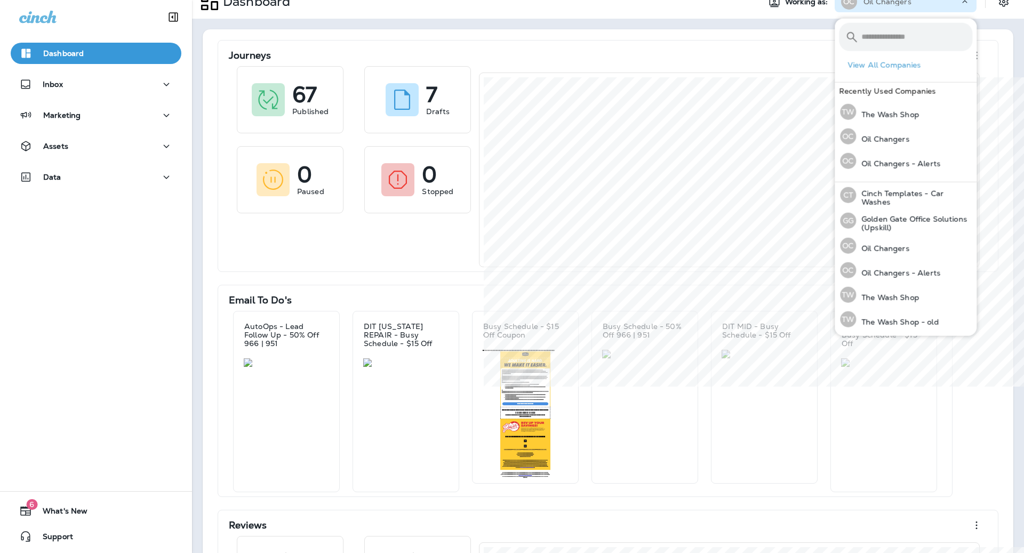
scroll to position [15, 0]
